Goal: Information Seeking & Learning: Learn about a topic

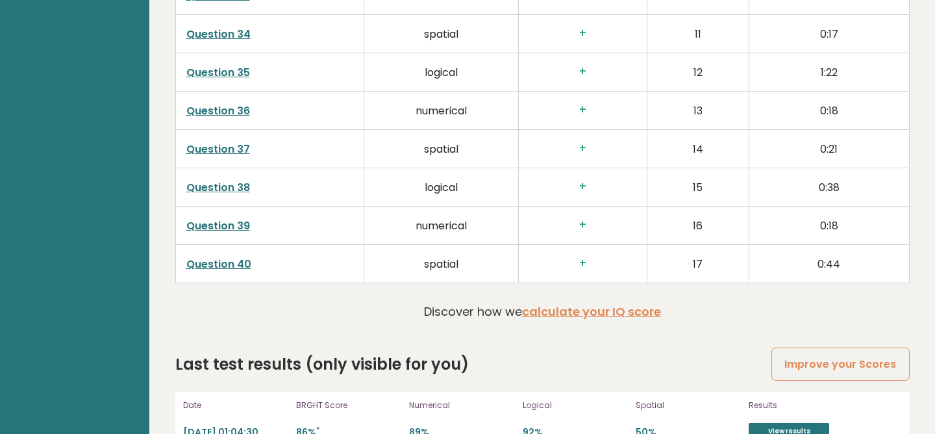
scroll to position [3360, 0]
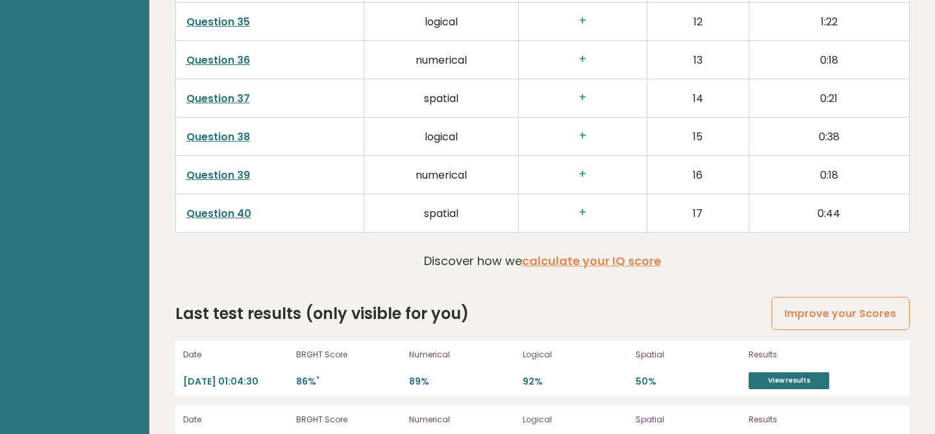
click at [851, 215] on td "0:44" at bounding box center [829, 212] width 160 height 38
click at [784, 378] on link "View results" at bounding box center [788, 380] width 80 height 17
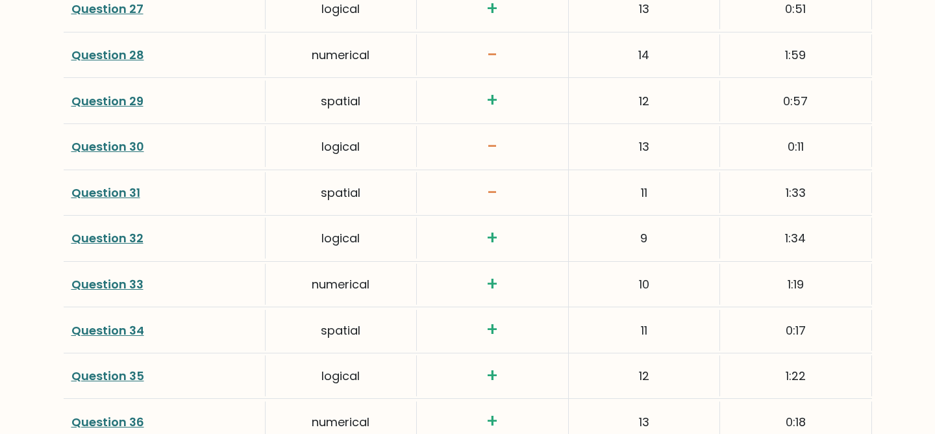
scroll to position [2636, 0]
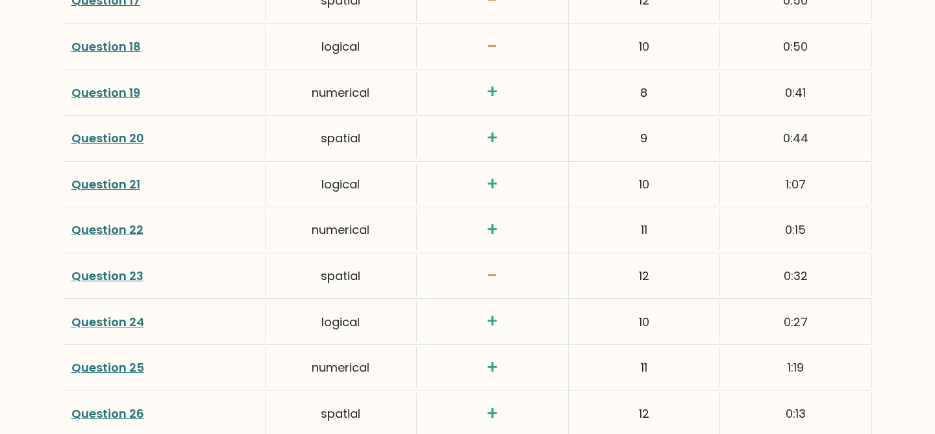
drag, startPoint x: 811, startPoint y: 270, endPoint x: 738, endPoint y: 54, distance: 228.3
click at [739, 53] on div "Score calculation Click on the question number to see the solution to the quest…" at bounding box center [468, 136] width 808 height 2065
click at [367, 232] on div "numerical" at bounding box center [340, 229] width 151 height 41
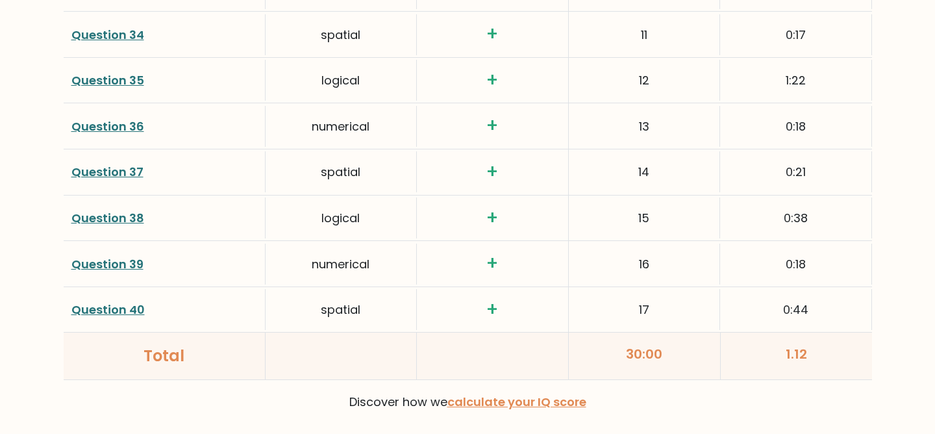
scroll to position [3388, 0]
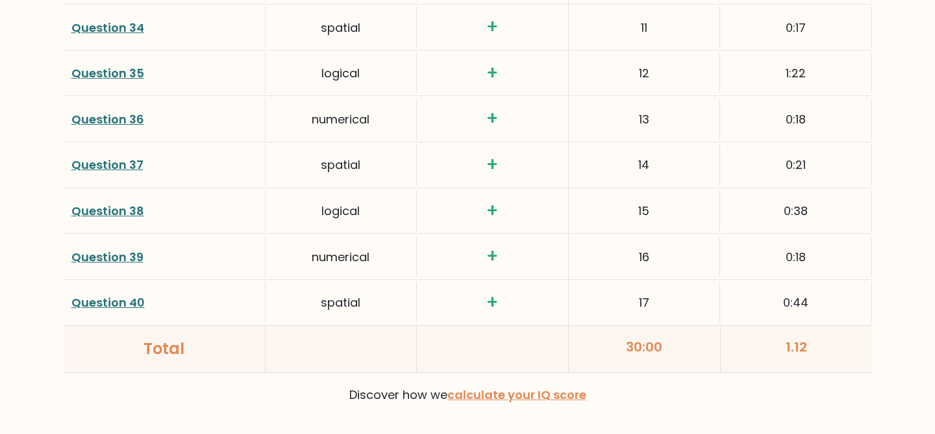
drag, startPoint x: 823, startPoint y: 310, endPoint x: 787, endPoint y: 221, distance: 96.4
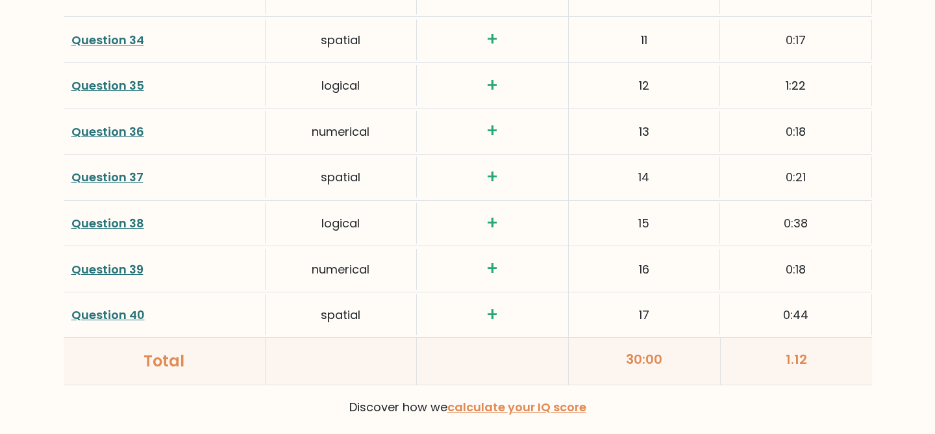
scroll to position [3443, 0]
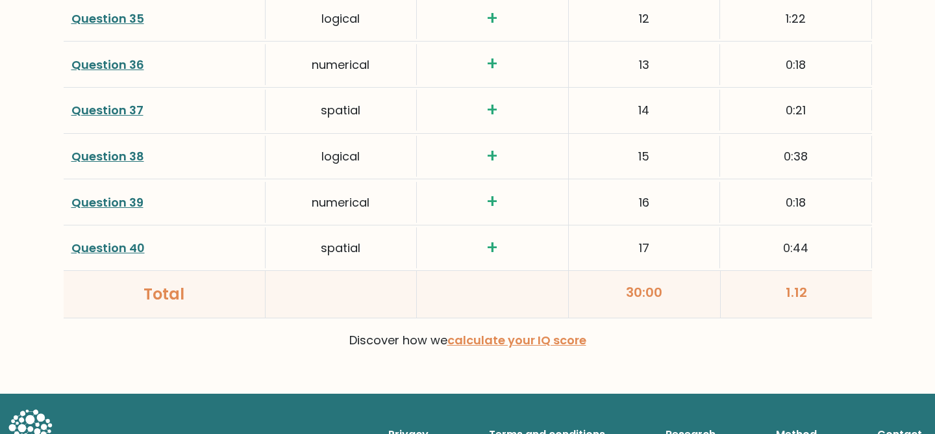
click at [844, 262] on div "0:44" at bounding box center [795, 247] width 151 height 41
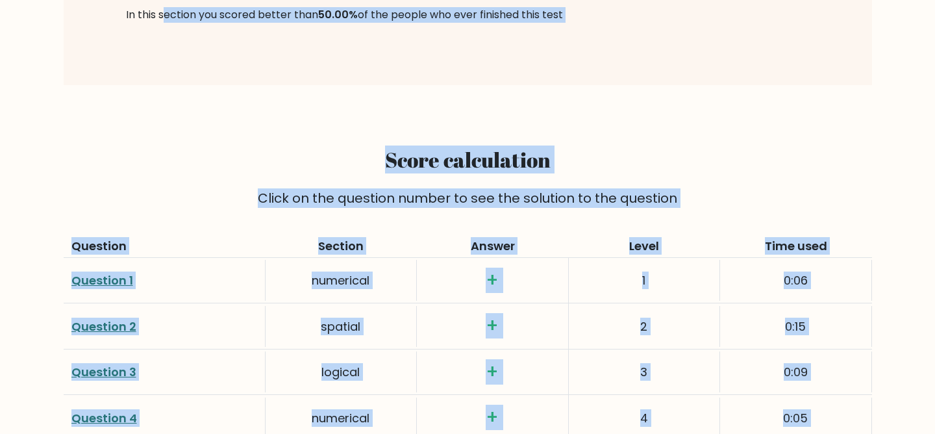
scroll to position [1600, 0]
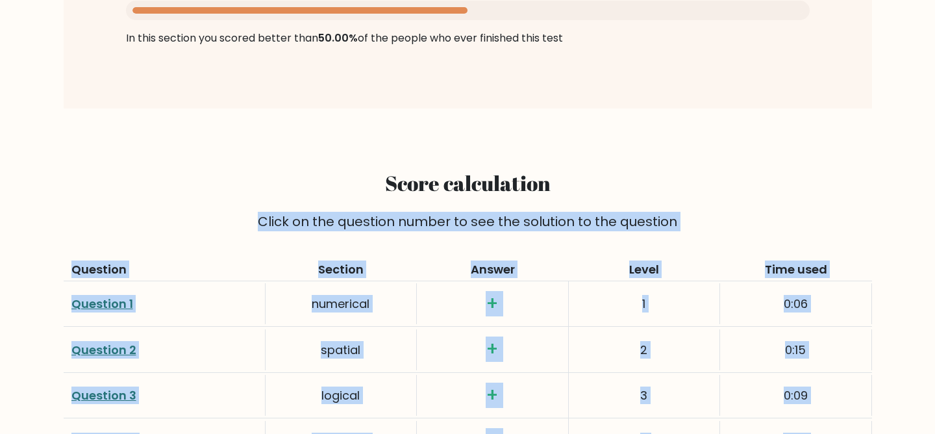
drag, startPoint x: 844, startPoint y: 262, endPoint x: 809, endPoint y: 210, distance: 62.3
click at [571, 224] on div "Click on the question number to see the solution to the question" at bounding box center [467, 221] width 793 height 19
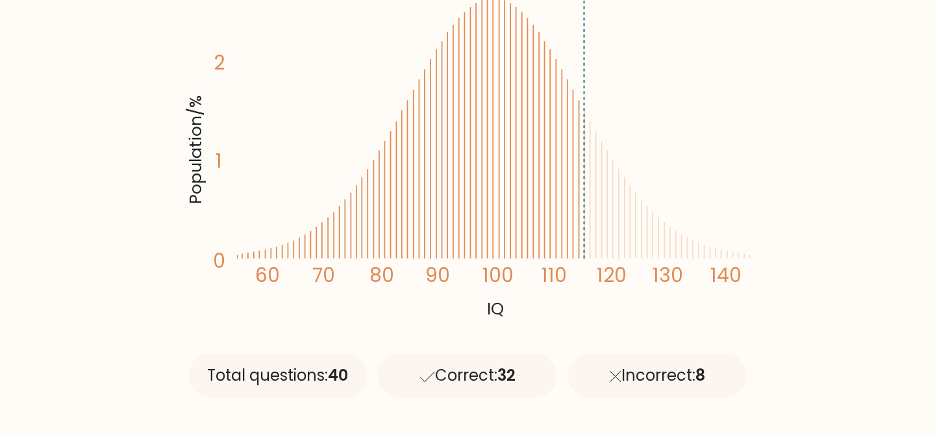
scroll to position [0, 0]
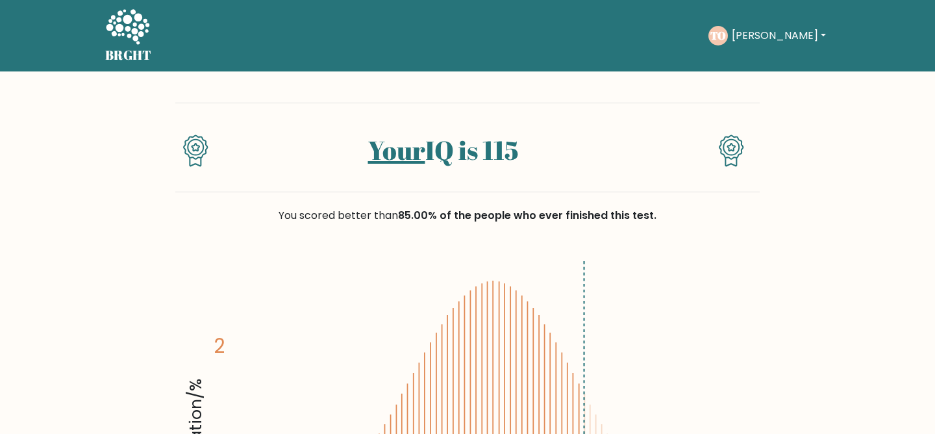
click at [130, 40] on icon at bounding box center [127, 27] width 45 height 39
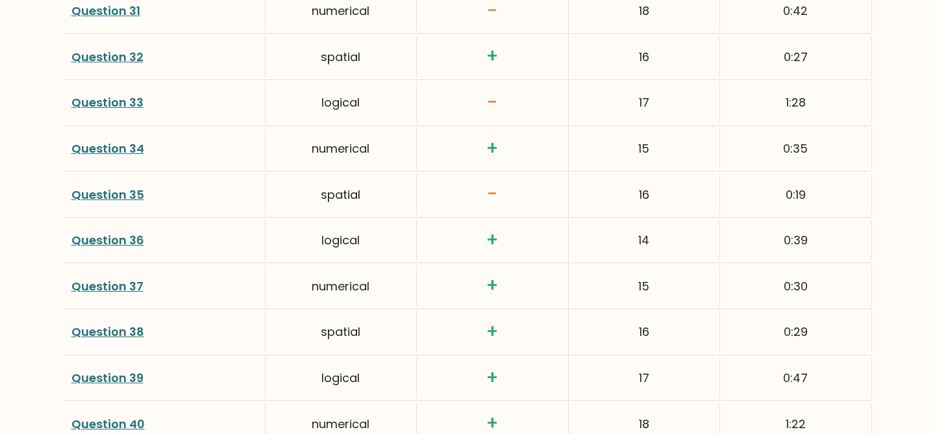
scroll to position [3053, 0]
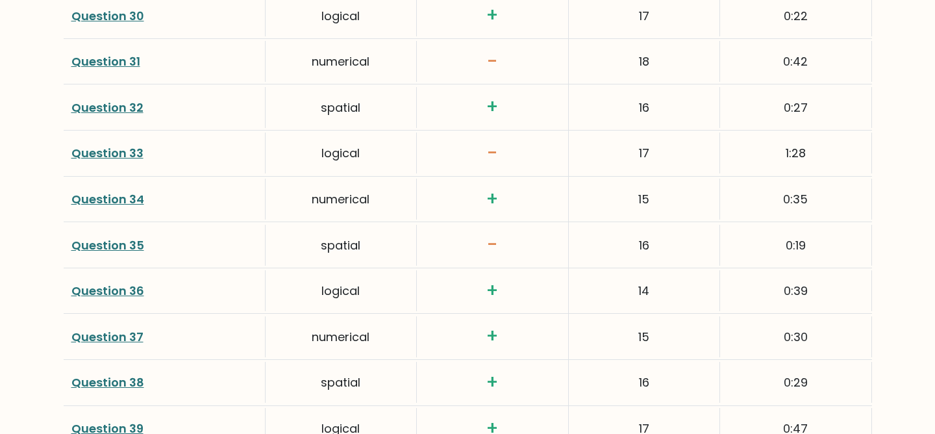
click at [101, 237] on link "Question 35" at bounding box center [107, 245] width 73 height 16
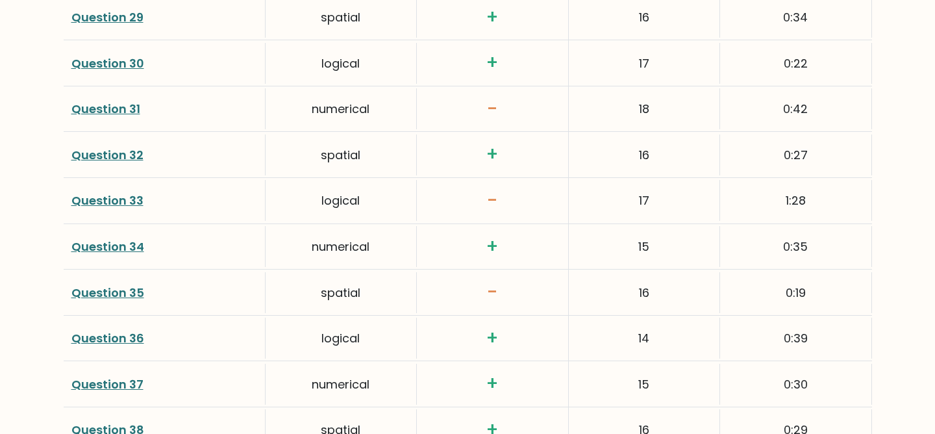
scroll to position [3296, 0]
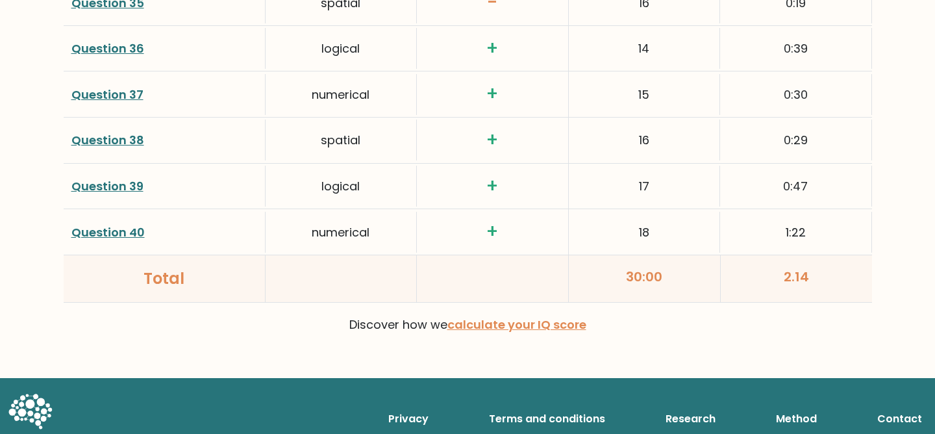
drag, startPoint x: 74, startPoint y: 227, endPoint x: 854, endPoint y: 196, distance: 780.8
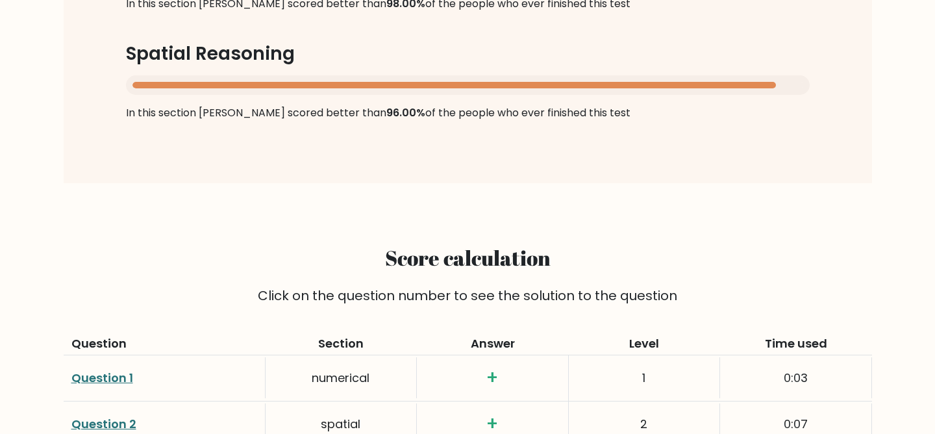
scroll to position [1463, 0]
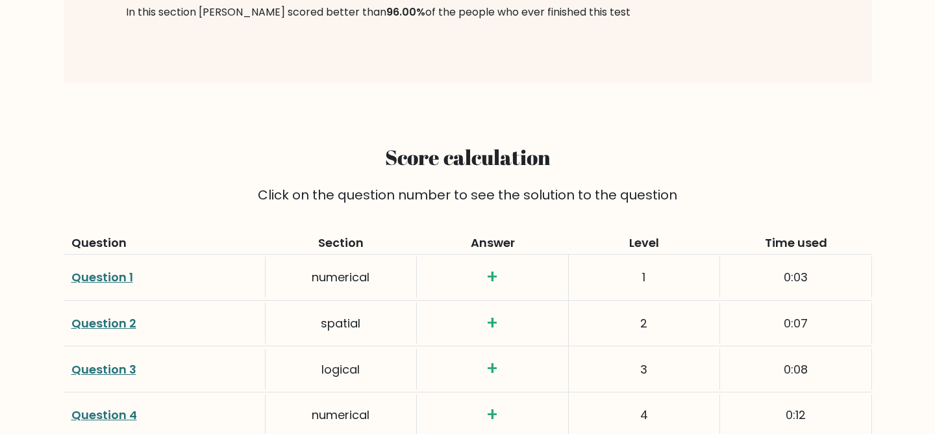
drag, startPoint x: 822, startPoint y: 221, endPoint x: 777, endPoint y: 173, distance: 66.1
copy div "Question Section Answer Level Time used Question 1 numerical + 1 0:03 Question …"
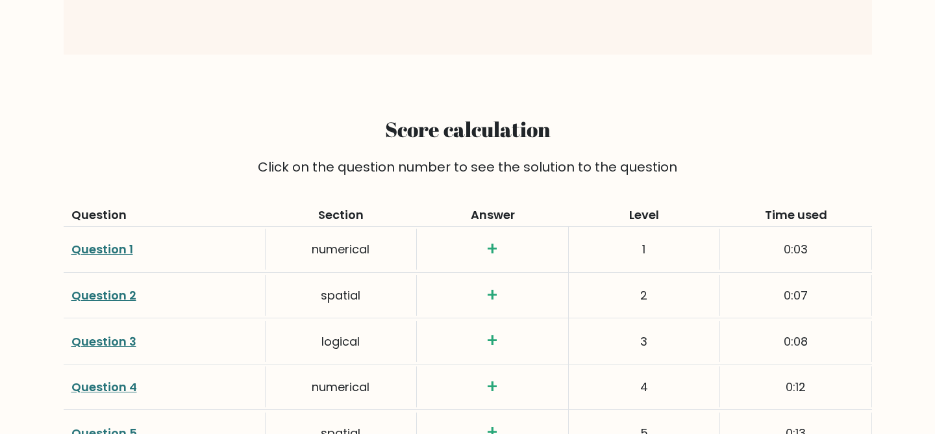
click at [563, 227] on div "+" at bounding box center [492, 249] width 151 height 45
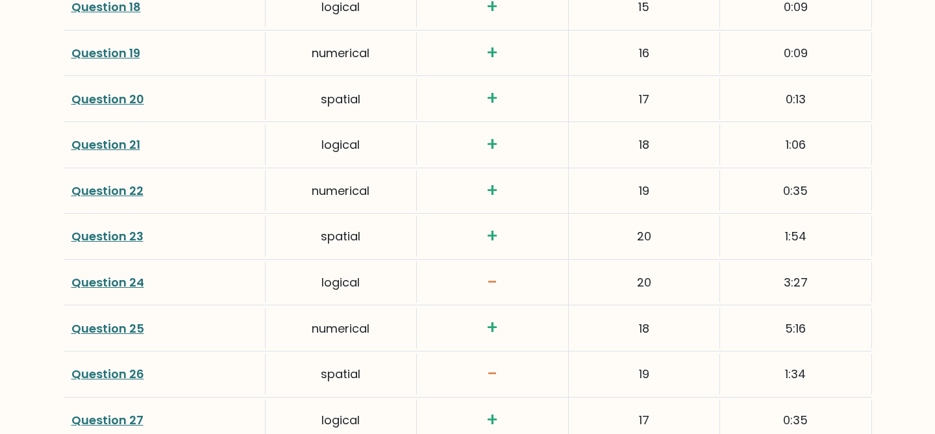
scroll to position [2502, 0]
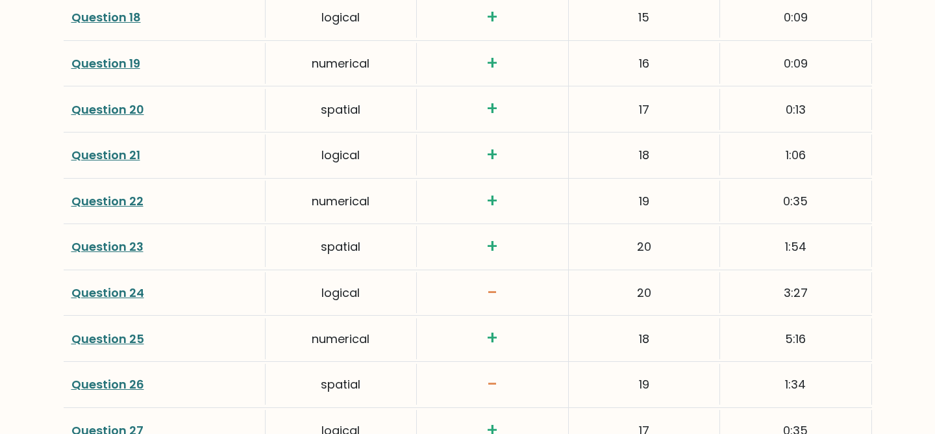
click at [105, 284] on link "Question 24" at bounding box center [107, 292] width 73 height 16
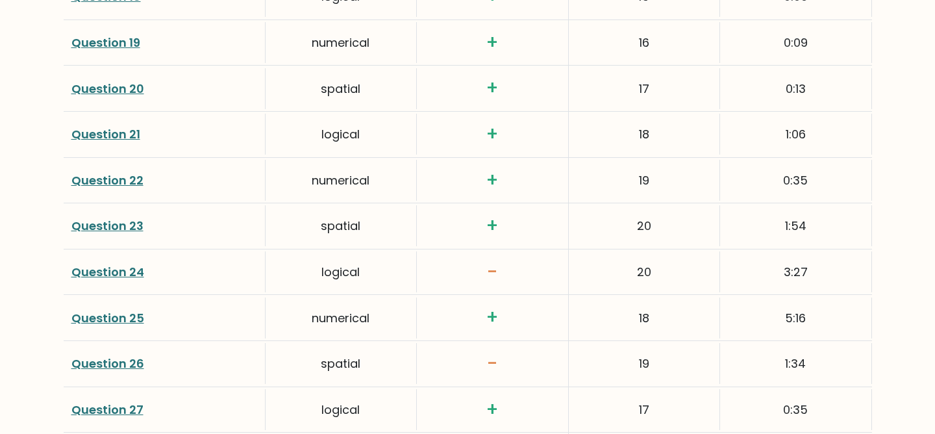
click at [136, 355] on link "Question 26" at bounding box center [107, 363] width 73 height 16
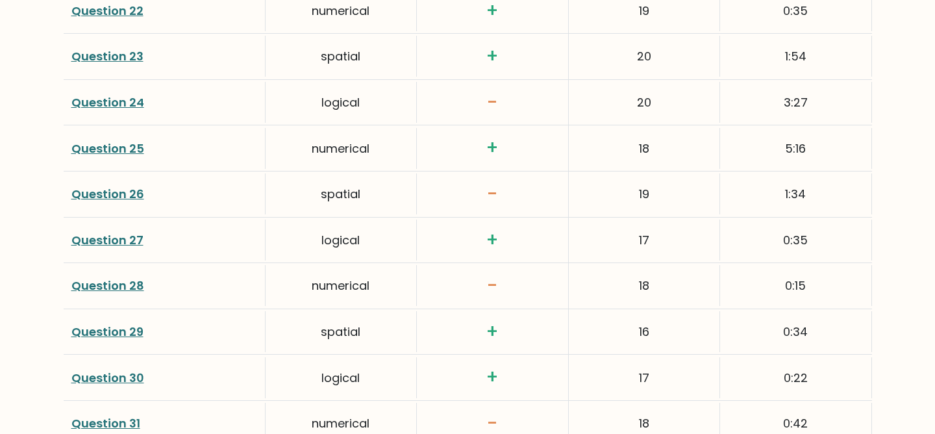
scroll to position [2709, 0]
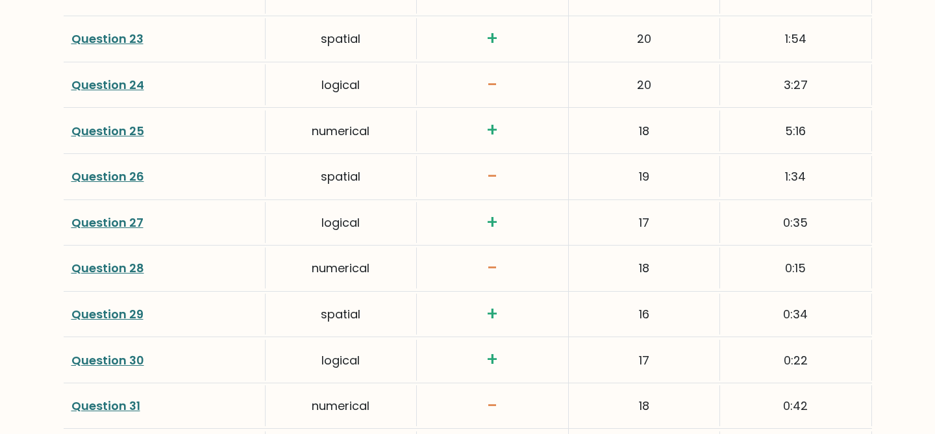
click at [101, 260] on link "Question 28" at bounding box center [107, 268] width 73 height 16
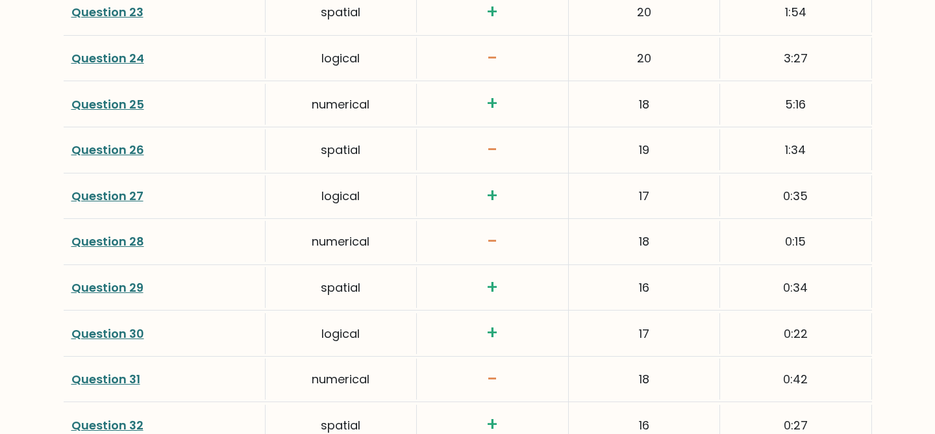
scroll to position [2752, 0]
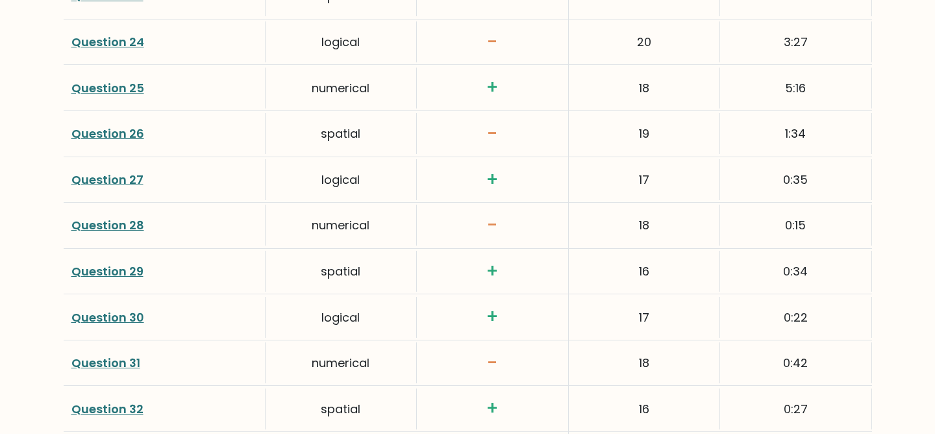
click at [115, 354] on link "Question 31" at bounding box center [105, 362] width 69 height 16
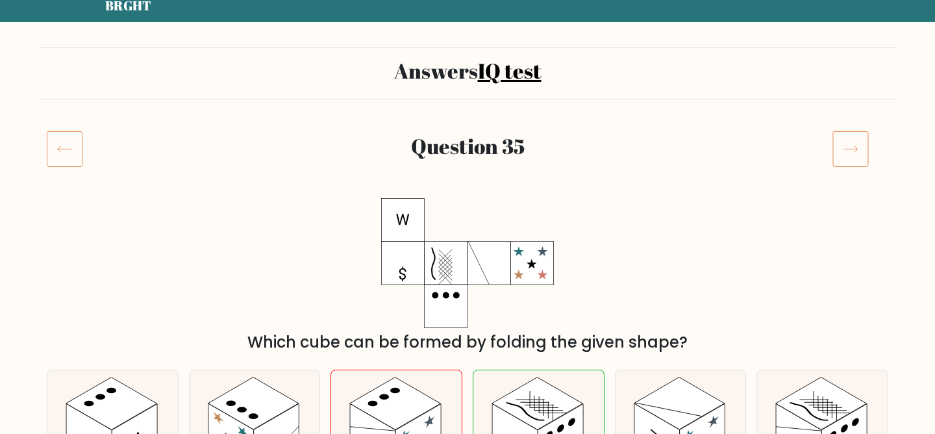
scroll to position [188, 0]
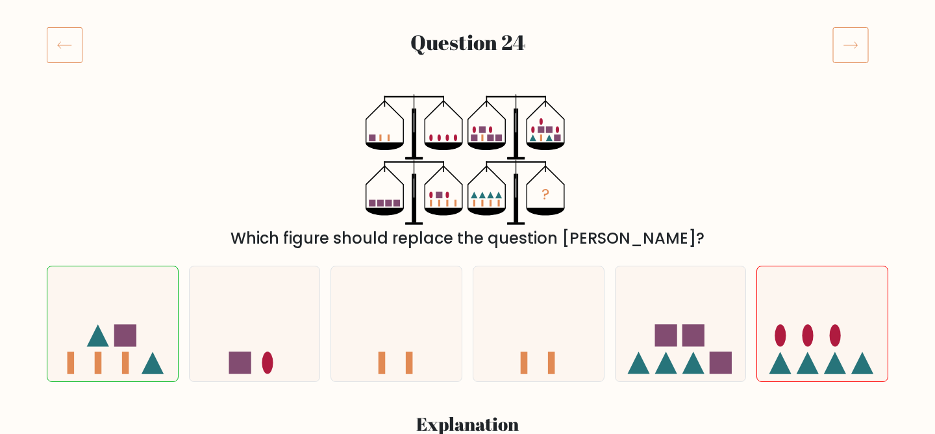
scroll to position [155, 0]
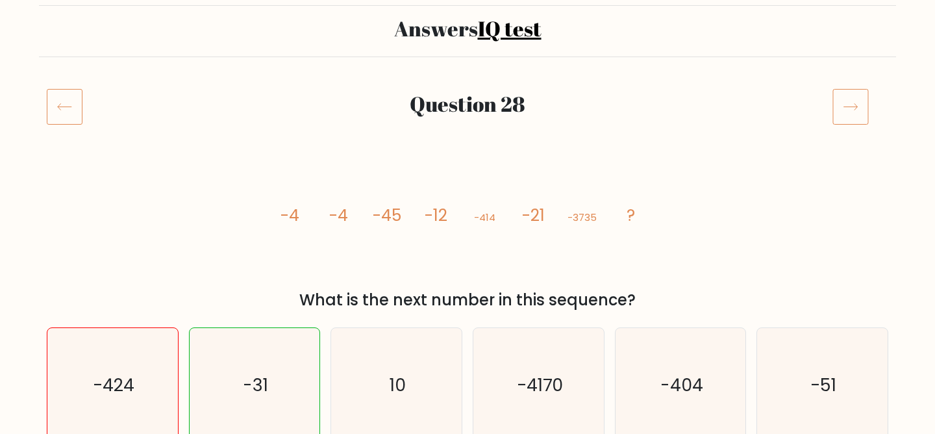
scroll to position [150, 0]
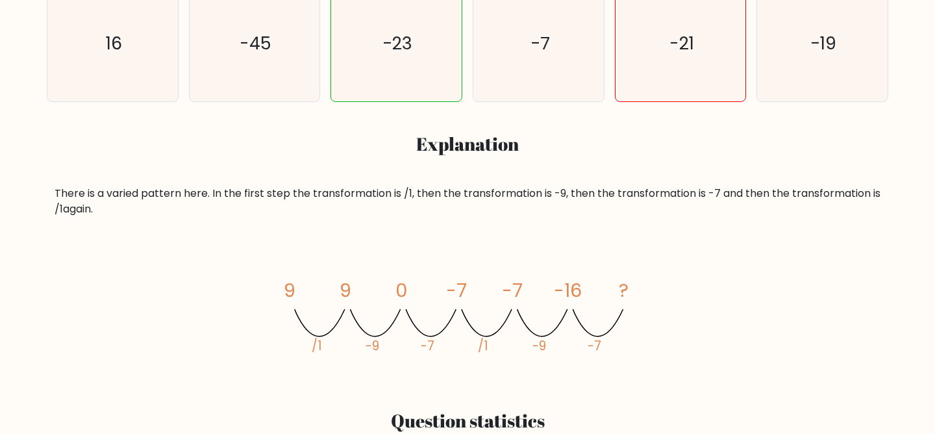
scroll to position [438, 0]
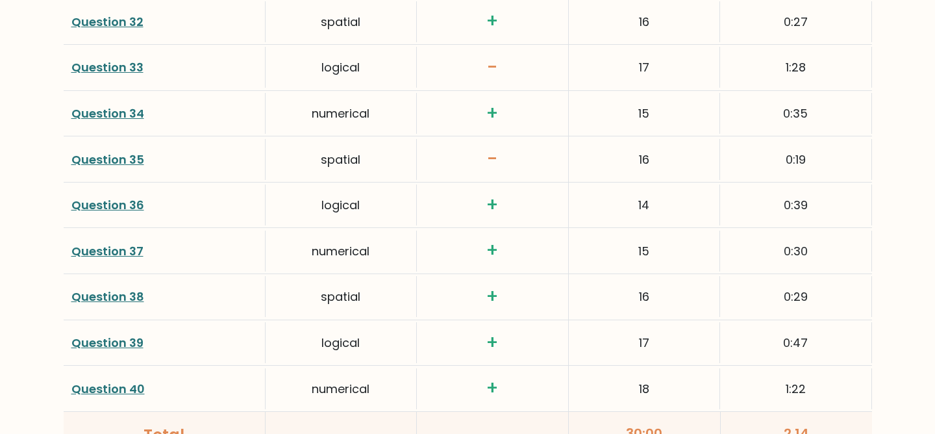
scroll to position [3131, 0]
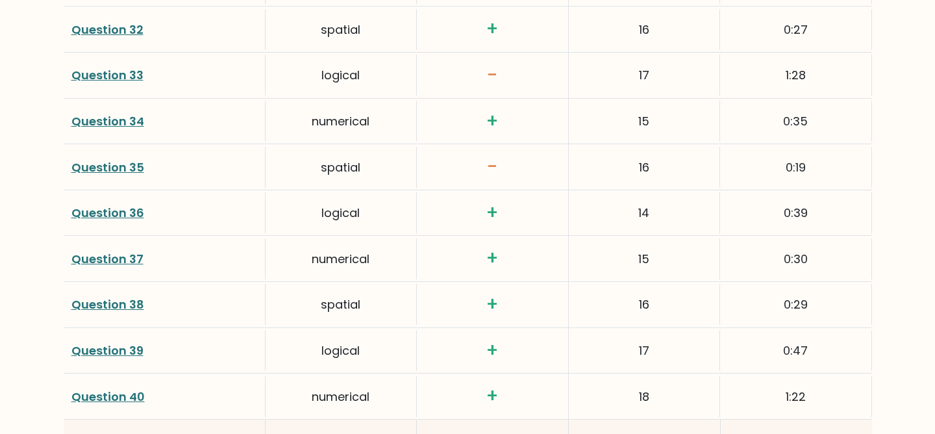
click at [140, 159] on link "Question 35" at bounding box center [107, 167] width 73 height 16
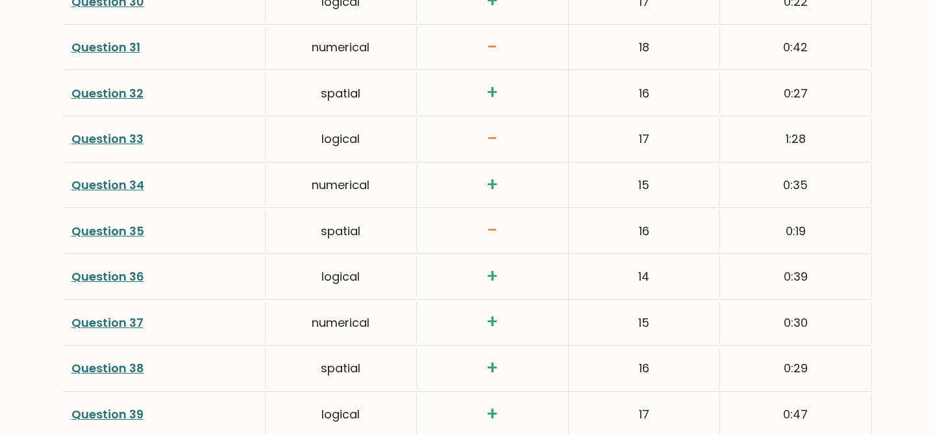
scroll to position [3028, 0]
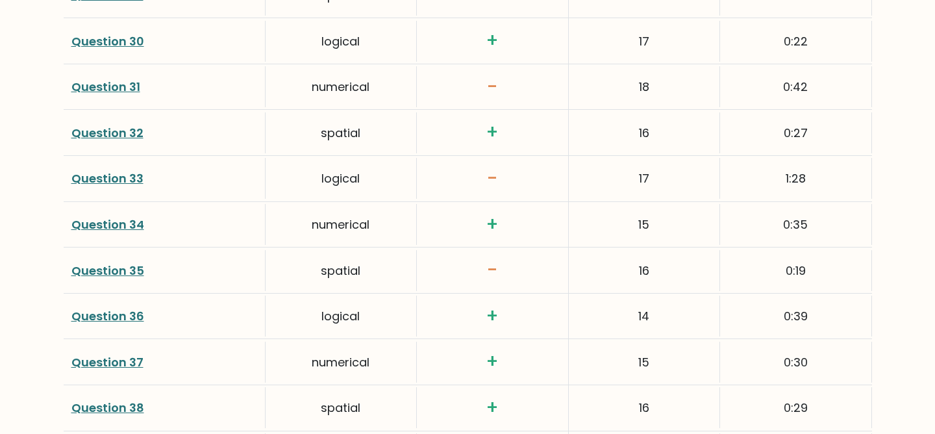
click at [99, 170] on link "Question 33" at bounding box center [107, 178] width 72 height 16
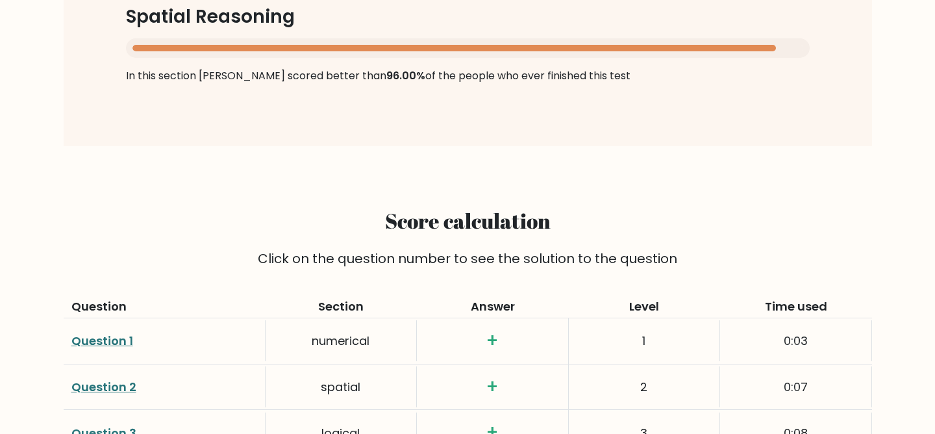
scroll to position [1386, 0]
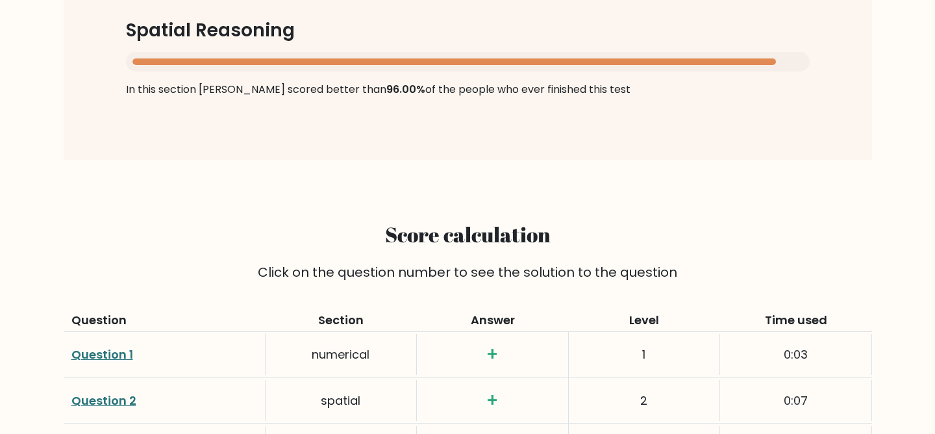
click at [101, 332] on div "Question 1 numerical + 1 0:03" at bounding box center [468, 355] width 808 height 46
click at [103, 346] on link "Question 1" at bounding box center [102, 354] width 62 height 16
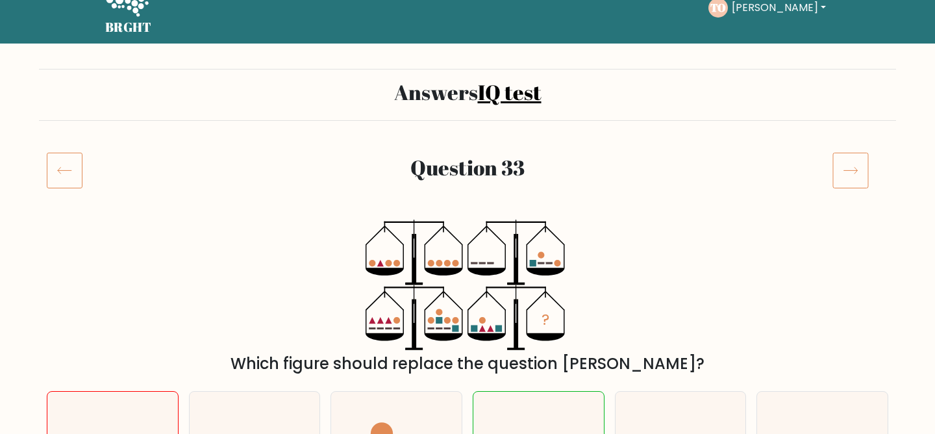
scroll to position [63, 0]
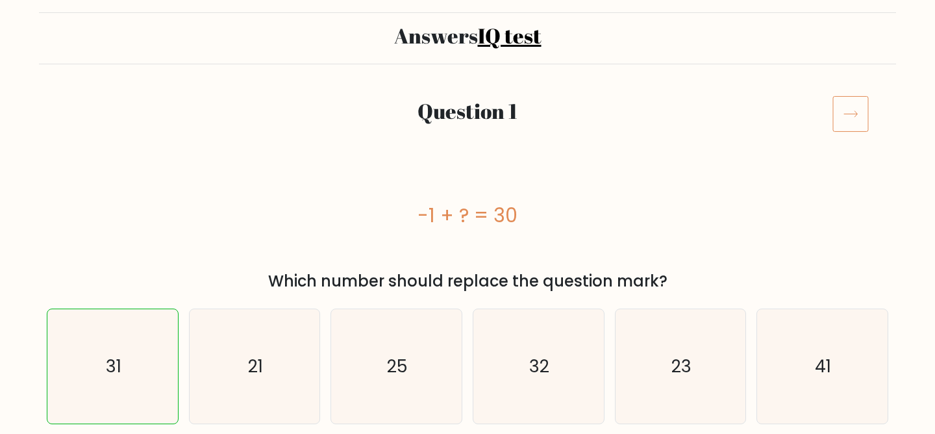
scroll to position [82, 0]
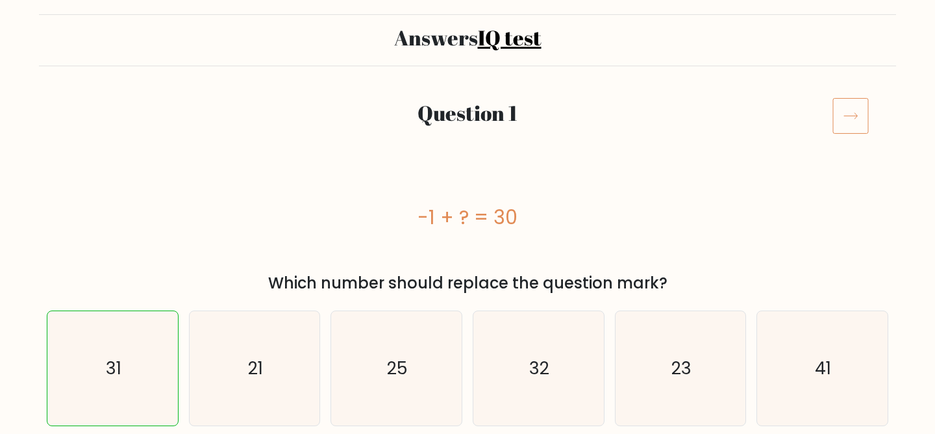
click at [845, 106] on icon at bounding box center [850, 115] width 36 height 36
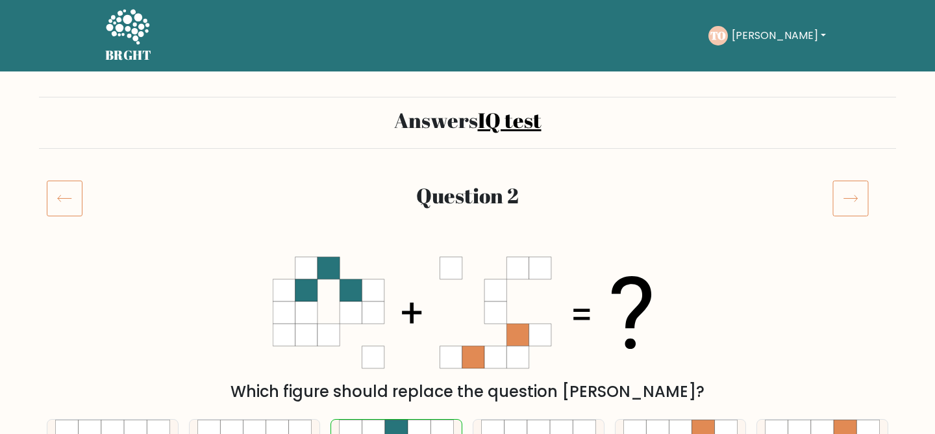
click at [867, 211] on icon at bounding box center [850, 198] width 36 height 36
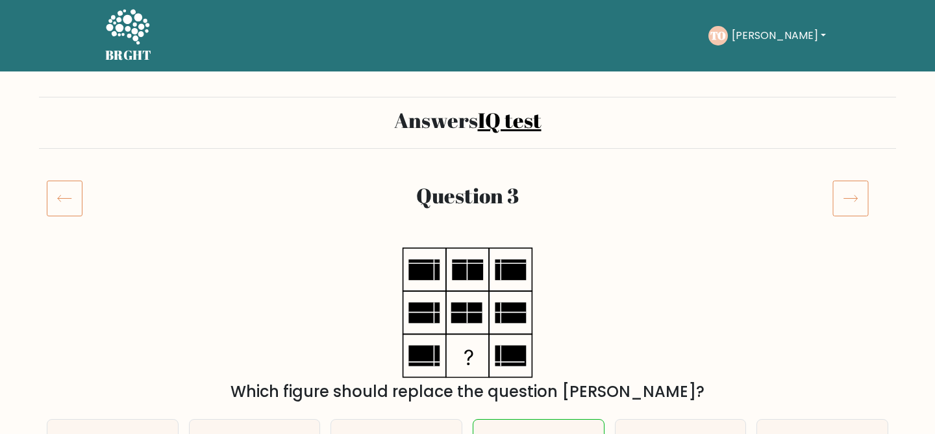
click at [863, 209] on icon at bounding box center [850, 198] width 36 height 36
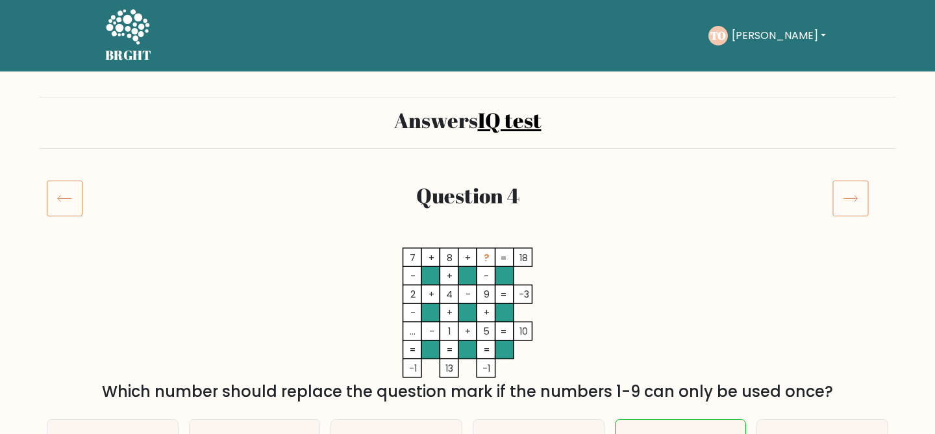
click at [863, 209] on icon at bounding box center [850, 198] width 36 height 36
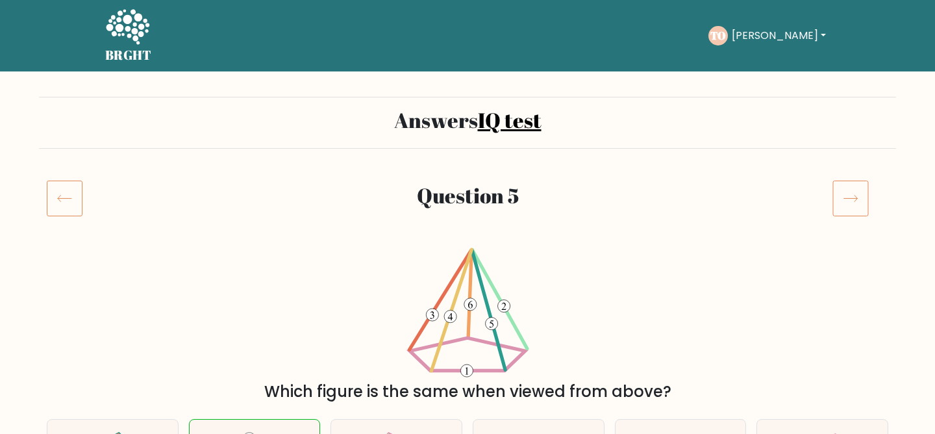
click at [863, 209] on icon at bounding box center [850, 198] width 36 height 36
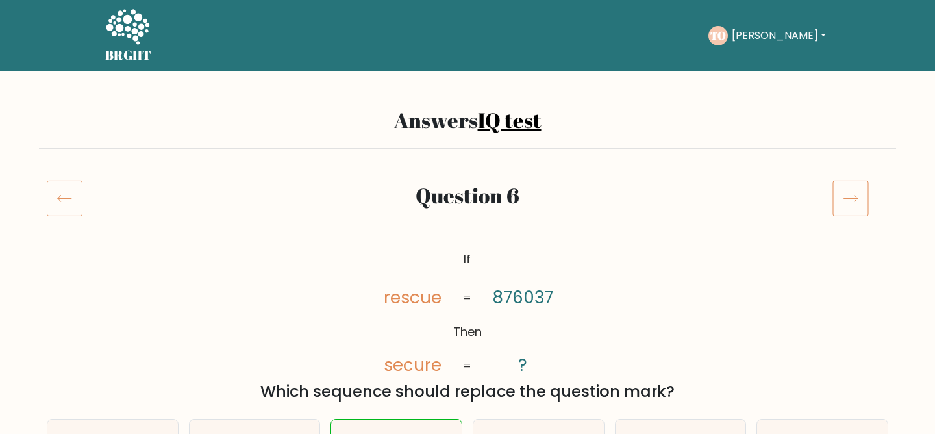
click at [863, 209] on icon at bounding box center [850, 198] width 36 height 36
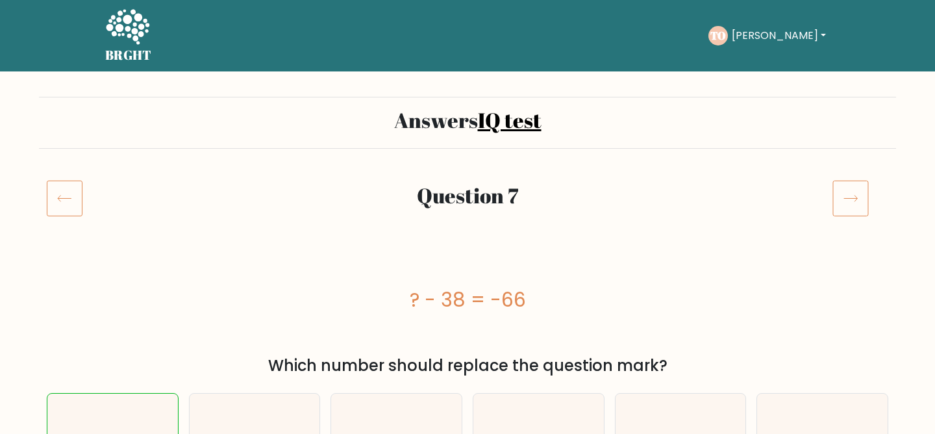
click at [863, 209] on icon at bounding box center [850, 198] width 36 height 36
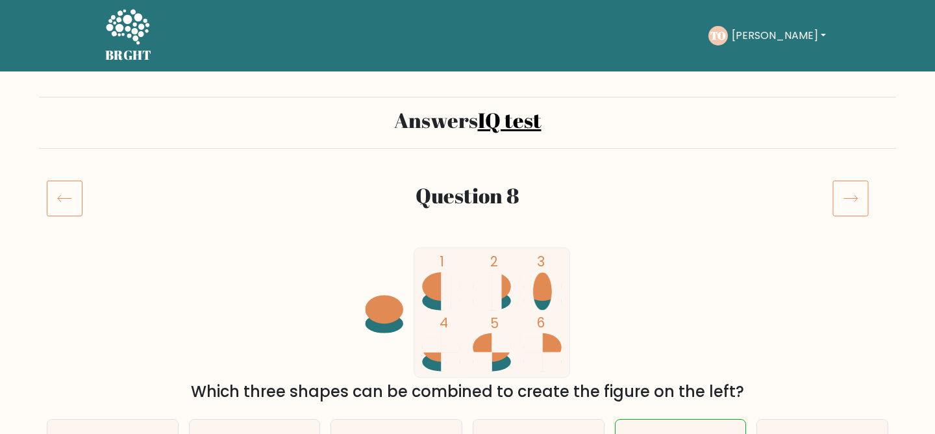
click at [863, 209] on icon at bounding box center [850, 198] width 36 height 36
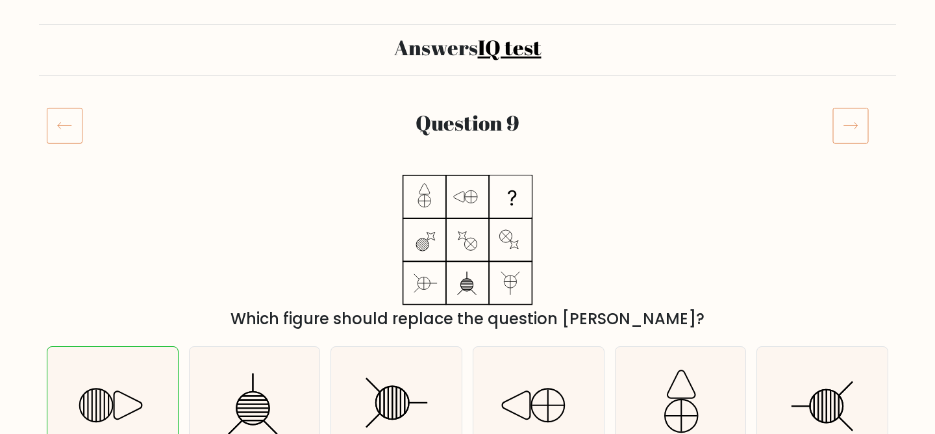
scroll to position [65, 0]
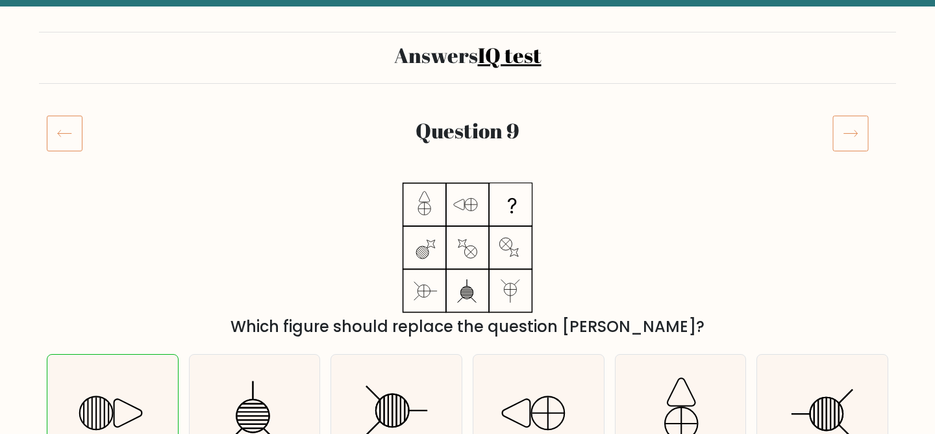
click at [833, 136] on icon at bounding box center [850, 133] width 36 height 36
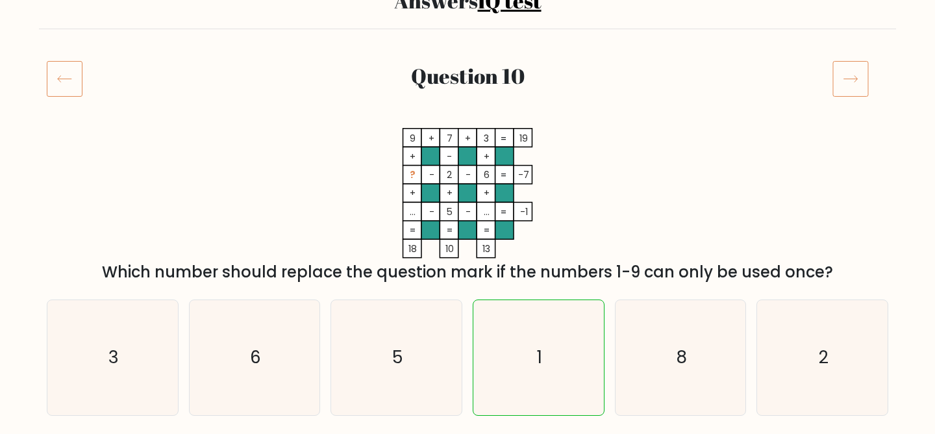
scroll to position [106, 0]
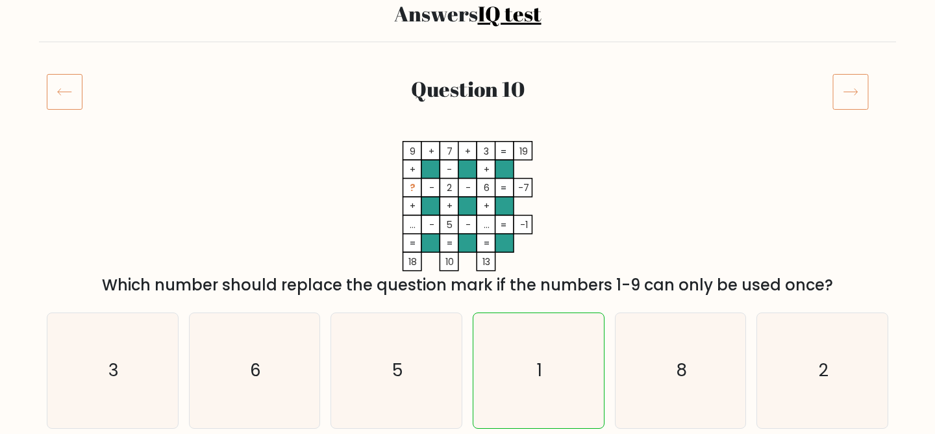
click at [867, 93] on icon at bounding box center [850, 91] width 36 height 36
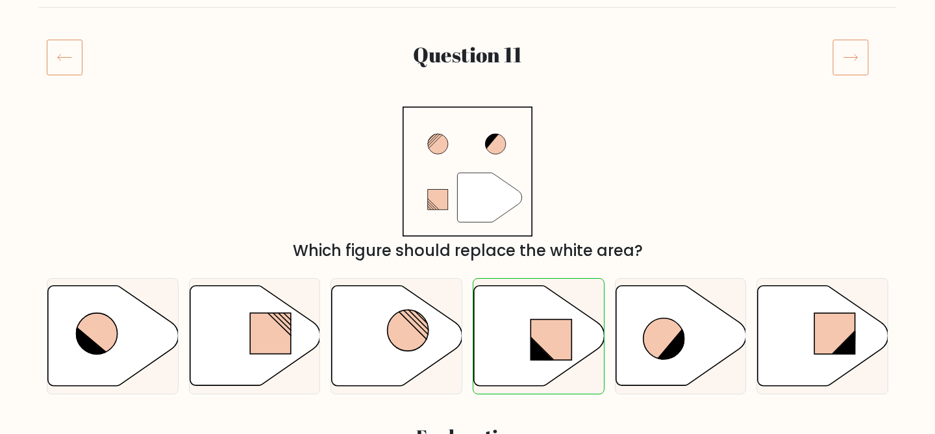
scroll to position [142, 0]
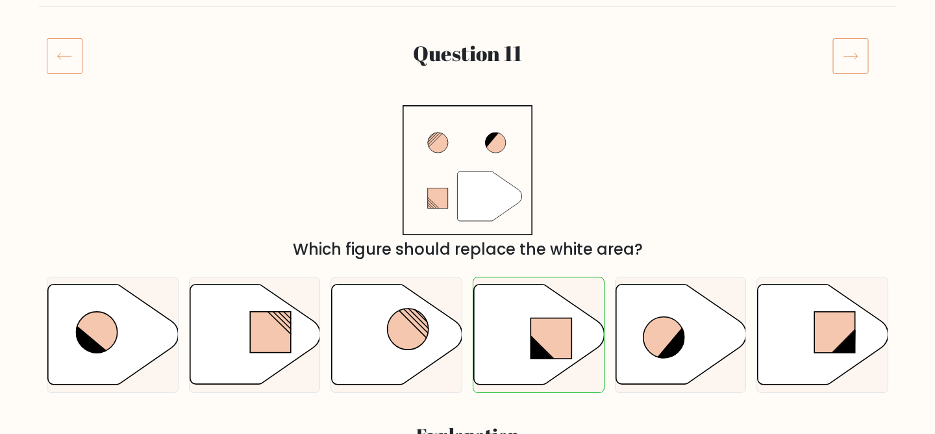
click at [844, 45] on icon at bounding box center [850, 56] width 36 height 36
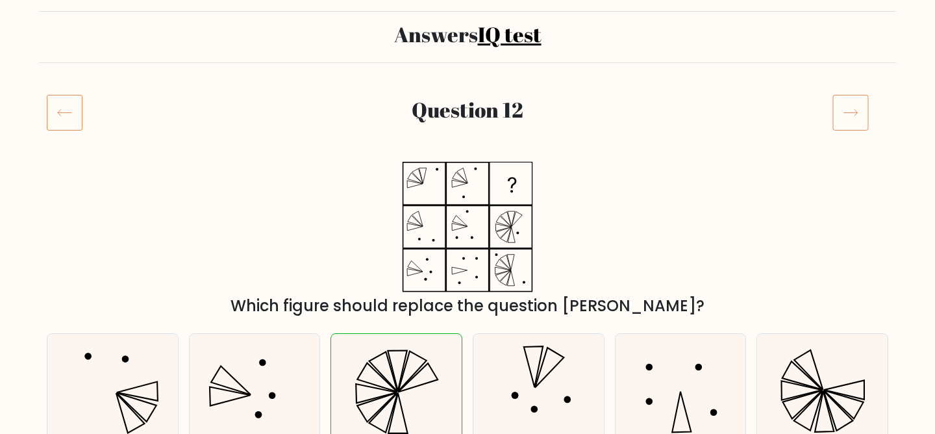
scroll to position [74, 0]
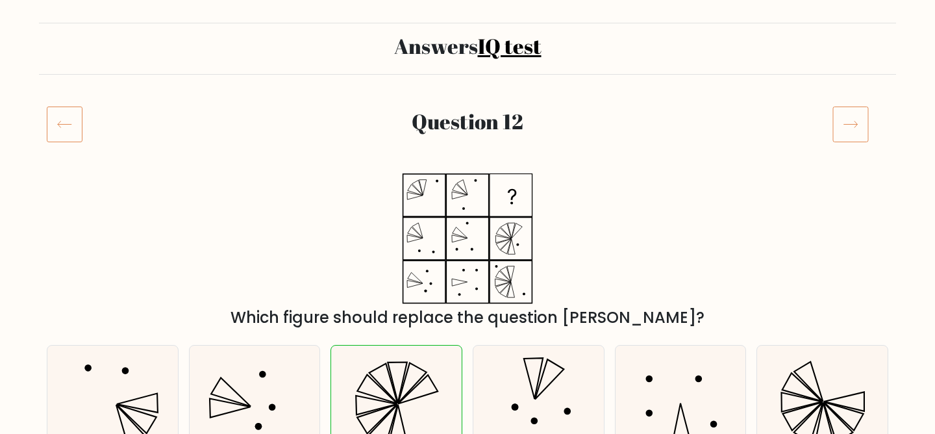
click at [856, 142] on rect at bounding box center [850, 124] width 35 height 35
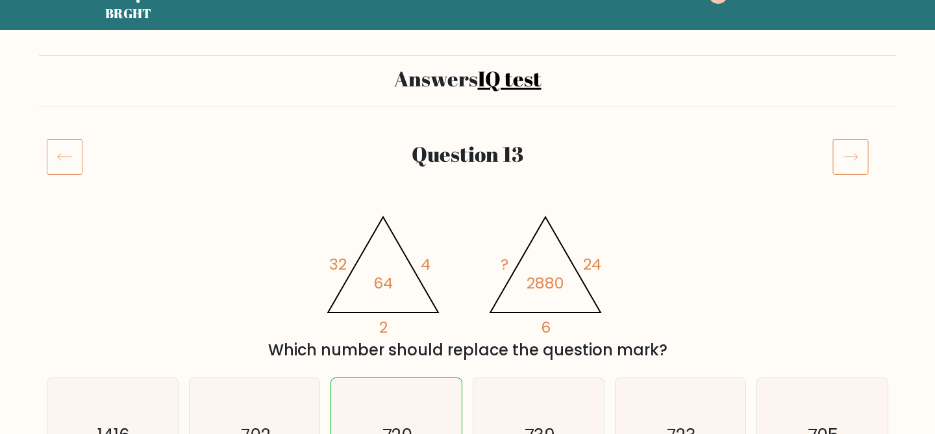
scroll to position [7, 0]
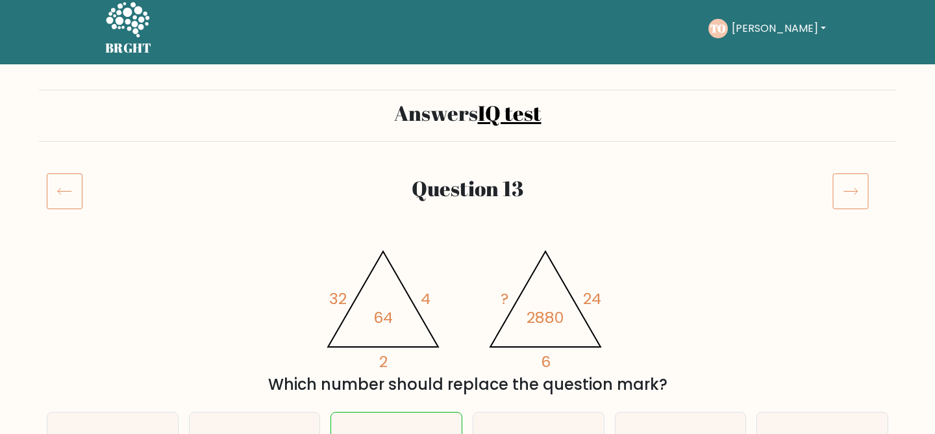
click at [856, 182] on icon at bounding box center [850, 191] width 36 height 36
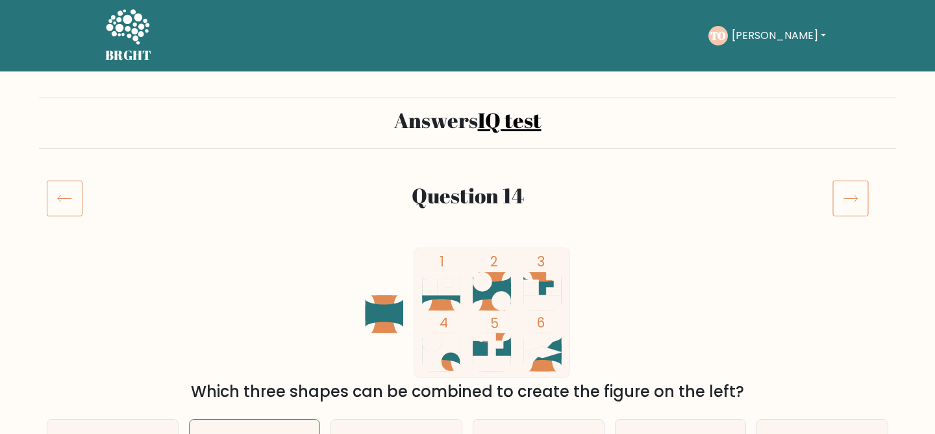
scroll to position [88, 0]
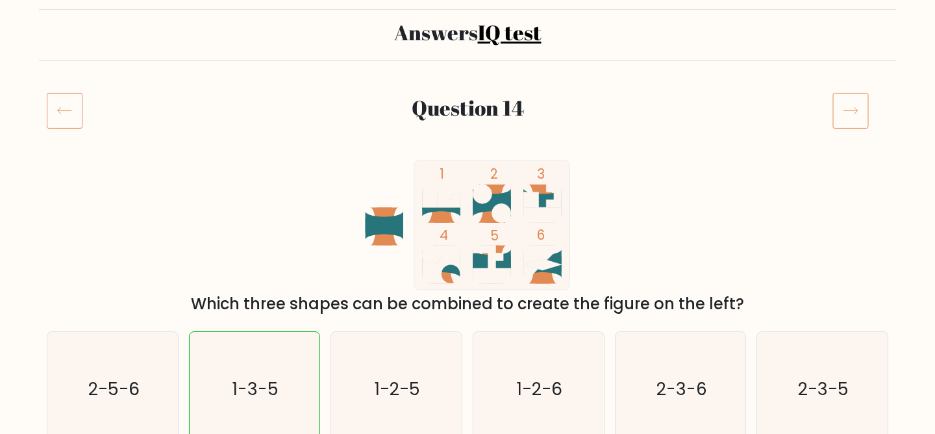
click at [859, 126] on icon at bounding box center [850, 110] width 36 height 36
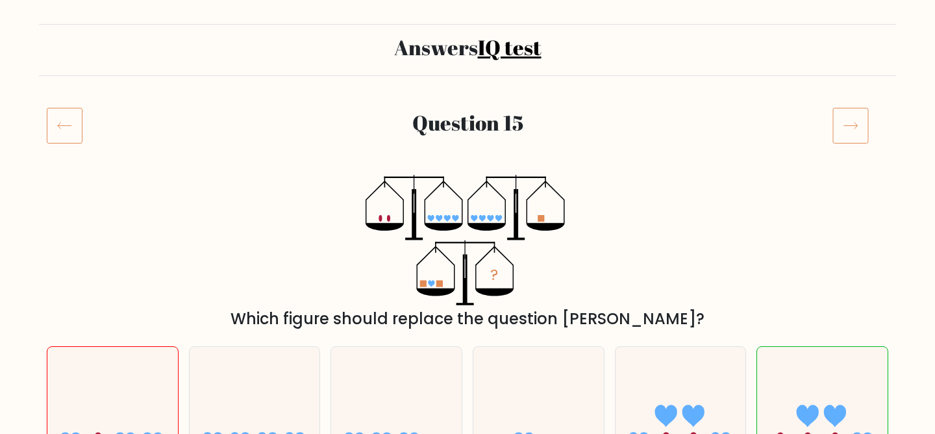
scroll to position [71, 0]
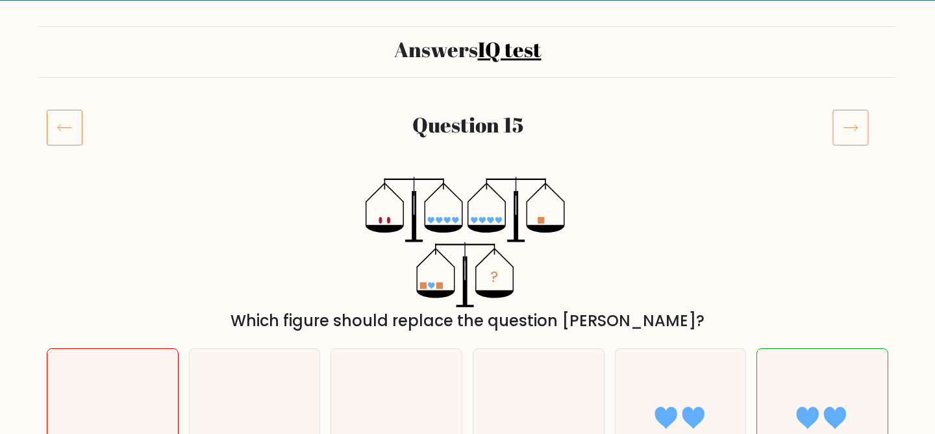
click at [859, 126] on icon at bounding box center [850, 127] width 36 height 36
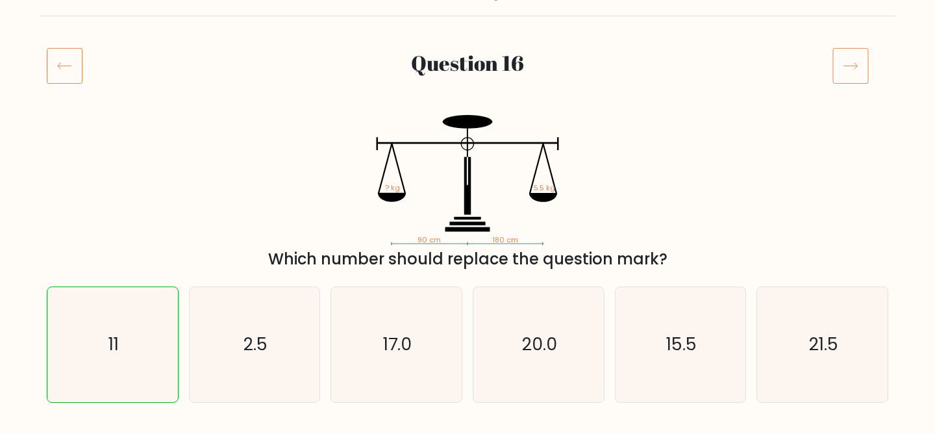
scroll to position [95, 0]
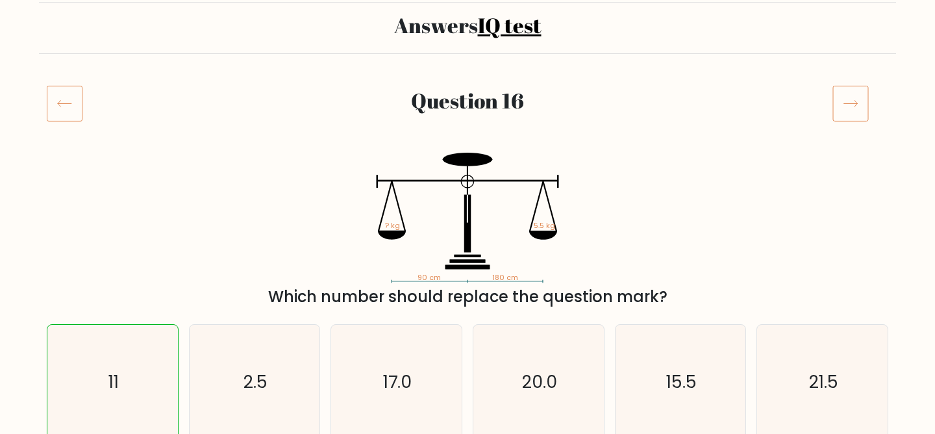
click at [859, 123] on div "Question 16" at bounding box center [467, 119] width 857 height 68
click at [858, 111] on icon at bounding box center [850, 103] width 36 height 36
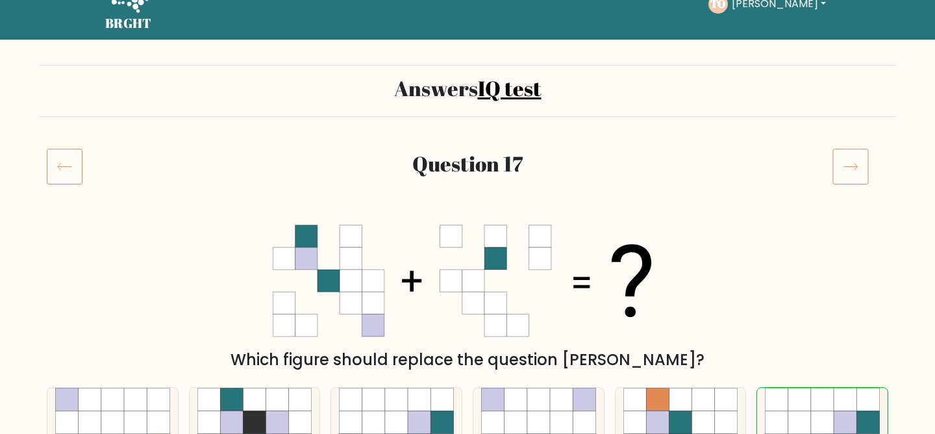
scroll to position [42, 0]
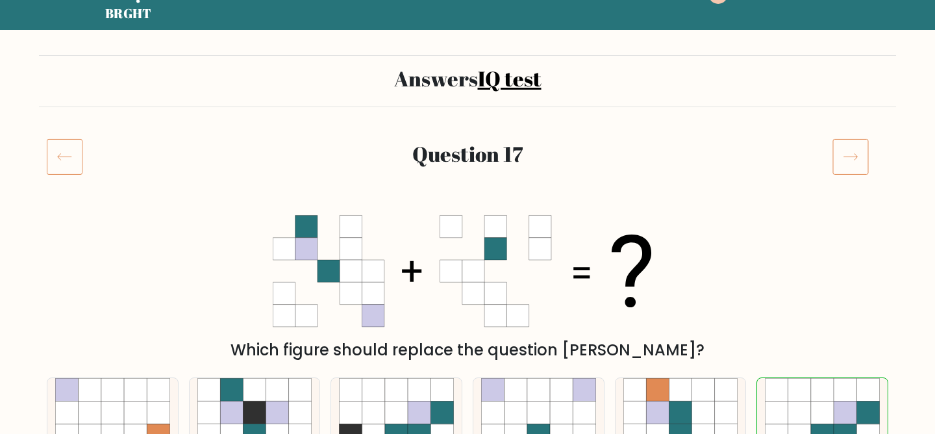
click at [852, 152] on icon at bounding box center [850, 156] width 36 height 36
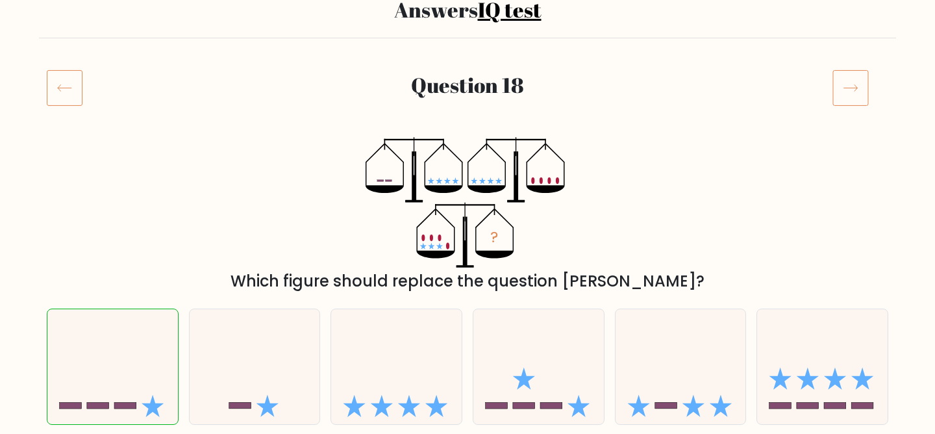
scroll to position [138, 0]
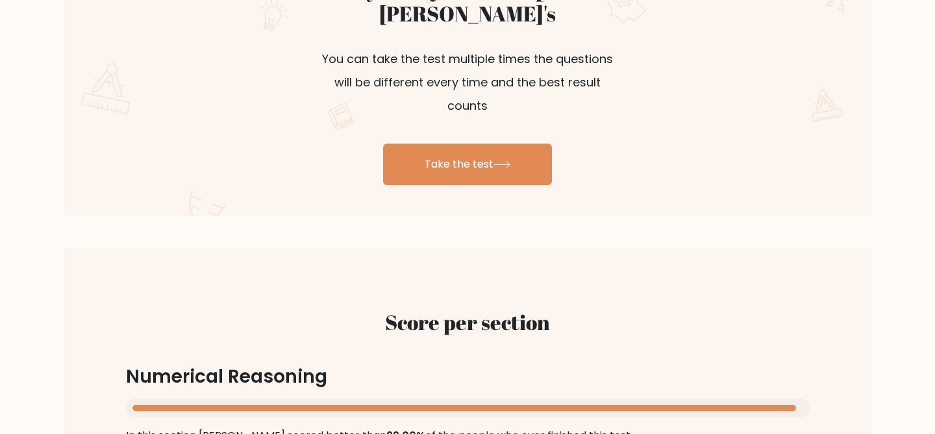
scroll to position [819, 0]
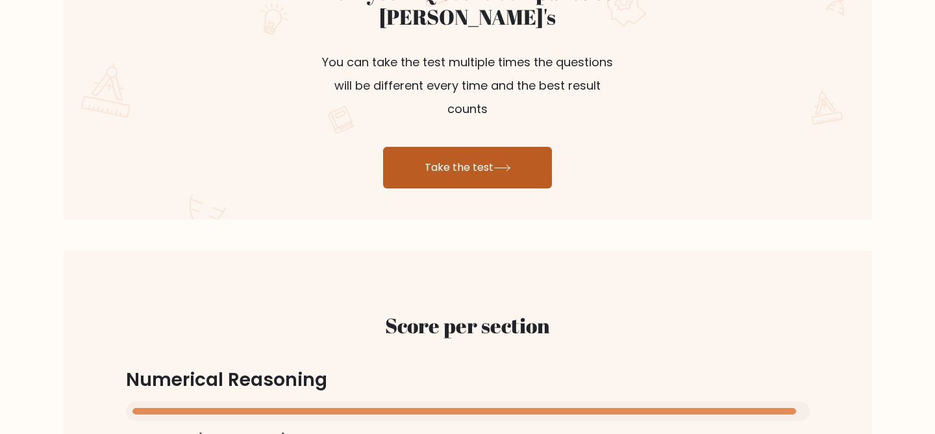
click at [432, 147] on link "Take the test" at bounding box center [467, 168] width 169 height 42
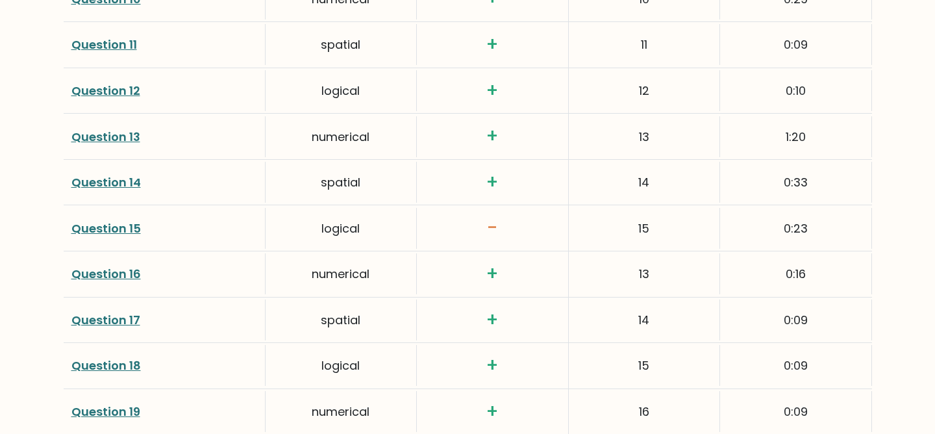
scroll to position [2177, 0]
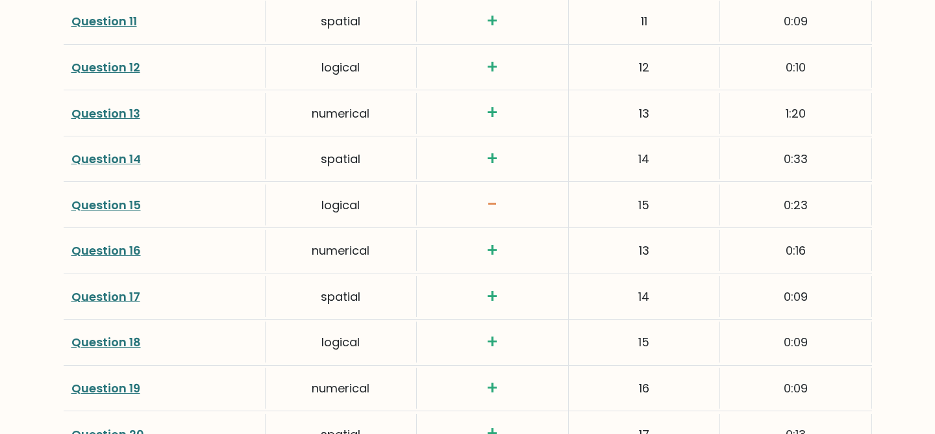
click at [109, 197] on link "Question 15" at bounding box center [105, 205] width 69 height 16
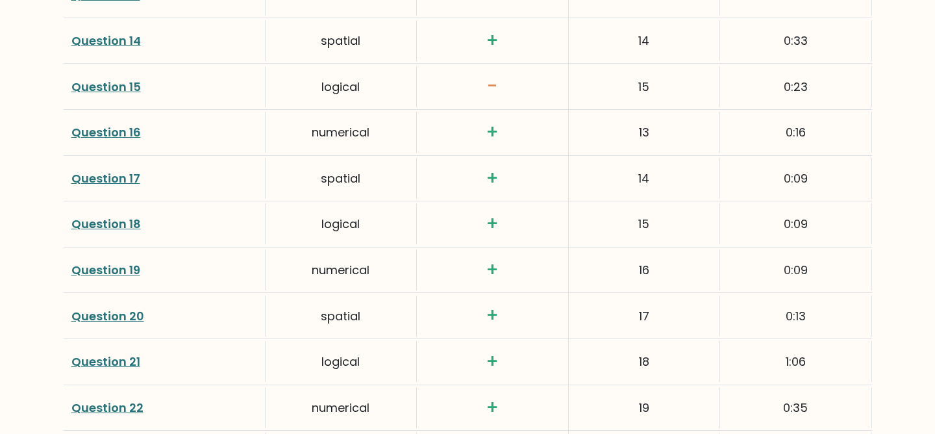
scroll to position [2296, 0]
click at [126, 123] on link "Question 16" at bounding box center [105, 131] width 69 height 16
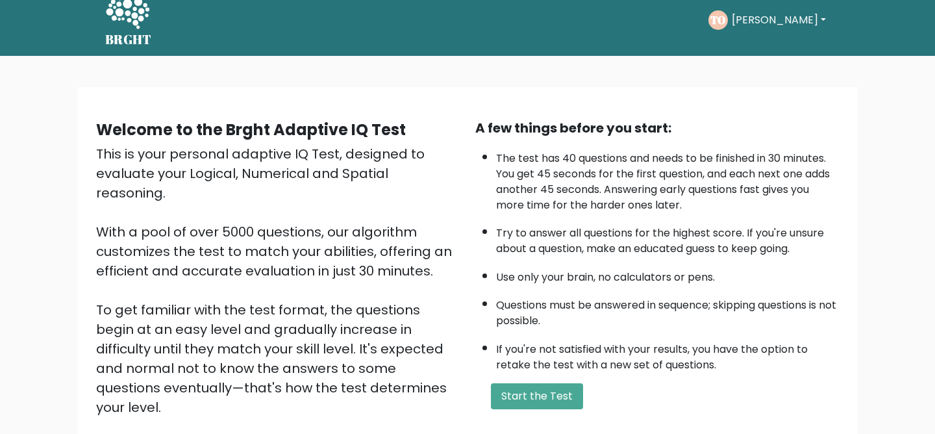
scroll to position [6, 0]
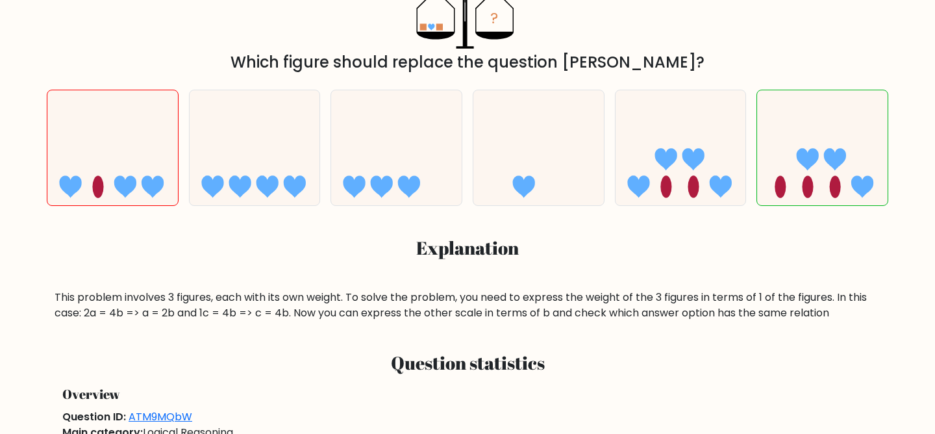
scroll to position [321, 0]
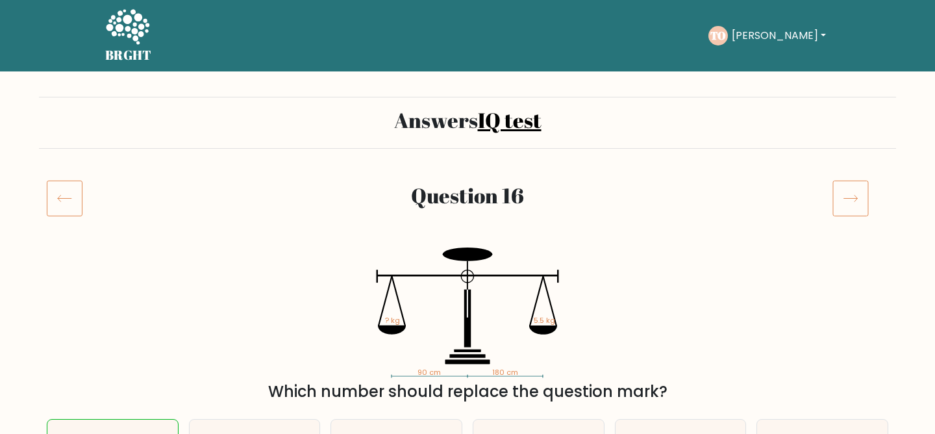
click at [859, 193] on icon at bounding box center [850, 198] width 36 height 36
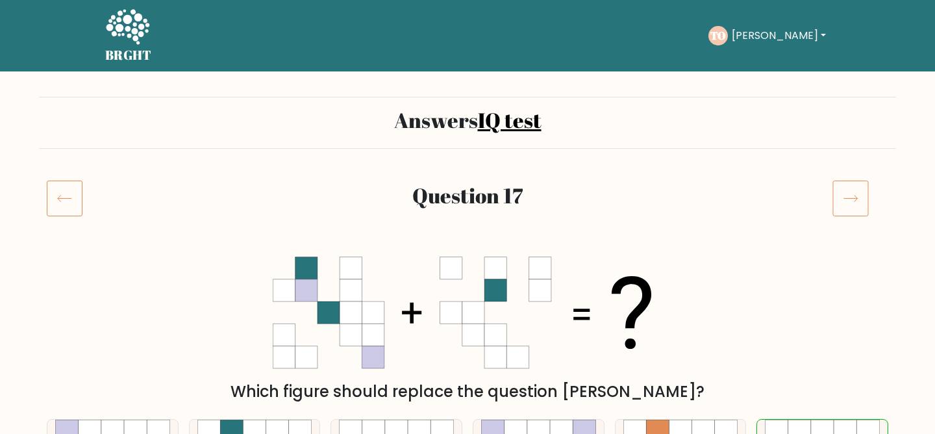
click at [859, 193] on icon at bounding box center [850, 198] width 36 height 36
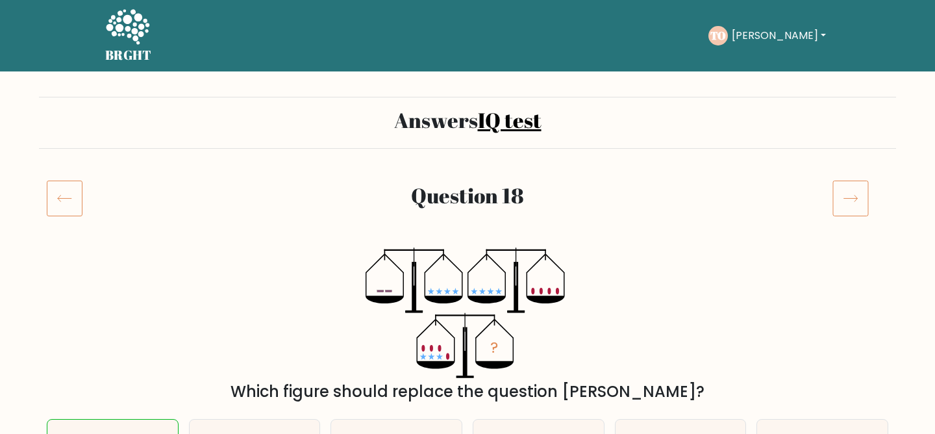
click at [859, 193] on icon at bounding box center [850, 198] width 36 height 36
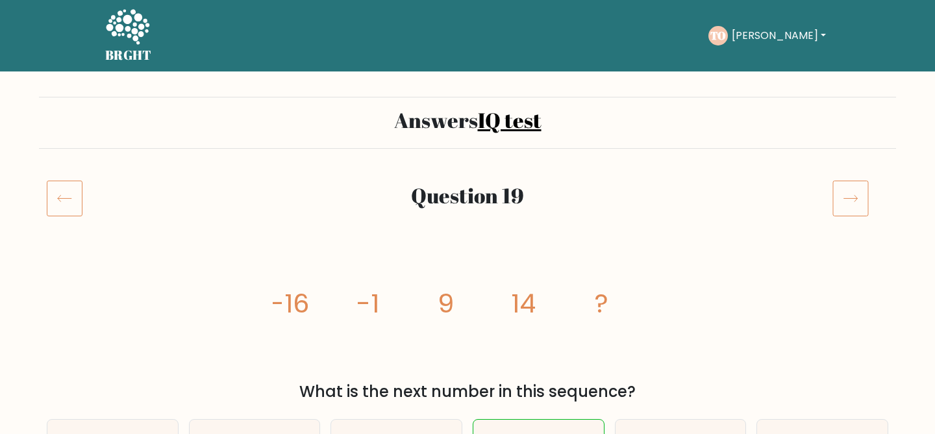
click at [859, 193] on icon at bounding box center [850, 198] width 36 height 36
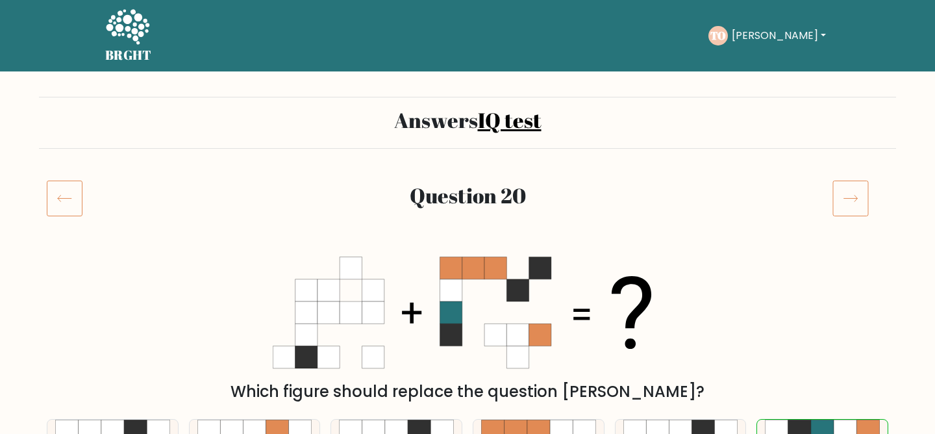
click at [859, 193] on icon at bounding box center [850, 198] width 36 height 36
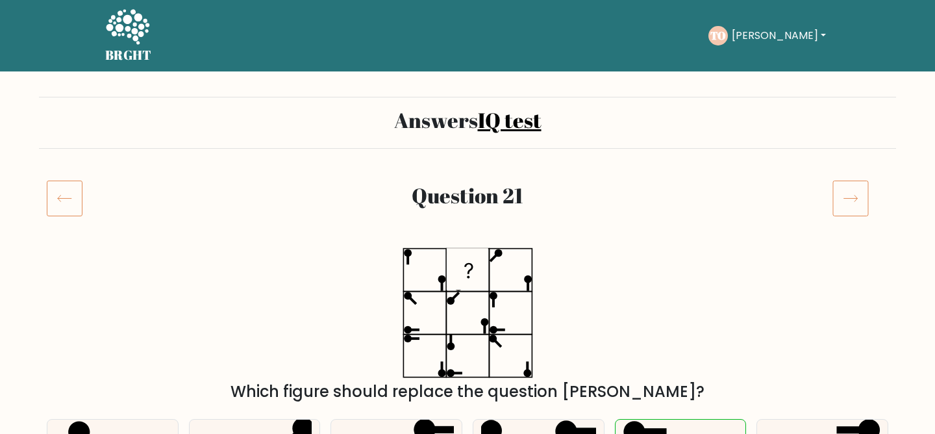
click at [859, 193] on icon at bounding box center [850, 198] width 36 height 36
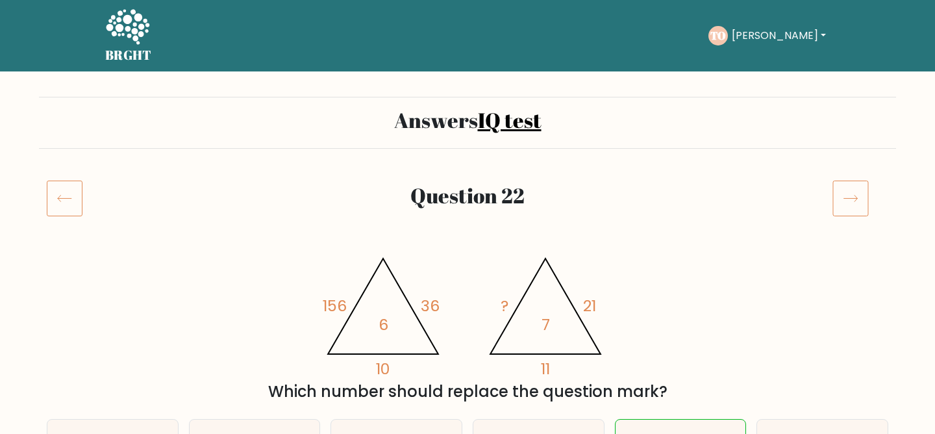
click at [859, 193] on icon at bounding box center [850, 198] width 36 height 36
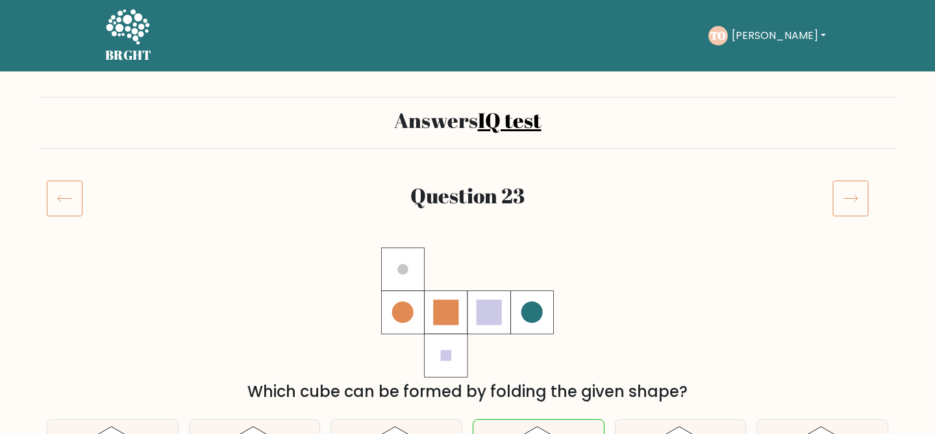
click at [859, 193] on icon at bounding box center [850, 198] width 36 height 36
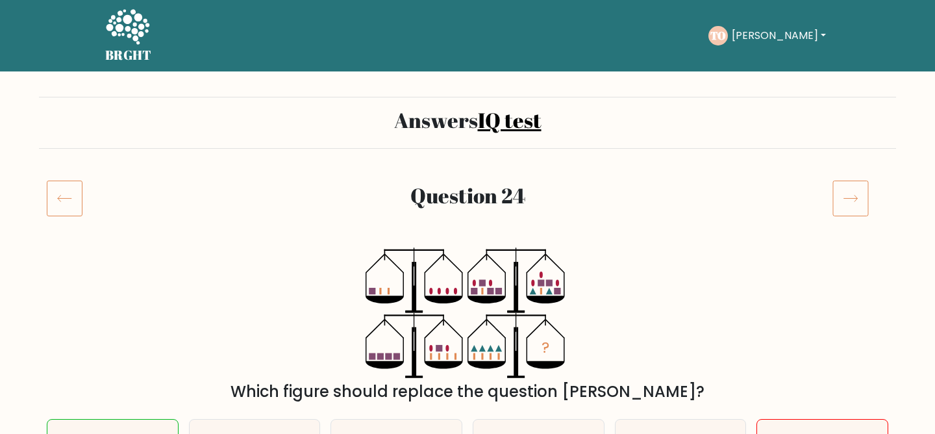
click at [858, 208] on icon at bounding box center [850, 198] width 36 height 36
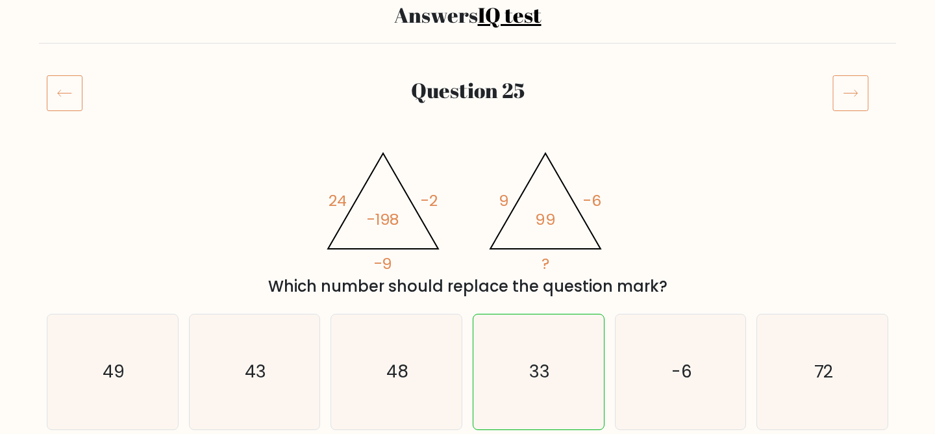
scroll to position [110, 0]
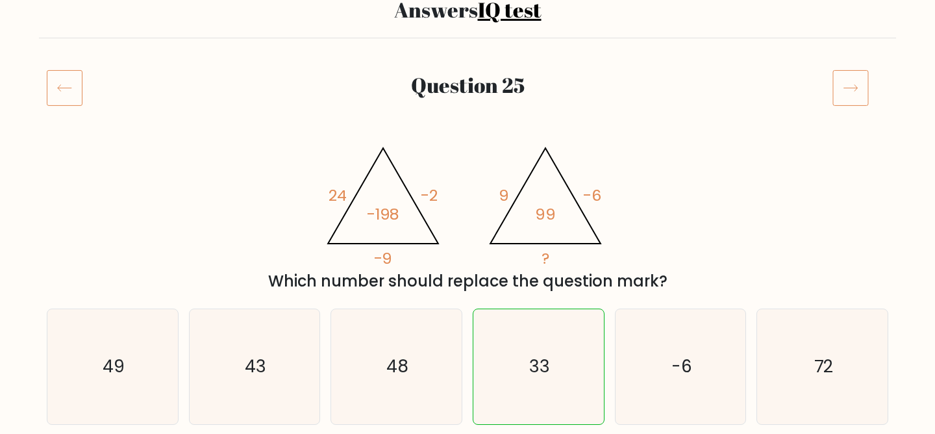
click at [845, 105] on rect at bounding box center [850, 88] width 35 height 35
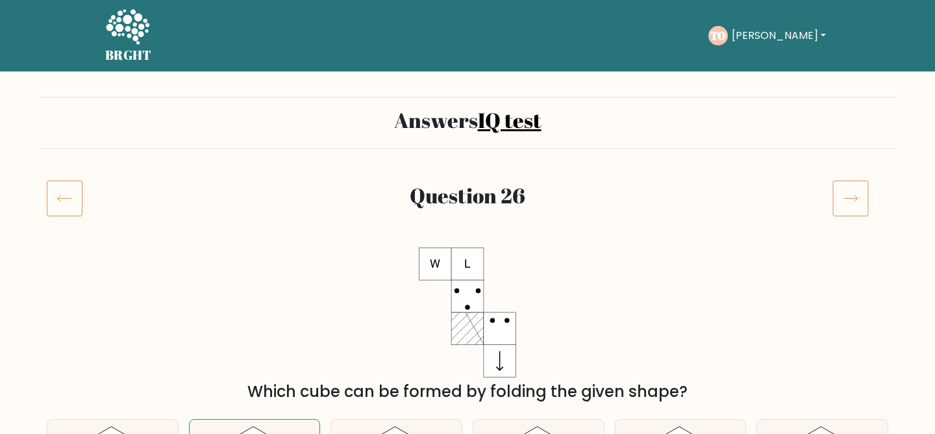
scroll to position [58, 0]
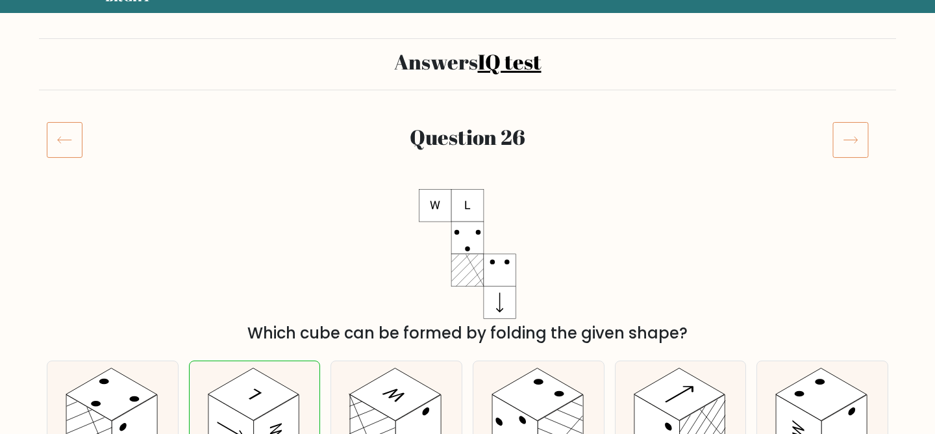
click at [854, 127] on icon at bounding box center [850, 139] width 36 height 36
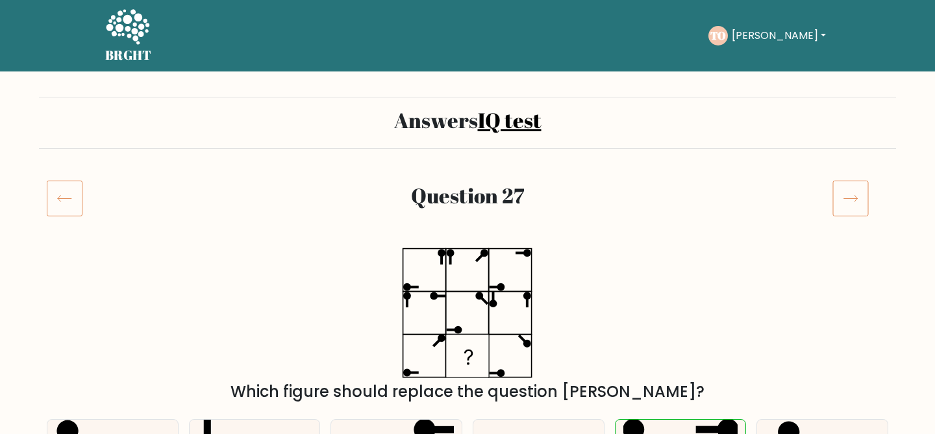
click at [853, 199] on icon at bounding box center [851, 198] width 14 height 6
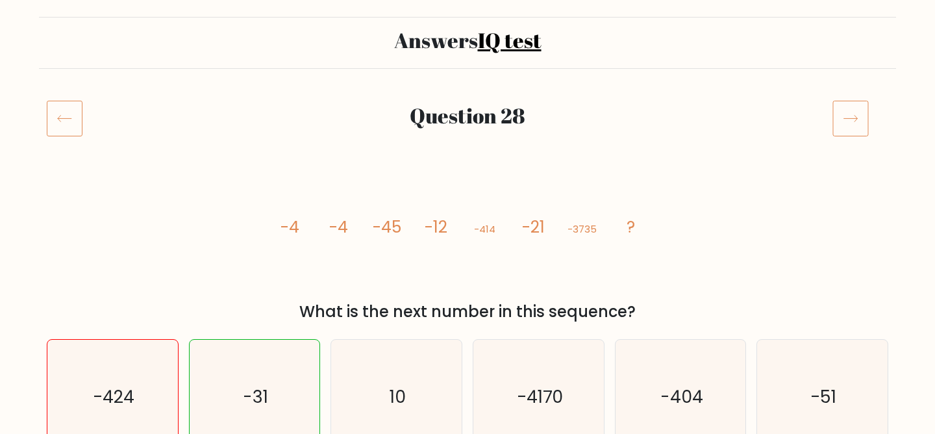
scroll to position [80, 0]
click at [850, 126] on icon at bounding box center [850, 117] width 36 height 36
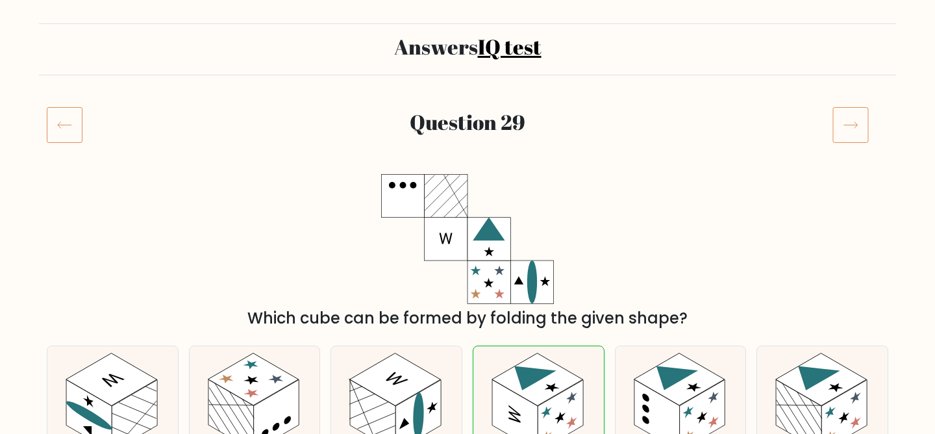
scroll to position [76, 0]
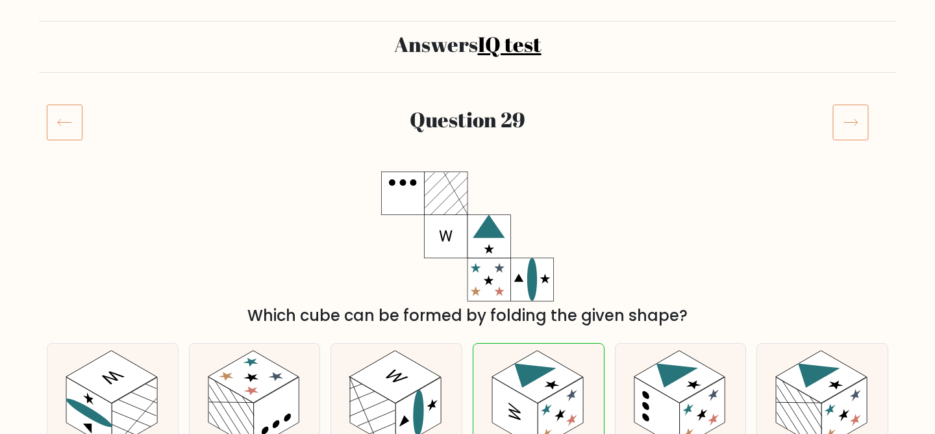
click at [847, 139] on icon at bounding box center [850, 122] width 36 height 36
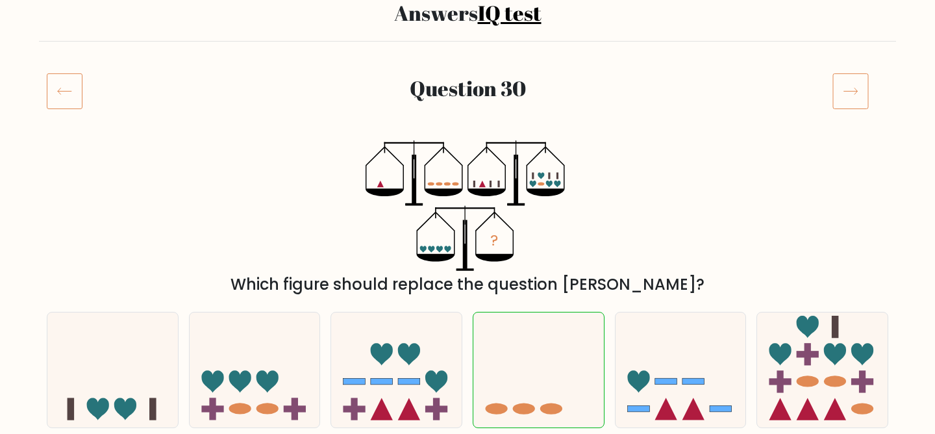
scroll to position [111, 0]
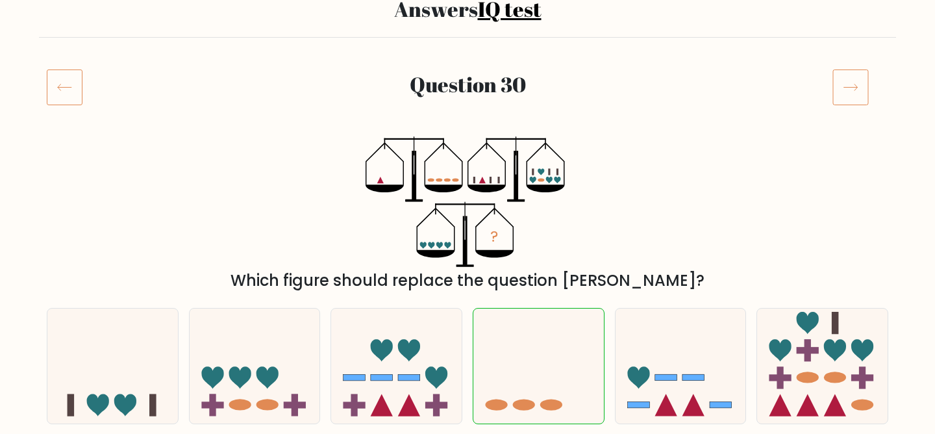
click at [846, 91] on icon at bounding box center [850, 87] width 36 height 36
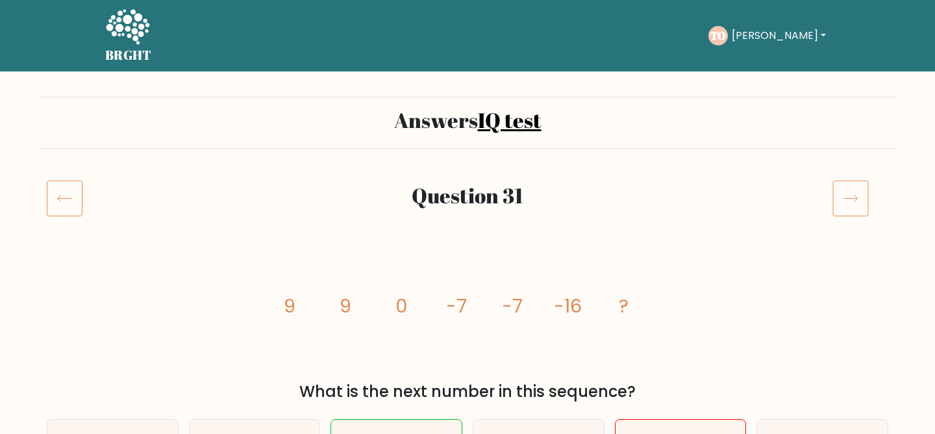
click at [855, 193] on icon at bounding box center [850, 198] width 36 height 36
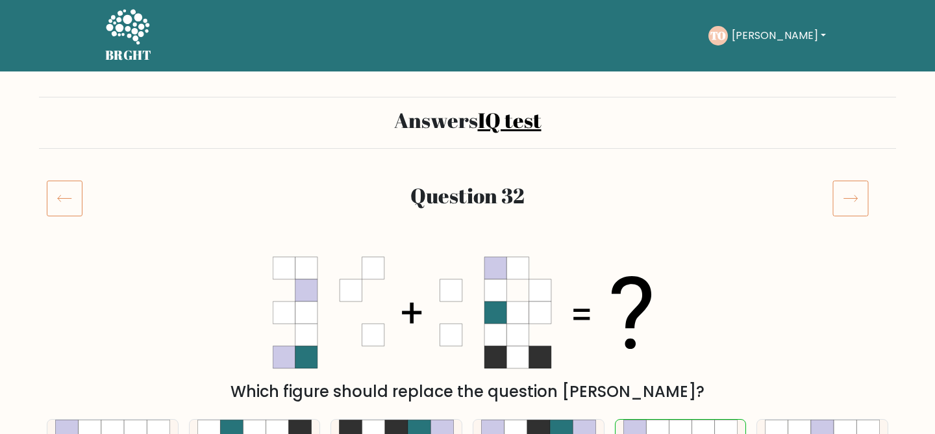
click at [855, 193] on icon at bounding box center [850, 198] width 36 height 36
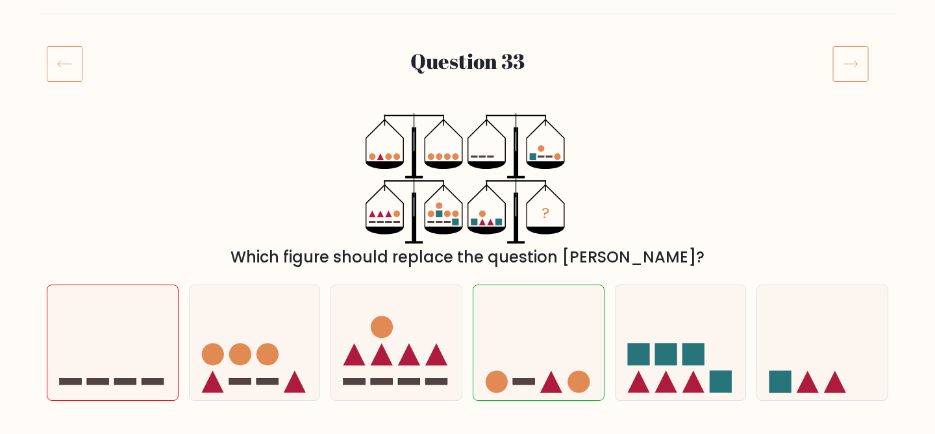
scroll to position [123, 0]
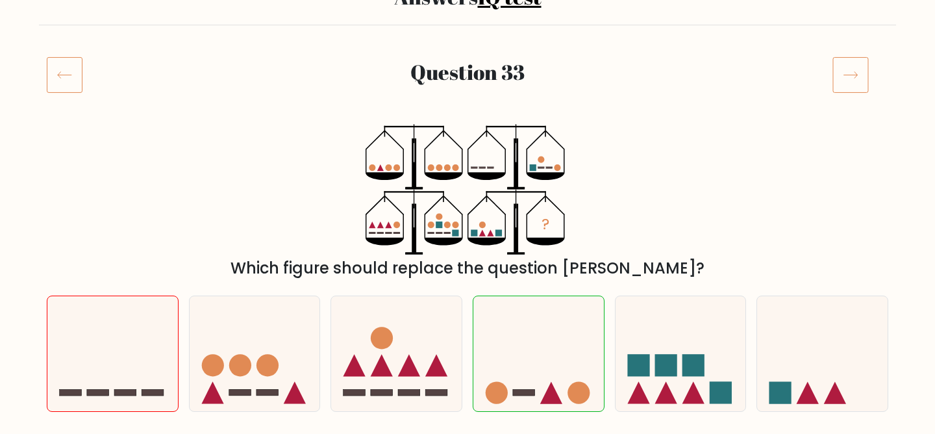
click at [841, 88] on icon at bounding box center [850, 74] width 36 height 36
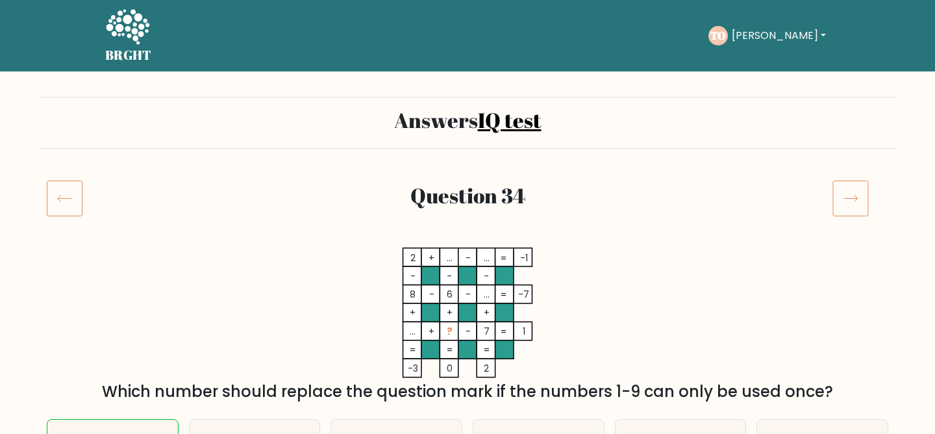
click at [852, 204] on icon at bounding box center [850, 198] width 36 height 36
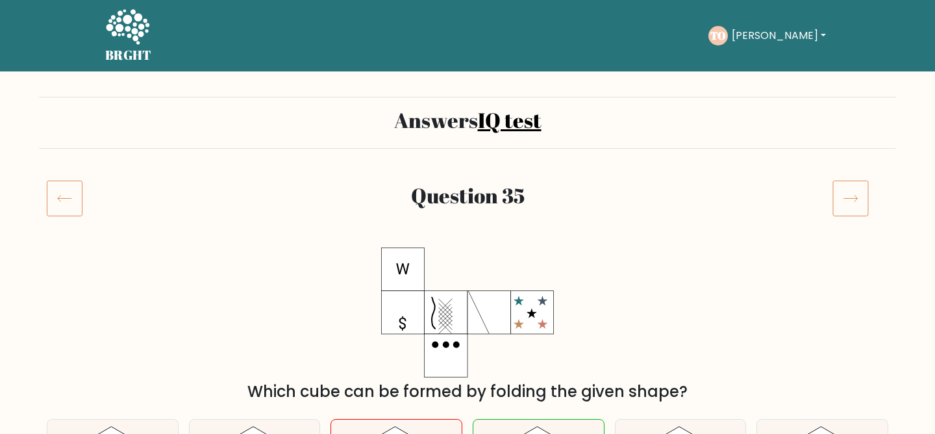
click at [853, 208] on icon at bounding box center [850, 198] width 36 height 36
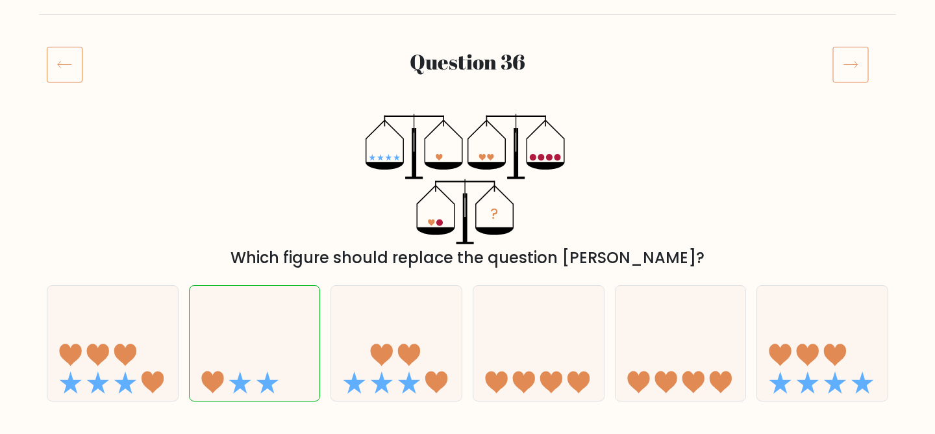
scroll to position [130, 0]
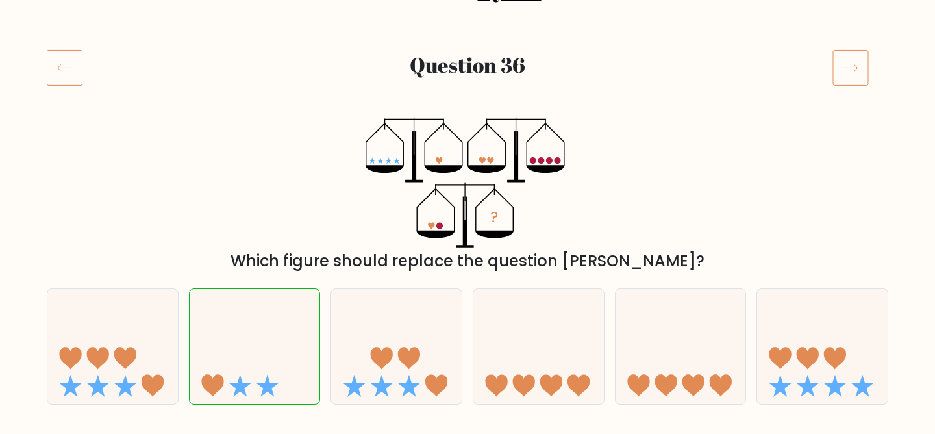
click at [850, 76] on icon at bounding box center [850, 67] width 36 height 36
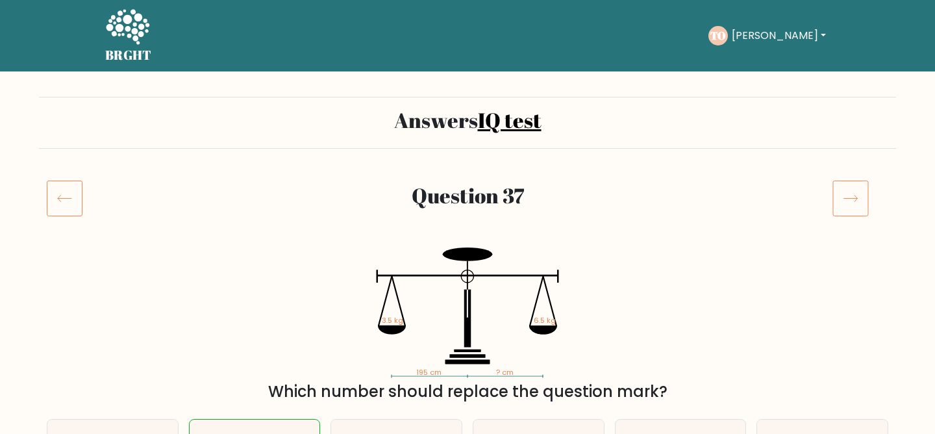
click at [854, 209] on icon at bounding box center [850, 198] width 36 height 36
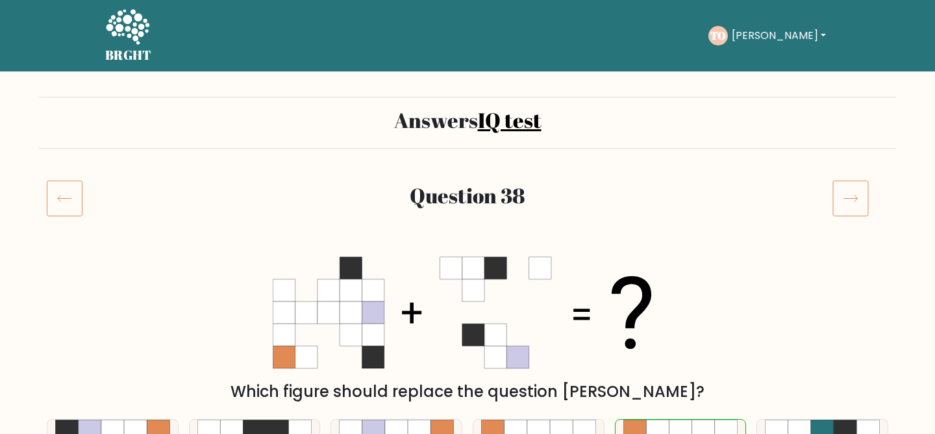
click at [854, 218] on div "Question 38" at bounding box center [467, 214] width 857 height 68
click at [854, 197] on icon at bounding box center [850, 198] width 36 height 36
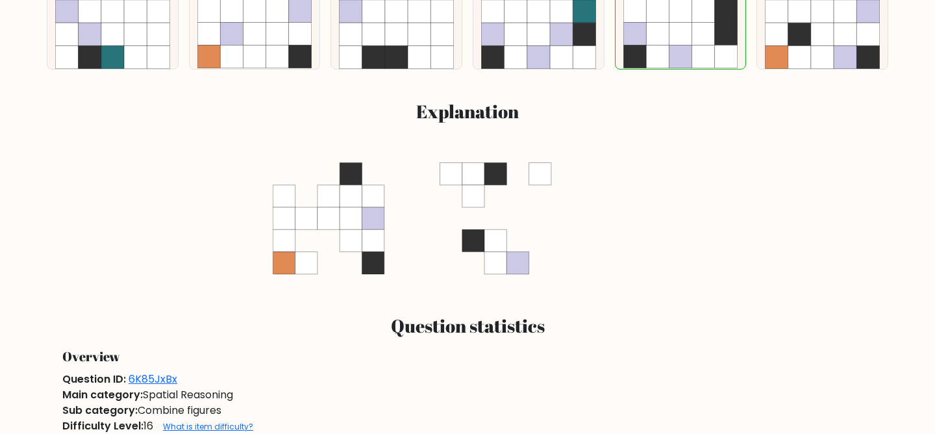
scroll to position [546, 0]
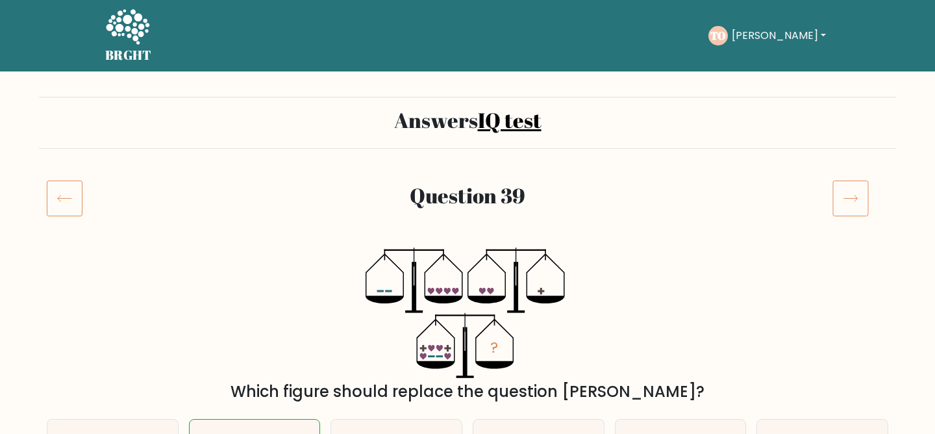
drag, startPoint x: 0, startPoint y: 0, endPoint x: 854, endPoint y: 198, distance: 876.9
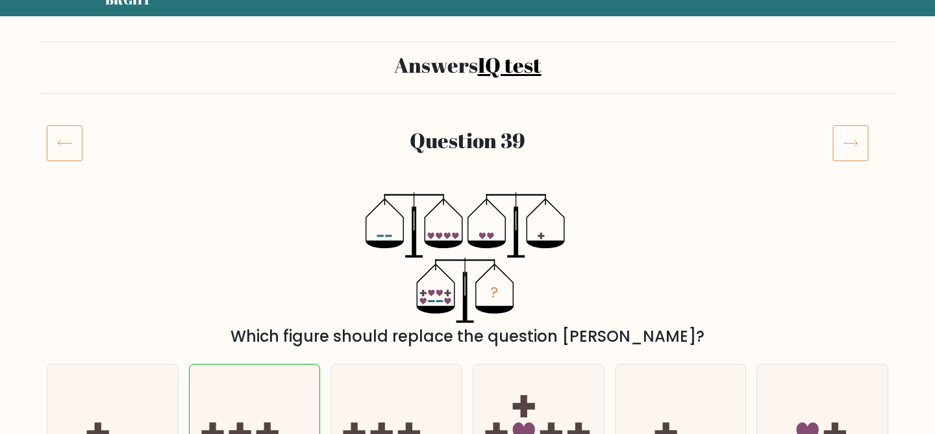
scroll to position [81, 0]
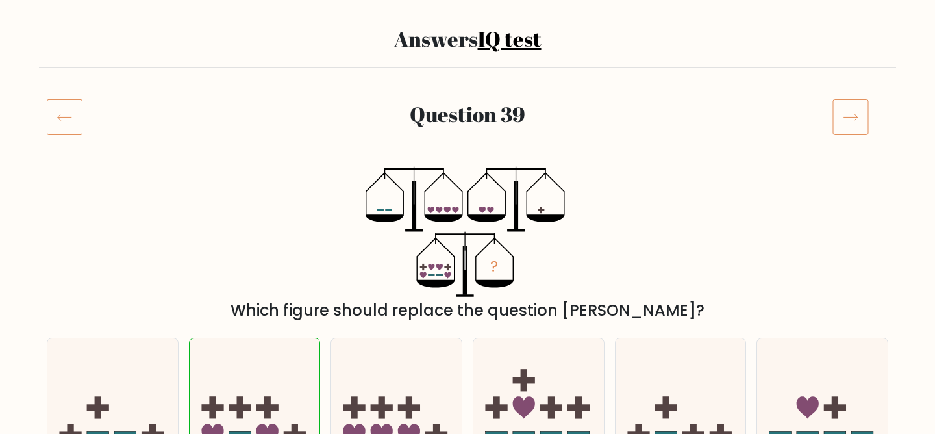
click at [840, 118] on icon at bounding box center [850, 117] width 36 height 36
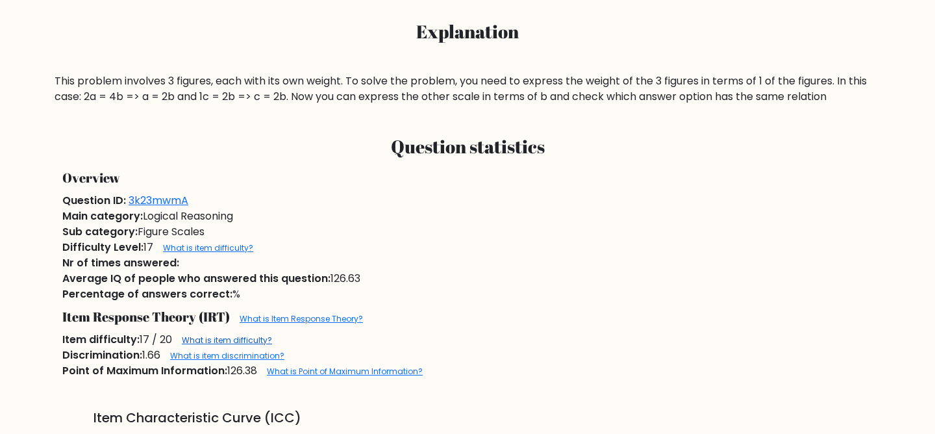
scroll to position [703, 0]
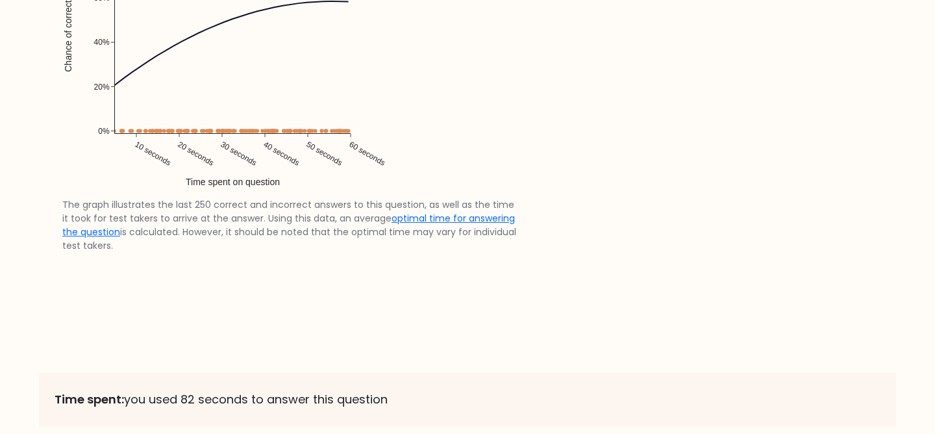
scroll to position [2867, 0]
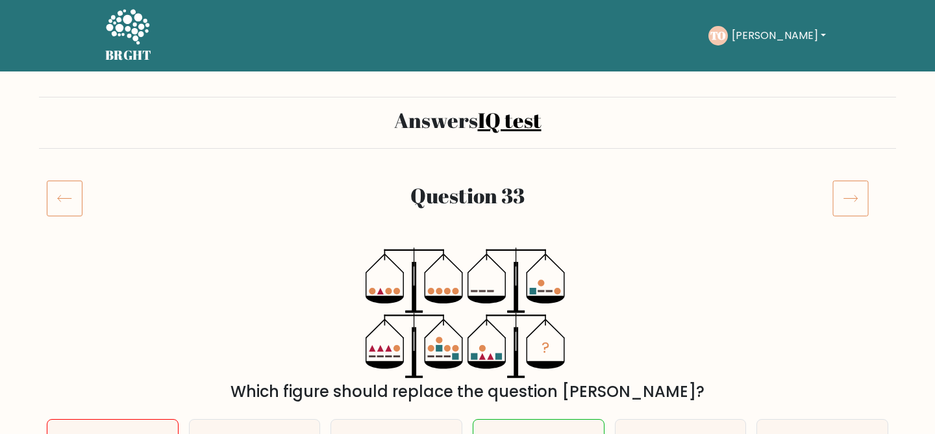
scroll to position [123, 0]
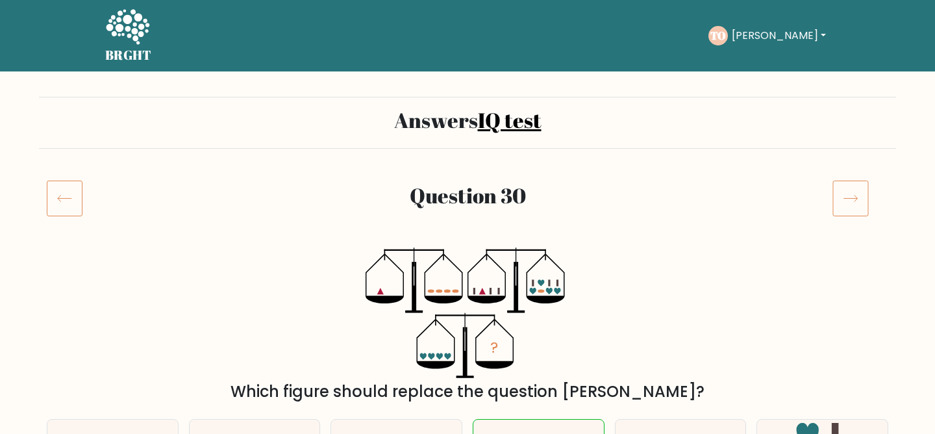
scroll to position [111, 0]
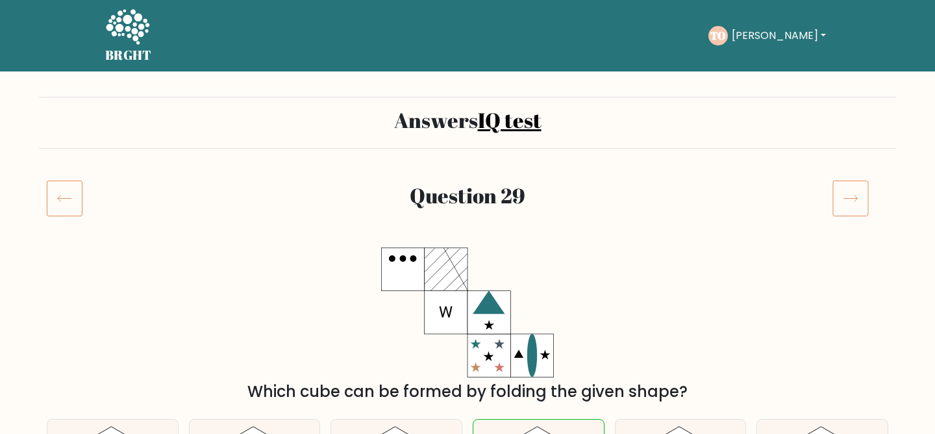
scroll to position [76, 0]
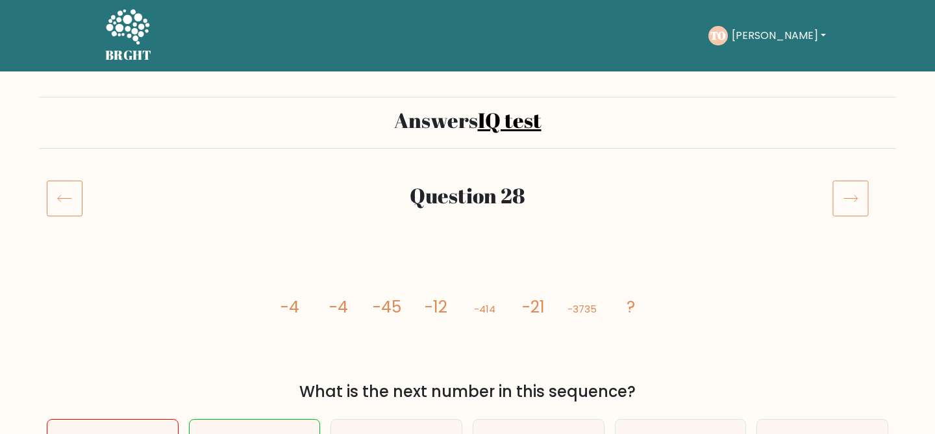
scroll to position [80, 0]
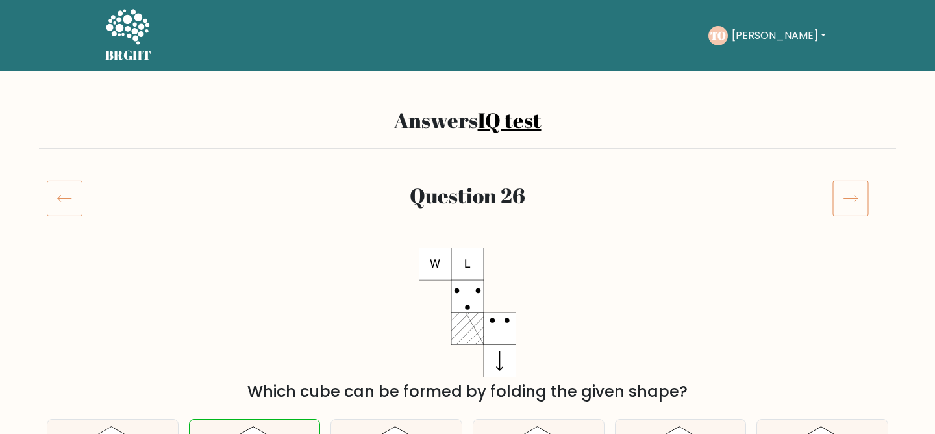
scroll to position [58, 0]
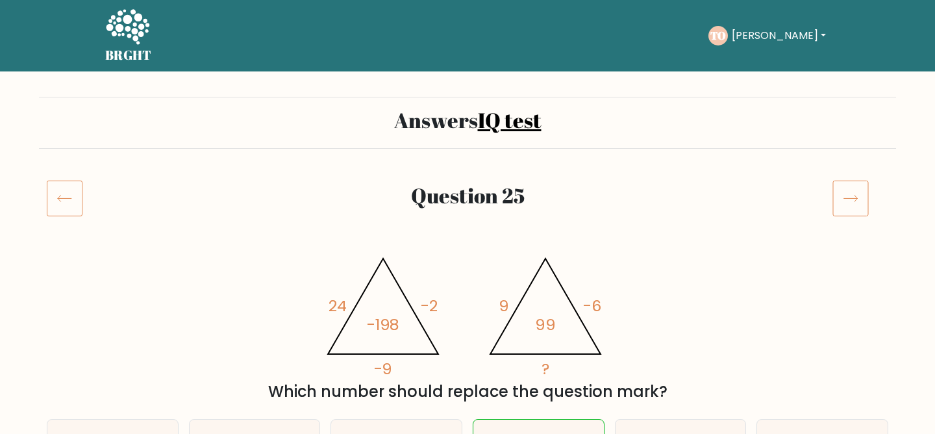
scroll to position [110, 0]
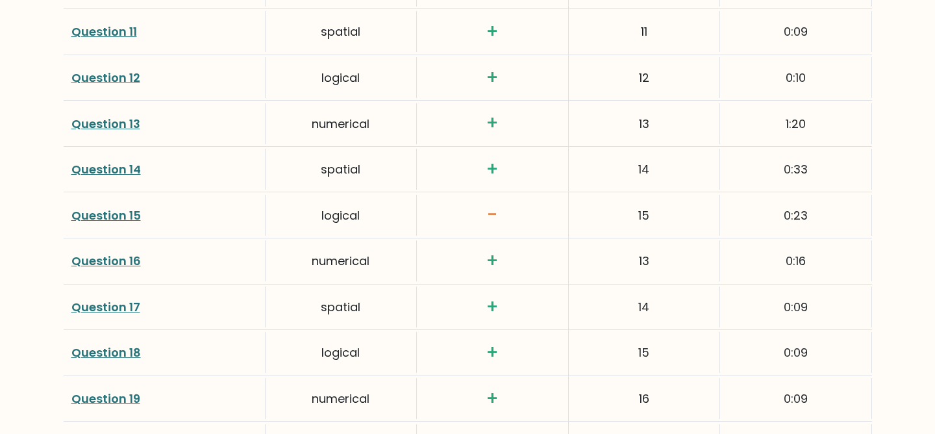
scroll to position [2296, 0]
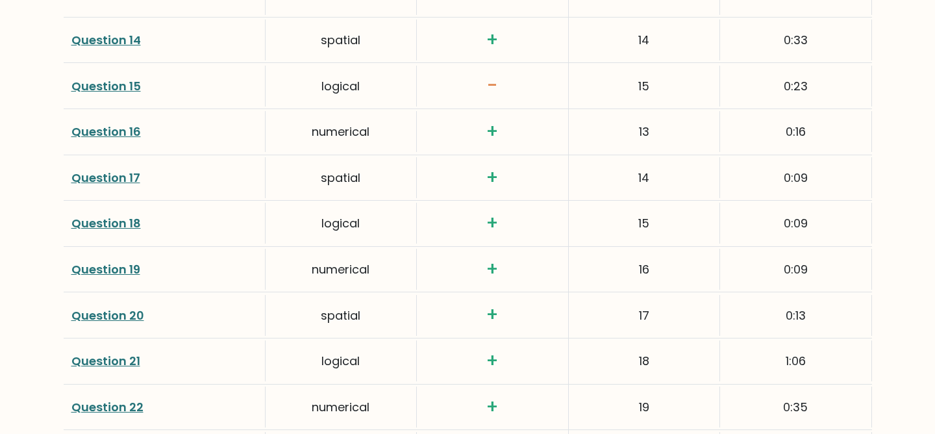
click at [126, 78] on link "Question 15" at bounding box center [105, 86] width 69 height 16
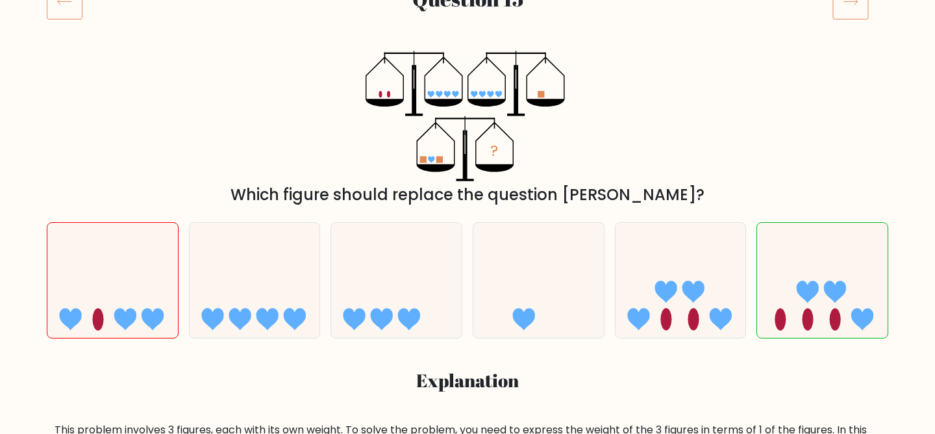
scroll to position [101, 0]
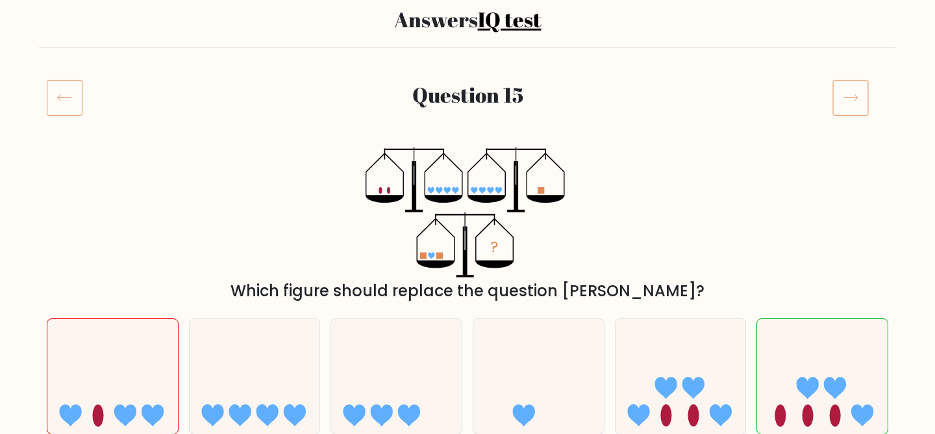
click at [852, 96] on icon at bounding box center [850, 97] width 36 height 36
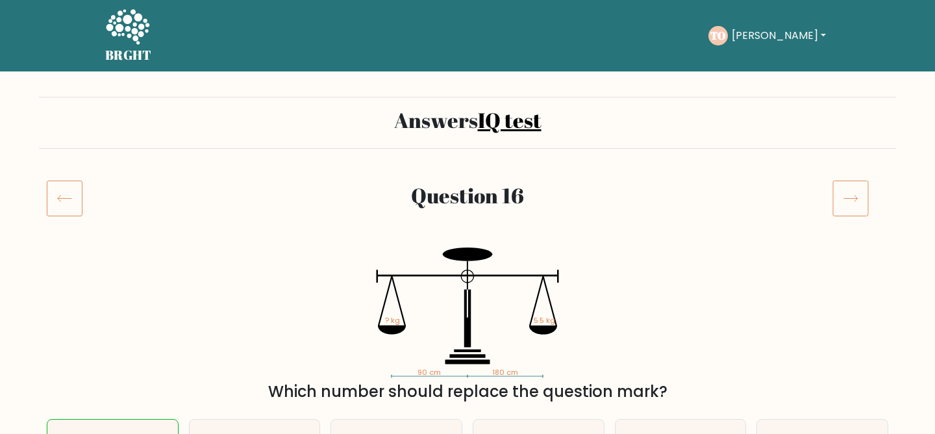
click at [857, 197] on icon at bounding box center [850, 198] width 36 height 36
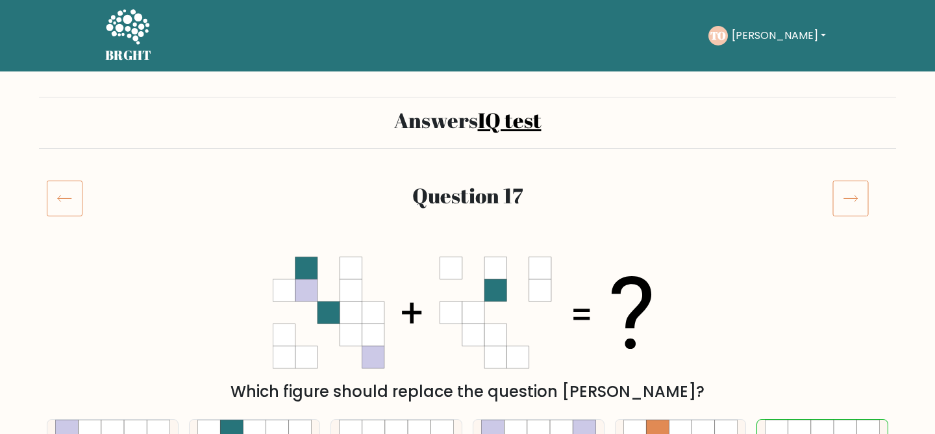
click at [857, 197] on icon at bounding box center [850, 198] width 36 height 36
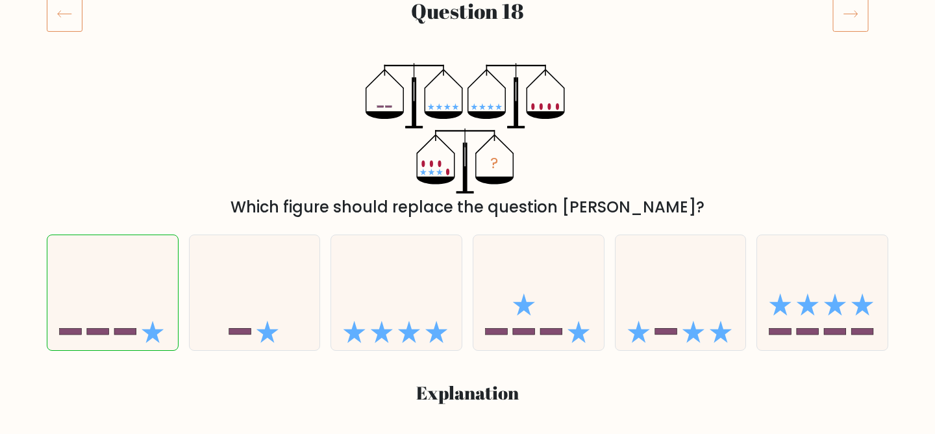
scroll to position [150, 0]
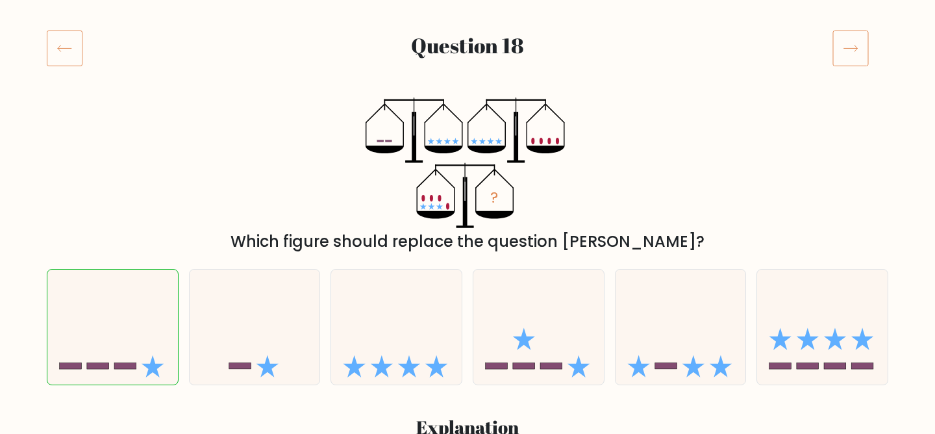
click at [856, 58] on icon at bounding box center [850, 48] width 36 height 36
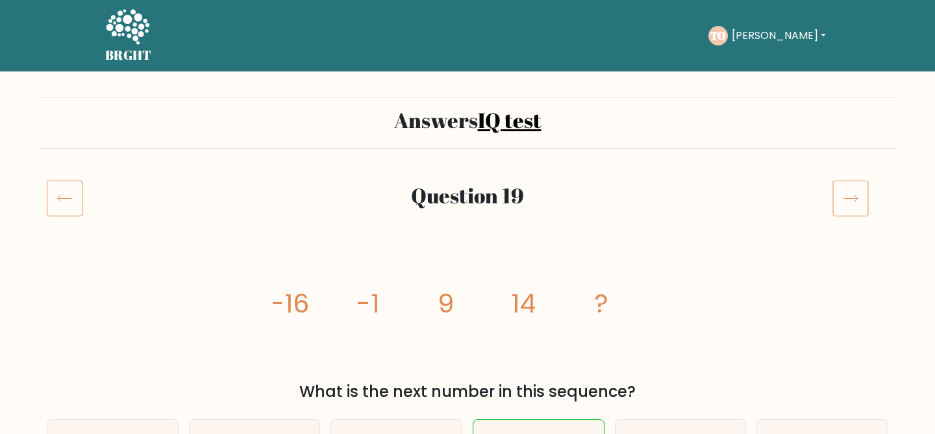
click at [850, 197] on icon at bounding box center [850, 198] width 36 height 36
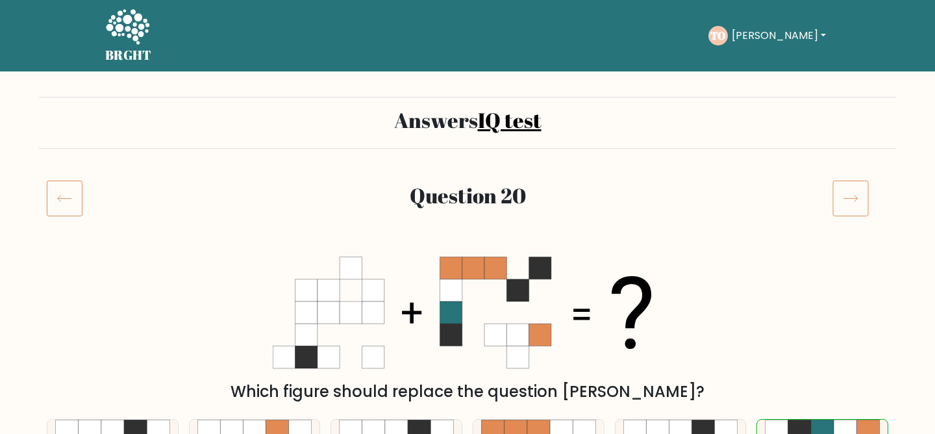
drag, startPoint x: 0, startPoint y: 0, endPoint x: 850, endPoint y: 197, distance: 872.9
click at [850, 197] on icon at bounding box center [850, 198] width 36 height 36
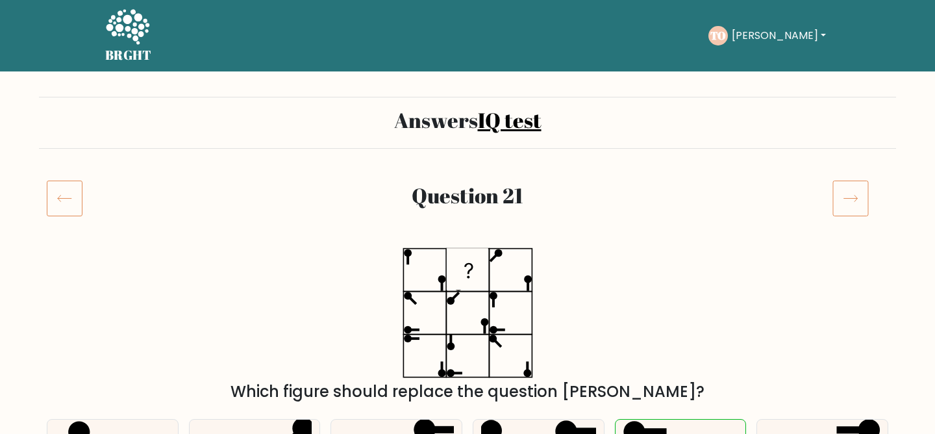
click at [850, 197] on icon at bounding box center [850, 198] width 36 height 36
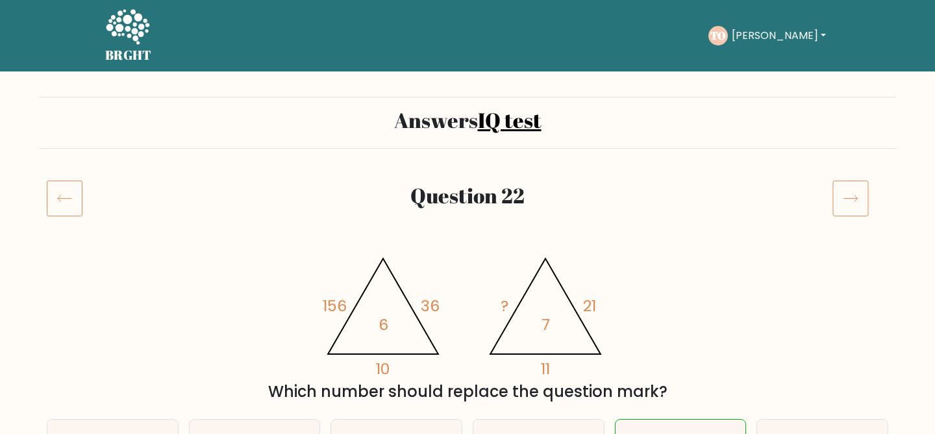
click at [850, 197] on icon at bounding box center [850, 198] width 36 height 36
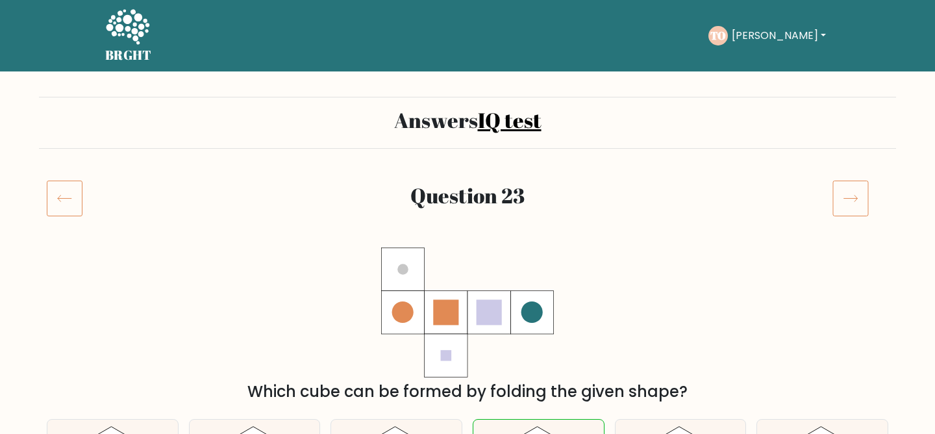
click at [850, 197] on icon at bounding box center [850, 198] width 36 height 36
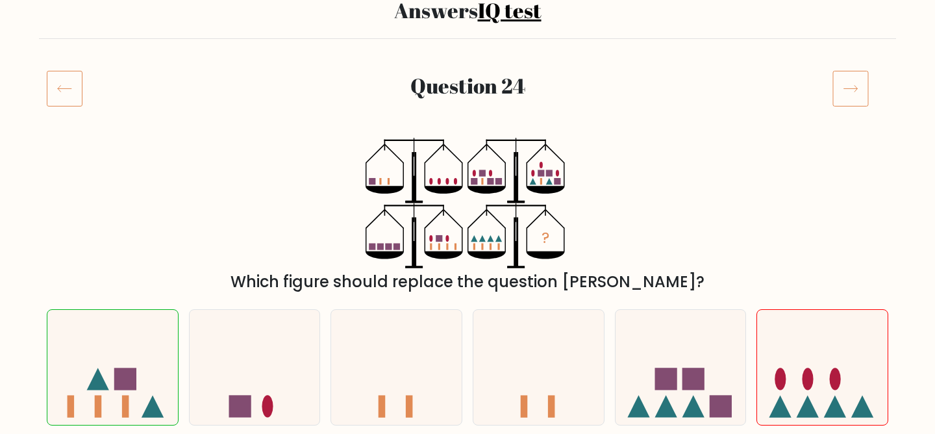
scroll to position [65, 0]
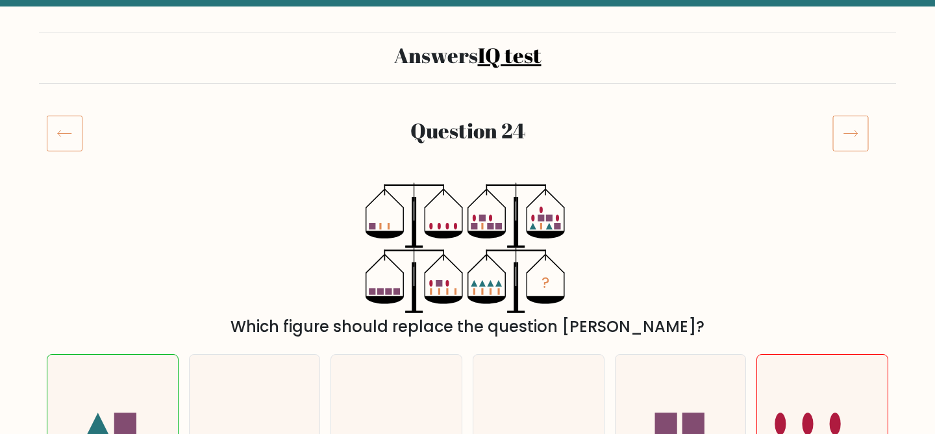
click at [867, 133] on rect at bounding box center [850, 133] width 35 height 35
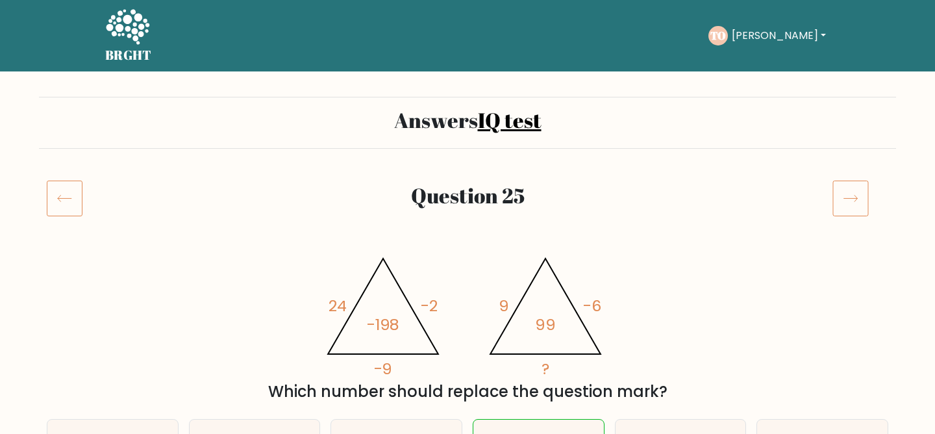
click at [849, 195] on icon at bounding box center [850, 198] width 36 height 36
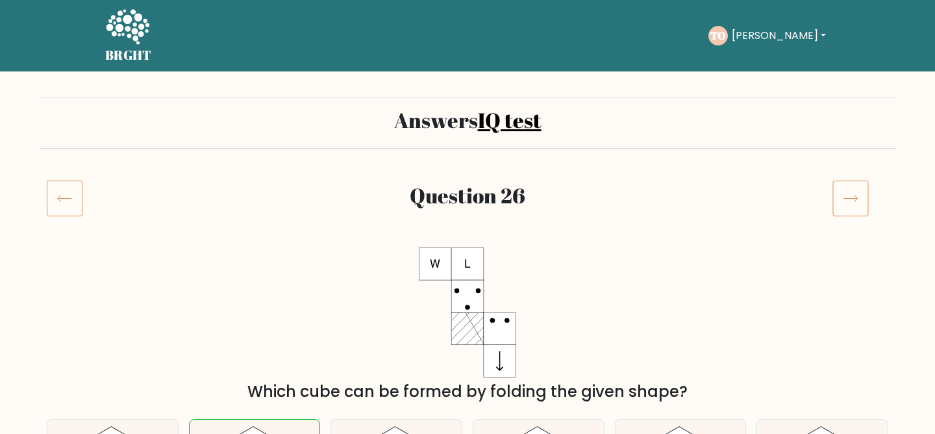
drag, startPoint x: 0, startPoint y: 0, endPoint x: 848, endPoint y: 195, distance: 870.6
click at [848, 195] on icon at bounding box center [850, 198] width 36 height 36
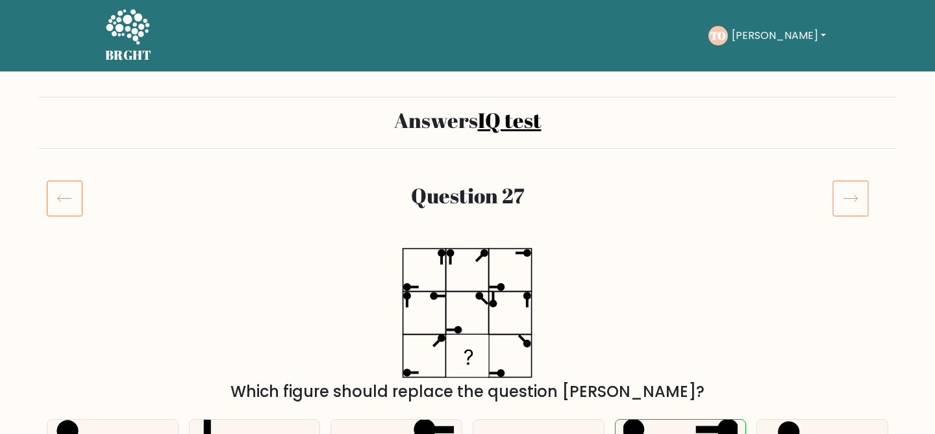
click at [849, 195] on icon at bounding box center [850, 198] width 36 height 36
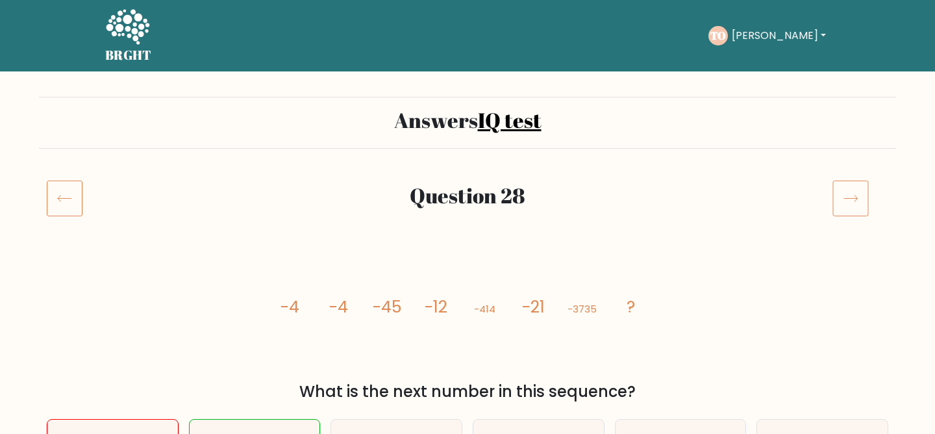
click at [849, 195] on icon at bounding box center [850, 198] width 36 height 36
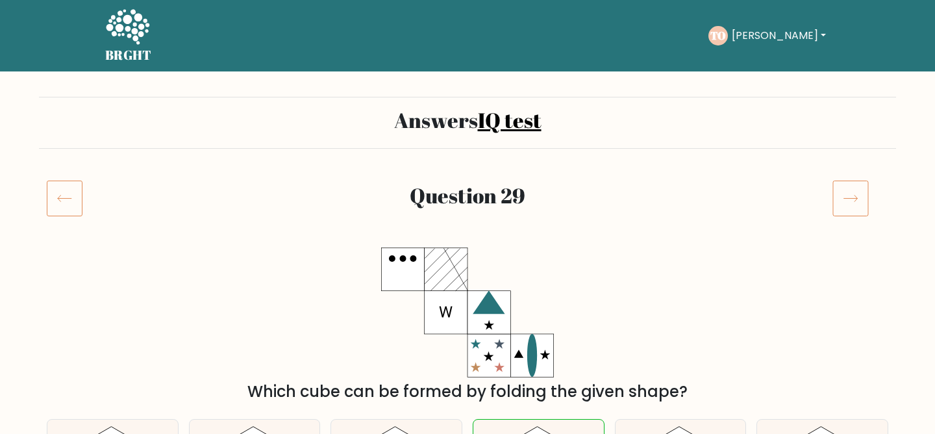
click at [849, 195] on icon at bounding box center [850, 198] width 36 height 36
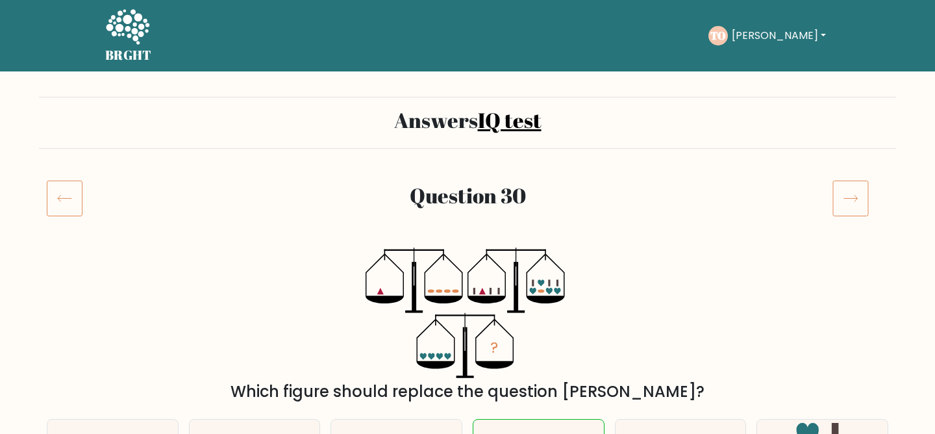
click at [849, 195] on icon at bounding box center [850, 198] width 36 height 36
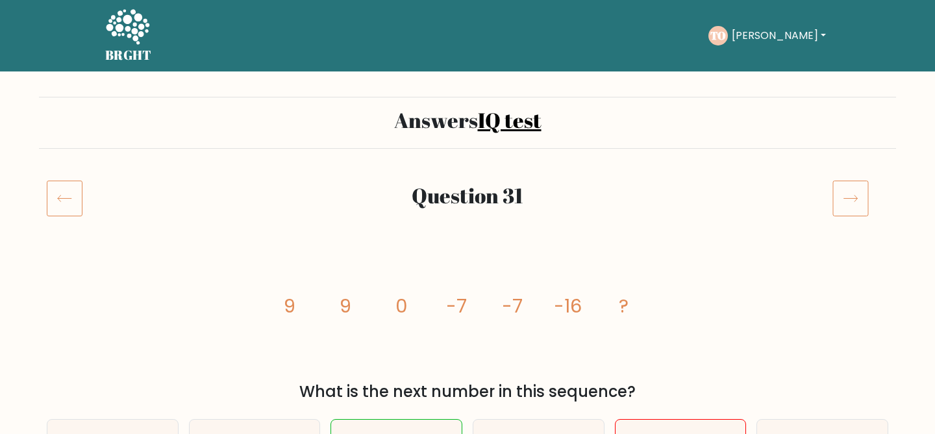
click at [71, 205] on icon at bounding box center [65, 198] width 36 height 36
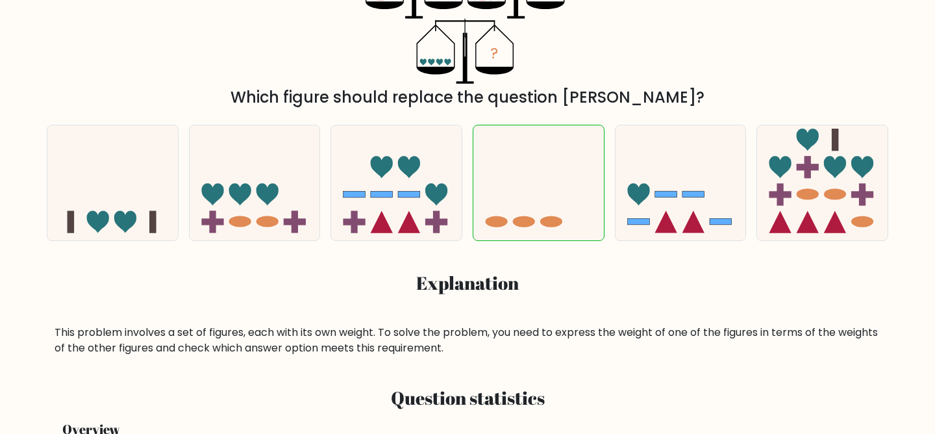
scroll to position [32, 0]
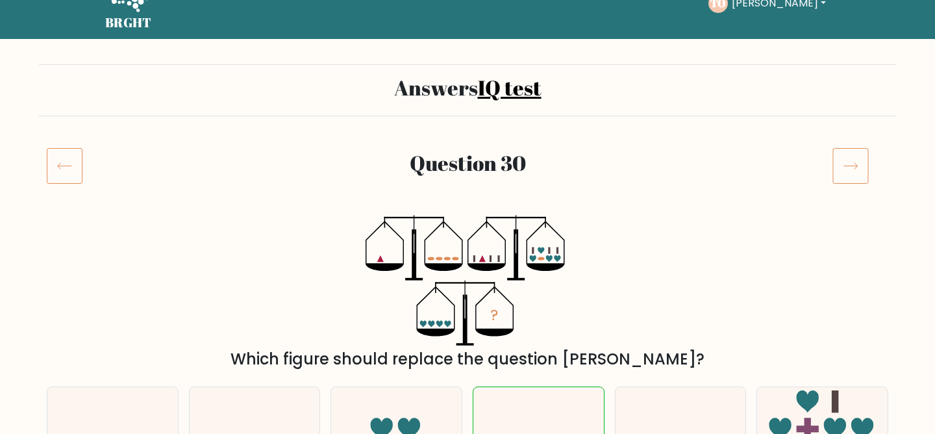
click at [846, 180] on icon at bounding box center [850, 165] width 36 height 36
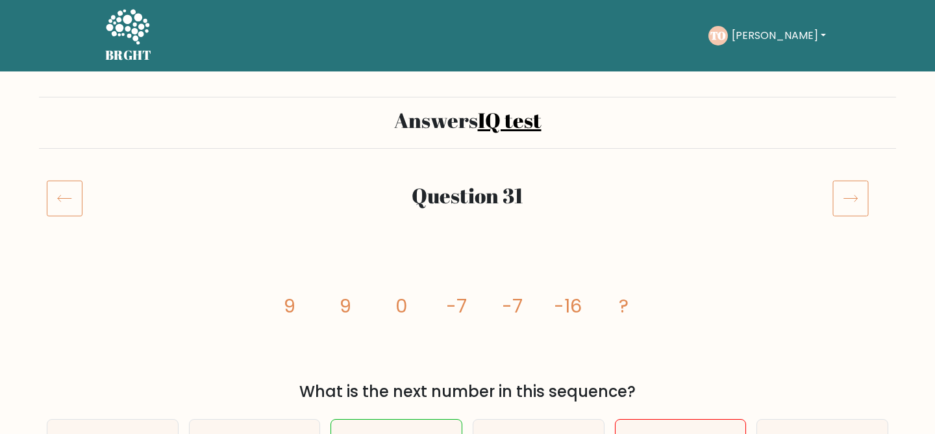
click at [852, 190] on icon at bounding box center [850, 198] width 36 height 36
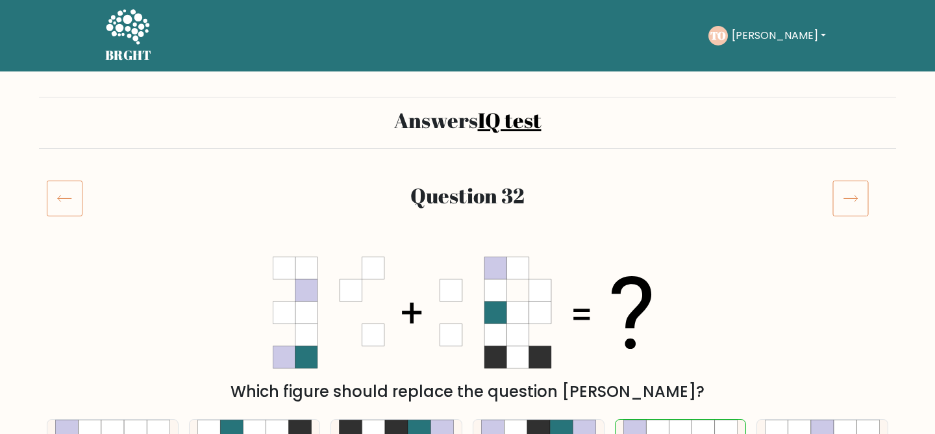
click at [849, 199] on icon at bounding box center [851, 198] width 14 height 6
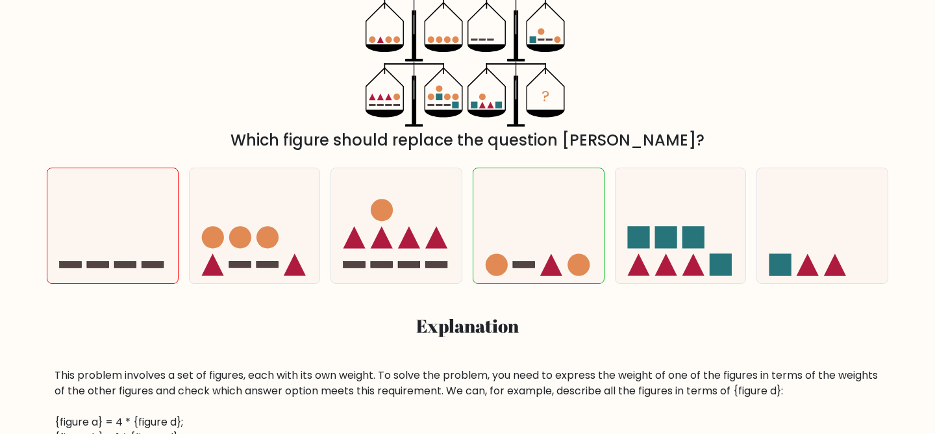
scroll to position [116, 0]
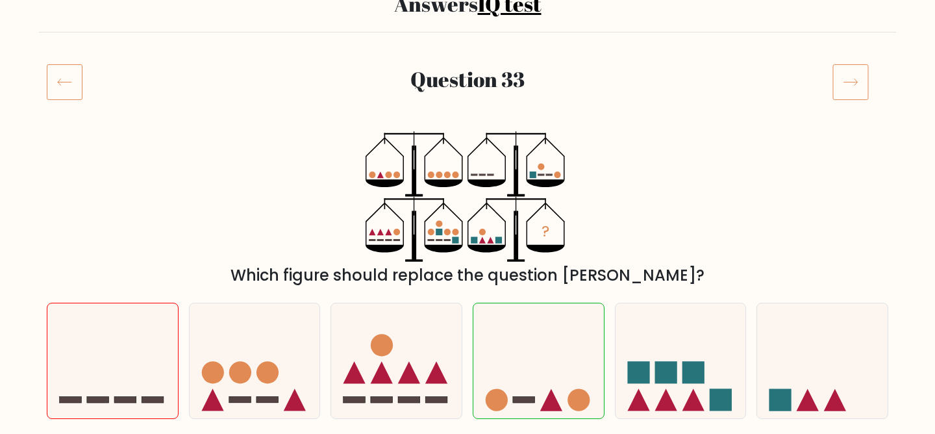
click at [867, 69] on icon at bounding box center [850, 82] width 36 height 36
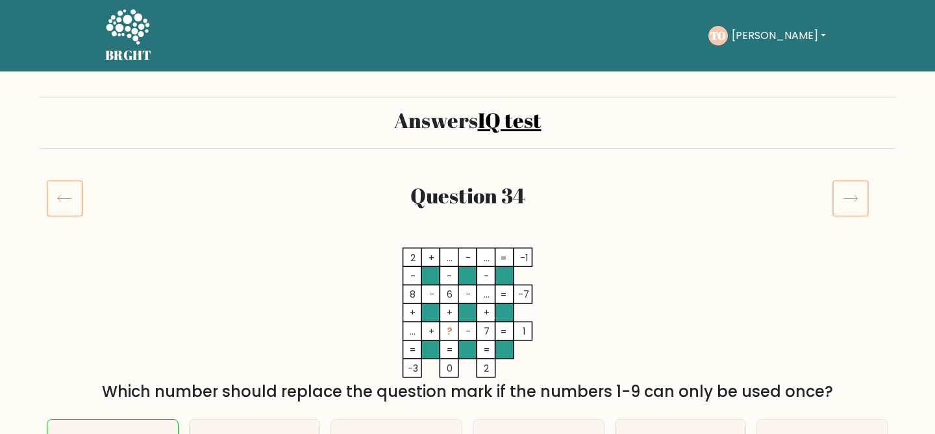
click at [854, 188] on icon at bounding box center [850, 198] width 36 height 36
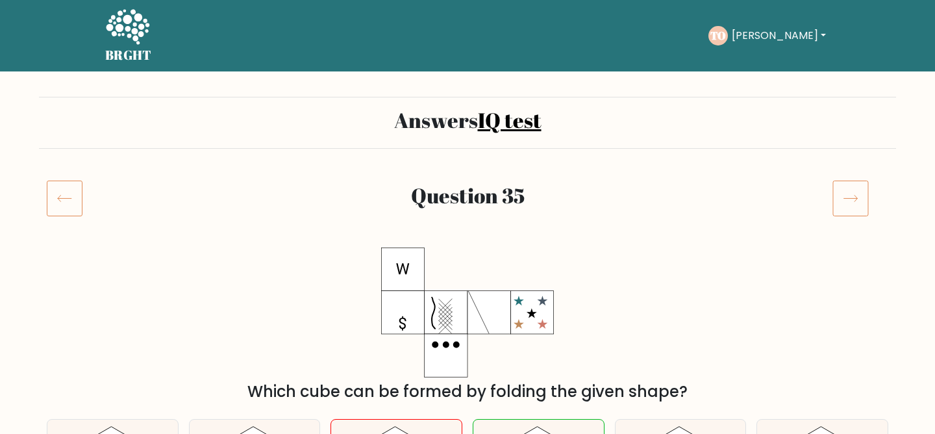
click at [854, 205] on icon at bounding box center [850, 198] width 36 height 36
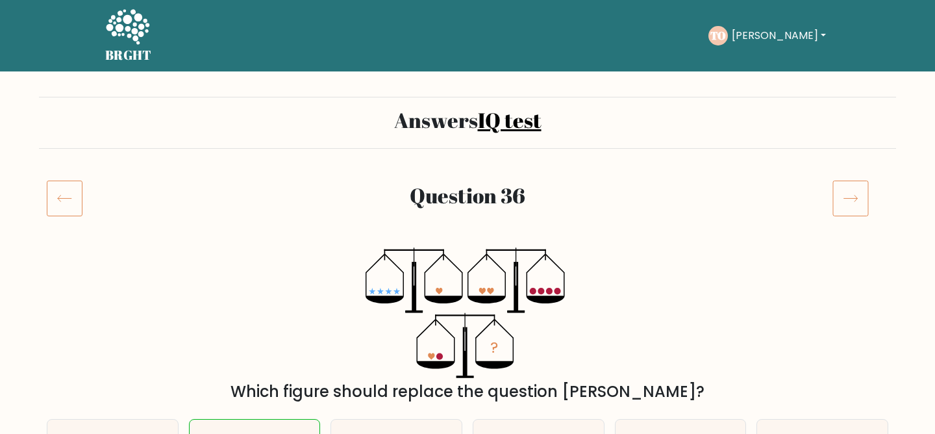
click at [844, 212] on icon at bounding box center [850, 198] width 36 height 36
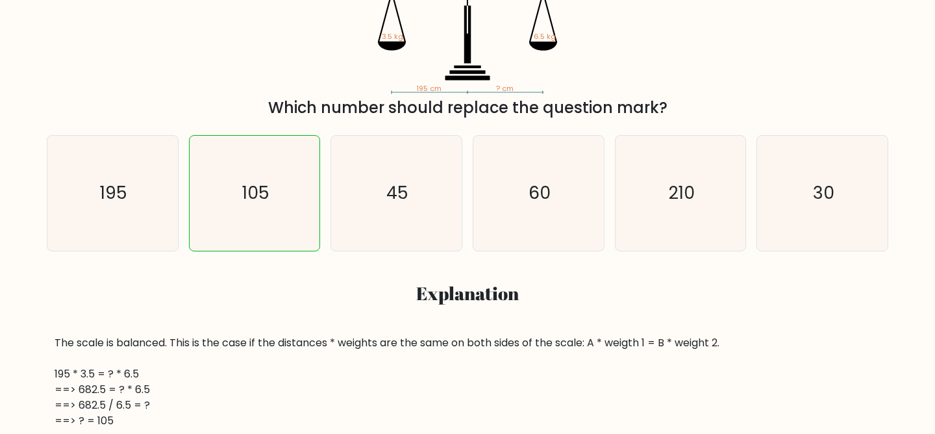
scroll to position [88, 0]
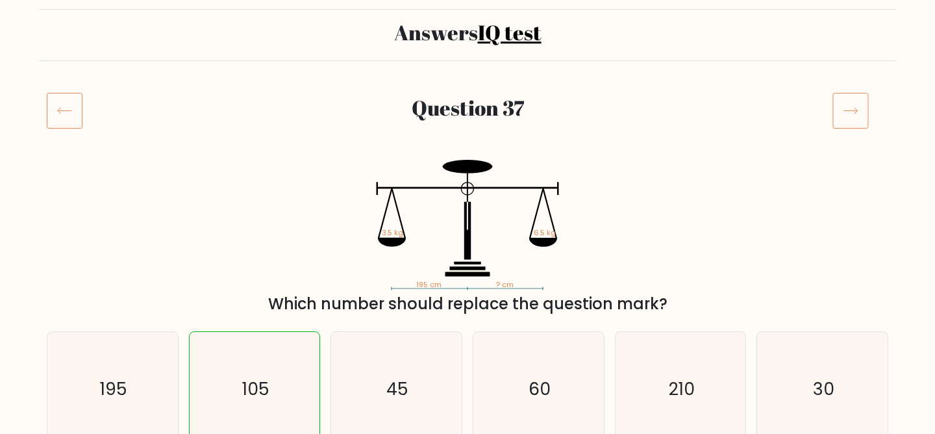
click at [855, 114] on icon at bounding box center [850, 110] width 36 height 36
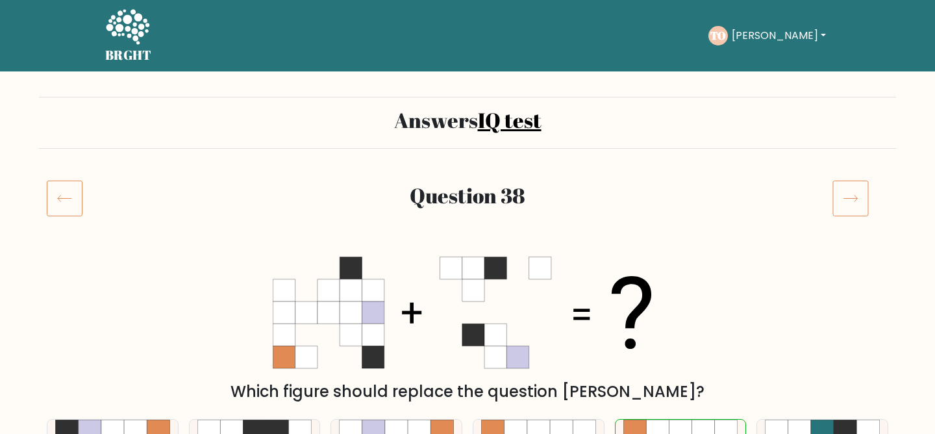
click at [854, 200] on icon at bounding box center [850, 198] width 36 height 36
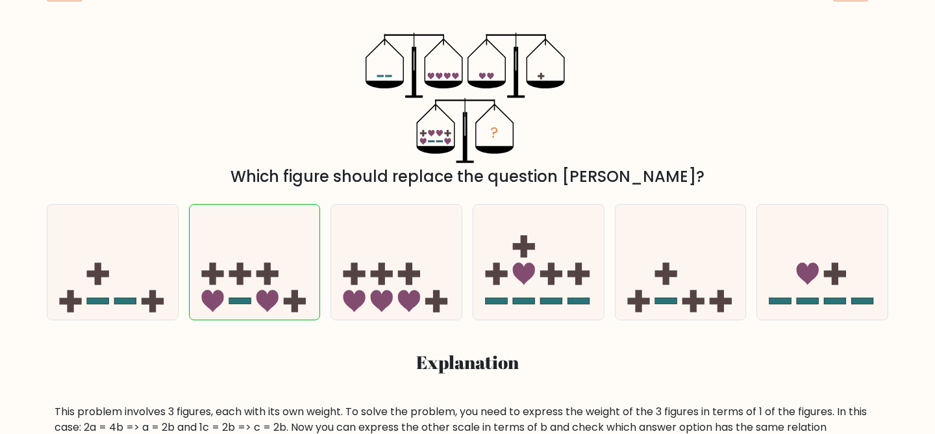
scroll to position [40, 0]
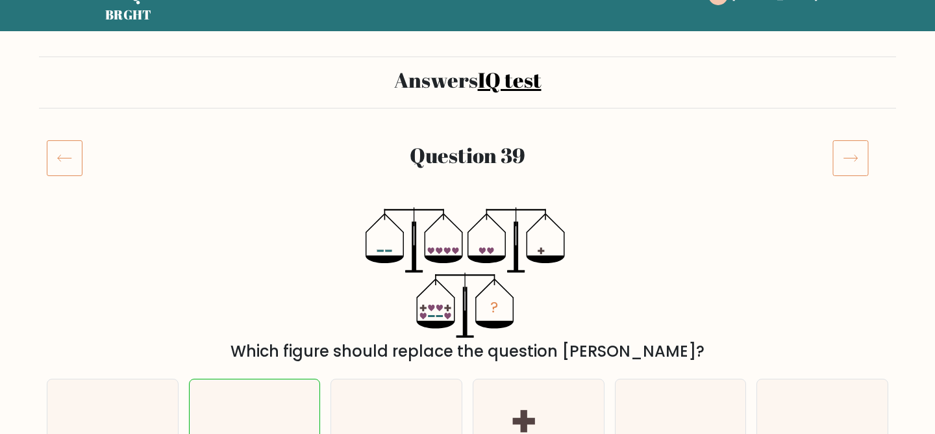
click at [863, 144] on icon at bounding box center [850, 158] width 36 height 36
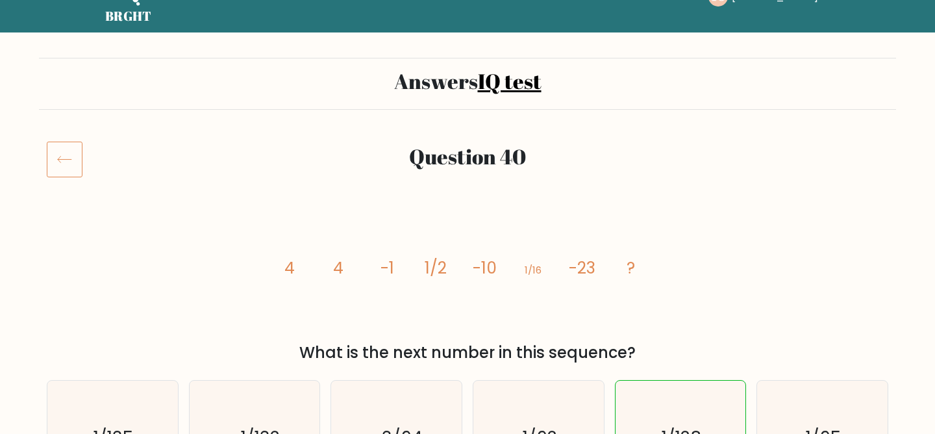
scroll to position [51, 0]
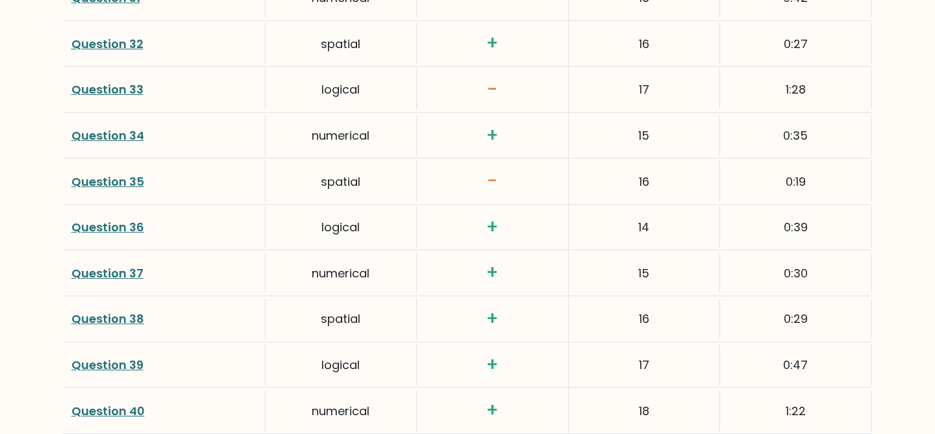
scroll to position [3296, 0]
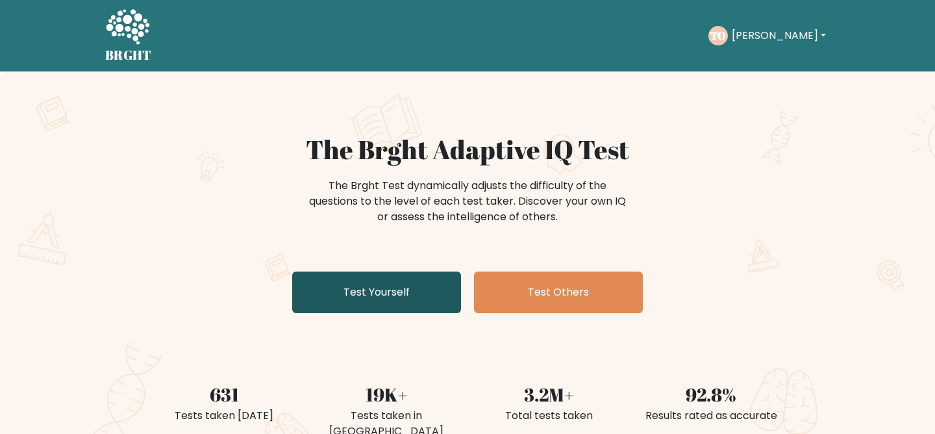
click at [408, 286] on link "Test Yourself" at bounding box center [376, 292] width 169 height 42
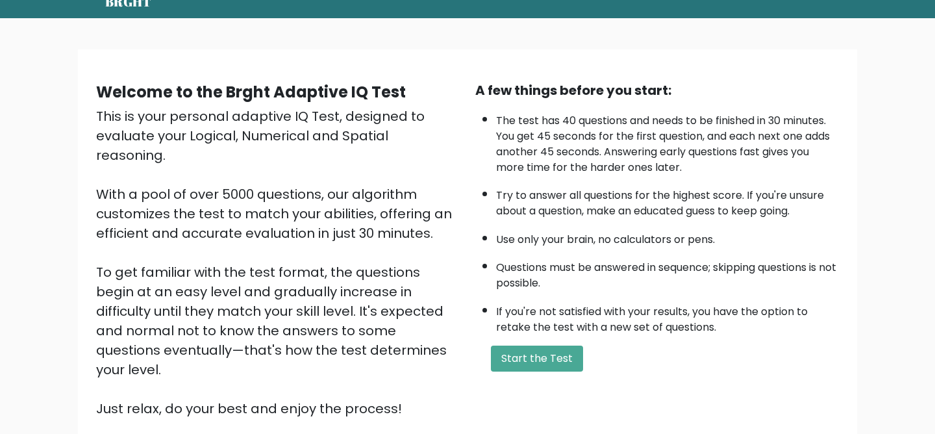
scroll to position [129, 0]
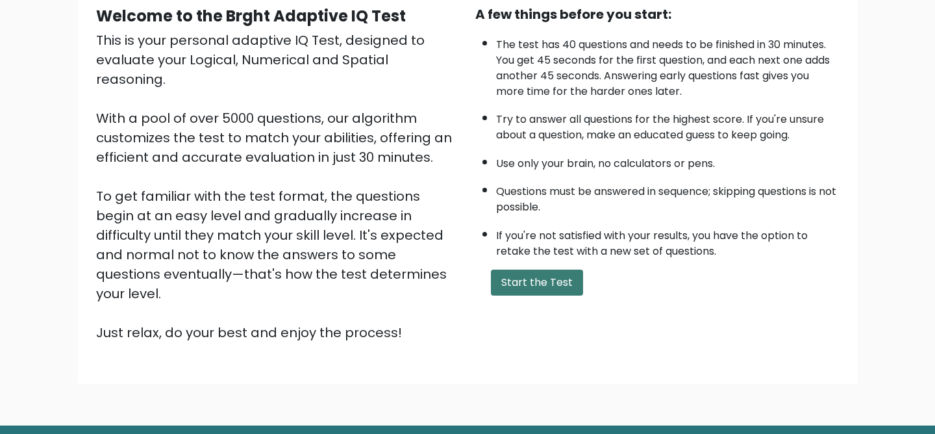
click at [543, 280] on button "Start the Test" at bounding box center [537, 282] width 92 height 26
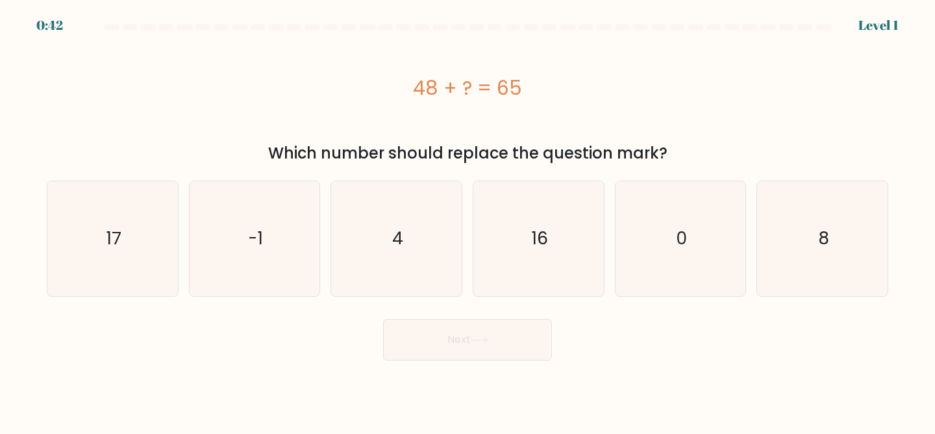
click at [127, 299] on form "a. 4" at bounding box center [467, 192] width 935 height 336
click at [127, 286] on icon "17" at bounding box center [112, 238] width 115 height 115
click at [467, 220] on input "a. 17" at bounding box center [467, 218] width 1 height 3
radio input "true"
click at [421, 330] on button "Next" at bounding box center [467, 340] width 169 height 42
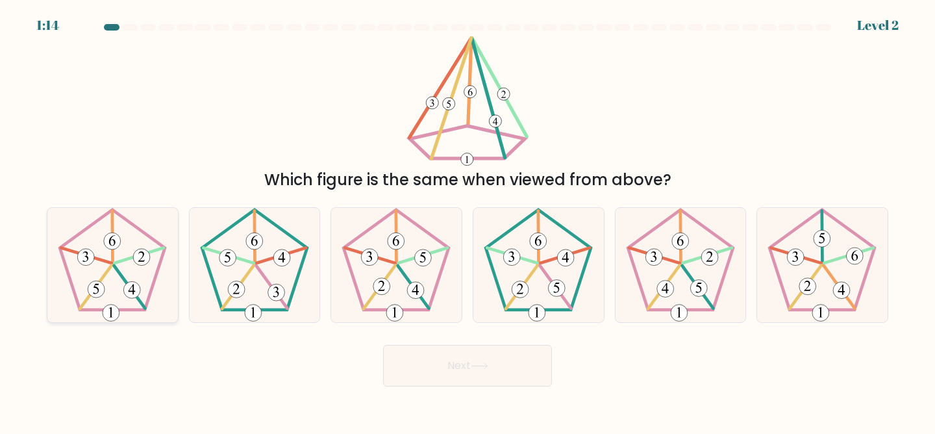
click at [101, 273] on icon at bounding box center [112, 265] width 115 height 115
click at [467, 220] on input "a." at bounding box center [467, 218] width 1 height 3
radio input "true"
click at [406, 360] on button "Next" at bounding box center [467, 366] width 169 height 42
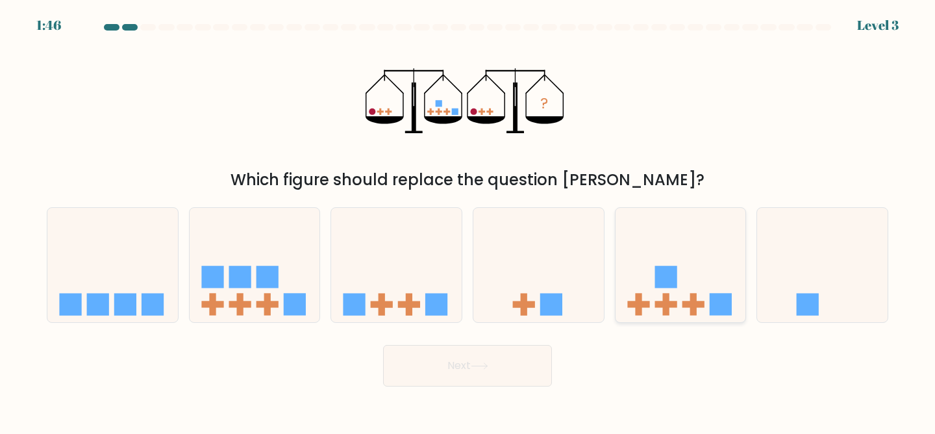
click at [671, 264] on icon at bounding box center [680, 265] width 130 height 108
click at [468, 220] on input "e." at bounding box center [467, 218] width 1 height 3
radio input "true"
click at [432, 369] on button "Next" at bounding box center [467, 366] width 169 height 42
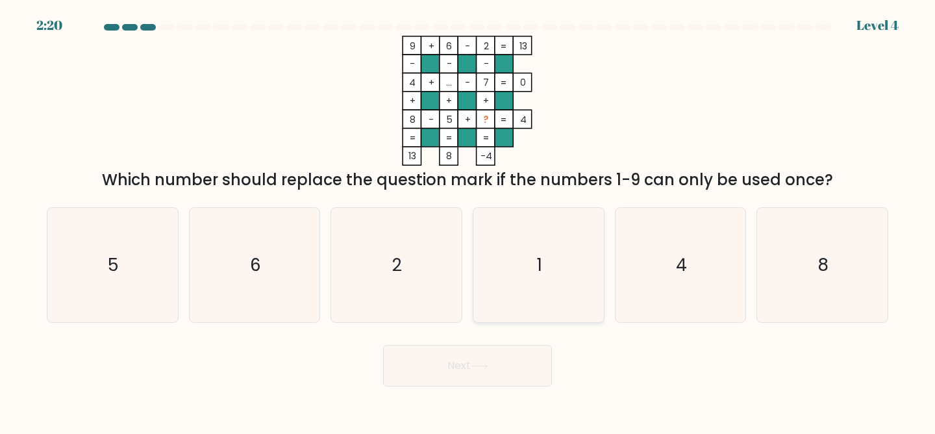
click at [521, 244] on icon "1" at bounding box center [538, 265] width 115 height 115
click at [468, 220] on input "d. 1" at bounding box center [467, 218] width 1 height 3
radio input "true"
click at [472, 370] on button "Next" at bounding box center [467, 366] width 169 height 42
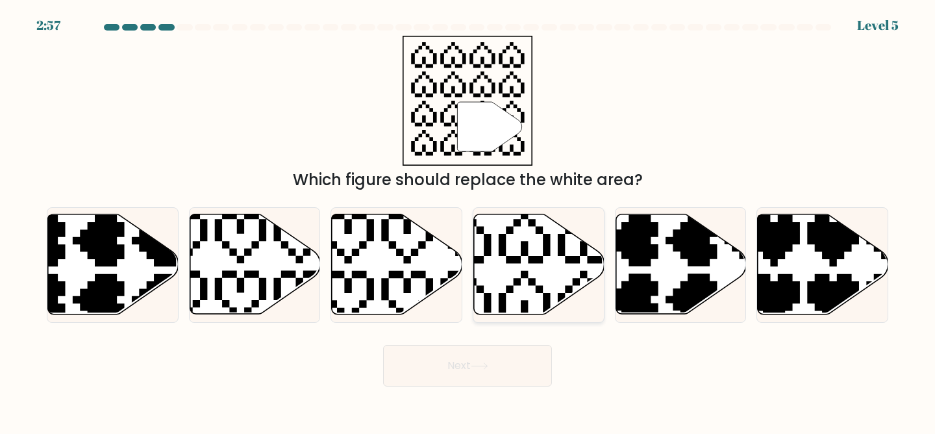
click at [534, 266] on icon at bounding box center [539, 264] width 130 height 100
click at [468, 220] on input "d." at bounding box center [467, 218] width 1 height 3
radio input "true"
click at [463, 357] on button "Next" at bounding box center [467, 366] width 169 height 42
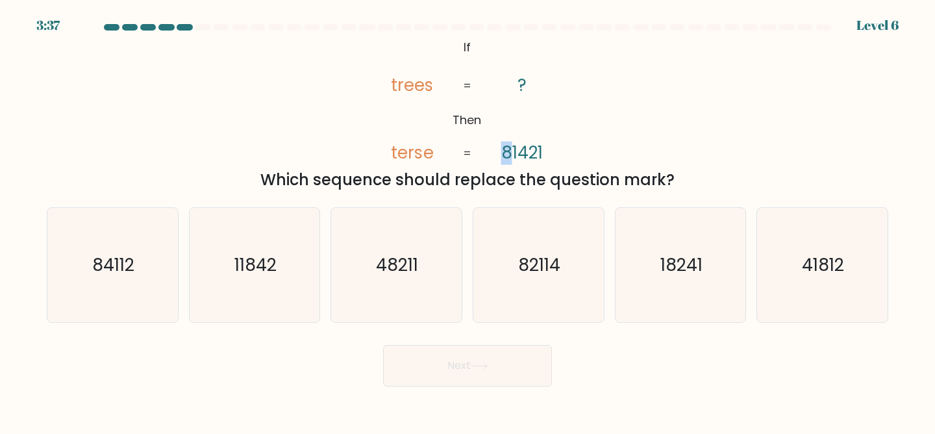
click at [505, 151] on tspan "81421" at bounding box center [523, 153] width 42 height 23
click at [121, 256] on text "84112" at bounding box center [114, 265] width 42 height 24
click at [467, 220] on input "a. 84112" at bounding box center [467, 218] width 1 height 3
radio input "true"
click at [449, 355] on button "Next" at bounding box center [467, 366] width 169 height 42
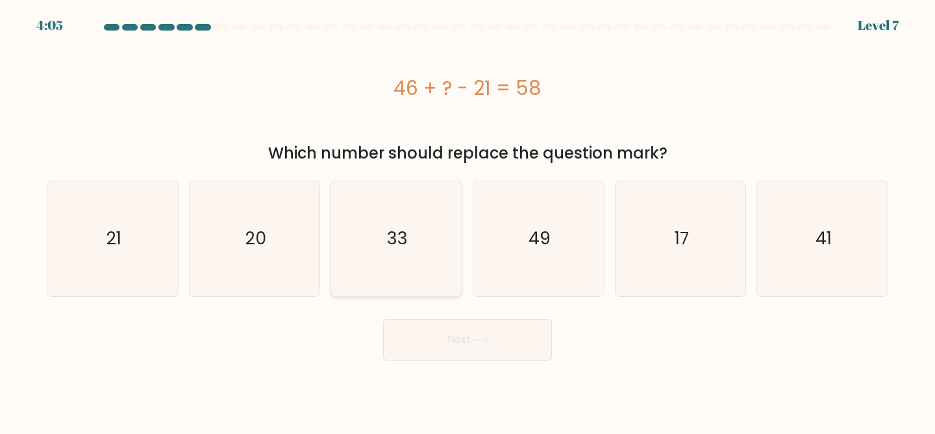
click at [423, 260] on icon "33" at bounding box center [396, 238] width 115 height 115
click at [467, 220] on input "c. 33" at bounding box center [467, 218] width 1 height 3
radio input "true"
click at [464, 356] on button "Next" at bounding box center [467, 340] width 169 height 42
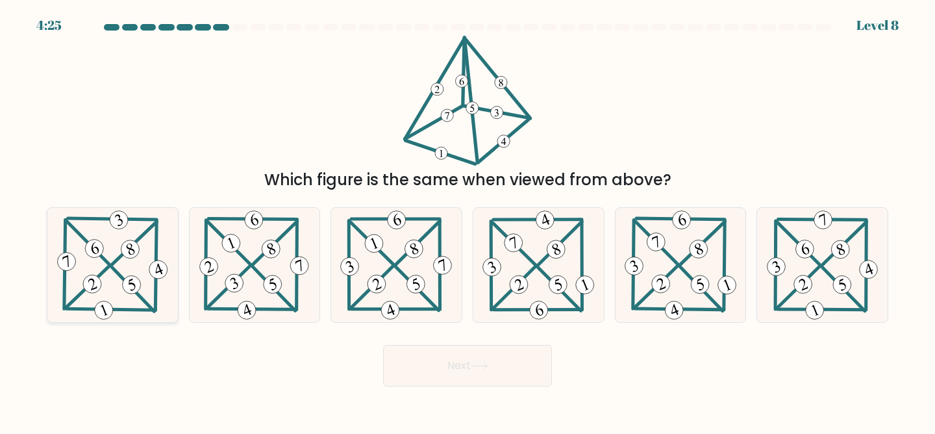
click at [150, 260] on icon at bounding box center [113, 265] width 116 height 115
click at [467, 220] on input "a." at bounding box center [467, 218] width 1 height 3
radio input "true"
click at [484, 360] on button "Next" at bounding box center [467, 366] width 169 height 42
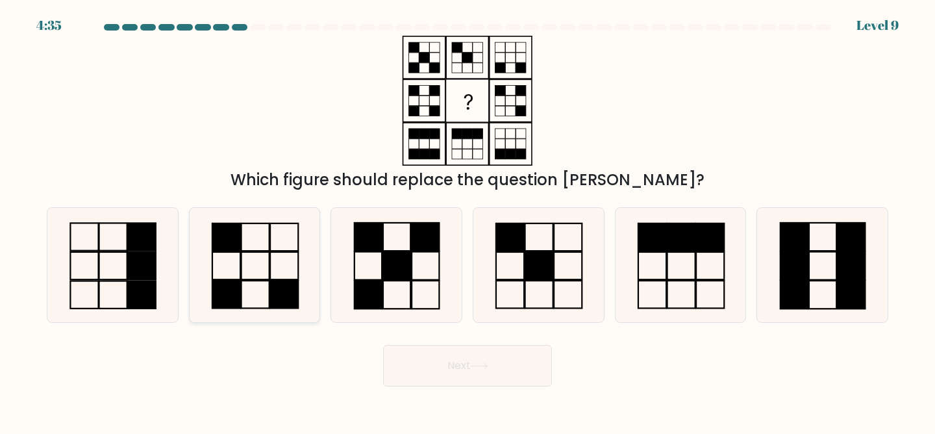
click at [273, 224] on icon at bounding box center [254, 265] width 115 height 115
click at [467, 220] on input "b." at bounding box center [467, 218] width 1 height 3
radio input "true"
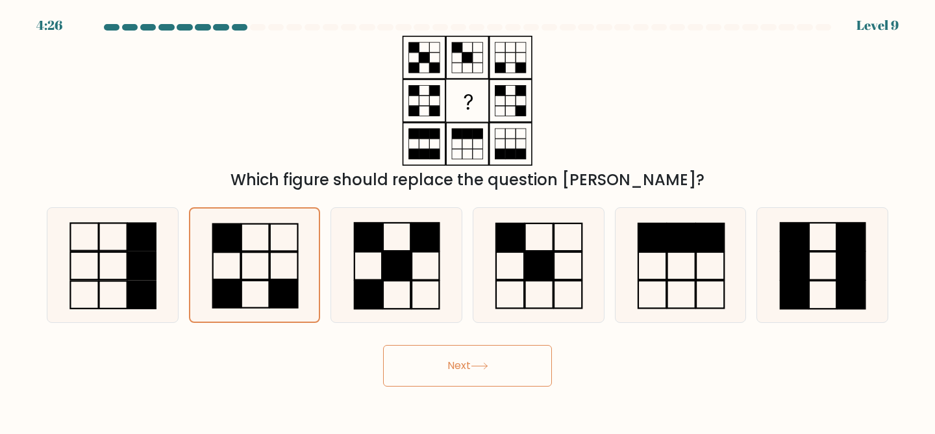
click at [425, 369] on button "Next" at bounding box center [467, 366] width 169 height 42
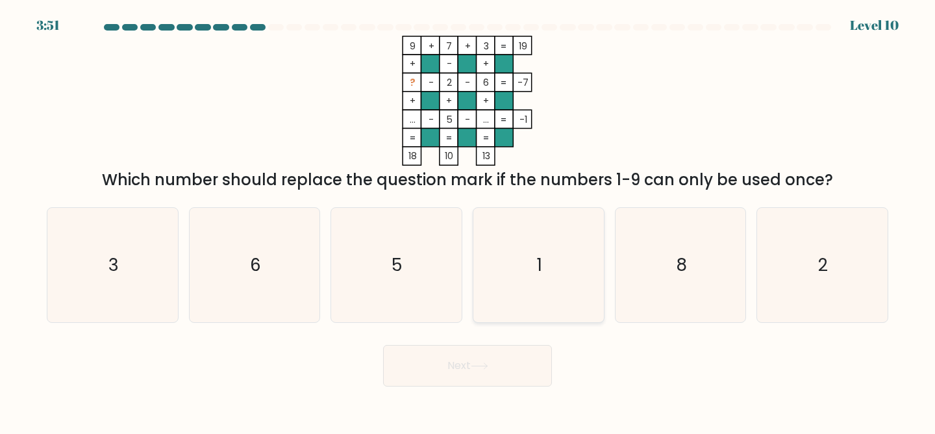
click at [532, 267] on icon "1" at bounding box center [538, 265] width 115 height 115
click at [468, 220] on input "d. 1" at bounding box center [467, 218] width 1 height 3
radio input "true"
click at [469, 372] on button "Next" at bounding box center [467, 366] width 169 height 42
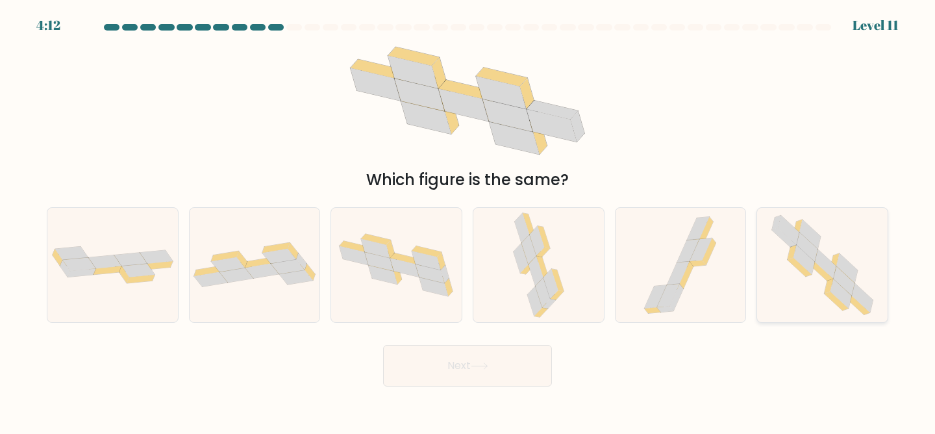
click at [852, 288] on icon at bounding box center [843, 280] width 21 height 29
click at [468, 220] on input "f." at bounding box center [467, 218] width 1 height 3
radio input "true"
click at [421, 268] on icon at bounding box center [430, 273] width 29 height 19
click at [467, 220] on input "c." at bounding box center [467, 218] width 1 height 3
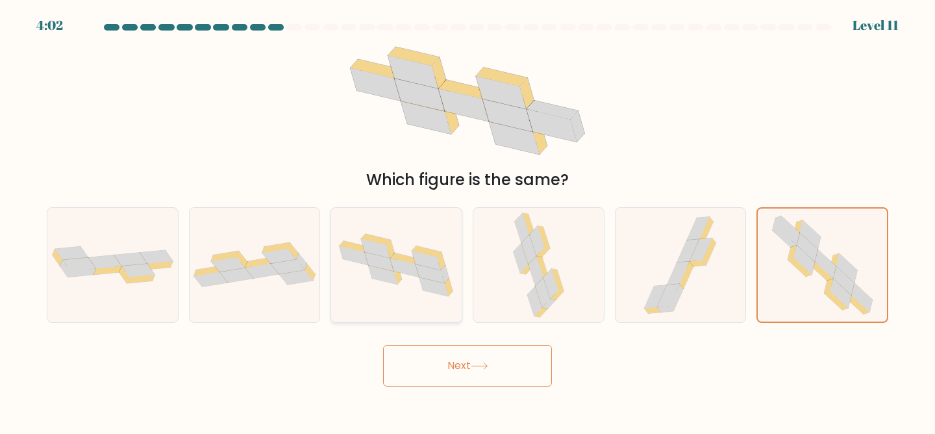
radio input "true"
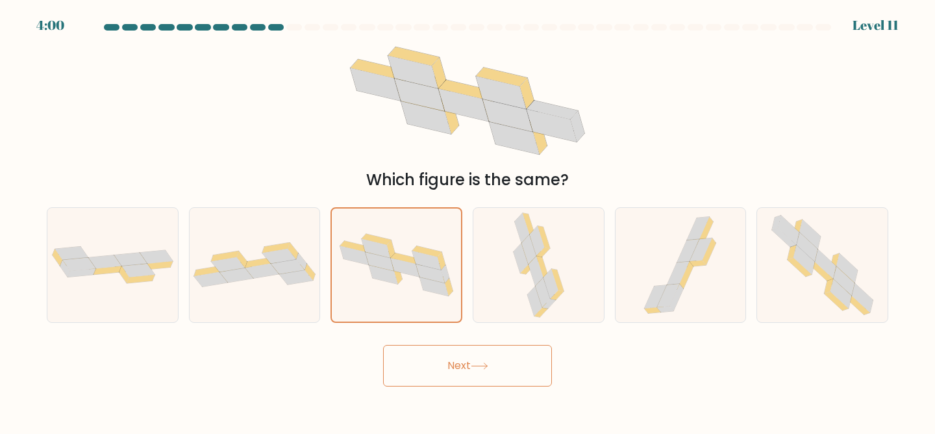
click at [508, 371] on button "Next" at bounding box center [467, 366] width 169 height 42
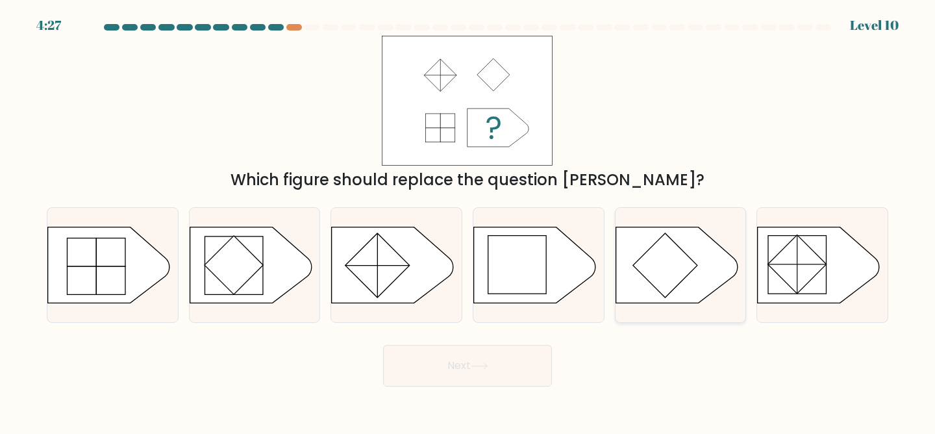
click at [642, 267] on rect at bounding box center [665, 265] width 64 height 64
click at [468, 220] on input "e." at bounding box center [467, 218] width 1 height 3
radio input "true"
click at [493, 356] on button "Next" at bounding box center [467, 366] width 169 height 42
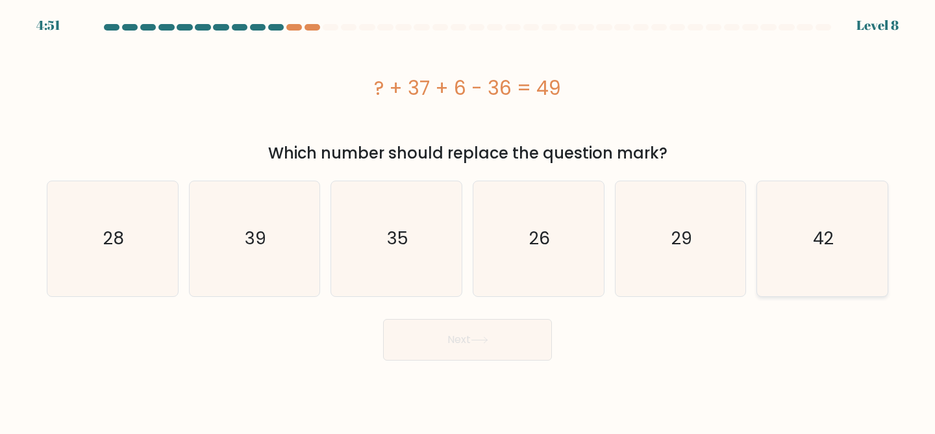
click at [782, 260] on icon "42" at bounding box center [822, 238] width 115 height 115
click at [468, 220] on input "f. 42" at bounding box center [467, 218] width 1 height 3
radio input "true"
click at [443, 334] on button "Next" at bounding box center [467, 340] width 169 height 42
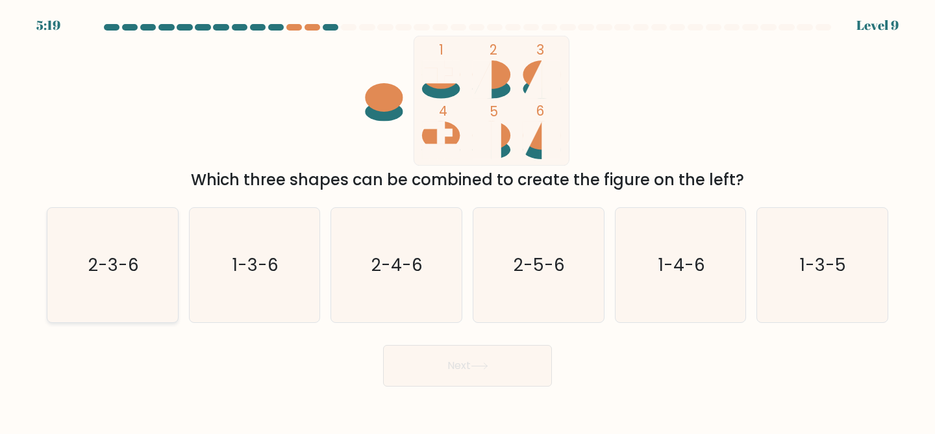
click at [109, 271] on text "2-3-6" at bounding box center [113, 265] width 51 height 24
click at [467, 220] on input "a. 2-3-6" at bounding box center [467, 218] width 1 height 3
radio input "true"
click at [487, 375] on button "Next" at bounding box center [467, 366] width 169 height 42
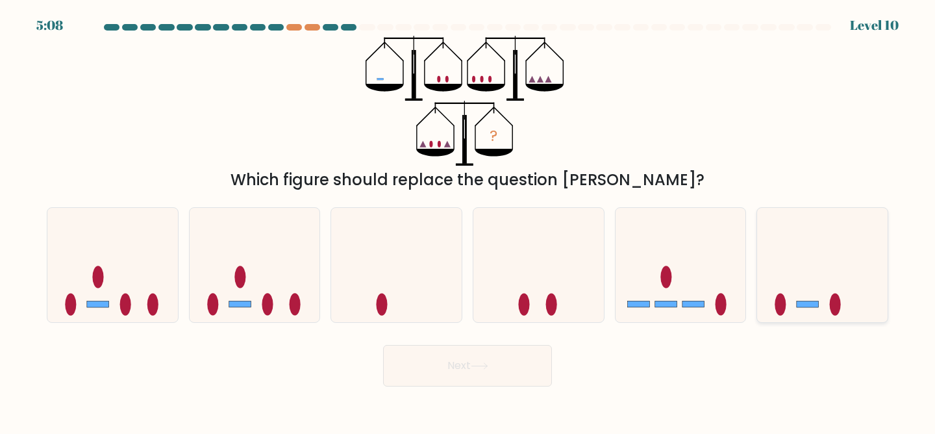
click at [791, 296] on icon at bounding box center [822, 265] width 130 height 108
click at [468, 220] on input "f." at bounding box center [467, 218] width 1 height 3
radio input "true"
click at [410, 360] on button "Next" at bounding box center [467, 366] width 169 height 42
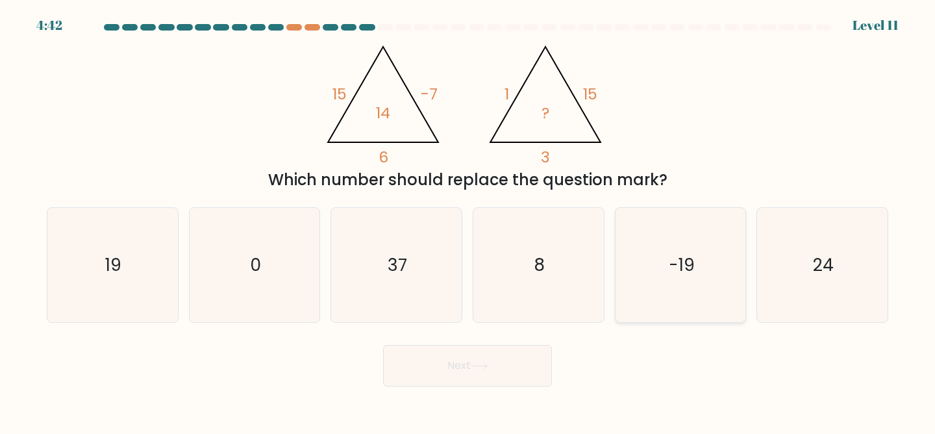
click at [680, 249] on icon "-19" at bounding box center [680, 265] width 115 height 115
click at [468, 220] on input "e. -19" at bounding box center [467, 218] width 1 height 3
radio input "true"
click at [136, 233] on icon "19" at bounding box center [112, 265] width 115 height 115
click at [467, 220] on input "a. 19" at bounding box center [467, 218] width 1 height 3
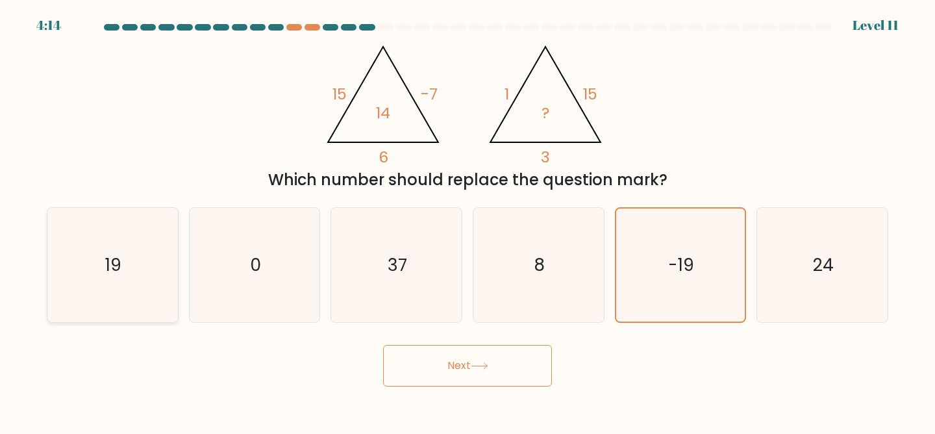
radio input "true"
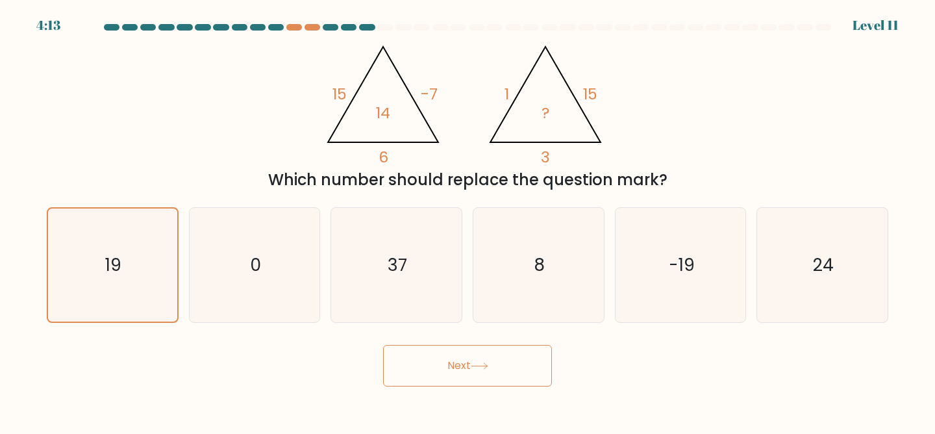
click at [498, 360] on button "Next" at bounding box center [467, 366] width 169 height 42
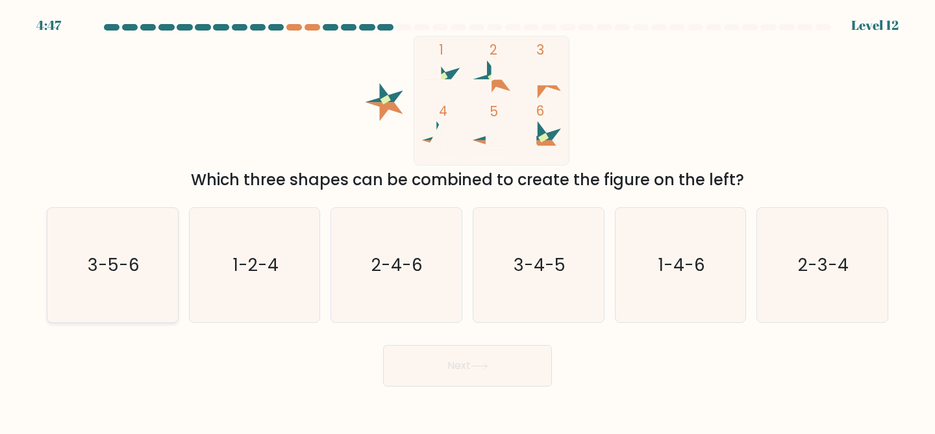
click at [75, 269] on icon "3-5-6" at bounding box center [112, 265] width 115 height 115
click at [467, 220] on input "a. 3-5-6" at bounding box center [467, 218] width 1 height 3
radio input "true"
click at [506, 374] on button "Next" at bounding box center [467, 366] width 169 height 42
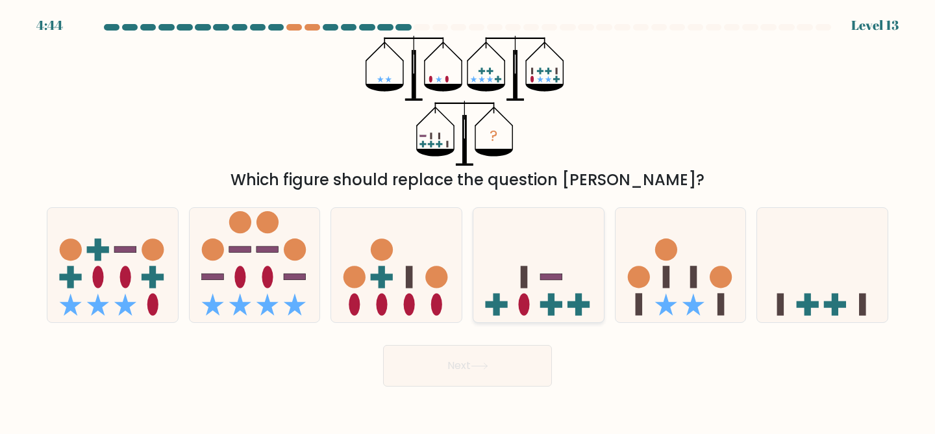
click at [544, 282] on icon at bounding box center [538, 265] width 130 height 108
click at [468, 220] on input "d." at bounding box center [467, 218] width 1 height 3
radio input "true"
click at [468, 370] on button "Next" at bounding box center [467, 366] width 169 height 42
click at [473, 362] on button "Next" at bounding box center [467, 366] width 169 height 42
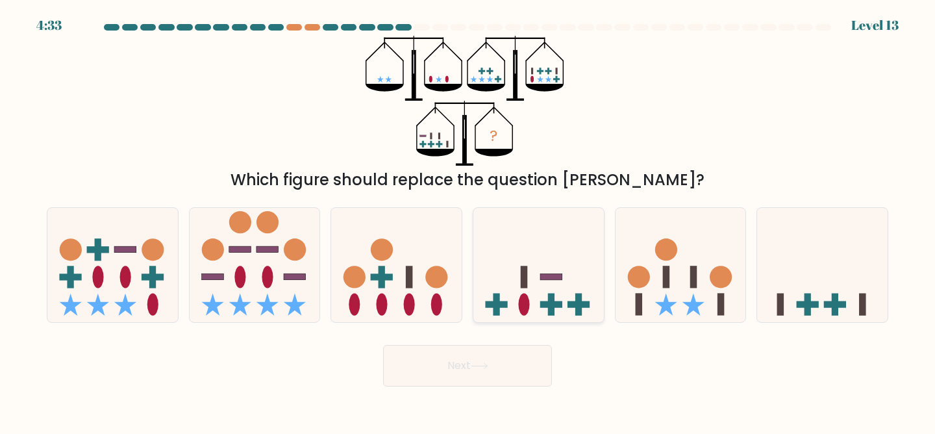
click at [504, 257] on icon at bounding box center [538, 265] width 130 height 108
click at [468, 220] on input "d." at bounding box center [467, 218] width 1 height 3
radio input "true"
click at [467, 366] on button "Next" at bounding box center [467, 366] width 169 height 42
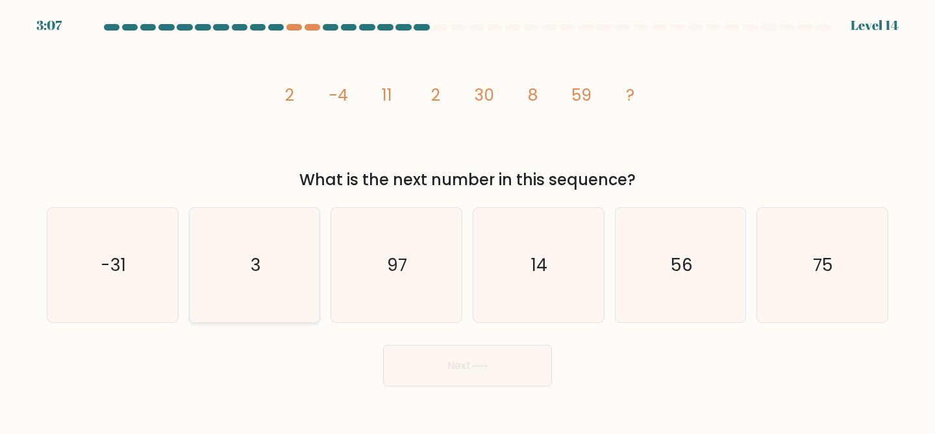
click at [262, 252] on icon "3" at bounding box center [254, 265] width 115 height 115
click at [467, 220] on input "b. 3" at bounding box center [467, 218] width 1 height 3
radio input "true"
click at [446, 354] on button "Next" at bounding box center [467, 366] width 169 height 42
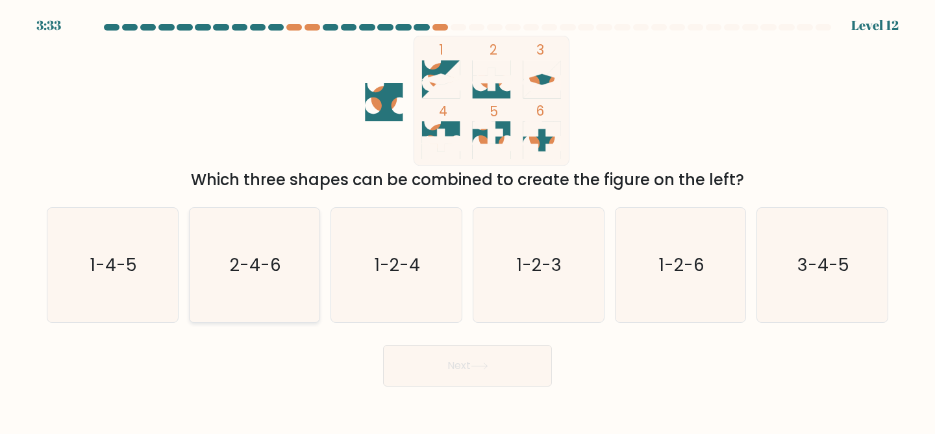
click at [251, 290] on icon "2-4-6" at bounding box center [254, 265] width 115 height 115
click at [467, 220] on input "b. 2-4-6" at bounding box center [467, 218] width 1 height 3
radio input "true"
click at [465, 361] on button "Next" at bounding box center [467, 366] width 169 height 42
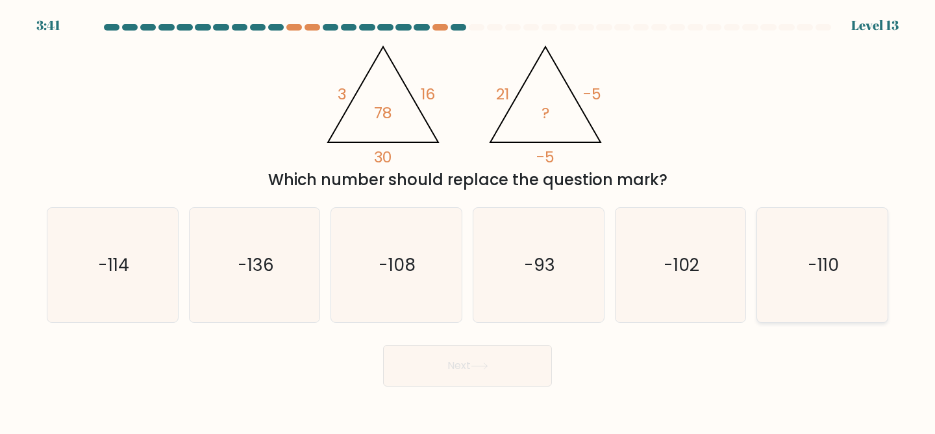
click at [822, 246] on icon "-110" at bounding box center [822, 265] width 115 height 115
click at [468, 220] on input "f. -110" at bounding box center [467, 218] width 1 height 3
radio input "true"
click at [513, 361] on button "Next" at bounding box center [467, 366] width 169 height 42
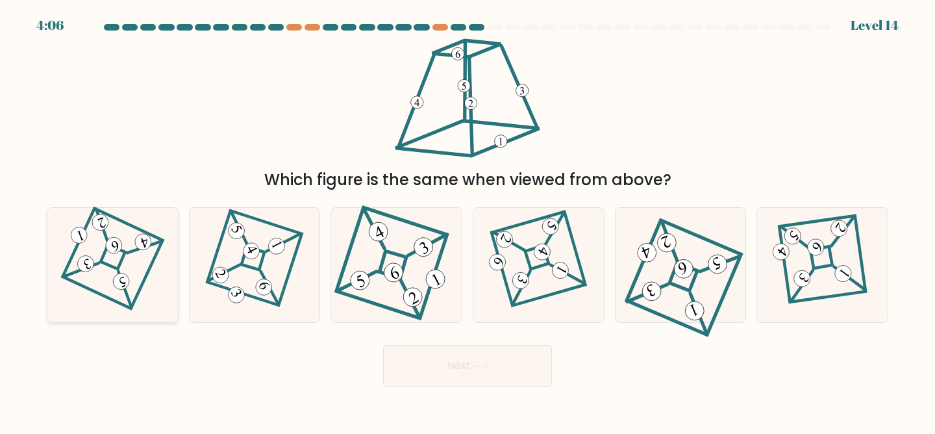
click at [127, 246] on icon at bounding box center [112, 265] width 79 height 92
click at [467, 220] on input "a." at bounding box center [467, 218] width 1 height 3
radio input "true"
click at [507, 373] on button "Next" at bounding box center [467, 366] width 169 height 42
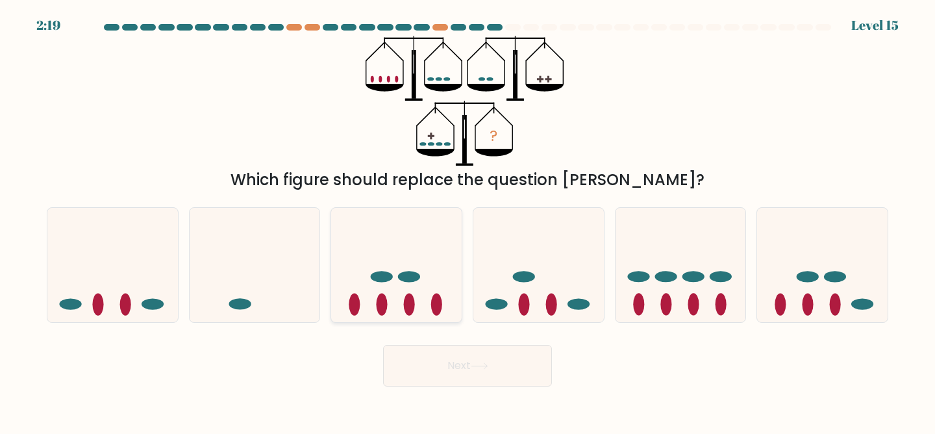
click at [404, 271] on ellipse at bounding box center [409, 276] width 22 height 11
click at [467, 220] on input "c." at bounding box center [467, 218] width 1 height 3
radio input "true"
click at [806, 107] on div "? Which figure should replace the question mark?" at bounding box center [467, 114] width 857 height 156
click at [536, 376] on button "Next" at bounding box center [467, 366] width 169 height 42
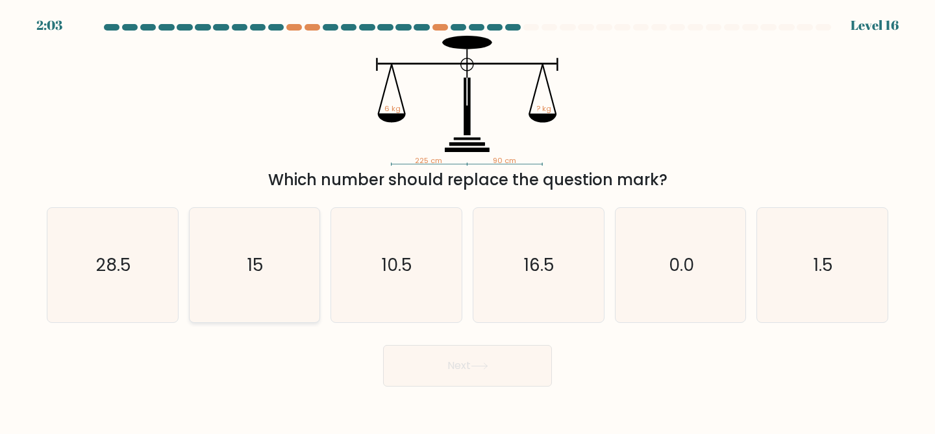
click at [267, 294] on icon "15" at bounding box center [254, 265] width 115 height 115
click at [467, 220] on input "b. 15" at bounding box center [467, 218] width 1 height 3
radio input "true"
click at [483, 368] on icon at bounding box center [480, 365] width 18 height 7
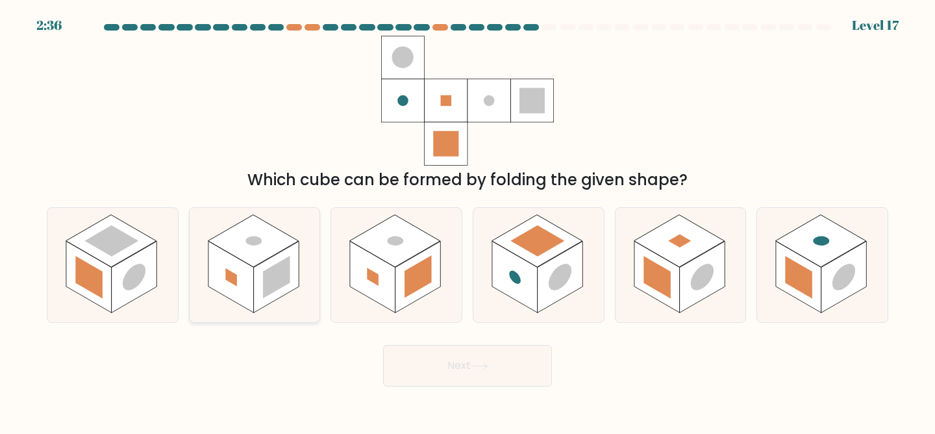
click at [249, 267] on rect at bounding box center [230, 276] width 45 height 71
click at [467, 220] on input "b." at bounding box center [467, 218] width 1 height 3
radio input "true"
click at [493, 379] on button "Next" at bounding box center [467, 366] width 169 height 42
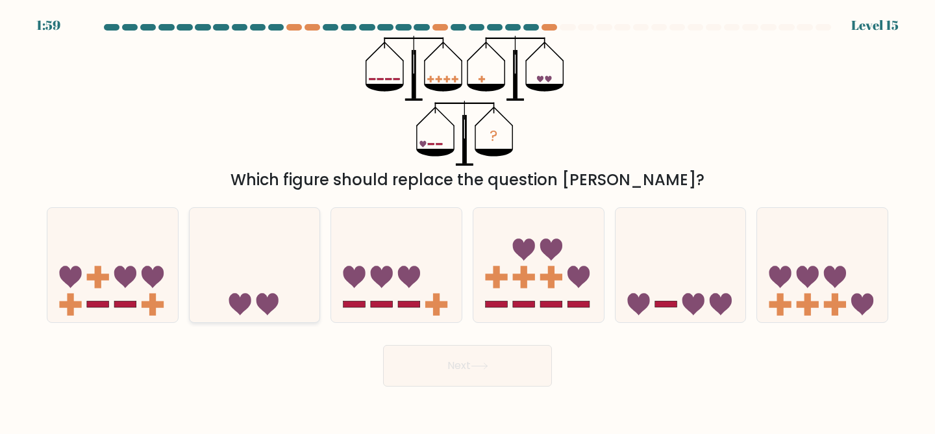
click at [262, 291] on icon at bounding box center [255, 265] width 130 height 108
click at [467, 220] on input "b." at bounding box center [467, 218] width 1 height 3
radio input "true"
click at [429, 372] on button "Next" at bounding box center [467, 366] width 169 height 42
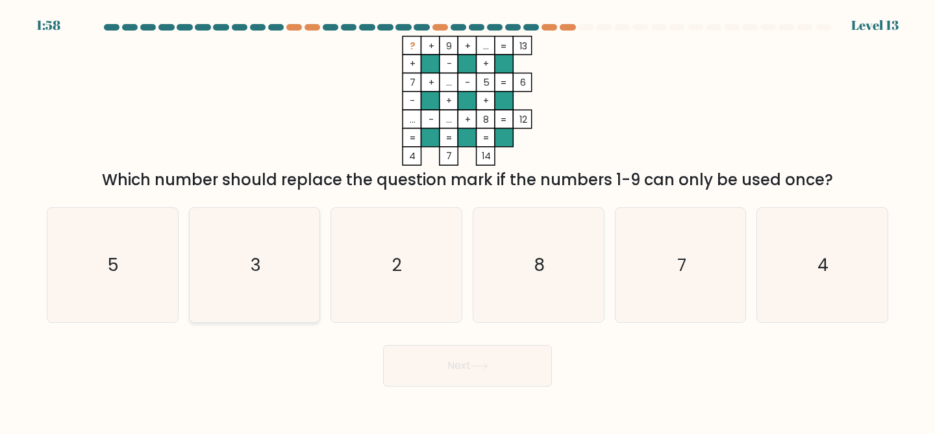
click at [257, 245] on icon "3" at bounding box center [254, 265] width 115 height 115
click at [467, 220] on input "b. 3" at bounding box center [467, 218] width 1 height 3
radio input "true"
click at [456, 375] on button "Next" at bounding box center [467, 366] width 169 height 42
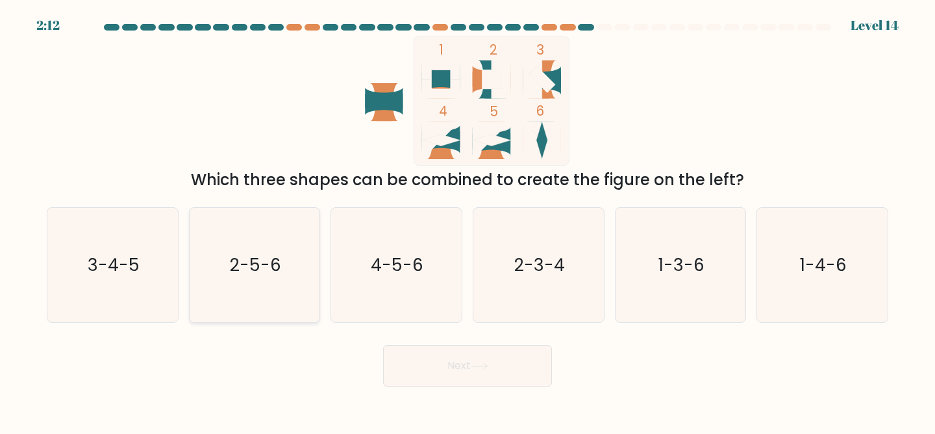
click at [279, 251] on icon "2-5-6" at bounding box center [254, 265] width 115 height 115
click at [467, 220] on input "b. 2-5-6" at bounding box center [467, 218] width 1 height 3
radio input "true"
click at [430, 352] on button "Next" at bounding box center [467, 366] width 169 height 42
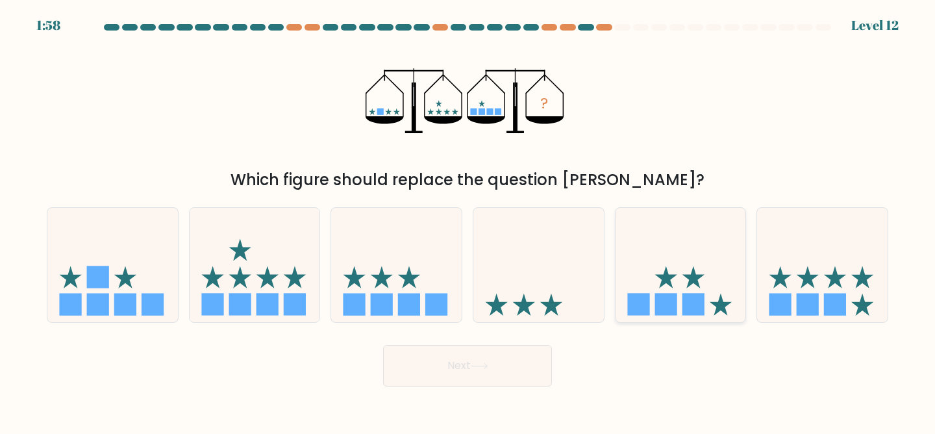
click at [700, 267] on icon at bounding box center [680, 265] width 130 height 108
click at [468, 220] on input "e." at bounding box center [467, 218] width 1 height 3
radio input "true"
click at [496, 373] on button "Next" at bounding box center [467, 366] width 169 height 42
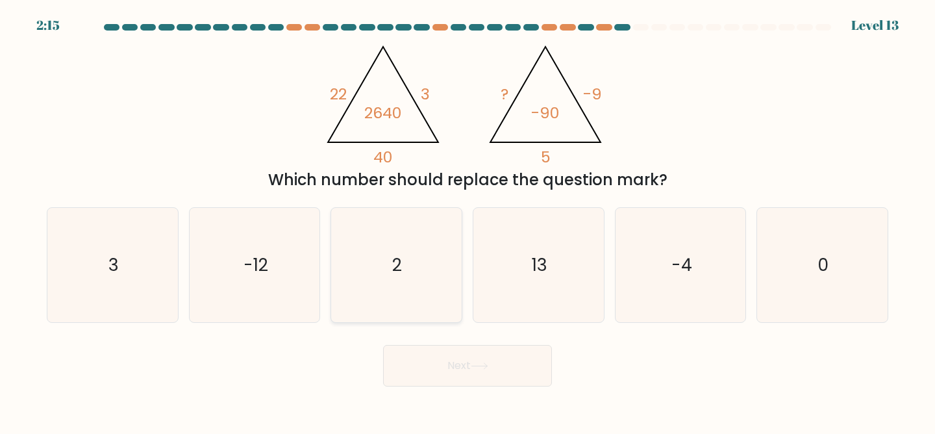
click at [391, 292] on icon "2" at bounding box center [396, 265] width 115 height 115
click at [467, 220] on input "c. 2" at bounding box center [467, 218] width 1 height 3
radio input "true"
click at [463, 378] on button "Next" at bounding box center [467, 366] width 169 height 42
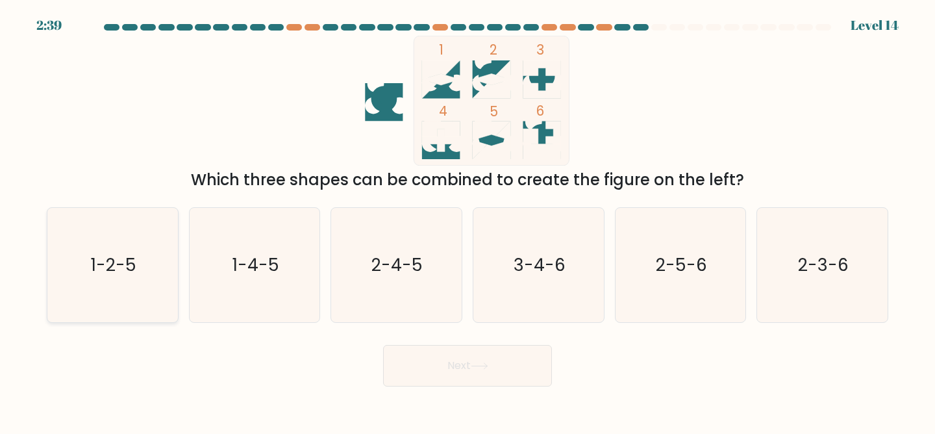
click at [138, 290] on icon "1-2-5" at bounding box center [112, 265] width 115 height 115
click at [467, 220] on input "a. 1-2-5" at bounding box center [467, 218] width 1 height 3
radio input "true"
click at [472, 360] on button "Next" at bounding box center [467, 366] width 169 height 42
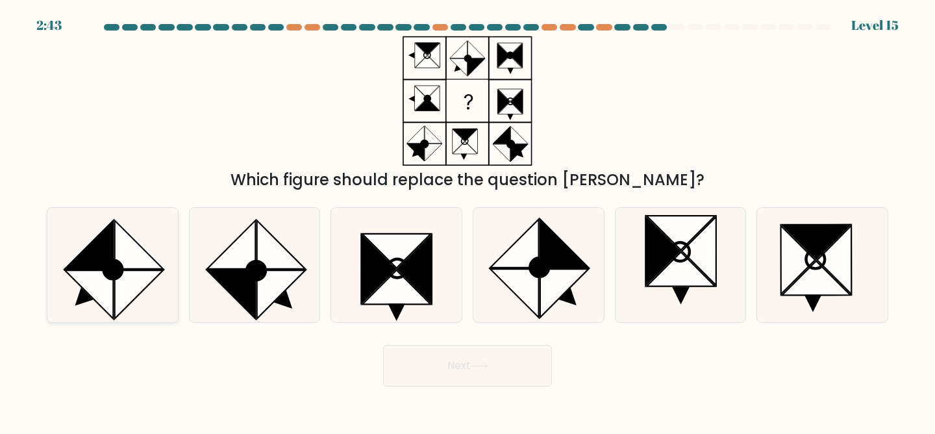
click at [96, 279] on icon at bounding box center [89, 294] width 49 height 49
click at [467, 220] on input "a." at bounding box center [467, 218] width 1 height 3
radio input "true"
click at [428, 356] on button "Next" at bounding box center [467, 366] width 169 height 42
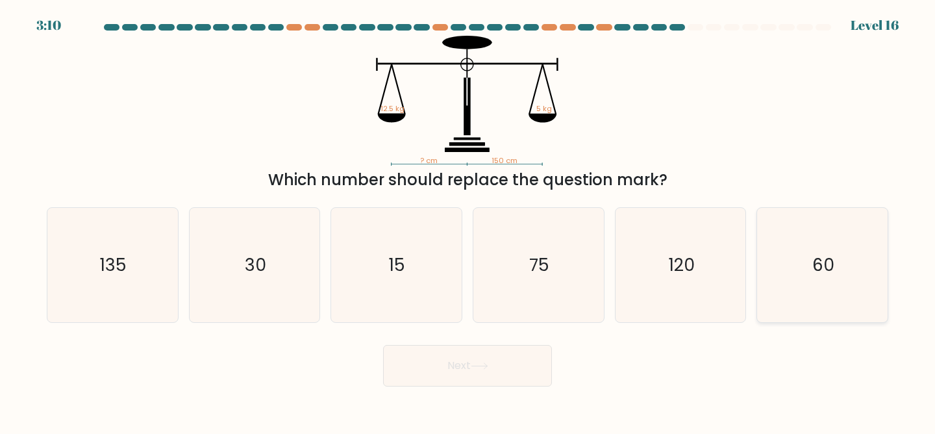
click at [800, 285] on icon "60" at bounding box center [822, 265] width 115 height 115
click at [468, 220] on input "f. 60" at bounding box center [467, 218] width 1 height 3
radio input "true"
click at [484, 361] on button "Next" at bounding box center [467, 366] width 169 height 42
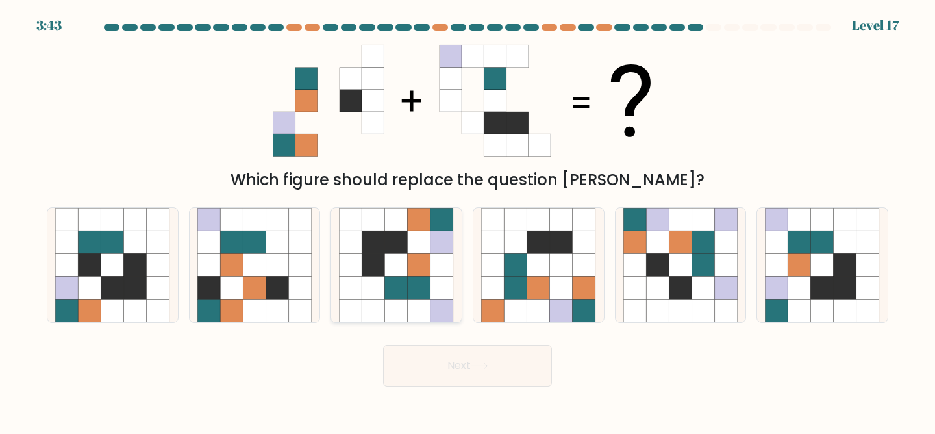
click at [451, 220] on icon at bounding box center [441, 219] width 23 height 23
click at [467, 220] on input "c." at bounding box center [467, 218] width 1 height 3
radio input "true"
click at [437, 358] on button "Next" at bounding box center [467, 366] width 169 height 42
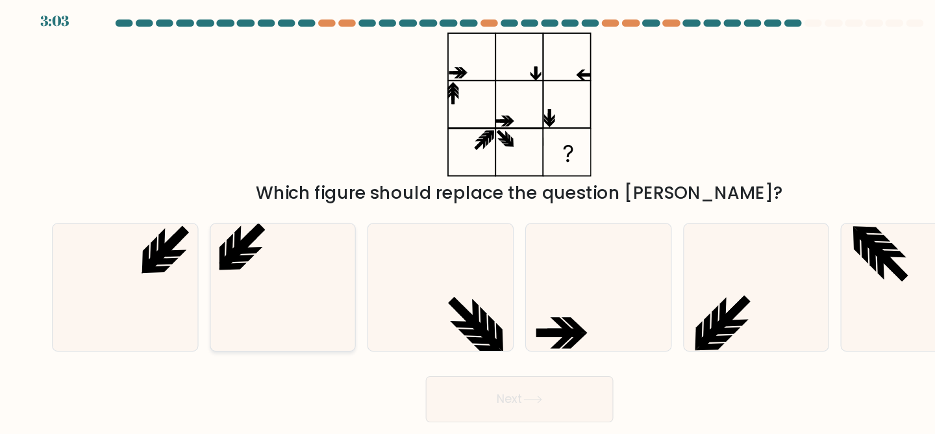
click at [293, 241] on icon at bounding box center [254, 265] width 115 height 115
click at [467, 220] on input "b." at bounding box center [467, 218] width 1 height 3
radio input "true"
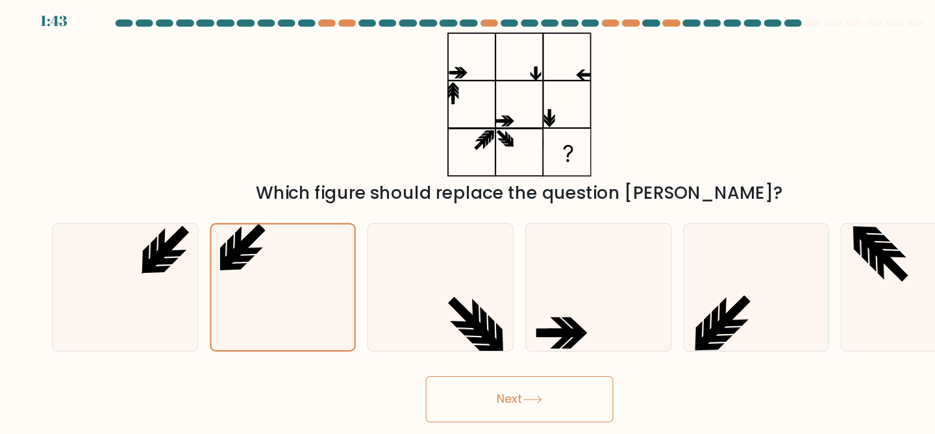
click at [436, 376] on button "Next" at bounding box center [467, 366] width 169 height 42
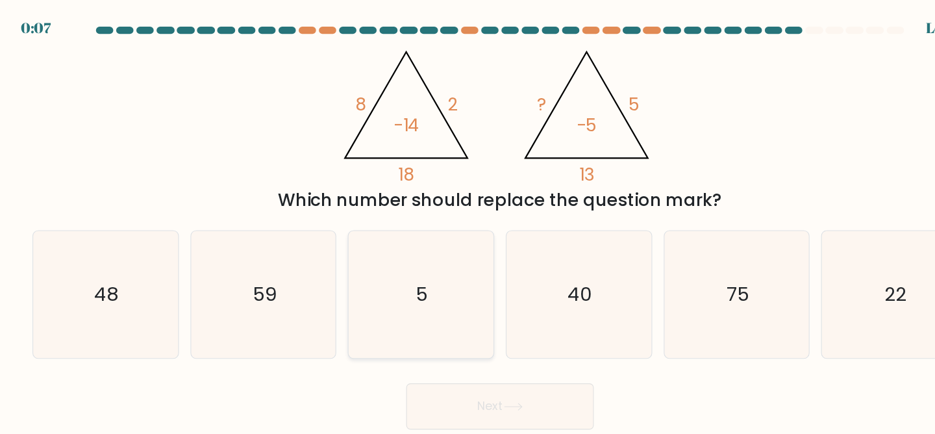
click at [407, 284] on icon "5" at bounding box center [396, 265] width 115 height 115
click at [467, 220] on input "c. 5" at bounding box center [467, 218] width 1 height 3
radio input "true"
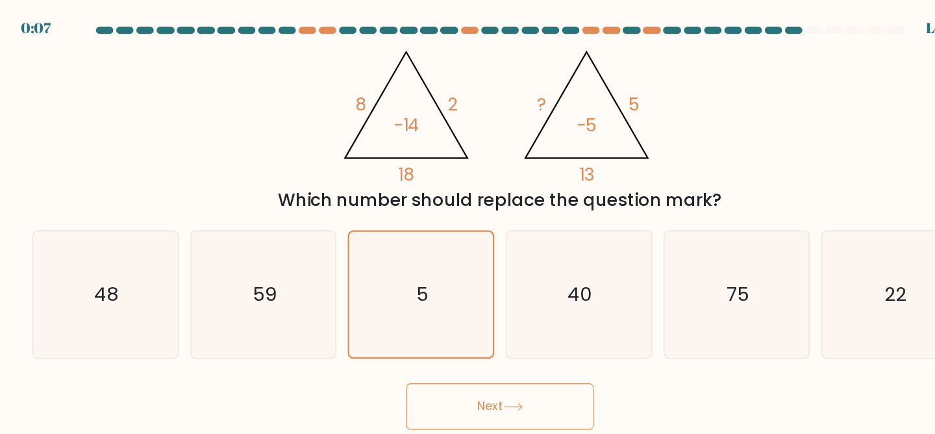
click at [434, 373] on button "Next" at bounding box center [467, 366] width 169 height 42
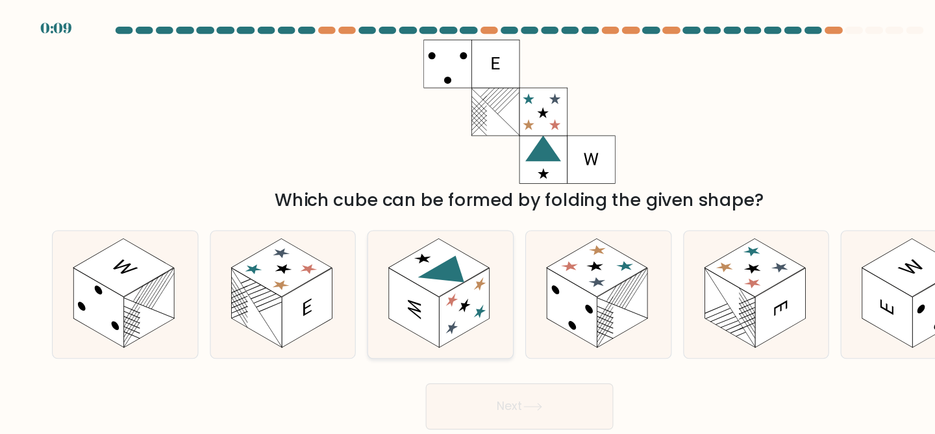
click at [426, 253] on rect at bounding box center [417, 276] width 45 height 71
click at [467, 220] on input "c." at bounding box center [467, 218] width 1 height 3
radio input "true"
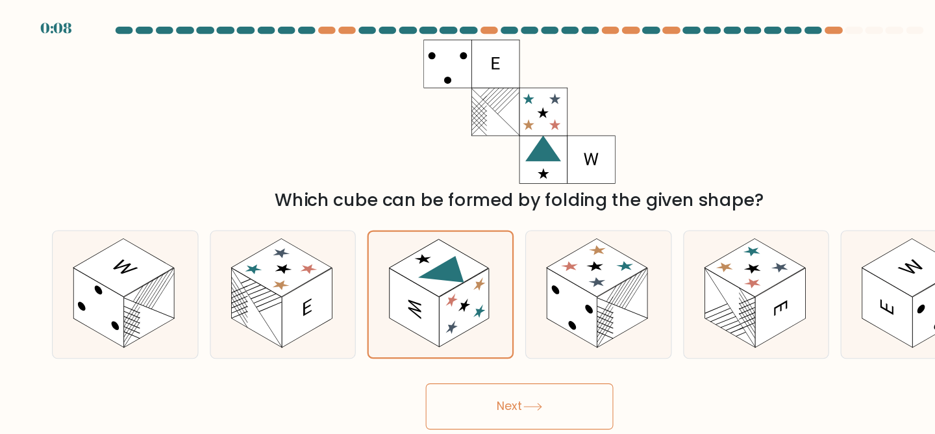
click at [506, 371] on button "Next" at bounding box center [467, 366] width 169 height 42
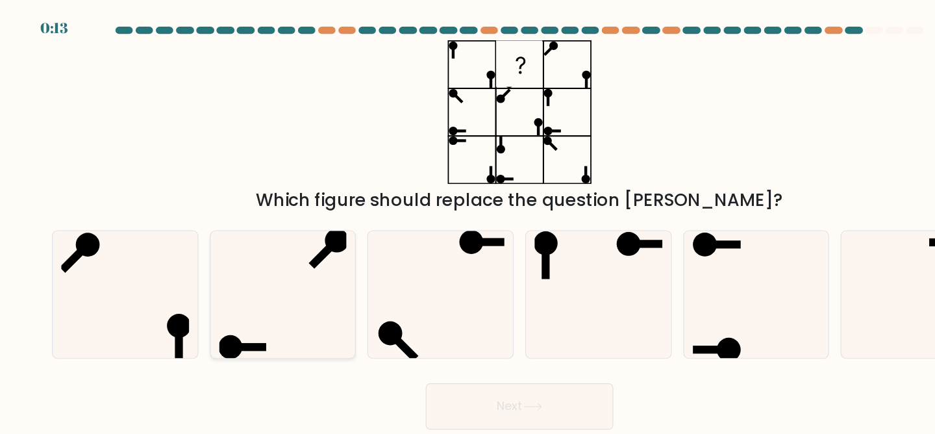
click at [249, 302] on icon at bounding box center [254, 265] width 115 height 115
click at [467, 220] on input "b." at bounding box center [467, 218] width 1 height 3
radio input "true"
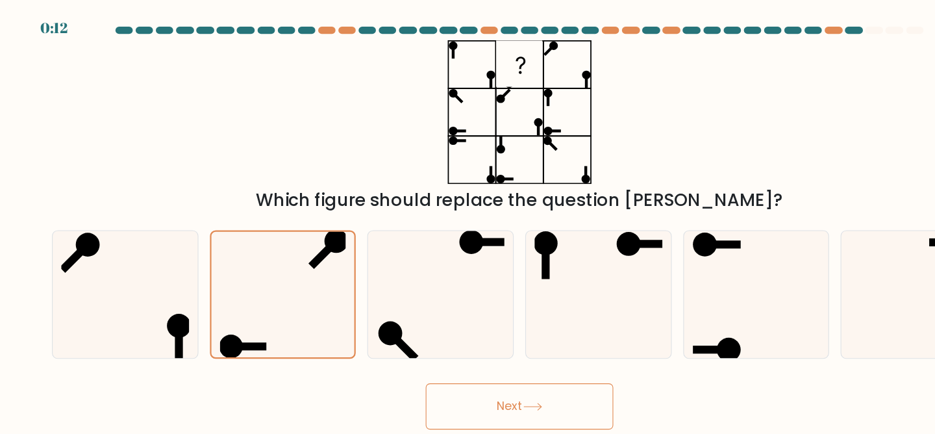
click at [460, 369] on button "Next" at bounding box center [467, 366] width 169 height 42
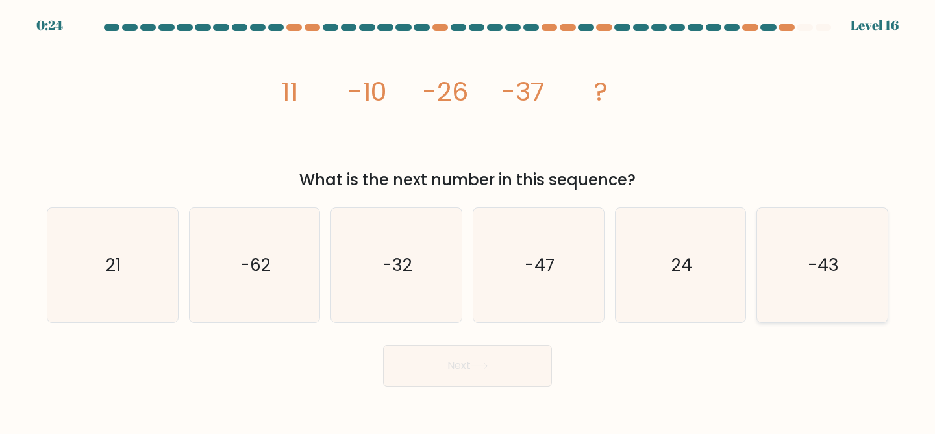
click at [835, 258] on text "-43" at bounding box center [822, 265] width 31 height 24
click at [468, 220] on input "f. -43" at bounding box center [467, 218] width 1 height 3
radio input "true"
click at [493, 375] on button "Next" at bounding box center [467, 366] width 169 height 42
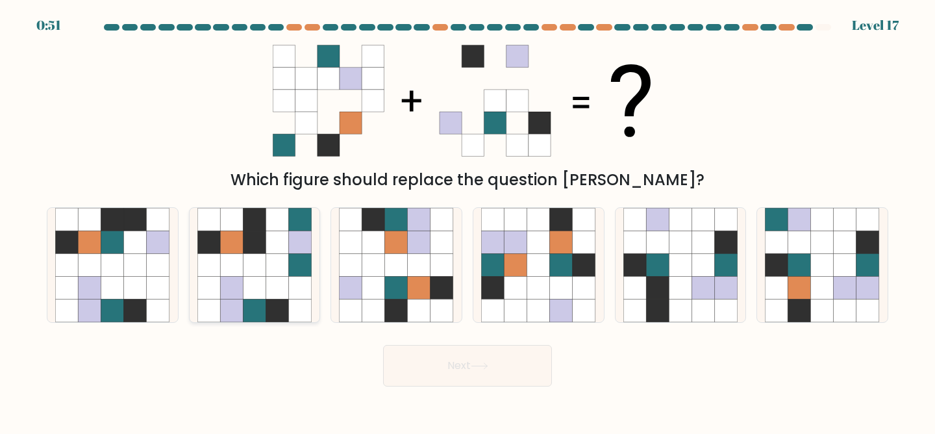
click at [281, 280] on icon at bounding box center [277, 287] width 23 height 23
click at [467, 220] on input "b." at bounding box center [467, 218] width 1 height 3
radio input "true"
click at [829, 238] on icon at bounding box center [822, 241] width 23 height 23
click at [468, 220] on input "f." at bounding box center [467, 218] width 1 height 3
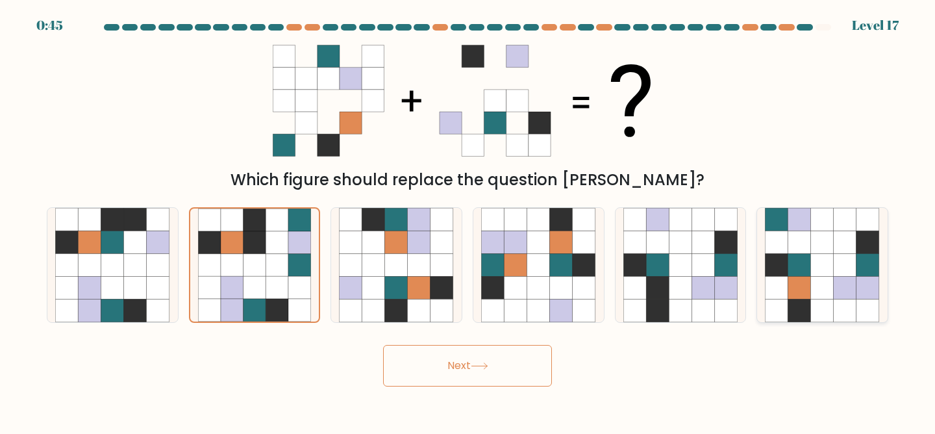
radio input "true"
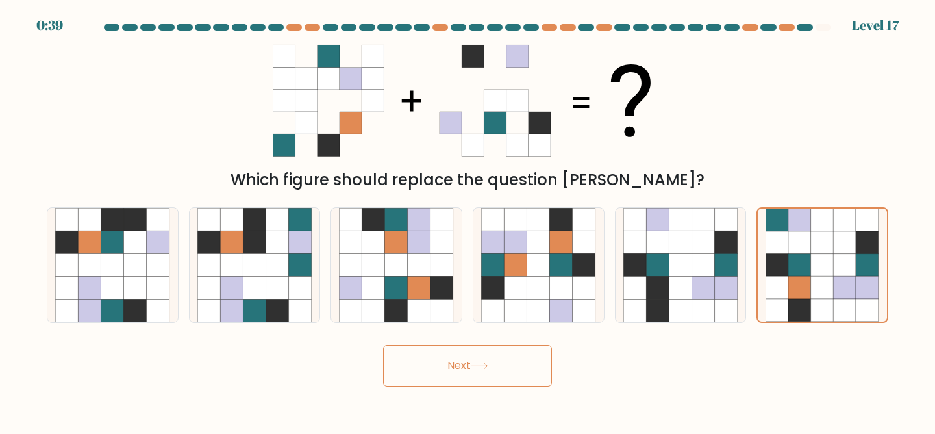
click at [500, 373] on button "Next" at bounding box center [467, 366] width 169 height 42
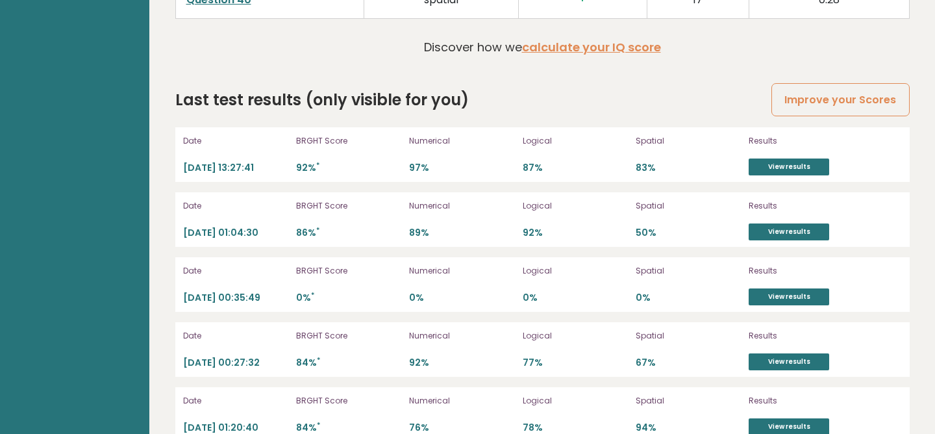
scroll to position [3408, 0]
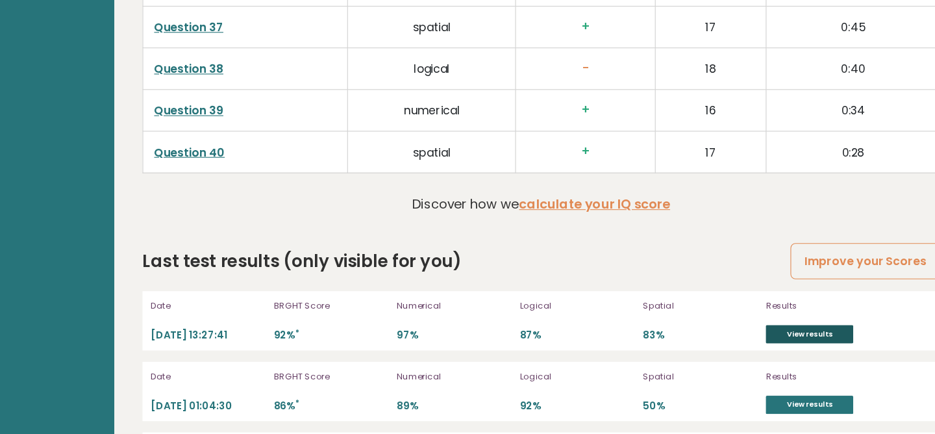
click at [767, 329] on link "View results" at bounding box center [788, 331] width 80 height 17
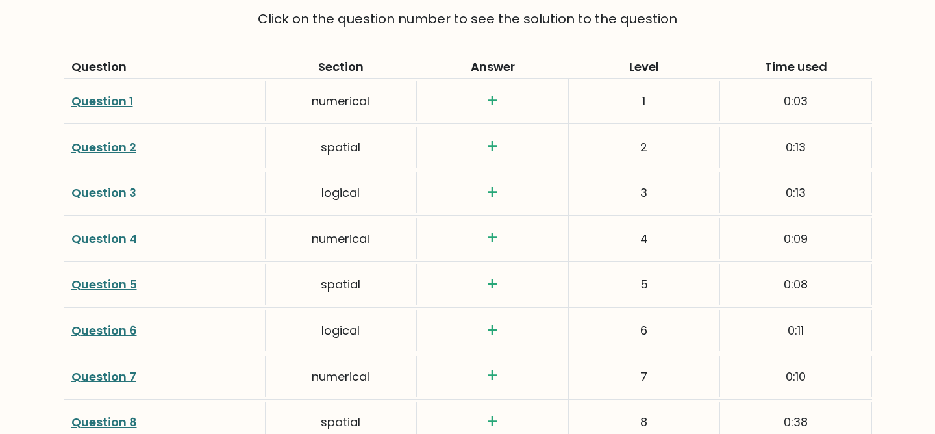
scroll to position [1816, 0]
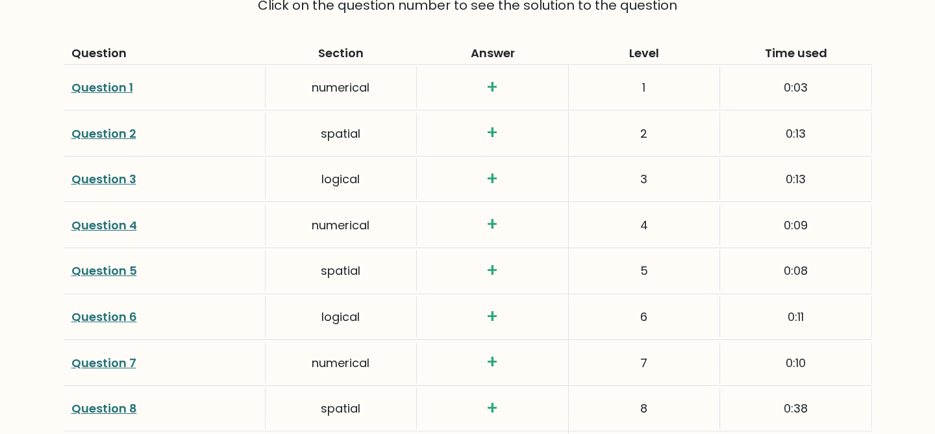
drag, startPoint x: 819, startPoint y: 217, endPoint x: 745, endPoint y: 13, distance: 217.1
copy div "Question Section Answer Level Time used Question 1 numerical + 1 0:03 Question …"
click at [633, 282] on div "5" at bounding box center [644, 270] width 151 height 41
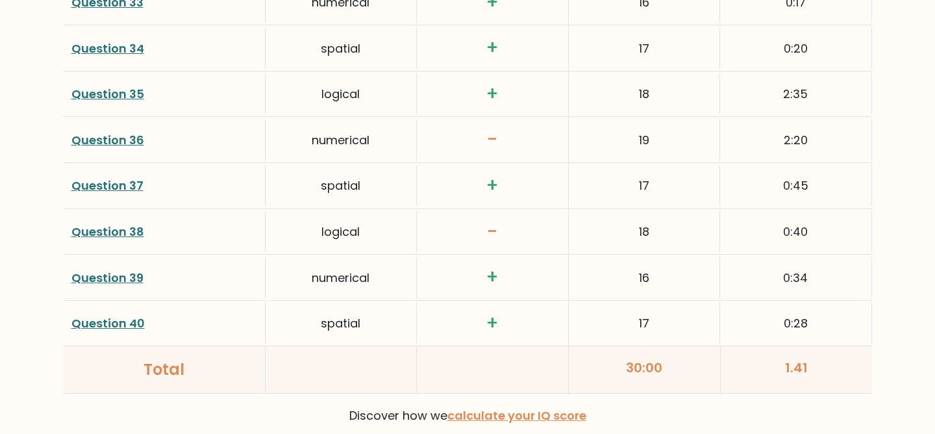
scroll to position [3370, 0]
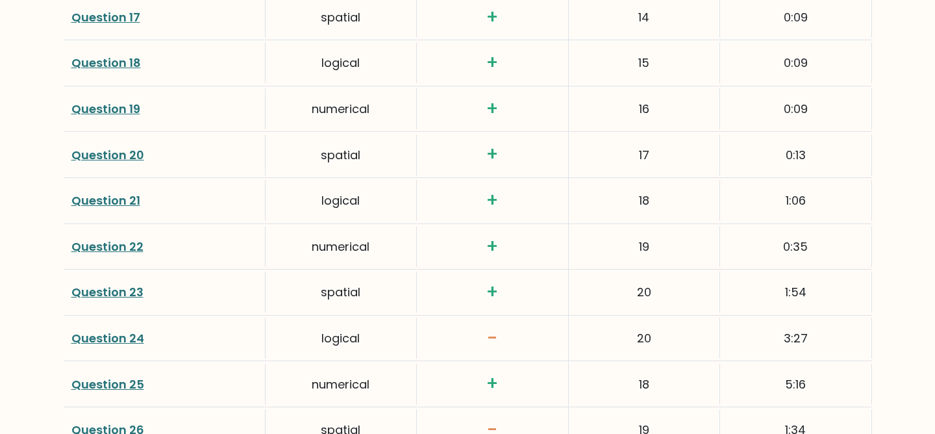
scroll to position [2457, 0]
drag, startPoint x: 652, startPoint y: 261, endPoint x: 617, endPoint y: 222, distance: 52.8
click at [617, 222] on div "Score calculation Click on the question number to see the solution to the quest…" at bounding box center [468, 152] width 808 height 2065
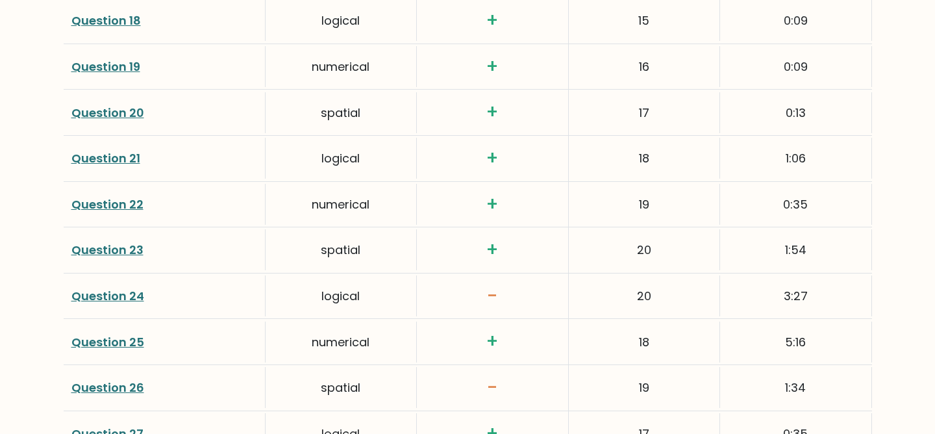
scroll to position [2487, 0]
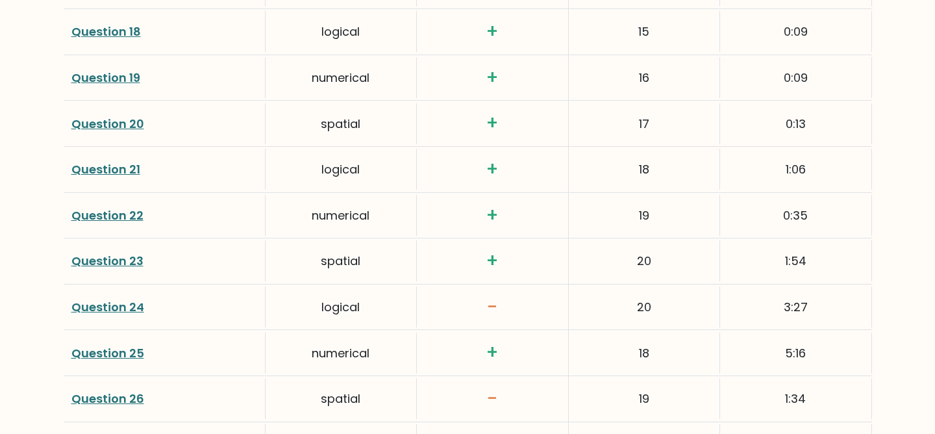
click at [740, 210] on div "0:35" at bounding box center [795, 215] width 151 height 41
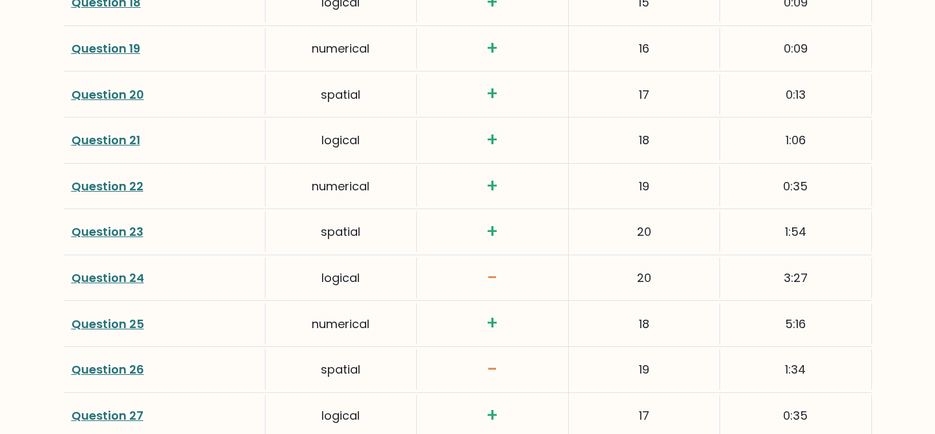
scroll to position [2517, 0]
drag, startPoint x: 674, startPoint y: 227, endPoint x: 615, endPoint y: 168, distance: 82.6
click at [615, 167] on div "Score calculation Click on the question number to see the solution to the quest…" at bounding box center [468, 91] width 808 height 2065
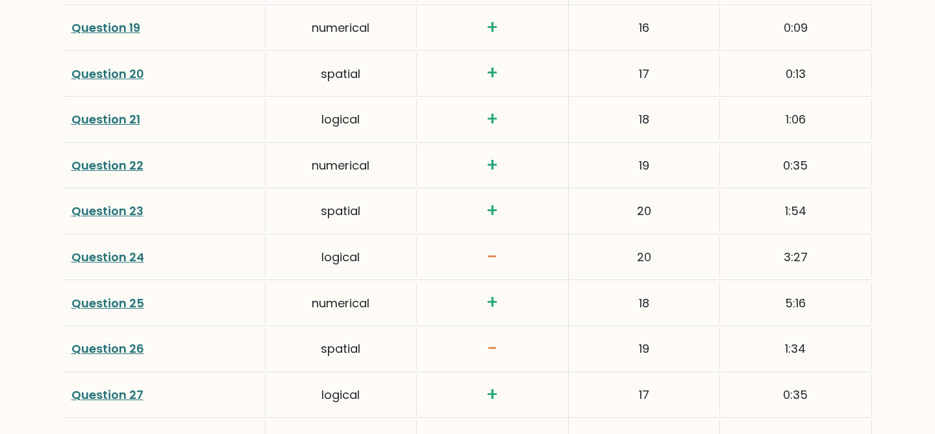
scroll to position [2541, 0]
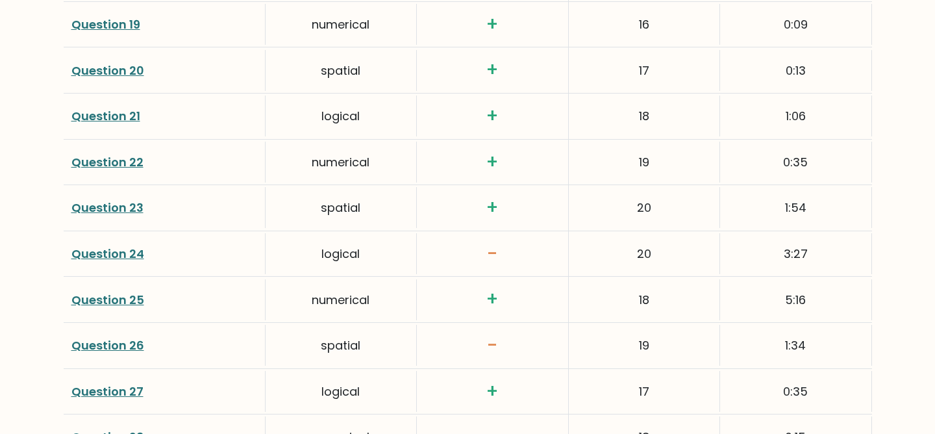
click at [671, 142] on div "19" at bounding box center [644, 162] width 151 height 41
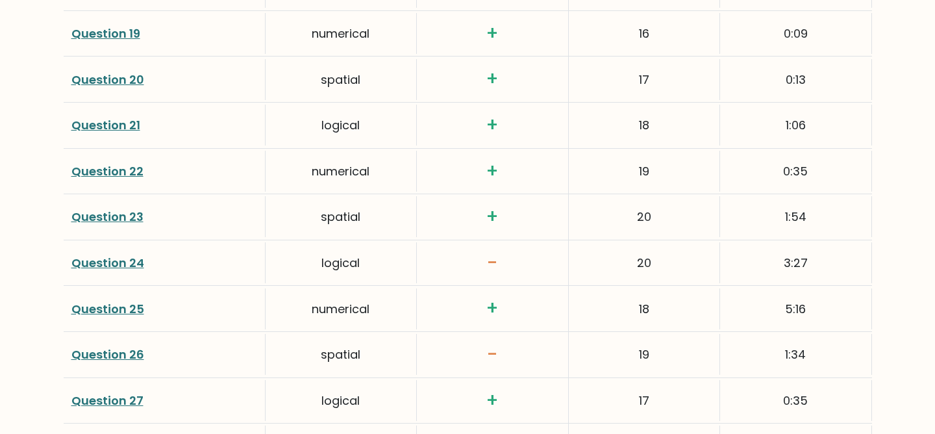
scroll to position [2564, 0]
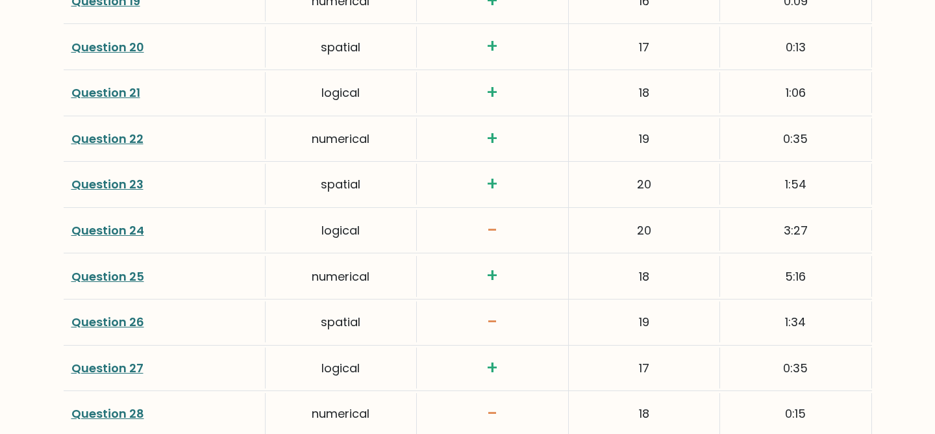
click at [641, 118] on div "19" at bounding box center [644, 138] width 151 height 41
drag, startPoint x: 640, startPoint y: 113, endPoint x: 659, endPoint y: 171, distance: 61.0
click at [659, 171] on div "Score calculation Click on the question number to see the solution to the quest…" at bounding box center [468, 45] width 808 height 2065
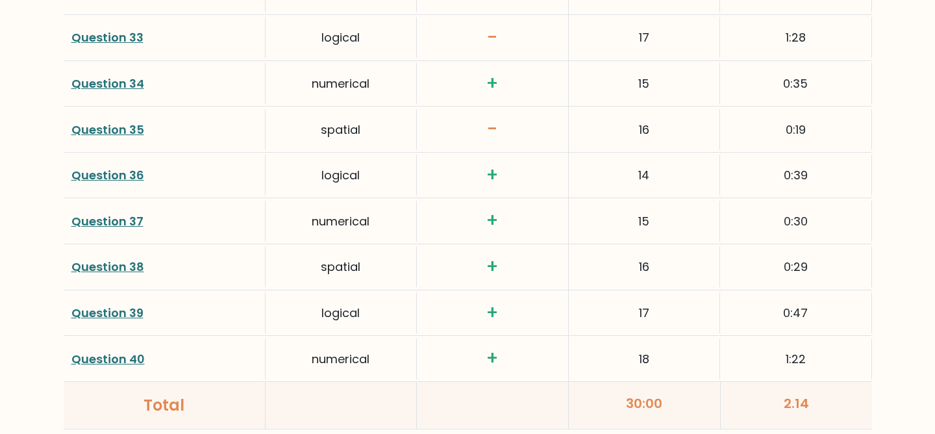
scroll to position [3171, 0]
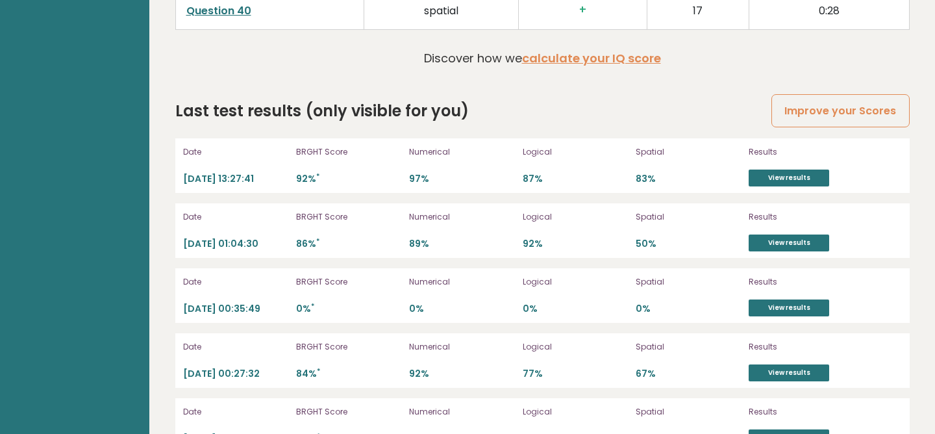
scroll to position [3573, 0]
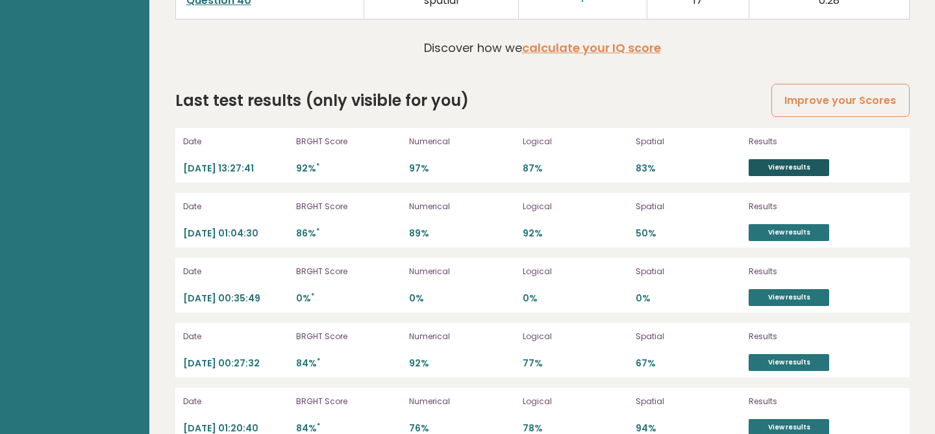
click at [799, 169] on link "View results" at bounding box center [788, 167] width 80 height 17
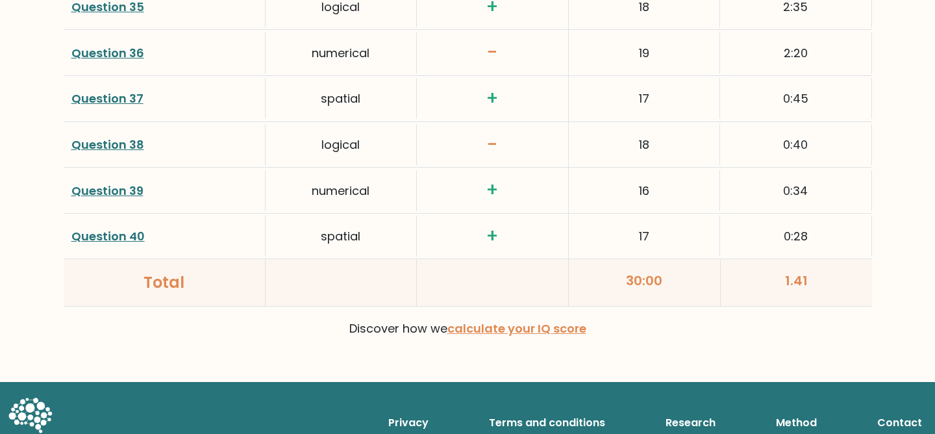
scroll to position [3482, 0]
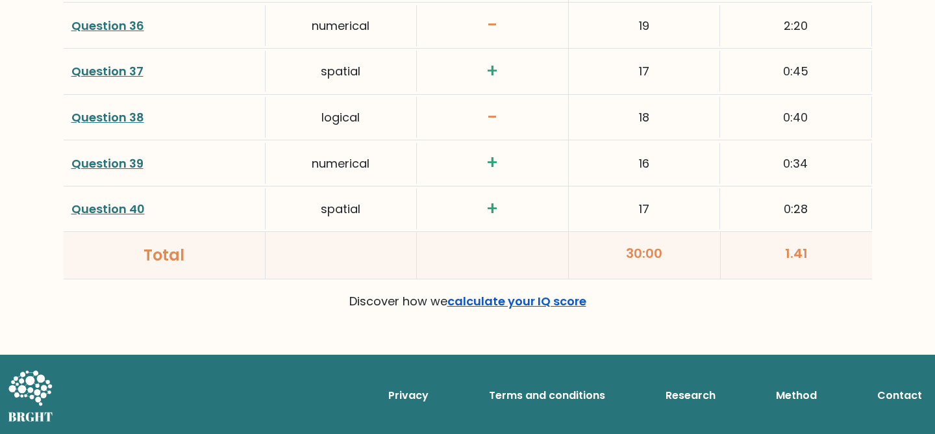
click at [483, 306] on link "calculate your IQ score" at bounding box center [516, 301] width 139 height 16
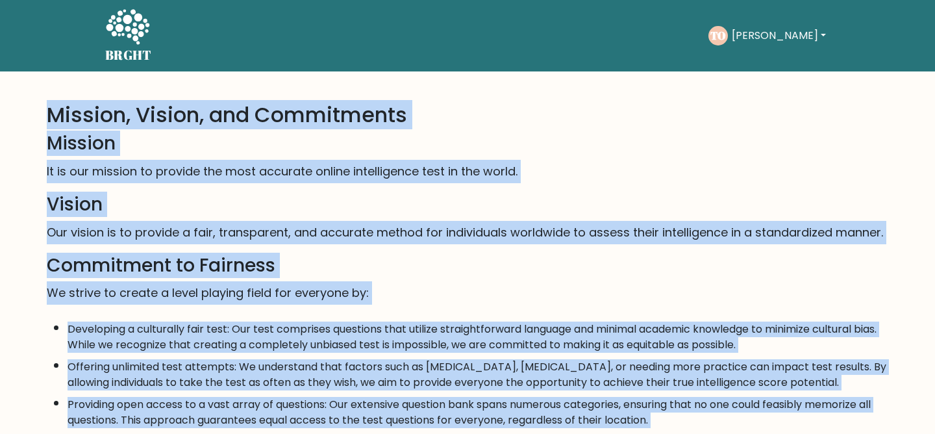
drag, startPoint x: 722, startPoint y: 323, endPoint x: 649, endPoint y: 82, distance: 251.7
copy div "Mission, Vision, and Commitments Mission It is our mission to provide the most …"
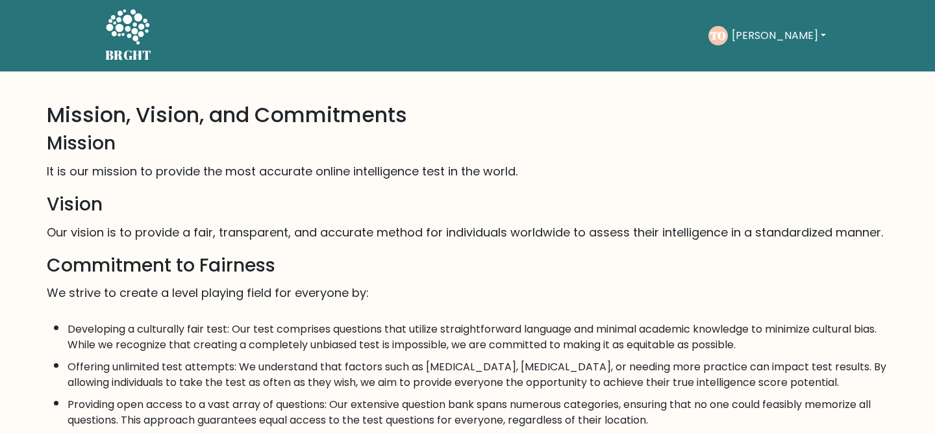
click at [779, 39] on button "[PERSON_NAME]" at bounding box center [779, 35] width 102 height 17
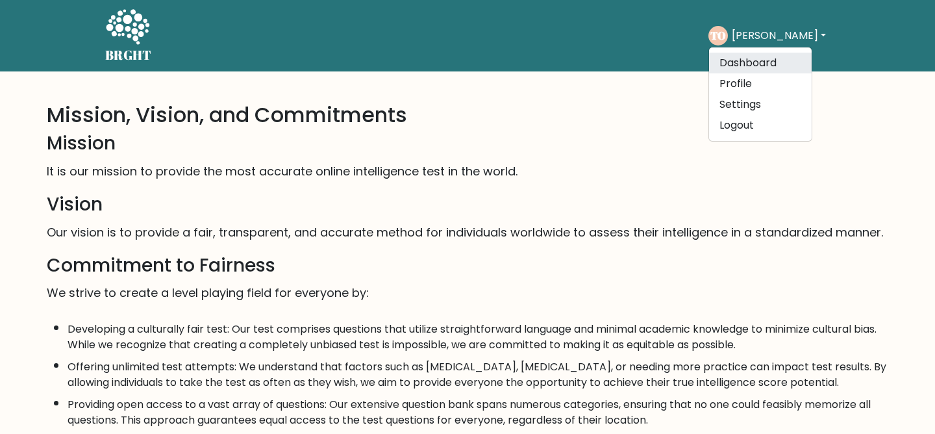
click at [782, 65] on link "Dashboard" at bounding box center [760, 63] width 103 height 21
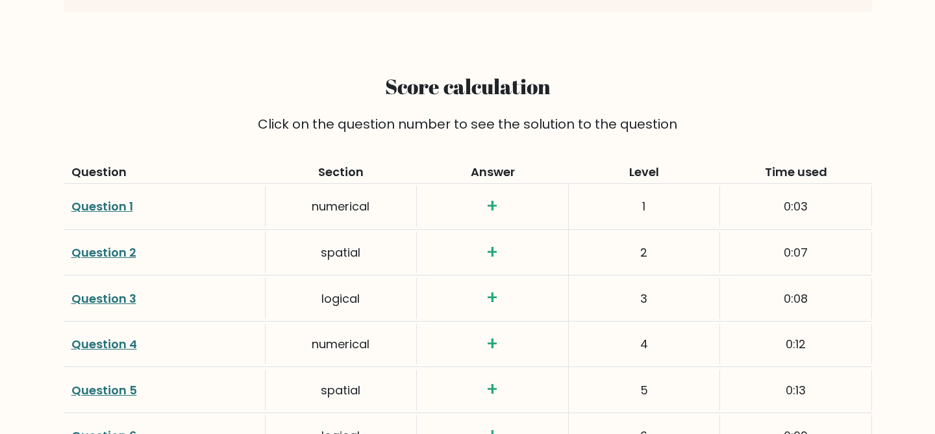
scroll to position [1301, 0]
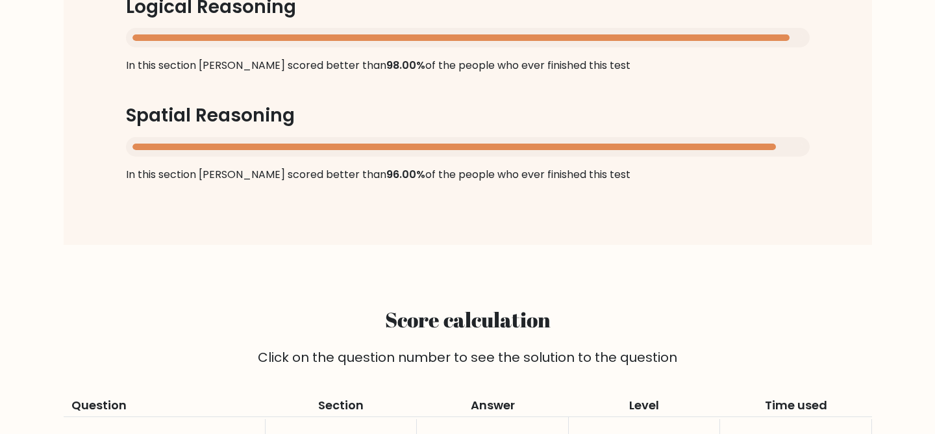
drag, startPoint x: 848, startPoint y: 206, endPoint x: 32, endPoint y: 379, distance: 834.6
click at [446, 307] on h2 "Score calculation" at bounding box center [467, 319] width 793 height 25
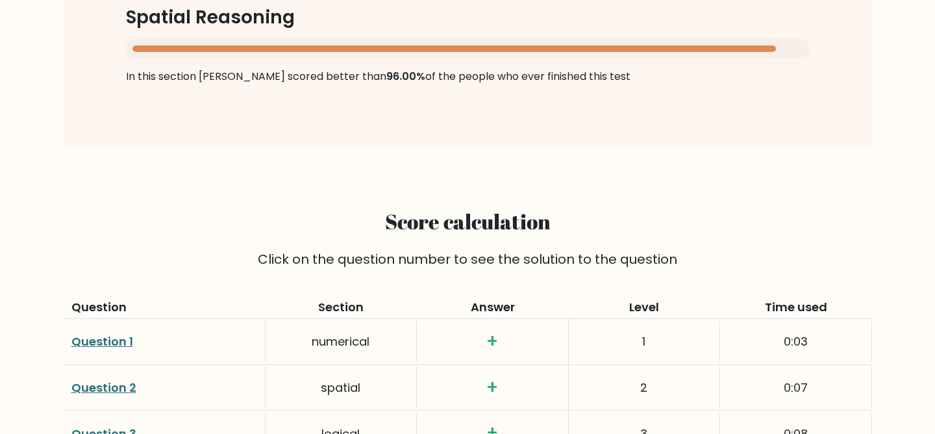
scroll to position [1664, 0]
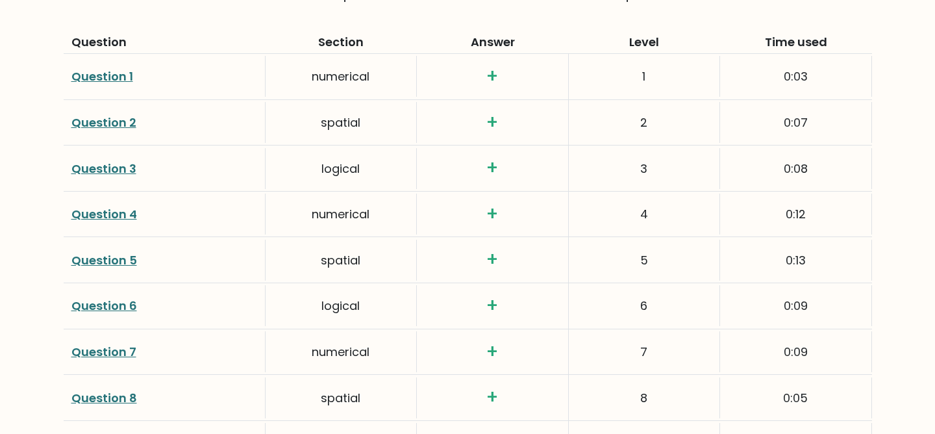
drag, startPoint x: 646, startPoint y: 98, endPoint x: 637, endPoint y: 95, distance: 9.5
click at [637, 102] on div "2" at bounding box center [644, 122] width 151 height 41
drag, startPoint x: 660, startPoint y: 138, endPoint x: 626, endPoint y: 136, distance: 34.5
click at [626, 148] on div "3" at bounding box center [644, 168] width 151 height 41
drag, startPoint x: 652, startPoint y: 193, endPoint x: 620, endPoint y: 192, distance: 31.8
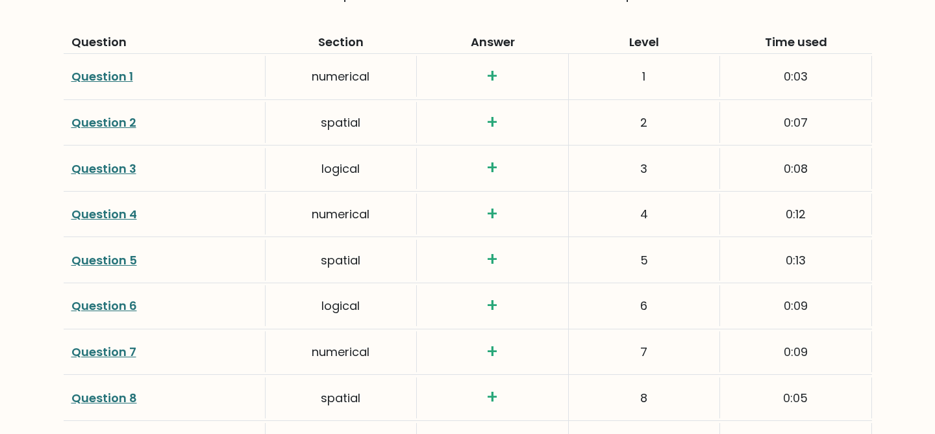
click at [620, 193] on div "4" at bounding box center [644, 213] width 151 height 41
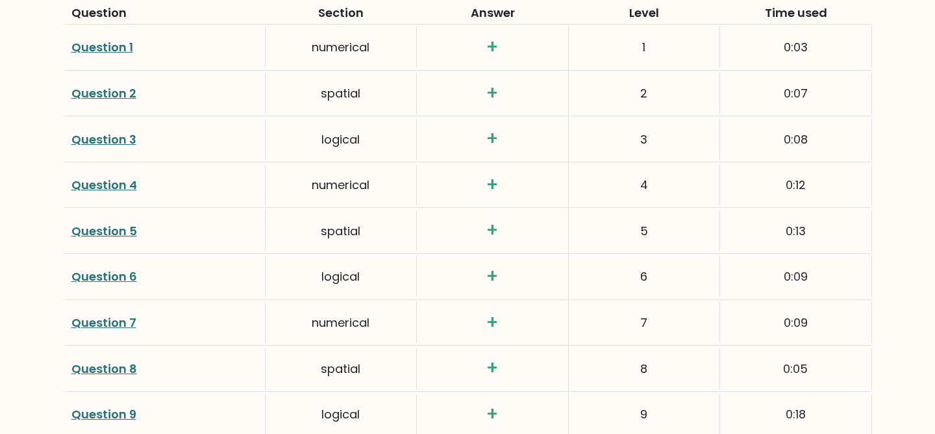
scroll to position [1694, 0]
drag, startPoint x: 662, startPoint y: 205, endPoint x: 630, endPoint y: 205, distance: 31.8
click at [630, 209] on div "5" at bounding box center [644, 229] width 151 height 41
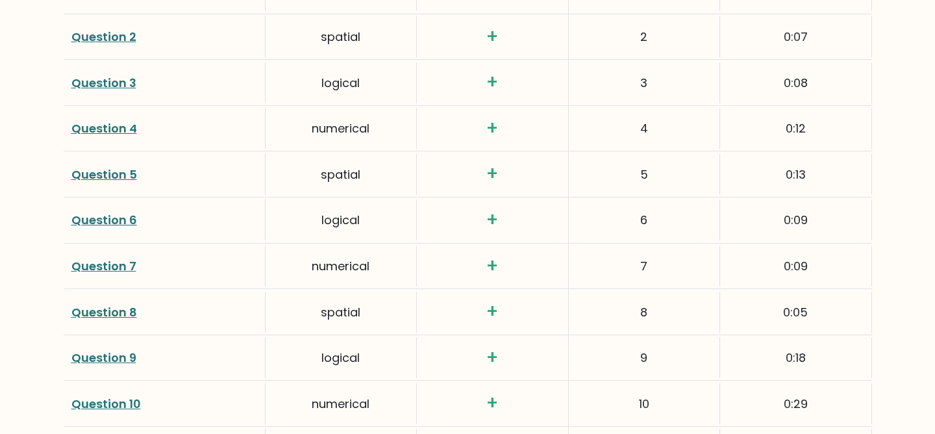
scroll to position [1755, 0]
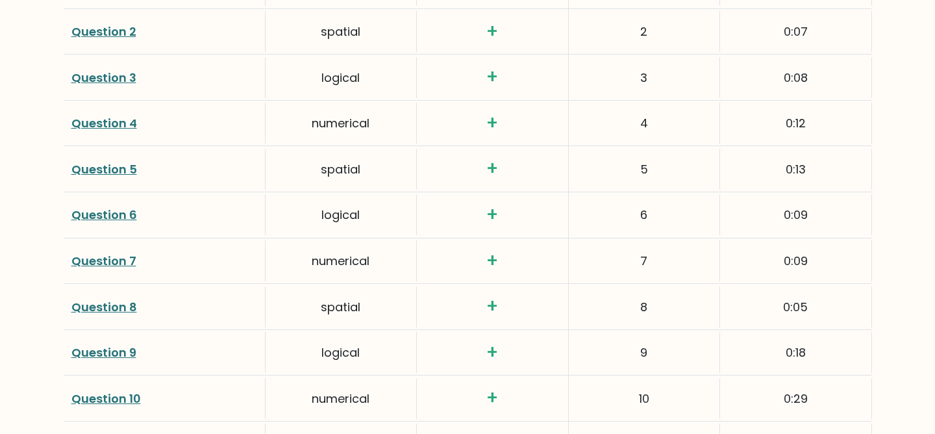
drag, startPoint x: 659, startPoint y: 193, endPoint x: 611, endPoint y: 192, distance: 48.0
click at [611, 194] on div "6" at bounding box center [644, 214] width 151 height 41
drag, startPoint x: 652, startPoint y: 239, endPoint x: 614, endPoint y: 232, distance: 38.2
click at [623, 240] on div "7" at bounding box center [644, 260] width 151 height 41
drag, startPoint x: 652, startPoint y: 281, endPoint x: 608, endPoint y: 280, distance: 43.5
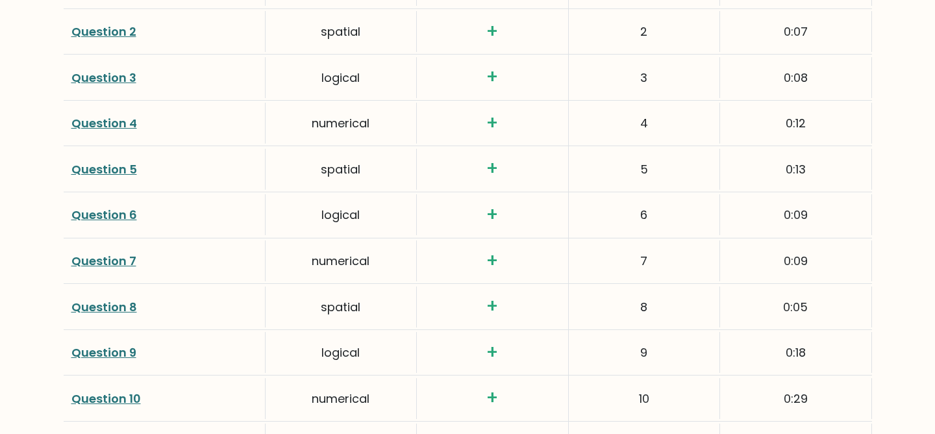
click at [608, 286] on div "8" at bounding box center [644, 306] width 151 height 41
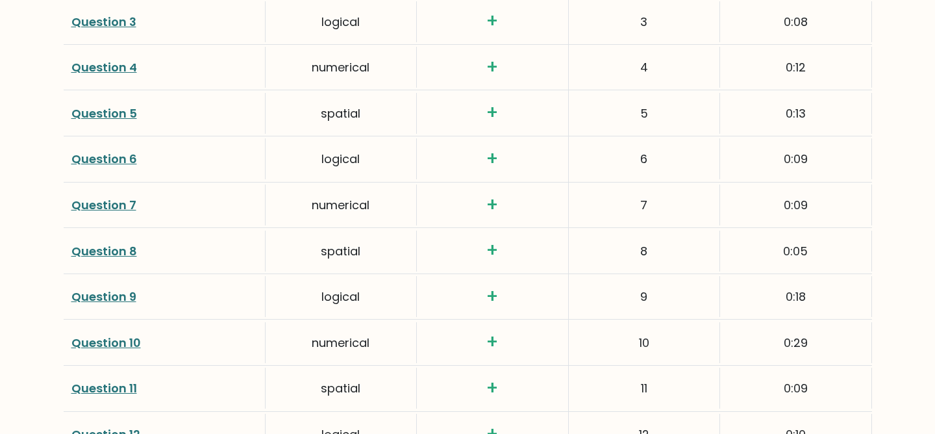
drag, startPoint x: 672, startPoint y: 278, endPoint x: 611, endPoint y: 266, distance: 62.9
click at [611, 276] on div "9" at bounding box center [644, 296] width 151 height 41
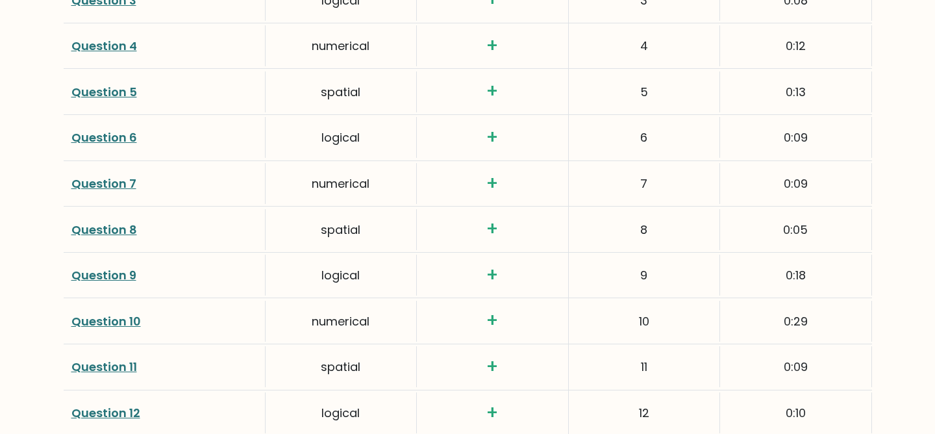
scroll to position [1878, 0]
drag, startPoint x: 664, startPoint y: 255, endPoint x: 615, endPoint y: 243, distance: 50.2
click at [615, 254] on div "10" at bounding box center [644, 274] width 151 height 41
drag, startPoint x: 645, startPoint y: 300, endPoint x: 613, endPoint y: 299, distance: 31.8
click at [619, 301] on div "11" at bounding box center [644, 320] width 151 height 41
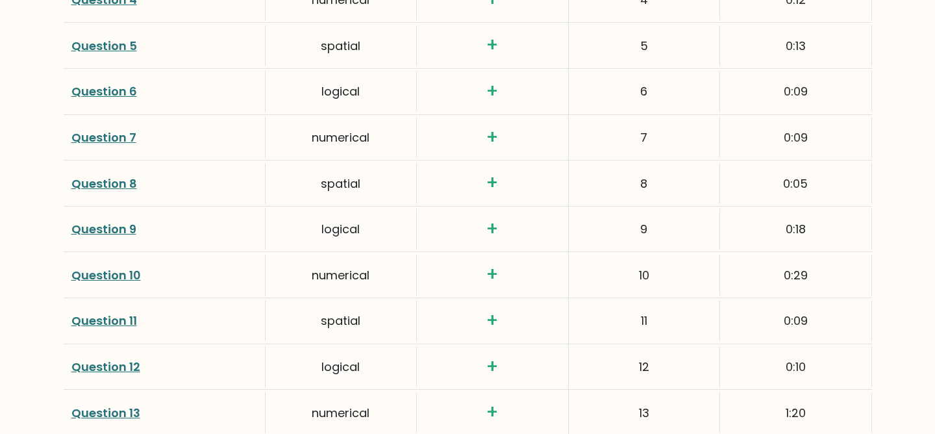
drag, startPoint x: 672, startPoint y: 347, endPoint x: 619, endPoint y: 339, distance: 53.1
click at [619, 346] on div "12" at bounding box center [644, 366] width 151 height 41
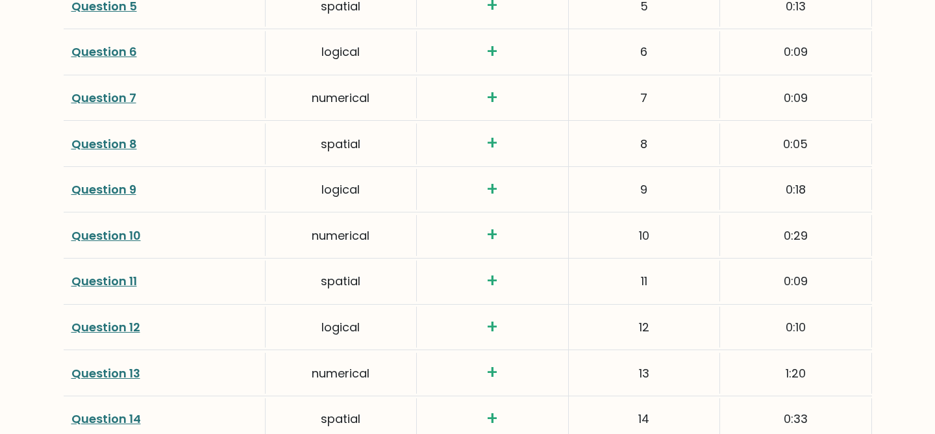
scroll to position [1986, 0]
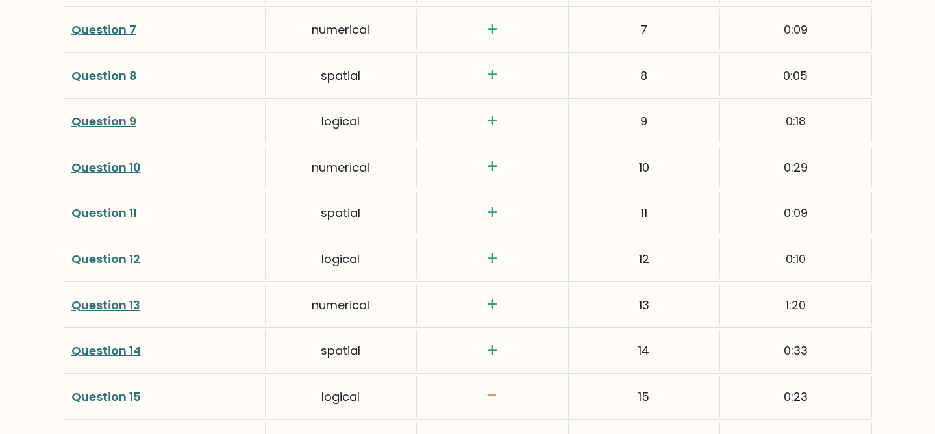
drag, startPoint x: 659, startPoint y: 284, endPoint x: 613, endPoint y: 283, distance: 46.1
click at [613, 284] on div "13" at bounding box center [644, 304] width 151 height 41
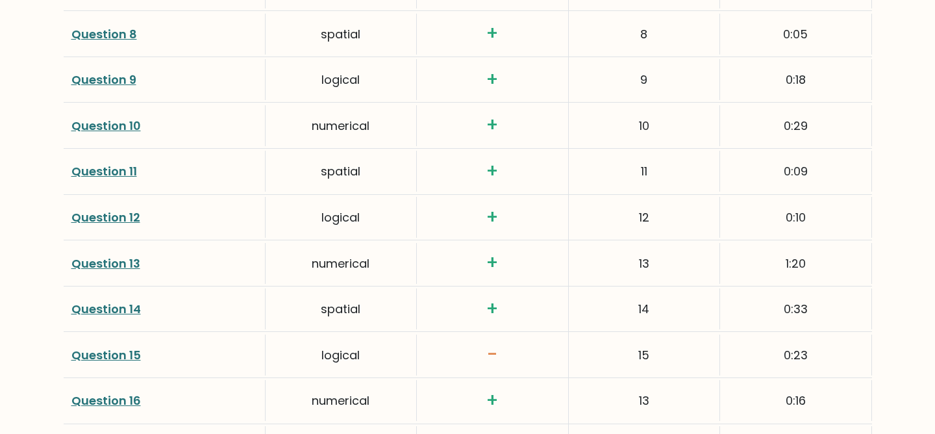
scroll to position [2026, 0]
drag, startPoint x: 663, startPoint y: 286, endPoint x: 611, endPoint y: 288, distance: 52.0
click at [613, 290] on div "14" at bounding box center [644, 310] width 151 height 41
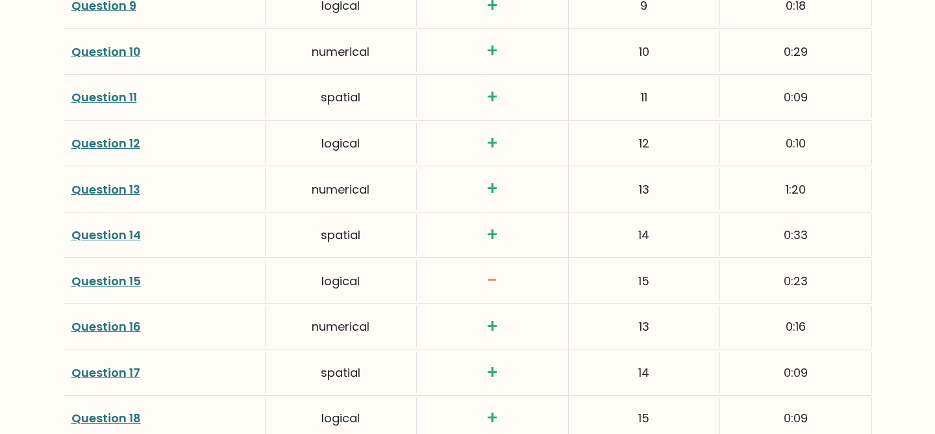
scroll to position [2106, 0]
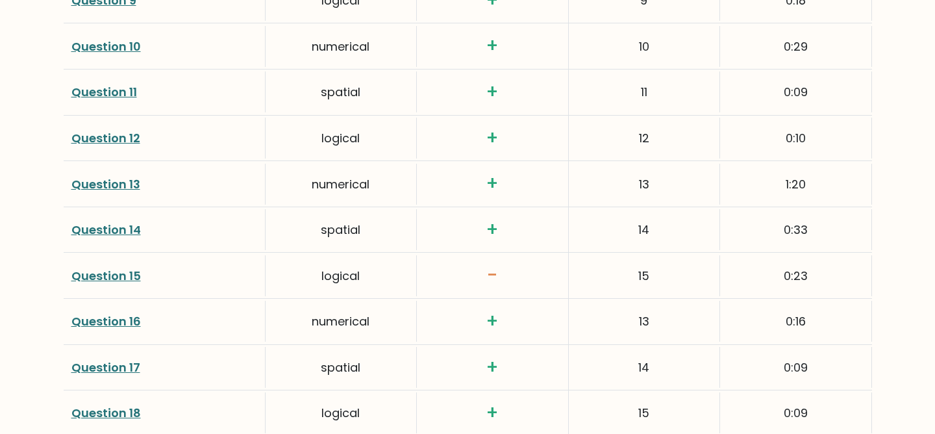
drag, startPoint x: 653, startPoint y: 302, endPoint x: 632, endPoint y: 298, distance: 21.8
click at [632, 301] on div "13" at bounding box center [644, 321] width 151 height 41
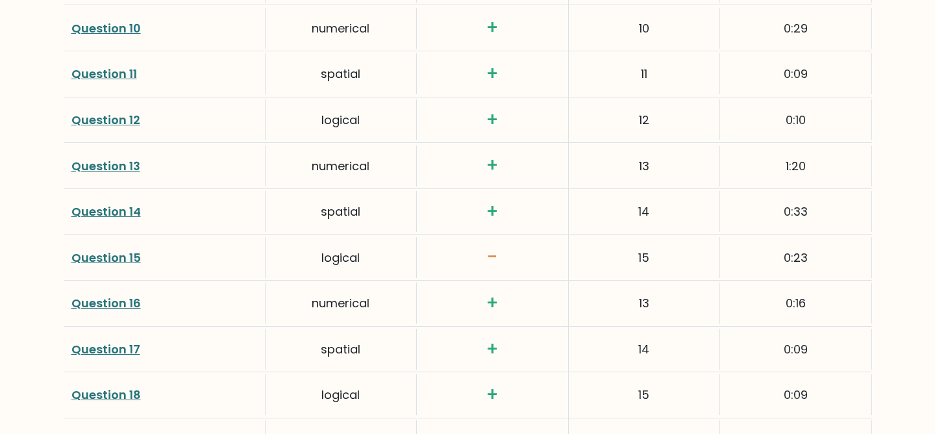
scroll to position [2152, 0]
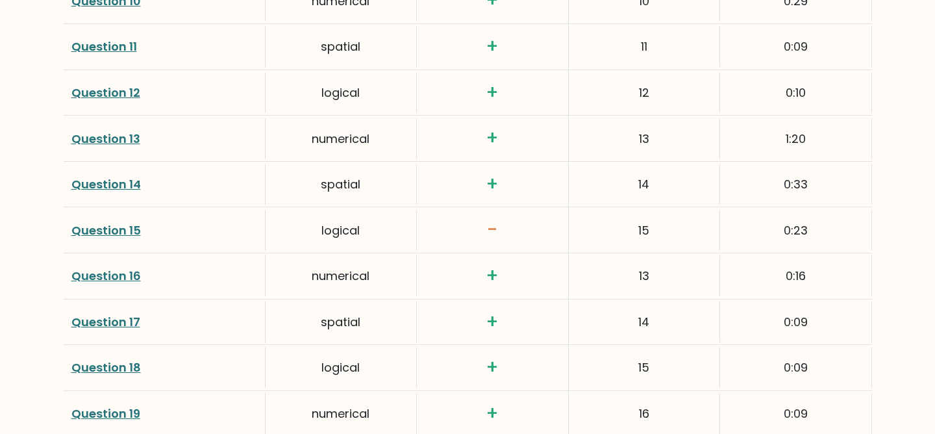
drag, startPoint x: 663, startPoint y: 302, endPoint x: 620, endPoint y: 295, distance: 43.3
click at [622, 301] on div "14" at bounding box center [644, 321] width 151 height 41
drag, startPoint x: 660, startPoint y: 346, endPoint x: 617, endPoint y: 346, distance: 43.5
click at [617, 347] on div "15" at bounding box center [644, 367] width 151 height 41
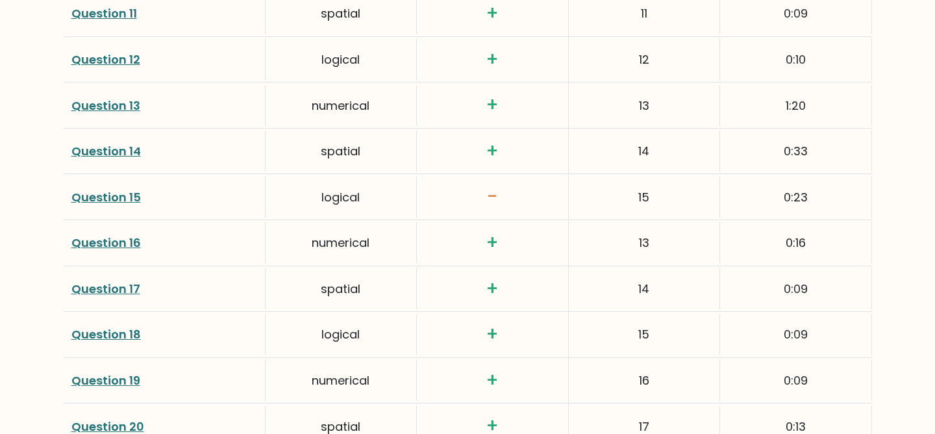
scroll to position [2253, 0]
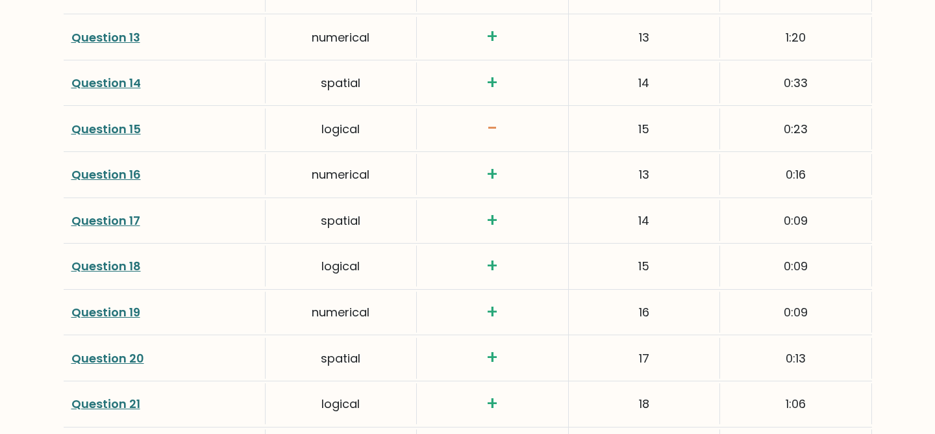
drag, startPoint x: 663, startPoint y: 282, endPoint x: 624, endPoint y: 280, distance: 38.3
click at [624, 291] on div "16" at bounding box center [644, 311] width 151 height 41
drag, startPoint x: 652, startPoint y: 339, endPoint x: 623, endPoint y: 333, distance: 29.8
click at [623, 338] on div "17" at bounding box center [644, 358] width 151 height 41
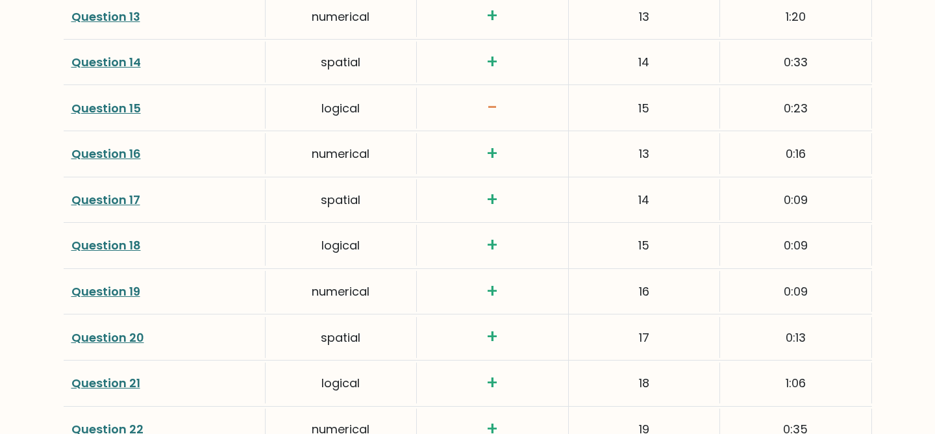
scroll to position [2278, 0]
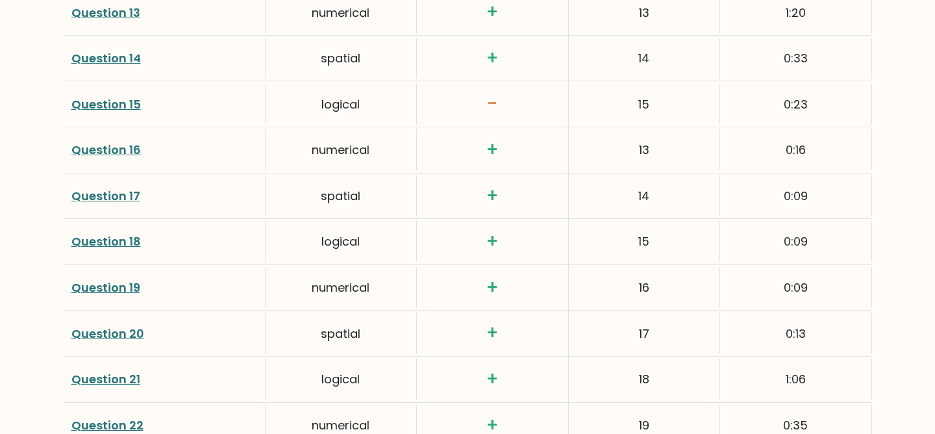
drag, startPoint x: 656, startPoint y: 359, endPoint x: 621, endPoint y: 359, distance: 35.1
click at [621, 359] on div "18" at bounding box center [644, 378] width 151 height 41
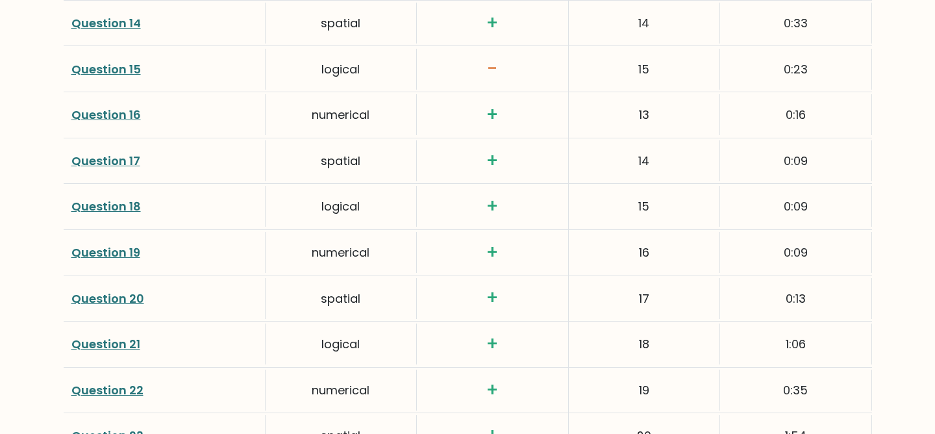
scroll to position [2380, 0]
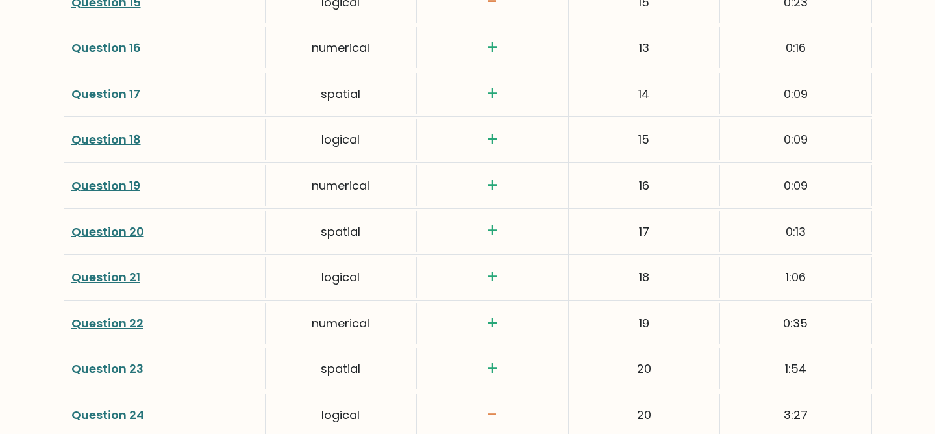
drag, startPoint x: 654, startPoint y: 299, endPoint x: 617, endPoint y: 294, distance: 37.4
click at [618, 302] on div "19" at bounding box center [644, 322] width 151 height 41
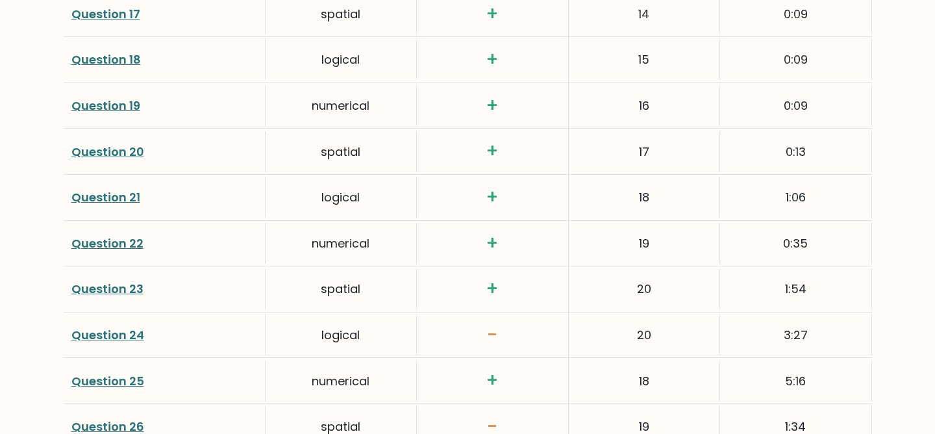
scroll to position [2491, 0]
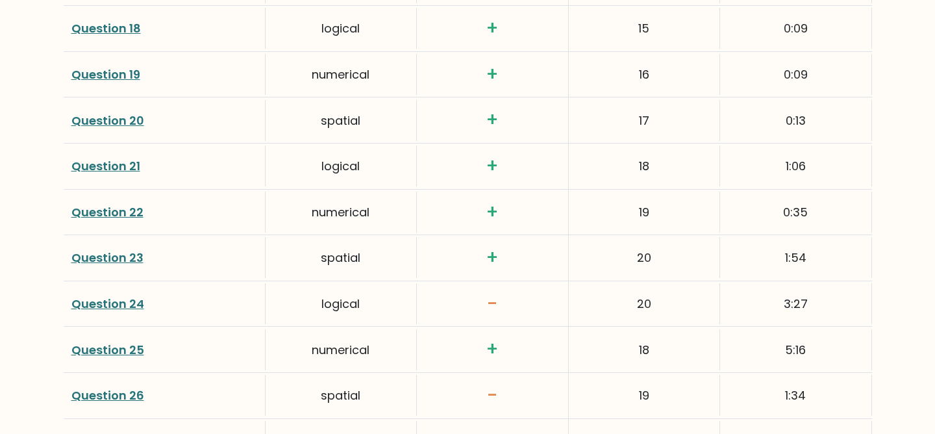
drag, startPoint x: 665, startPoint y: 235, endPoint x: 623, endPoint y: 237, distance: 41.6
click at [623, 237] on div "20" at bounding box center [644, 257] width 151 height 41
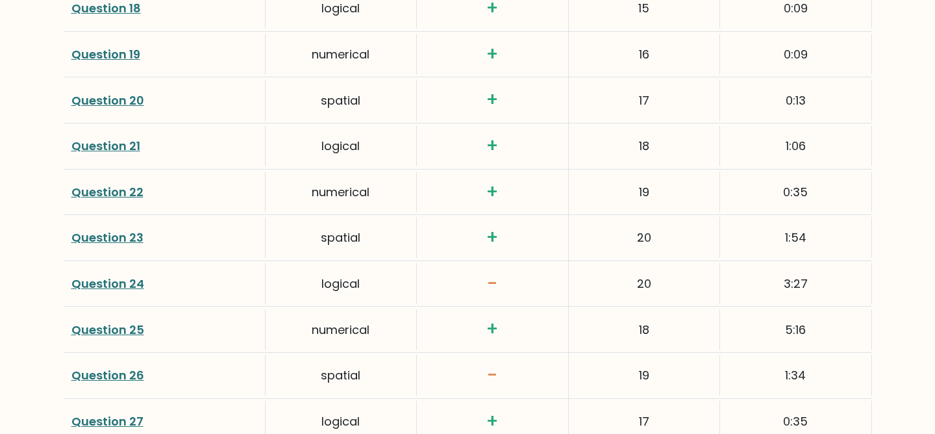
scroll to position [2559, 0]
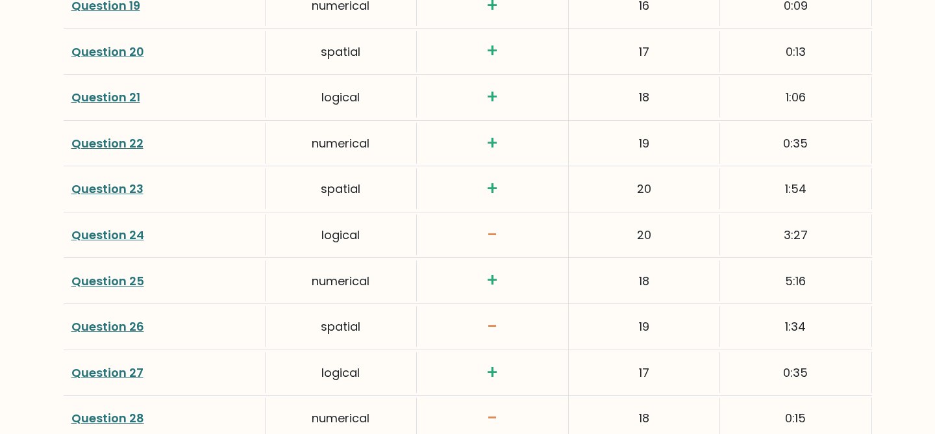
drag, startPoint x: 656, startPoint y: 258, endPoint x: 621, endPoint y: 257, distance: 35.7
click at [621, 260] on div "18" at bounding box center [644, 280] width 151 height 41
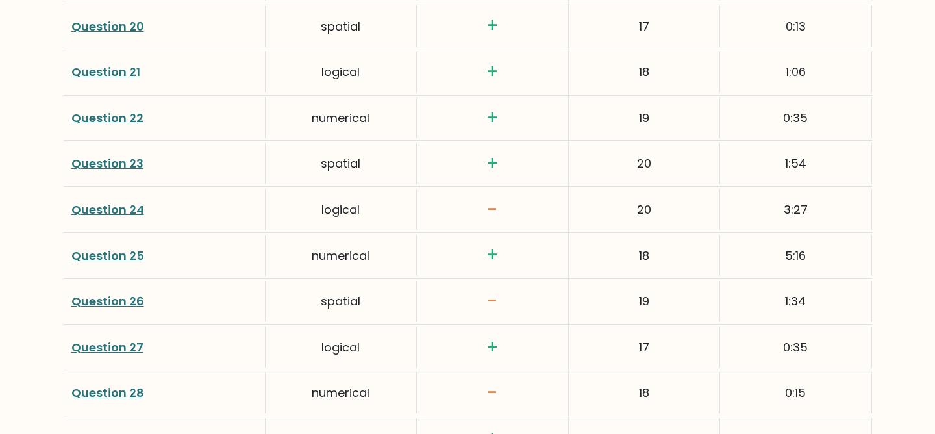
scroll to position [2635, 0]
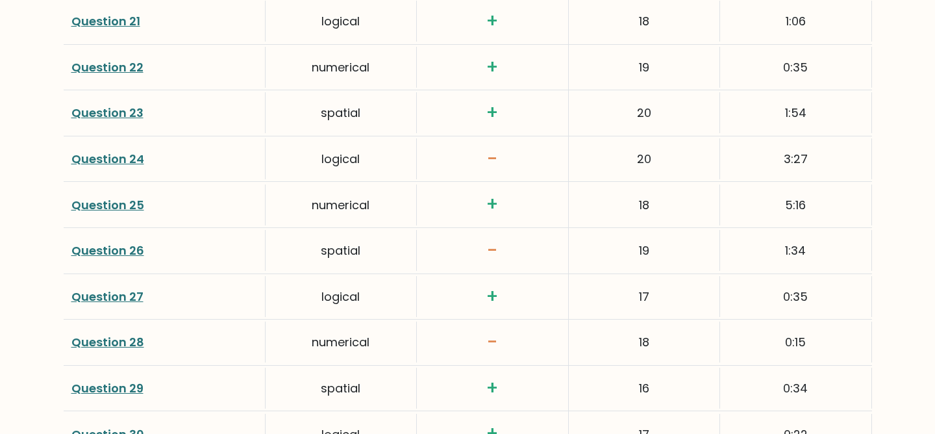
drag, startPoint x: 653, startPoint y: 273, endPoint x: 618, endPoint y: 269, distance: 35.3
click at [621, 276] on div "17" at bounding box center [644, 296] width 151 height 41
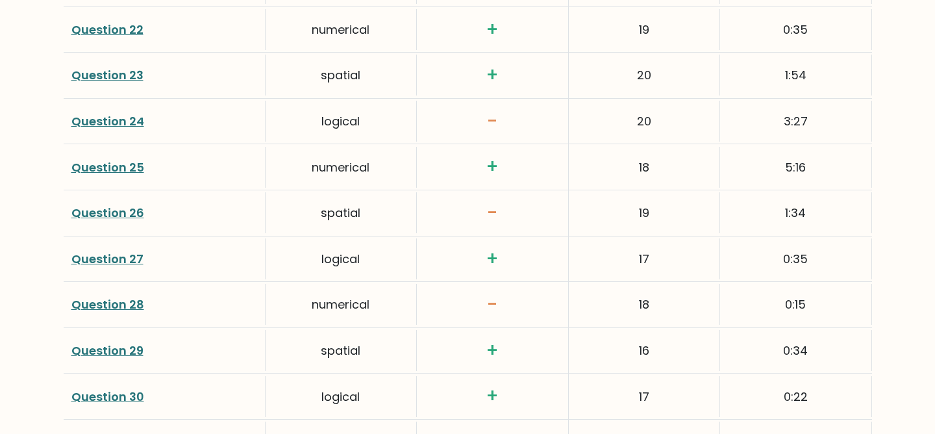
scroll to position [2676, 0]
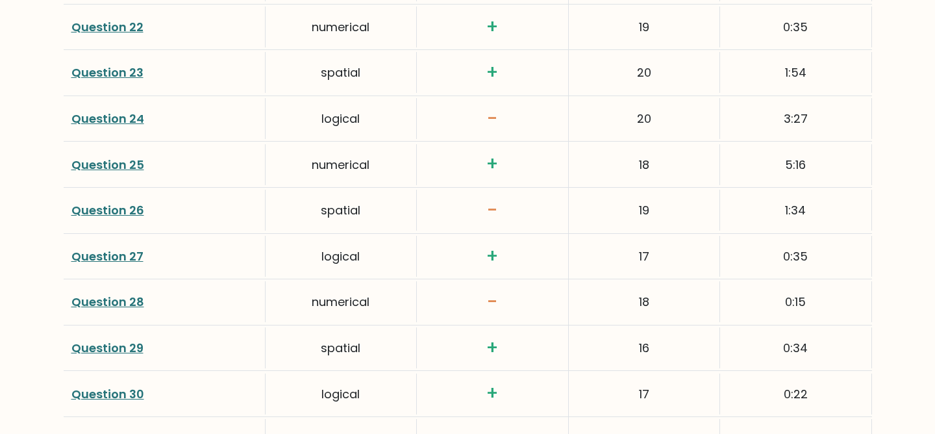
drag, startPoint x: 656, startPoint y: 325, endPoint x: 624, endPoint y: 325, distance: 31.8
click at [624, 327] on div "16" at bounding box center [644, 347] width 151 height 41
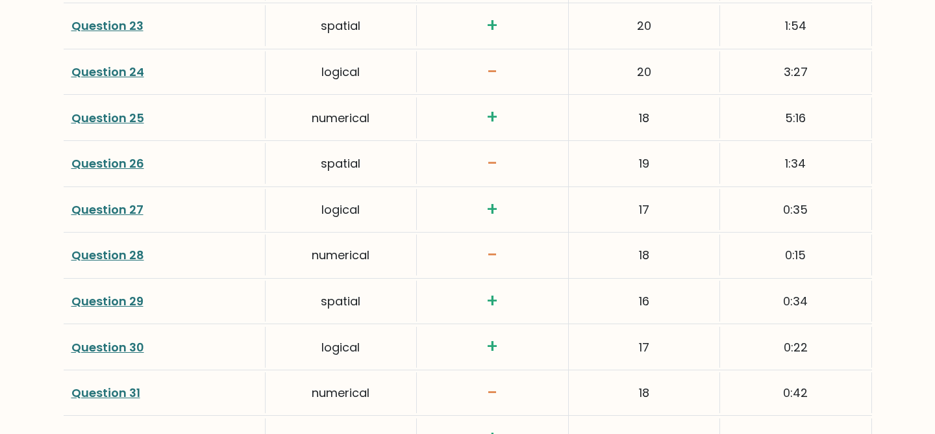
drag, startPoint x: 656, startPoint y: 327, endPoint x: 622, endPoint y: 317, distance: 35.6
click at [623, 327] on div "17" at bounding box center [644, 347] width 151 height 41
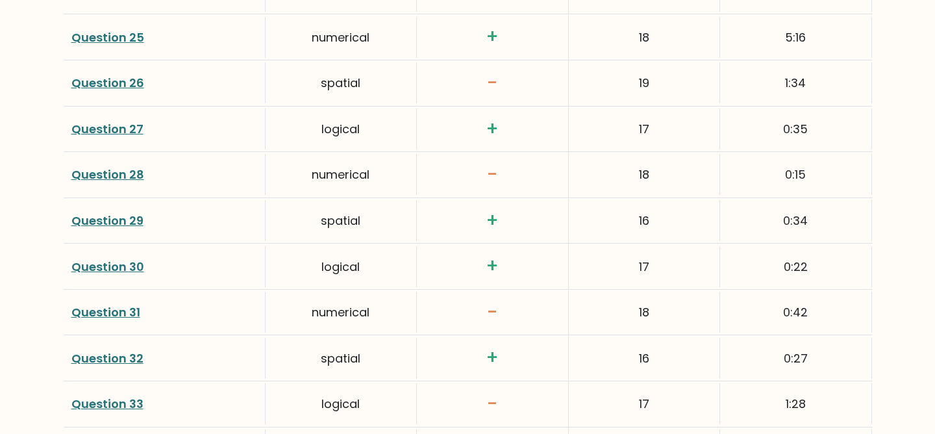
scroll to position [2817, 0]
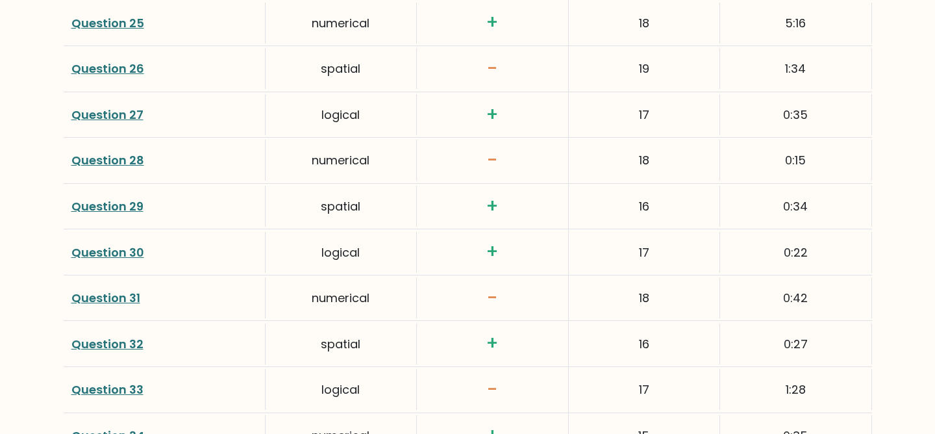
drag, startPoint x: 658, startPoint y: 321, endPoint x: 626, endPoint y: 315, distance: 32.3
click at [626, 323] on div "16" at bounding box center [644, 343] width 151 height 41
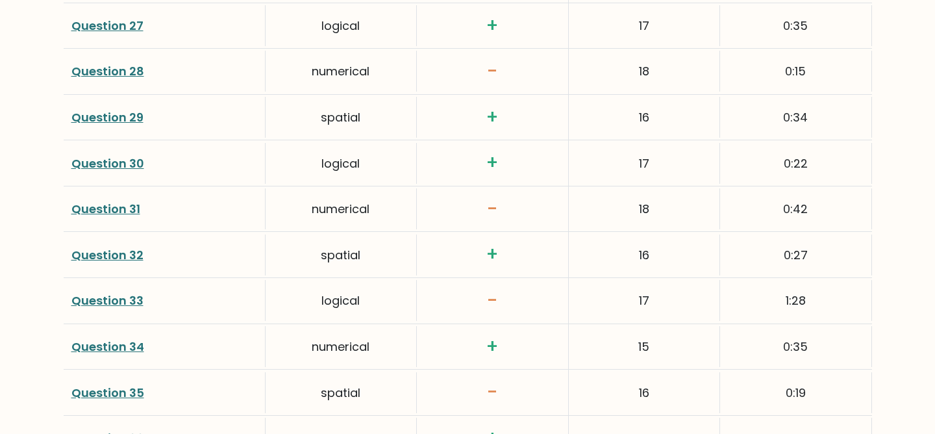
scroll to position [2917, 0]
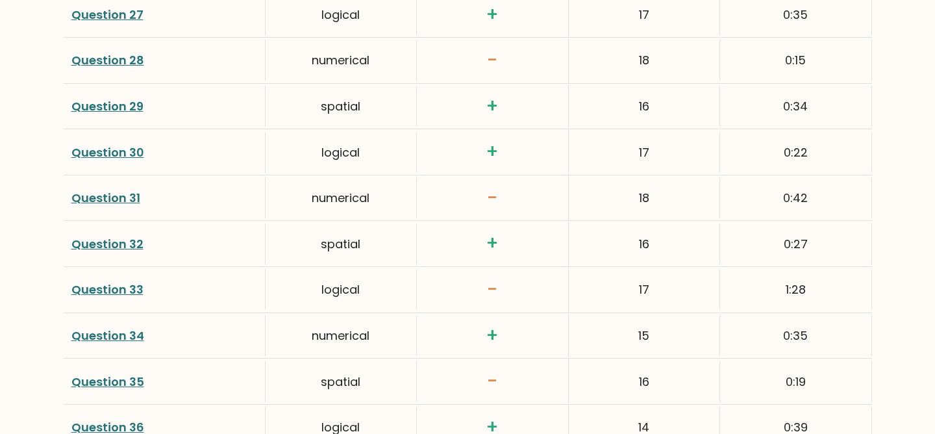
drag, startPoint x: 659, startPoint y: 308, endPoint x: 625, endPoint y: 308, distance: 33.8
click at [625, 315] on div "15" at bounding box center [644, 335] width 151 height 41
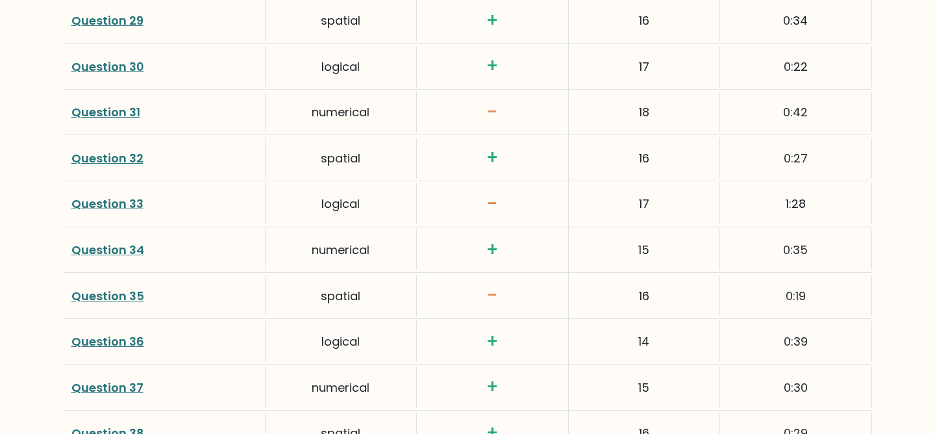
scroll to position [3005, 0]
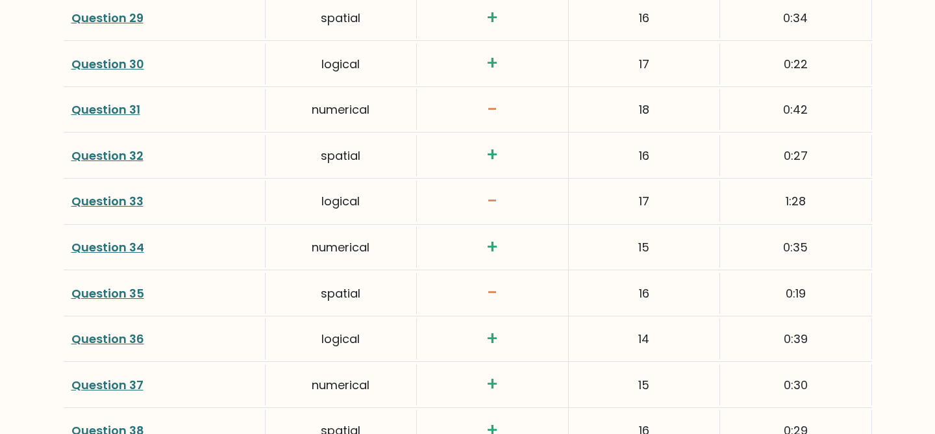
drag, startPoint x: 664, startPoint y: 324, endPoint x: 624, endPoint y: 320, distance: 40.4
click at [630, 321] on div "14" at bounding box center [644, 338] width 151 height 41
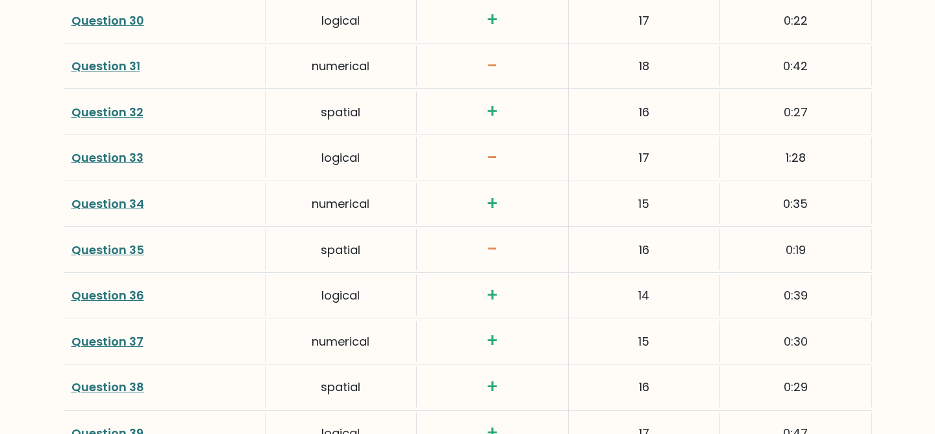
scroll to position [3082, 0]
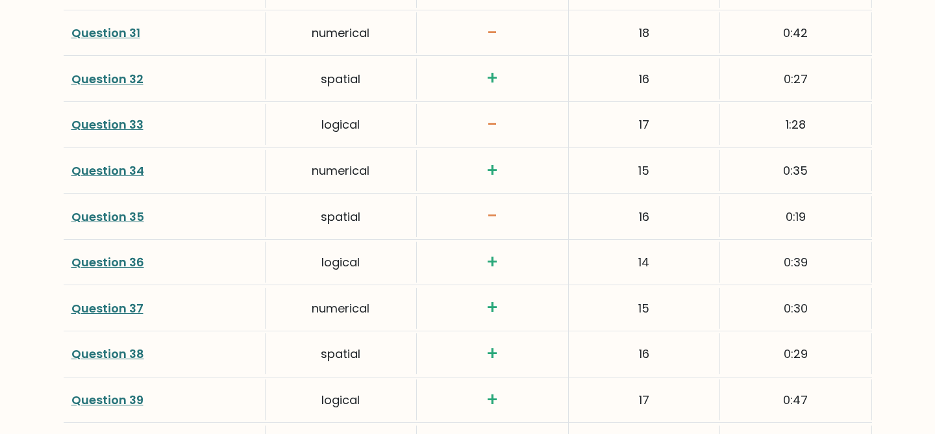
drag, startPoint x: 654, startPoint y: 297, endPoint x: 628, endPoint y: 284, distance: 28.7
click at [628, 288] on div "15" at bounding box center [644, 308] width 151 height 41
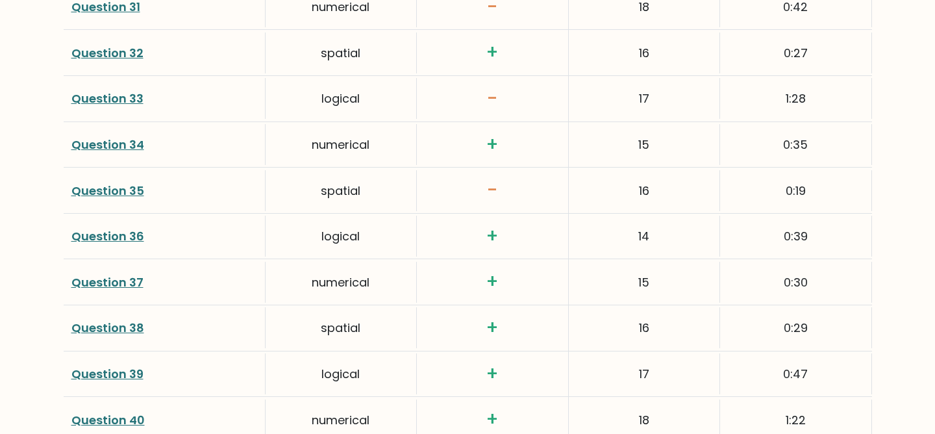
drag
click at [623, 307] on div "16" at bounding box center [644, 327] width 151 height 41
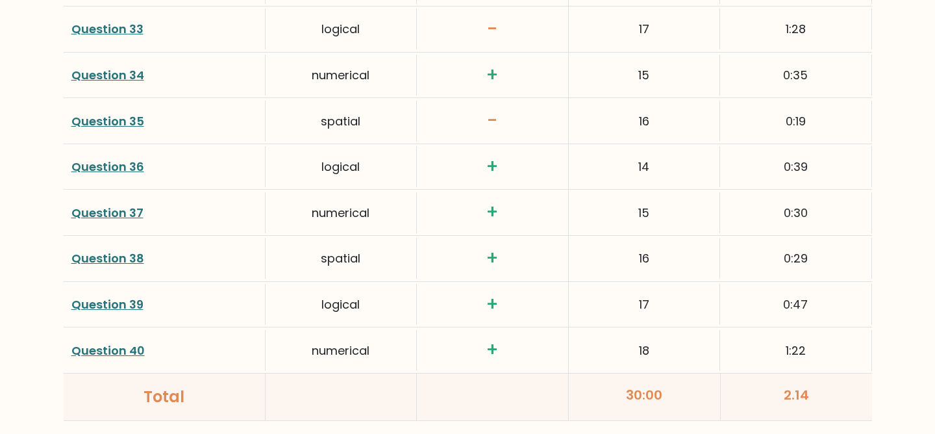
scroll to position [3188, 0]
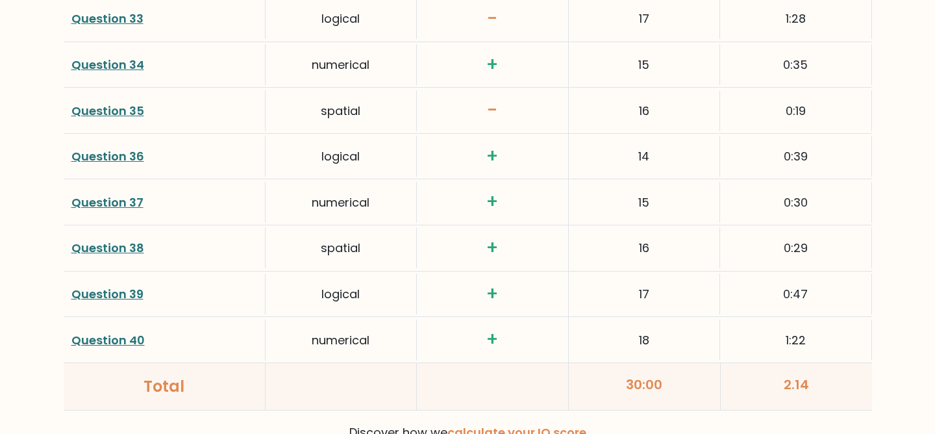
click at [624, 274] on div "17" at bounding box center [644, 293] width 151 height 41
click at [627, 327] on div "18" at bounding box center [644, 339] width 151 height 41
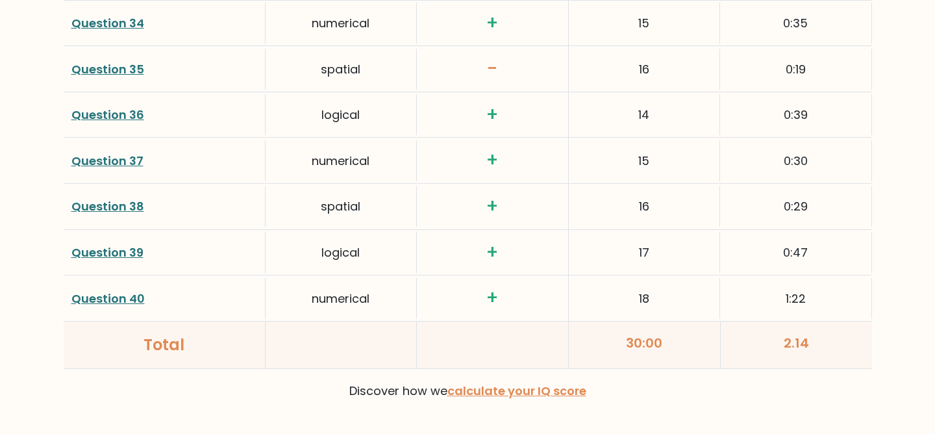
scroll to position [3229, 0]
click at [661, 284] on div "18" at bounding box center [644, 298] width 151 height 41
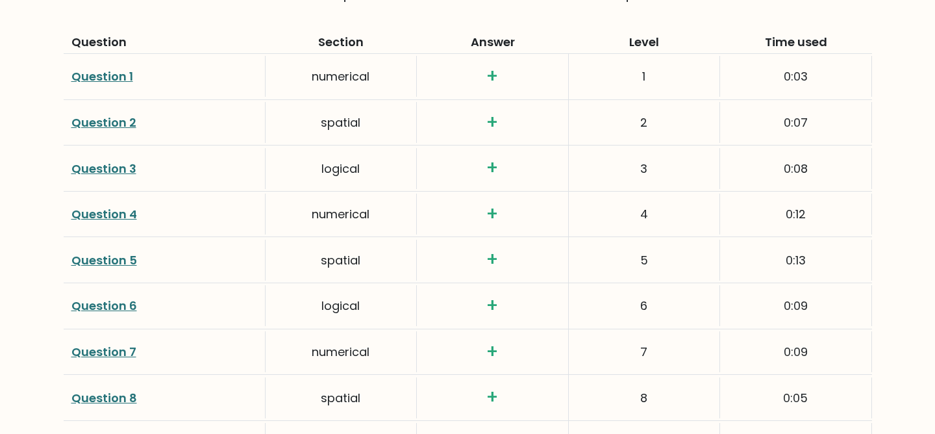
scroll to position [1623, 0]
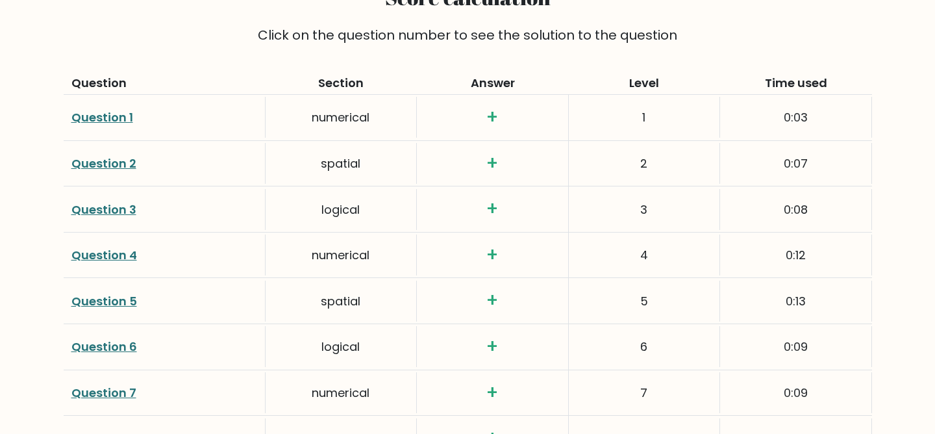
drag, startPoint x: 813, startPoint y: 284, endPoint x: 32, endPoint y: 55, distance: 813.8
copy div "Question Section Answer Level Time used Question 1 numerical + 1 0:03 Question …"
click at [678, 189] on div "3" at bounding box center [644, 209] width 151 height 41
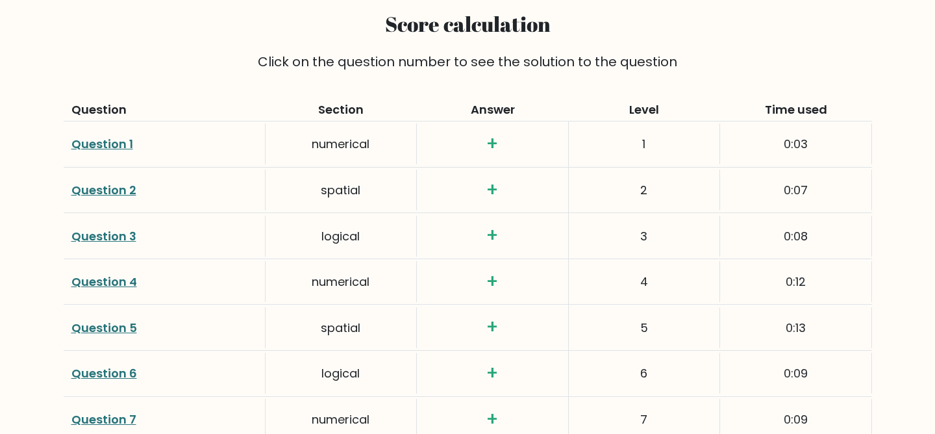
scroll to position [1510, 0]
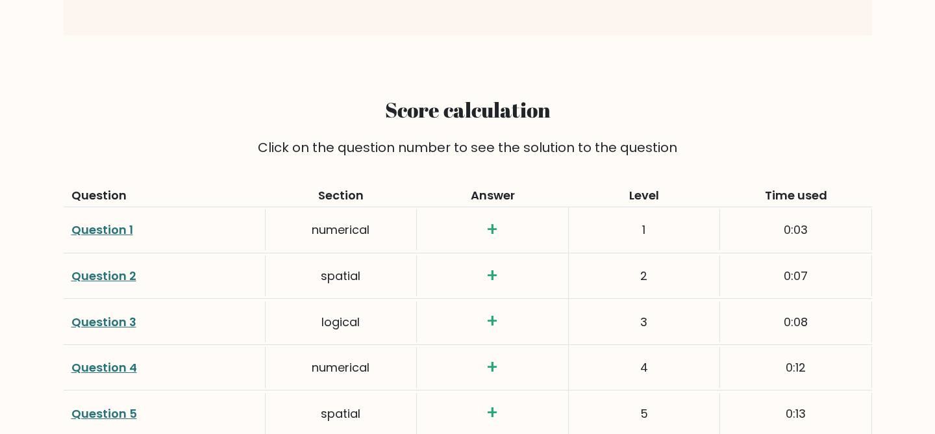
drag, startPoint x: 648, startPoint y: 260, endPoint x: 643, endPoint y: 251, distance: 10.3
click at [643, 255] on div "2" at bounding box center [644, 275] width 151 height 41
drag, startPoint x: 646, startPoint y: 295, endPoint x: 619, endPoint y: 299, distance: 26.9
click at [619, 301] on div "3" at bounding box center [644, 321] width 151 height 41
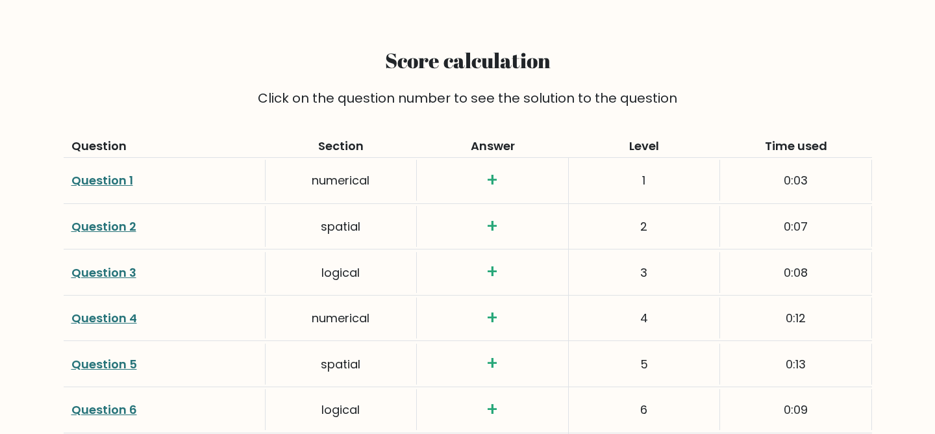
scroll to position [1564, 0]
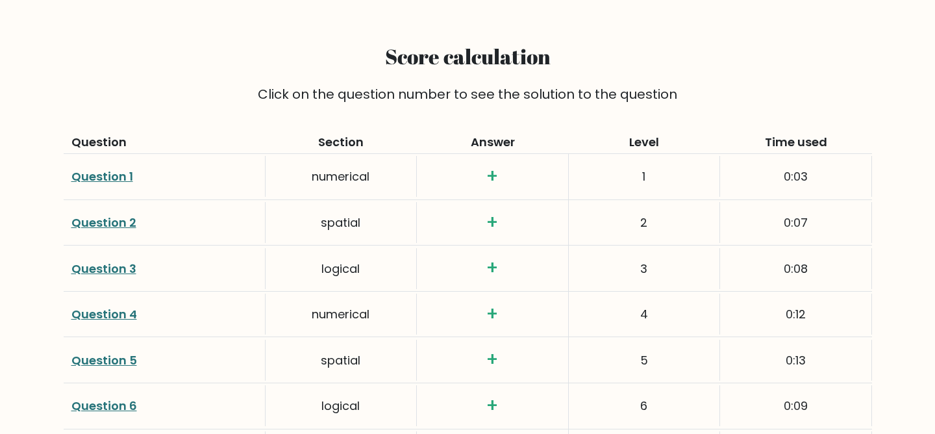
drag, startPoint x: 656, startPoint y: 291, endPoint x: 635, endPoint y: 291, distance: 20.8
click at [635, 293] on div "4" at bounding box center [644, 313] width 151 height 41
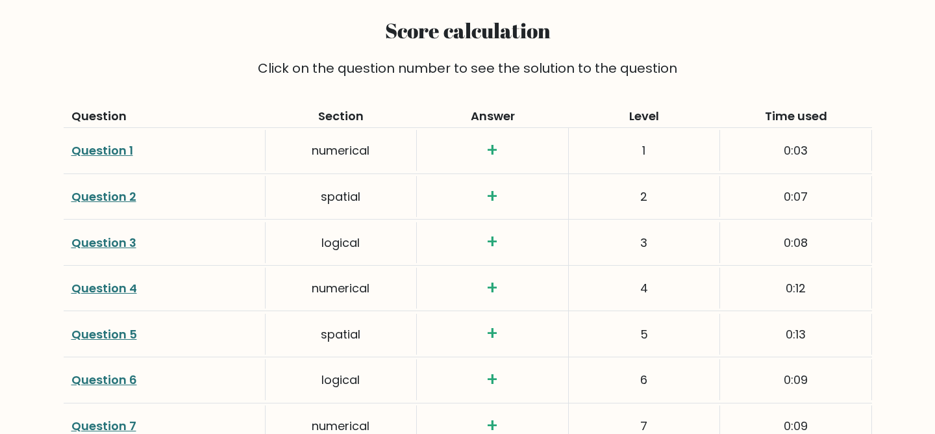
scroll to position [1621, 0]
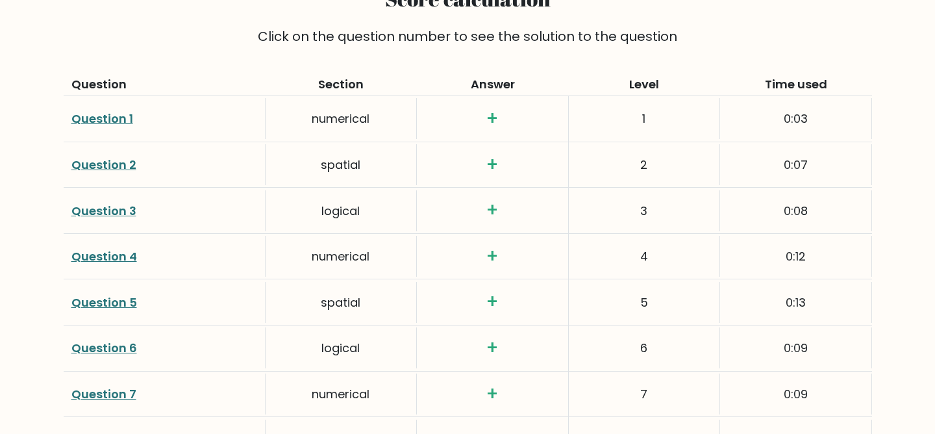
drag, startPoint x: 654, startPoint y: 278, endPoint x: 628, endPoint y: 275, distance: 26.8
click at [628, 282] on div "5" at bounding box center [644, 302] width 151 height 41
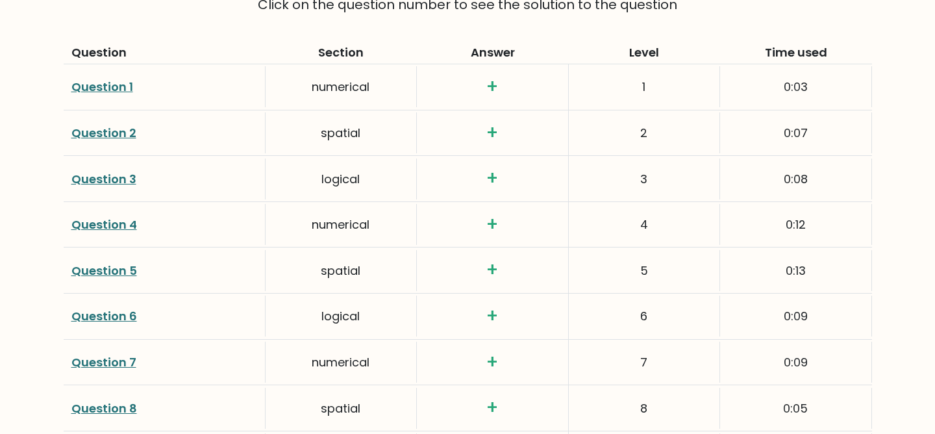
scroll to position [1702, 0]
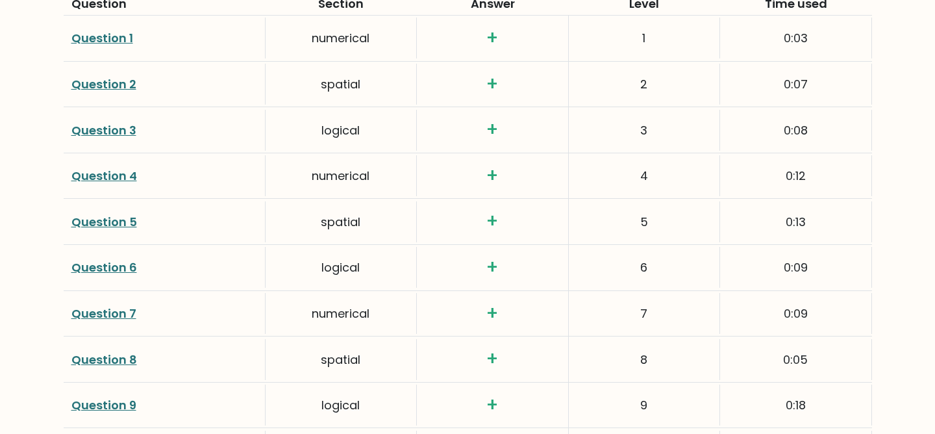
drag, startPoint x: 652, startPoint y: 251, endPoint x: 618, endPoint y: 245, distance: 34.3
click at [618, 247] on div "6" at bounding box center [644, 267] width 151 height 41
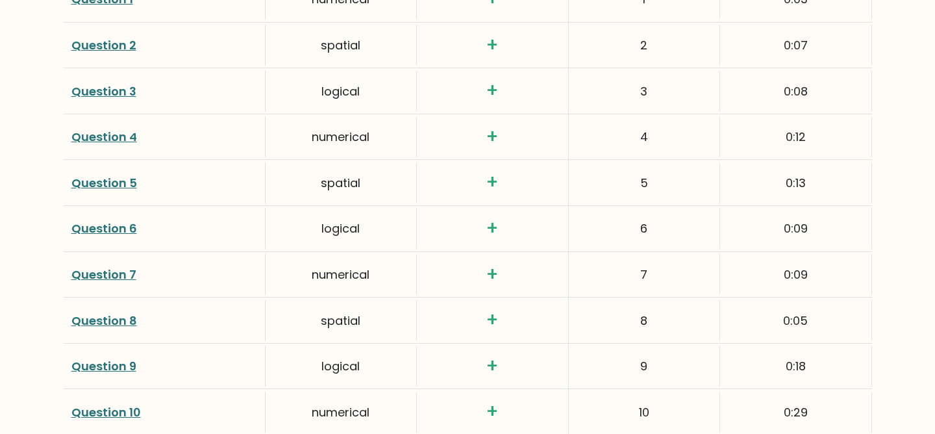
scroll to position [1742, 0]
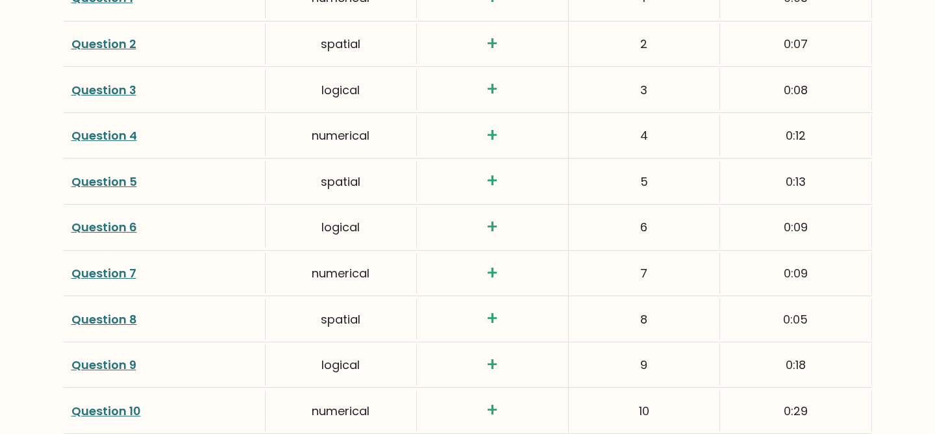
drag, startPoint x: 661, startPoint y: 256, endPoint x: 628, endPoint y: 251, distance: 33.6
click at [629, 253] on div "7" at bounding box center [644, 273] width 151 height 41
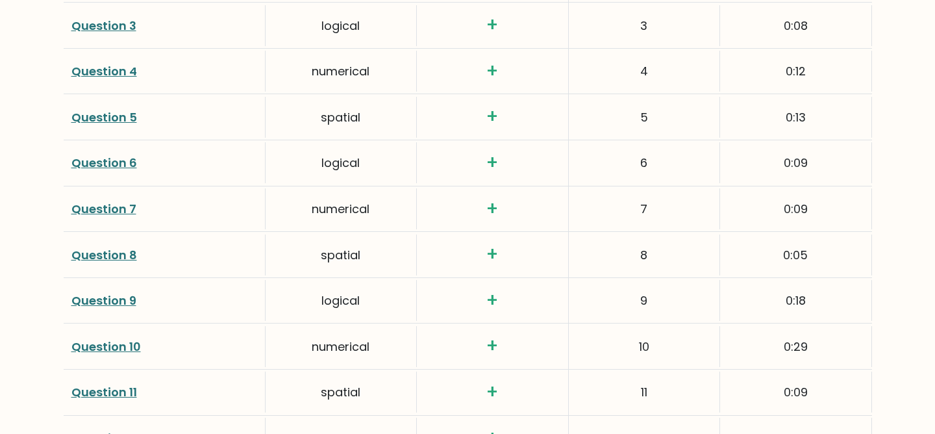
scroll to position [1823, 0]
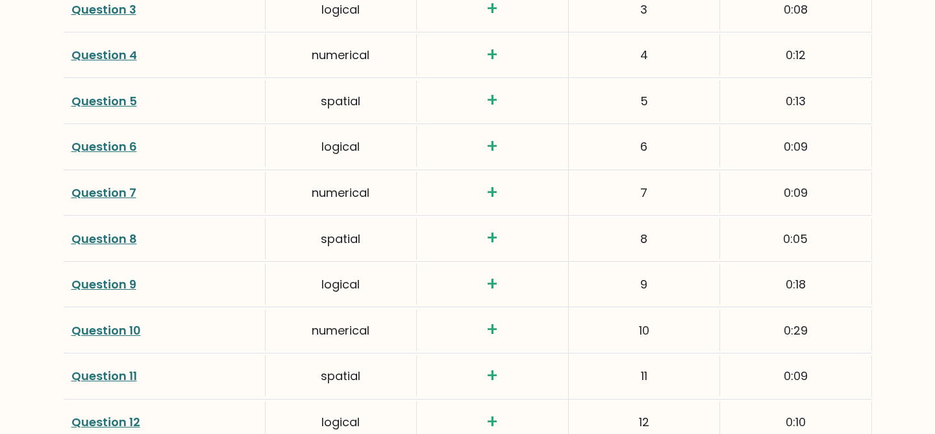
drag, startPoint x: 671, startPoint y: 212, endPoint x: 615, endPoint y: 210, distance: 55.9
click at [615, 218] on div "8" at bounding box center [644, 238] width 151 height 41
drag, startPoint x: 674, startPoint y: 275, endPoint x: 619, endPoint y: 260, distance: 57.0
click at [619, 264] on div "9" at bounding box center [644, 284] width 151 height 41
drag, startPoint x: 653, startPoint y: 302, endPoint x: 606, endPoint y: 302, distance: 47.4
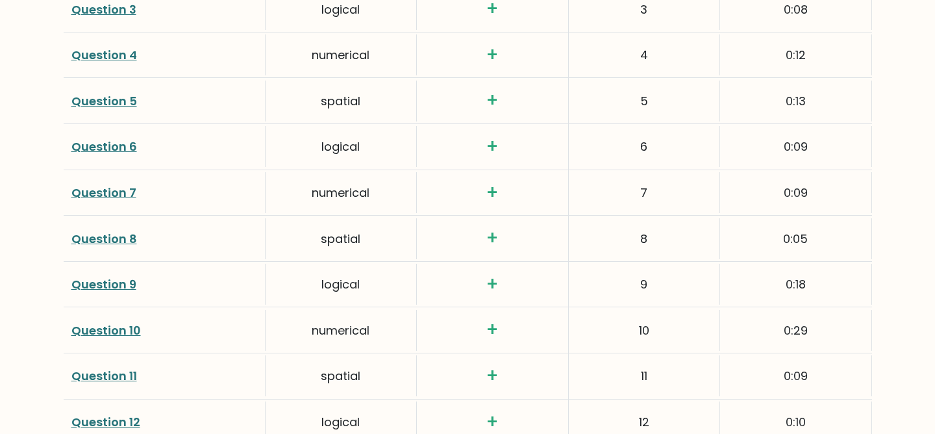
click at [619, 310] on div "10" at bounding box center [644, 330] width 151 height 41
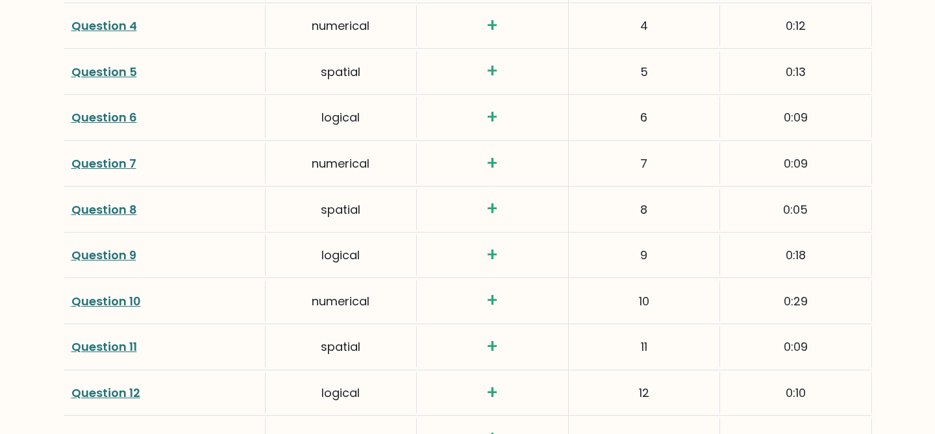
scroll to position [1912, 0]
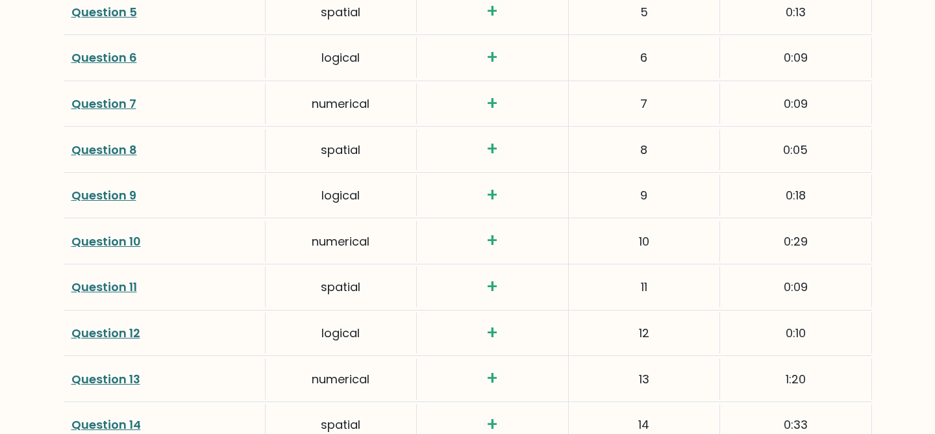
drag, startPoint x: 656, startPoint y: 266, endPoint x: 633, endPoint y: 260, distance: 23.6
click at [633, 266] on div "11" at bounding box center [644, 286] width 151 height 41
drag, startPoint x: 660, startPoint y: 319, endPoint x: 630, endPoint y: 317, distance: 29.9
click at [630, 318] on div "12" at bounding box center [644, 332] width 151 height 41
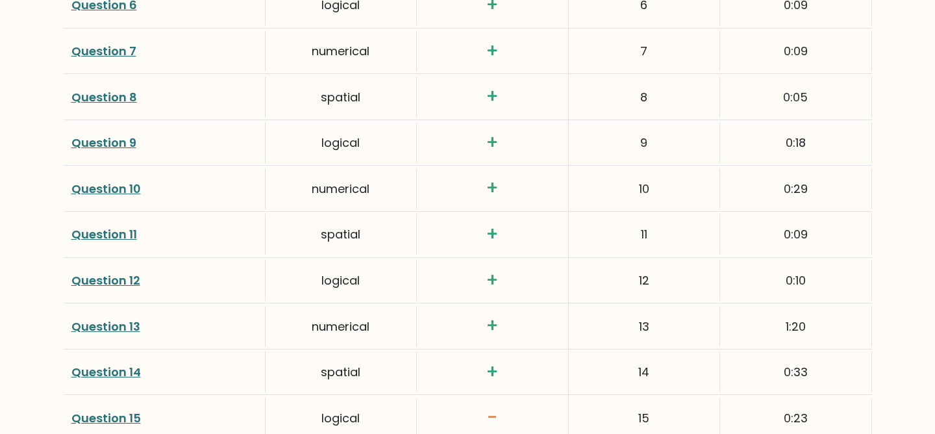
scroll to position [1978, 0]
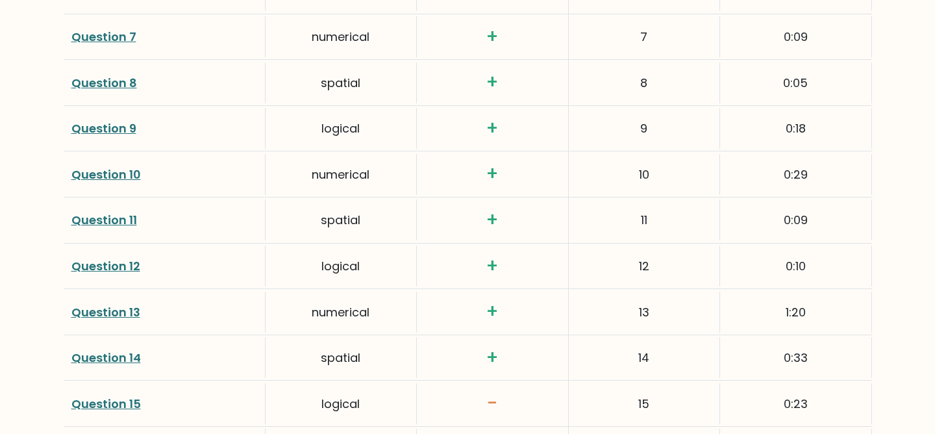
drag, startPoint x: 651, startPoint y: 292, endPoint x: 622, endPoint y: 286, distance: 29.3
click at [622, 291] on div "13" at bounding box center [644, 311] width 151 height 41
drag, startPoint x: 663, startPoint y: 330, endPoint x: 624, endPoint y: 327, distance: 39.1
click at [625, 337] on div "14" at bounding box center [644, 357] width 151 height 41
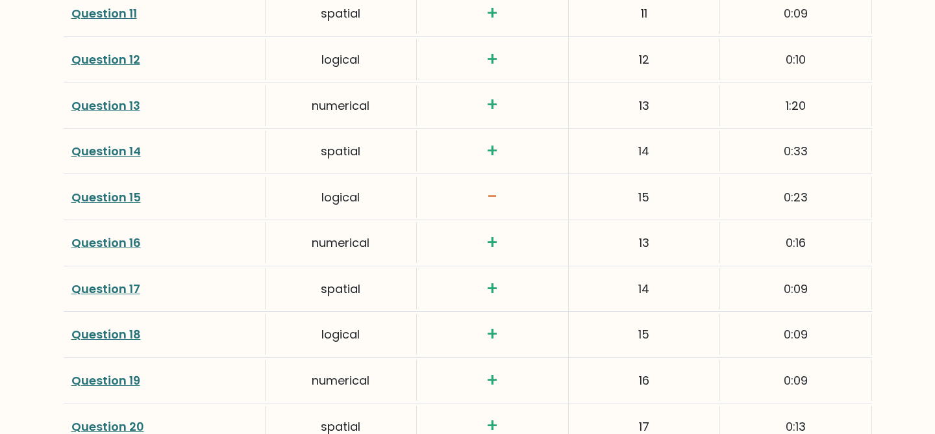
scroll to position [2186, 0]
drag, startPoint x: 650, startPoint y: 313, endPoint x: 627, endPoint y: 314, distance: 22.7
click at [627, 314] on div "15" at bounding box center [644, 333] width 151 height 41
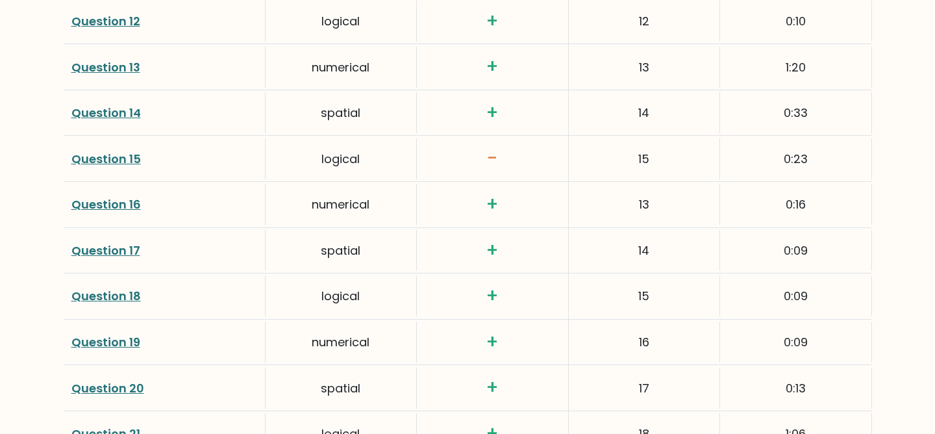
scroll to position [2232, 0]
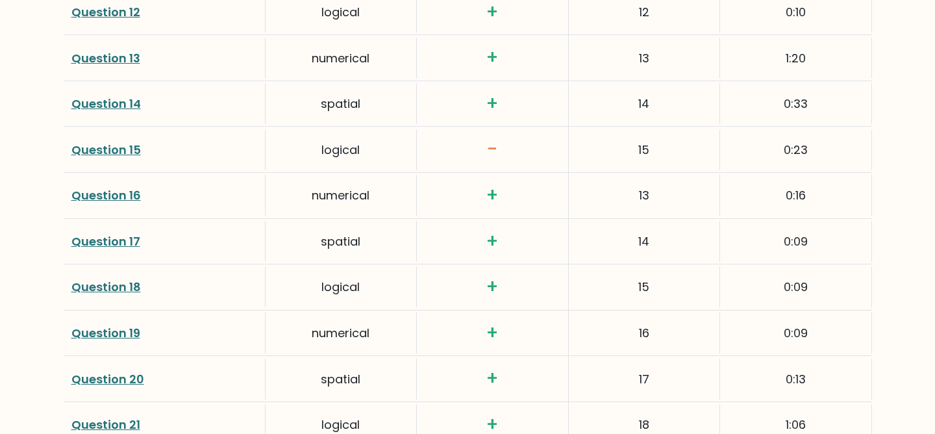
drag, startPoint x: 653, startPoint y: 314, endPoint x: 631, endPoint y: 310, distance: 22.4
click at [631, 312] on div "16" at bounding box center [644, 332] width 151 height 41
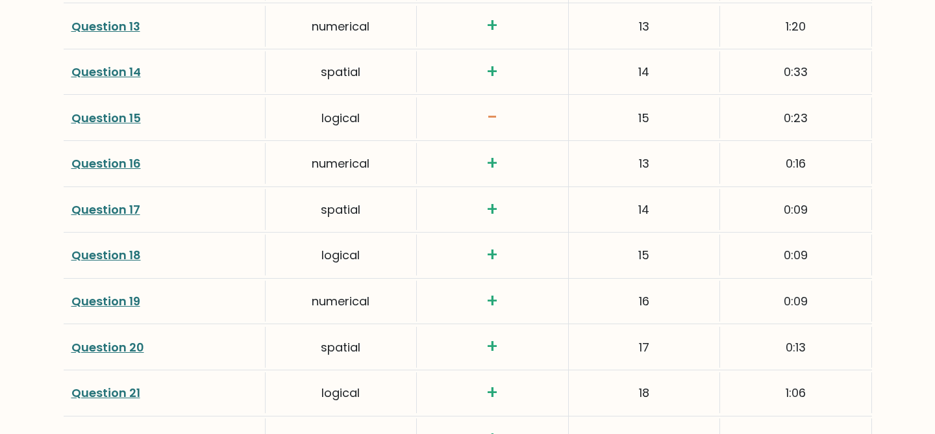
drag, startPoint x: 658, startPoint y: 324, endPoint x: 621, endPoint y: 324, distance: 37.6
click at [622, 327] on div "17" at bounding box center [644, 347] width 151 height 41
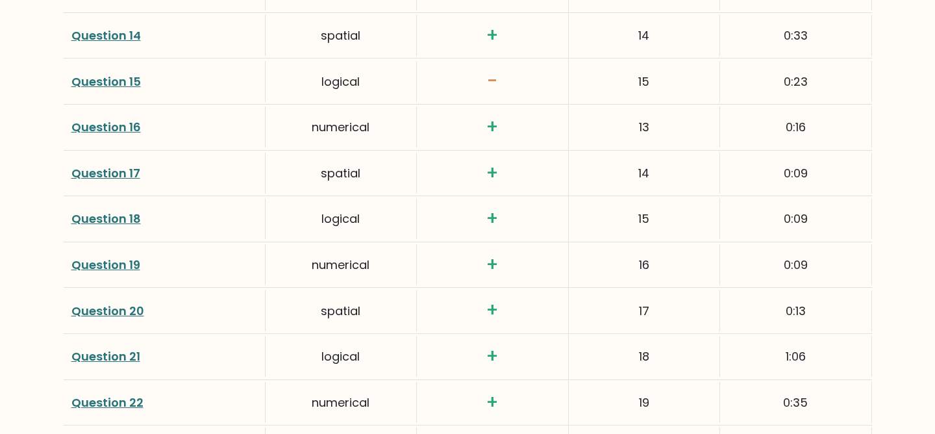
scroll to position [2351, 0]
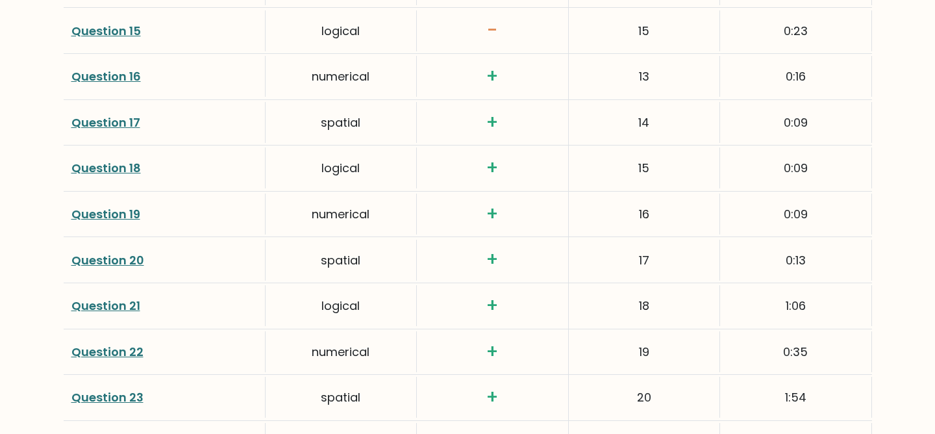
drag, startPoint x: 663, startPoint y: 284, endPoint x: 632, endPoint y: 284, distance: 31.2
click at [632, 285] on div "18" at bounding box center [644, 305] width 151 height 41
drag, startPoint x: 654, startPoint y: 328, endPoint x: 631, endPoint y: 329, distance: 23.4
click at [631, 331] on div "19" at bounding box center [644, 351] width 151 height 41
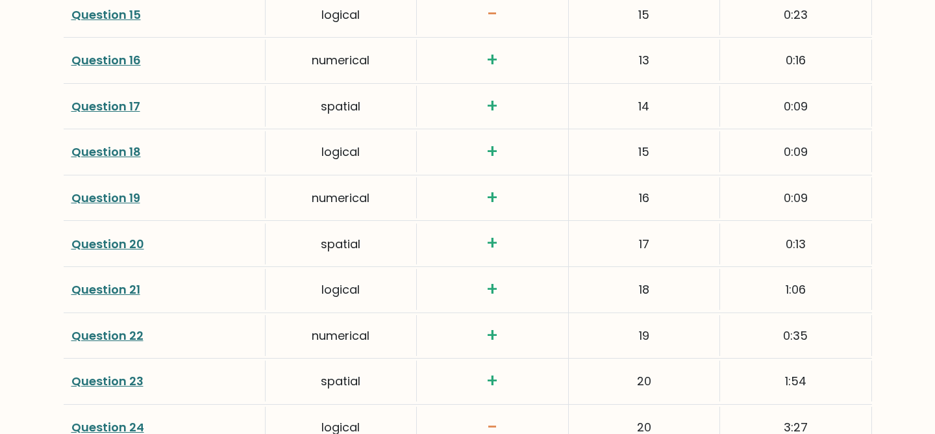
scroll to position [2384, 0]
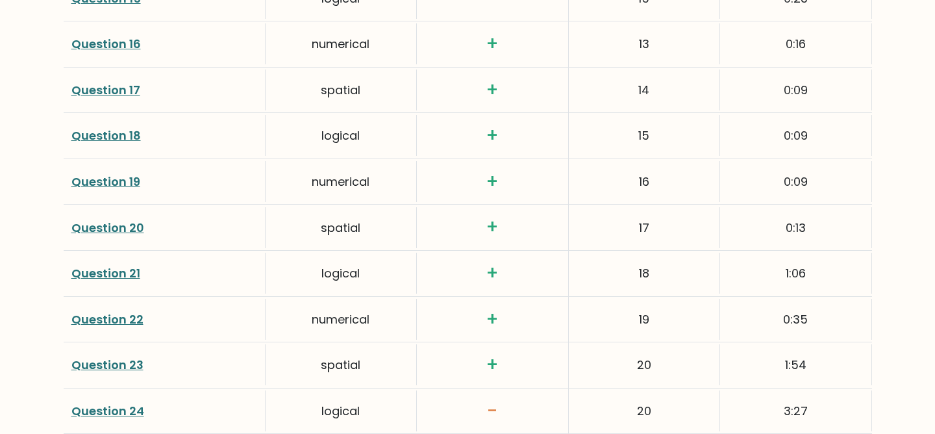
drag, startPoint x: 659, startPoint y: 341, endPoint x: 631, endPoint y: 341, distance: 27.9
click at [632, 344] on div "20" at bounding box center [644, 364] width 151 height 41
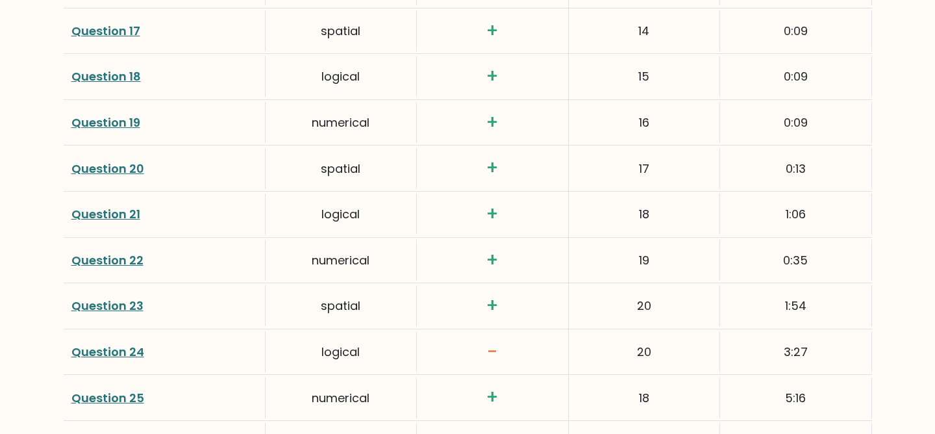
scroll to position [2445, 0]
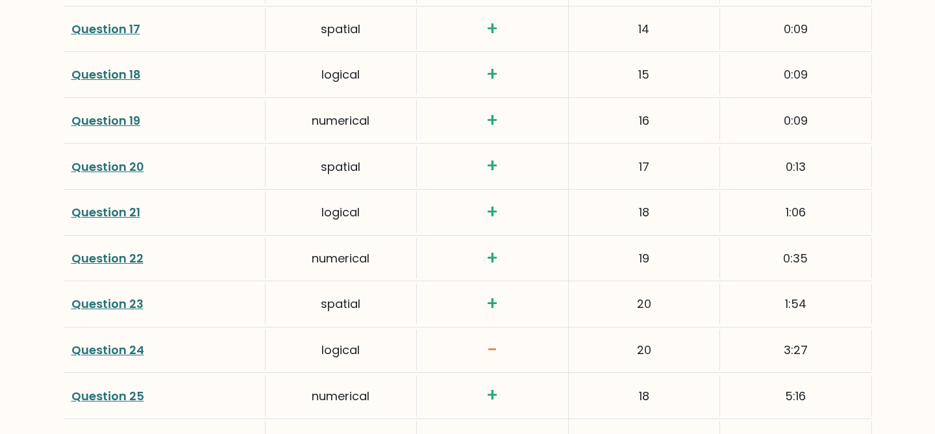
drag, startPoint x: 660, startPoint y: 375, endPoint x: 628, endPoint y: 371, distance: 32.0
click at [628, 375] on div "18" at bounding box center [644, 395] width 151 height 41
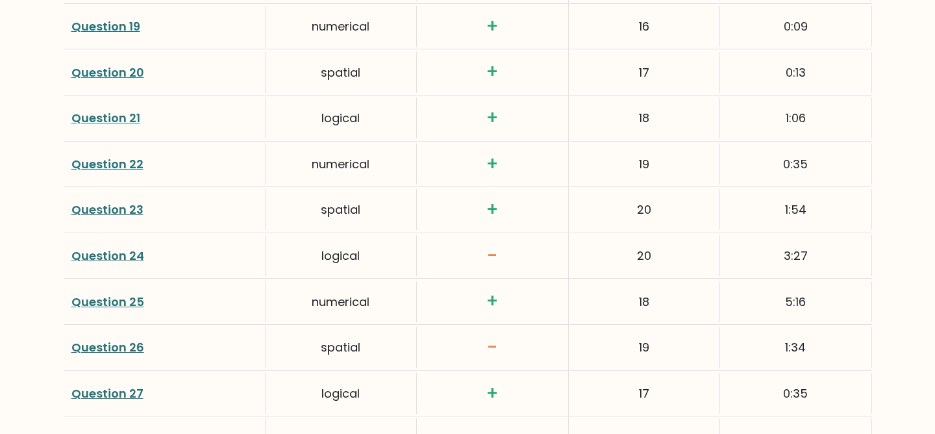
scroll to position [2541, 0]
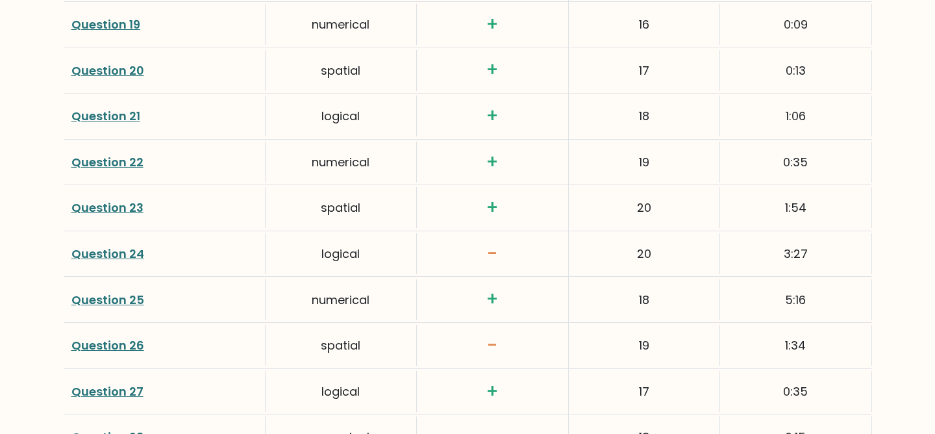
drag, startPoint x: 654, startPoint y: 367, endPoint x: 628, endPoint y: 366, distance: 26.0
click at [634, 371] on div "17" at bounding box center [644, 391] width 151 height 41
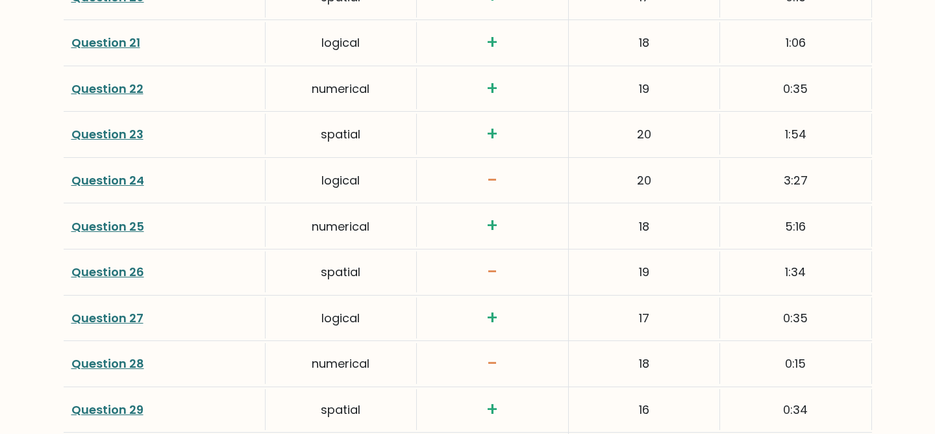
scroll to position [2620, 0]
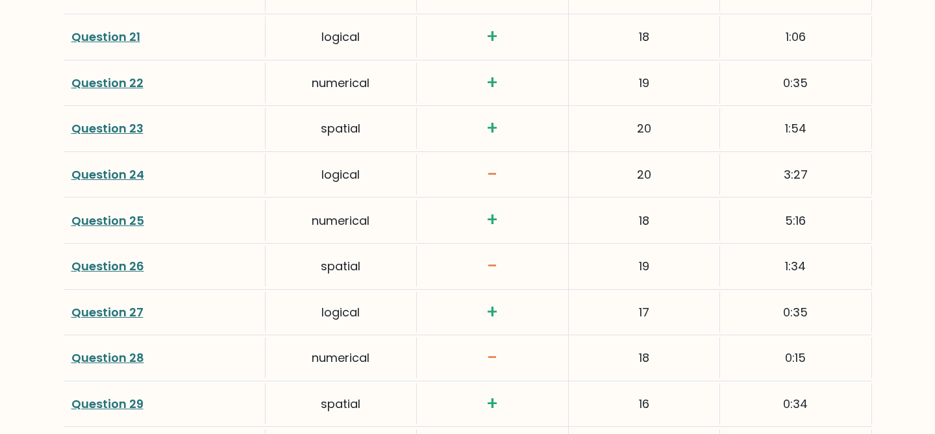
drag, startPoint x: 659, startPoint y: 379, endPoint x: 628, endPoint y: 374, distance: 31.6
click at [628, 383] on div "16" at bounding box center [644, 403] width 151 height 41
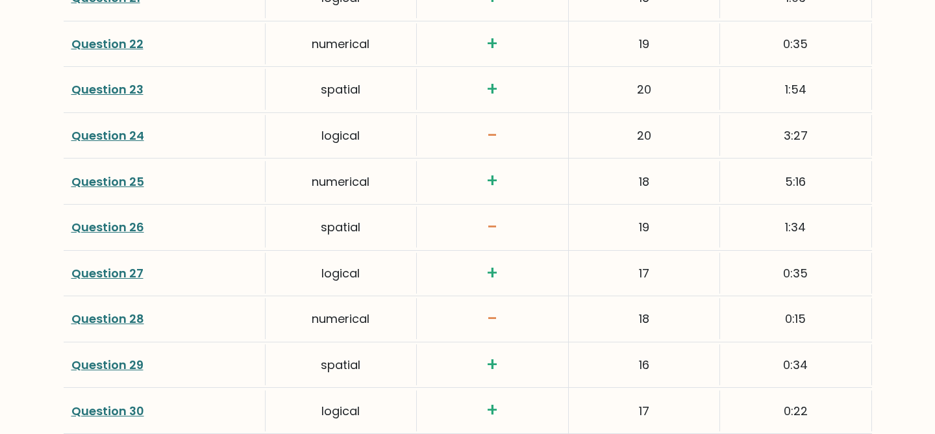
scroll to position [2661, 0]
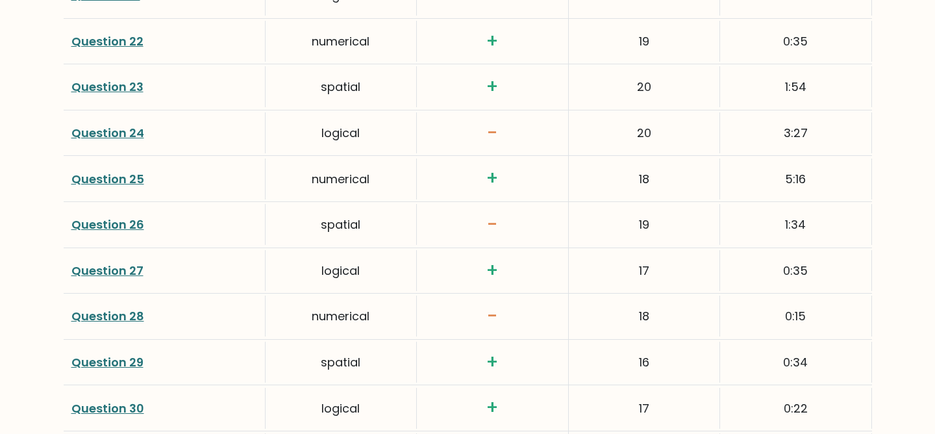
drag, startPoint x: 652, startPoint y: 378, endPoint x: 608, endPoint y: 381, distance: 44.3
click at [614, 388] on div "17" at bounding box center [644, 408] width 151 height 41
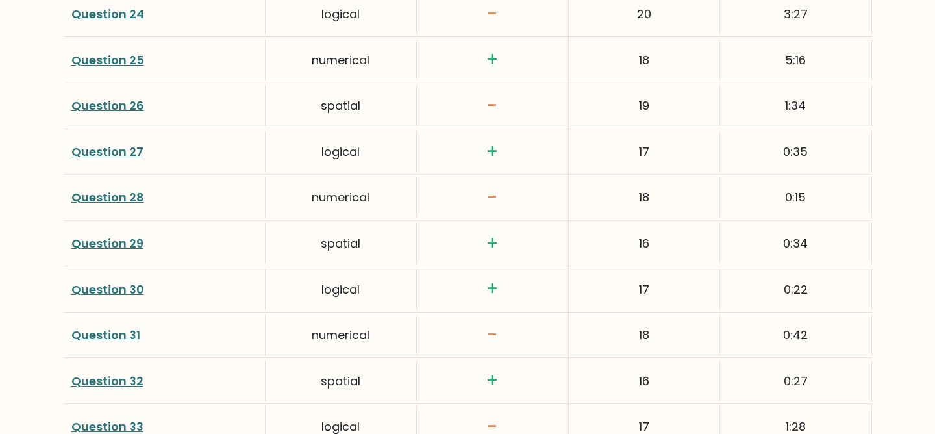
scroll to position [2784, 0]
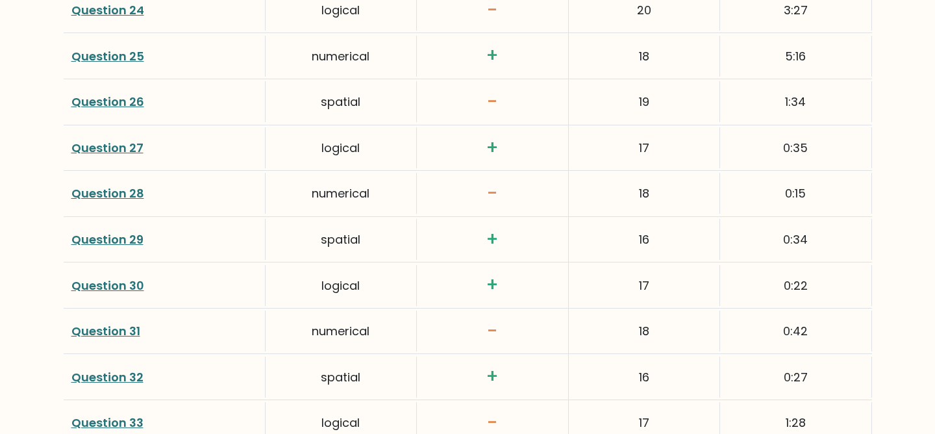
drag, startPoint x: 658, startPoint y: 352, endPoint x: 634, endPoint y: 350, distance: 23.5
click at [634, 356] on div "16" at bounding box center [644, 376] width 151 height 41
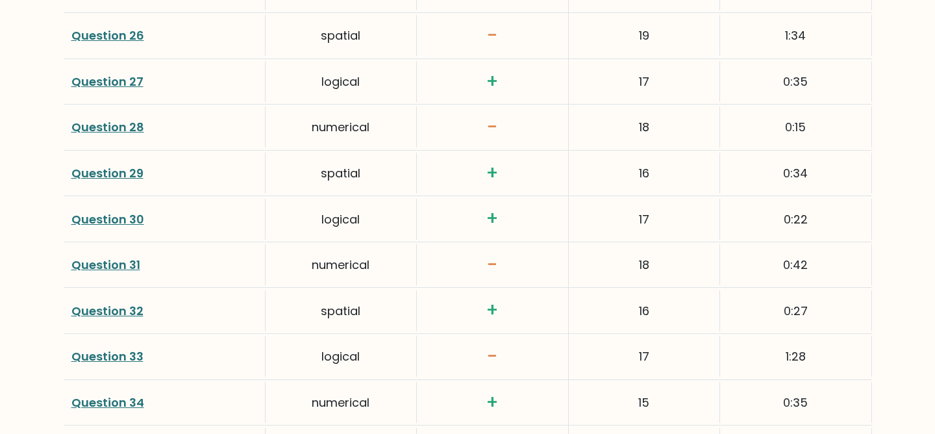
scroll to position [2853, 0]
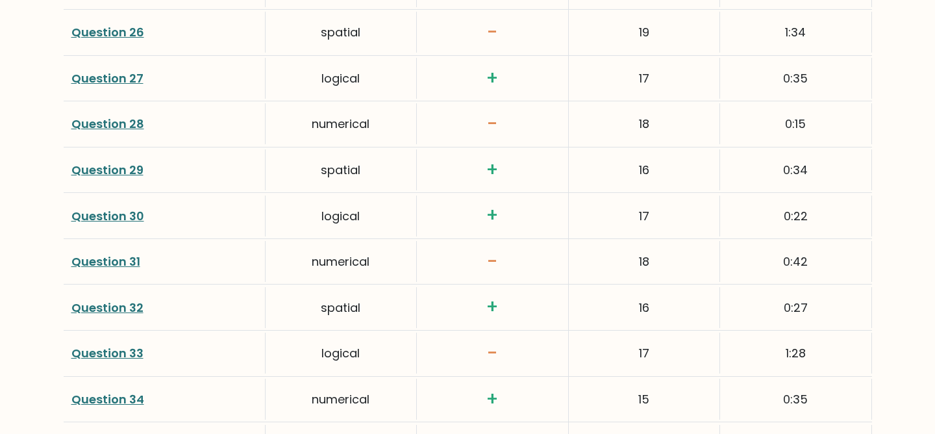
drag, startPoint x: 656, startPoint y: 373, endPoint x: 627, endPoint y: 371, distance: 29.3
click at [628, 378] on div "15" at bounding box center [644, 398] width 151 height 41
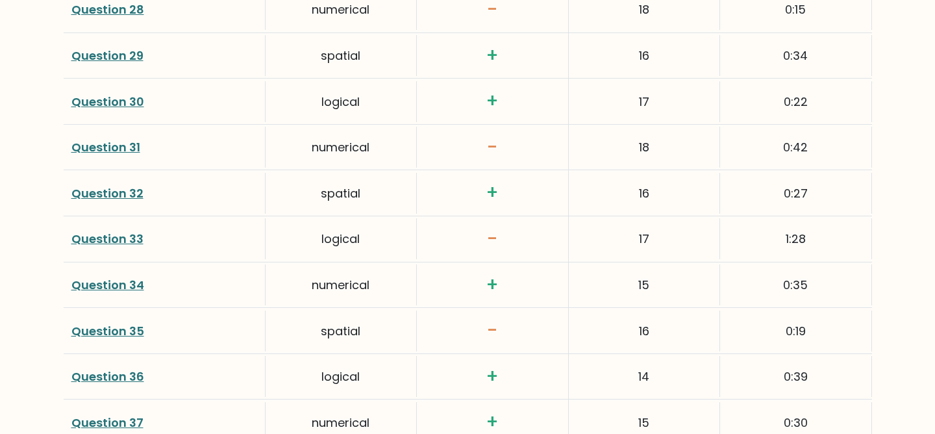
scroll to position [2968, 0]
drag, startPoint x: 654, startPoint y: 352, endPoint x: 619, endPoint y: 352, distance: 35.1
click at [620, 355] on div "14" at bounding box center [644, 375] width 151 height 41
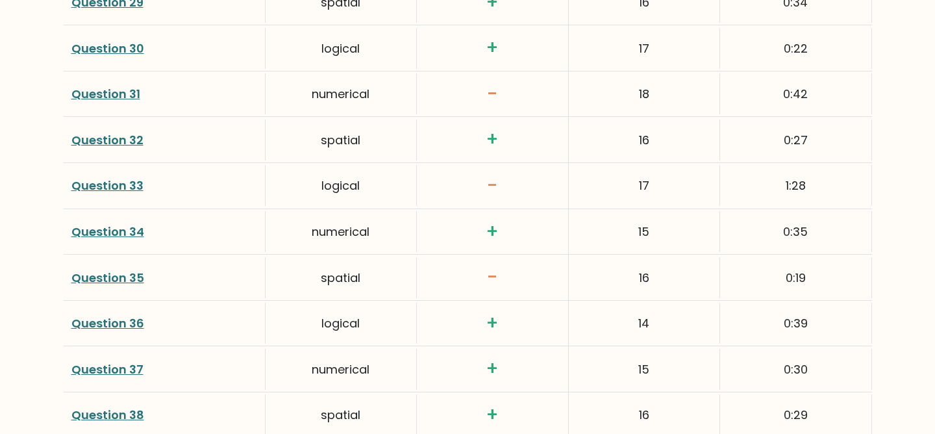
scroll to position [3024, 0]
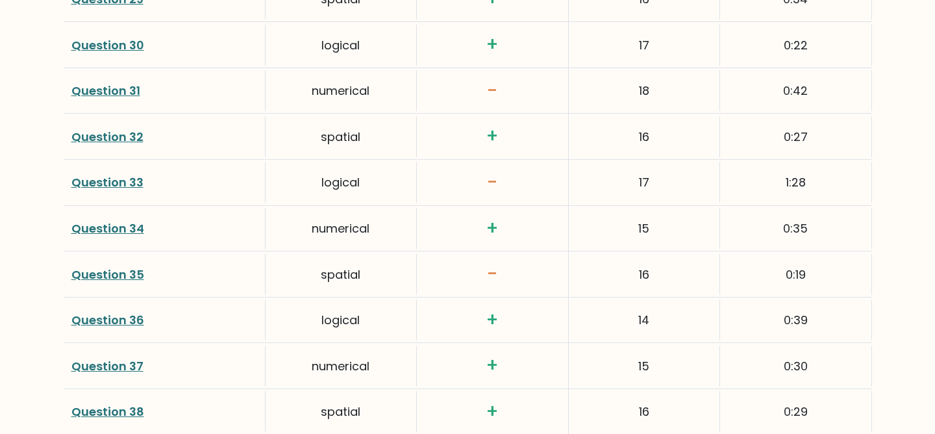
drag, startPoint x: 658, startPoint y: 333, endPoint x: 623, endPoint y: 334, distance: 34.4
click at [623, 345] on div "15" at bounding box center [644, 365] width 151 height 41
drag, startPoint x: 647, startPoint y: 341, endPoint x: 619, endPoint y: 341, distance: 27.9
click at [619, 345] on div "15" at bounding box center [644, 365] width 151 height 41
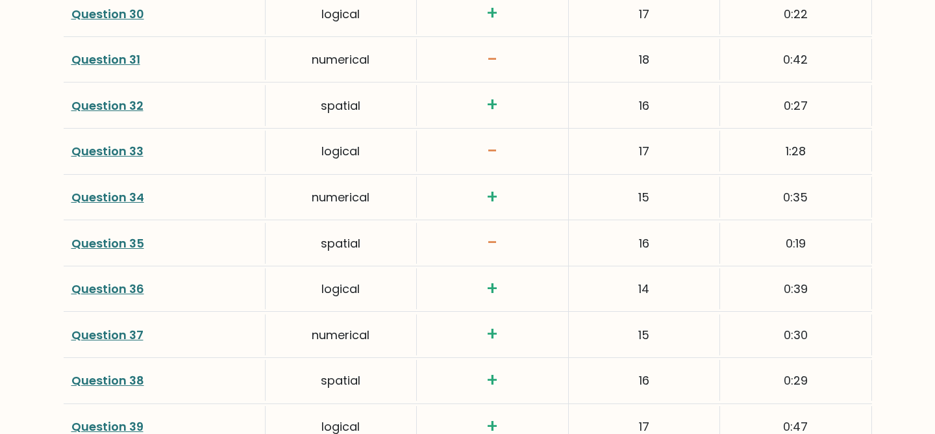
scroll to position [3057, 0]
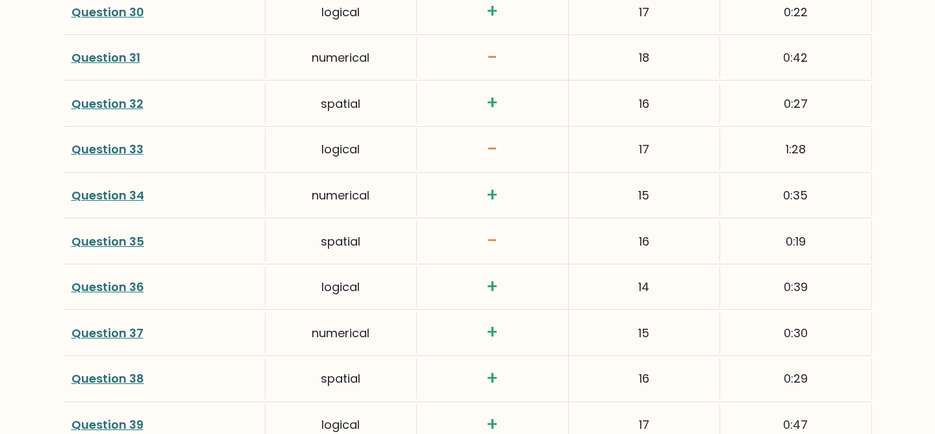
drag, startPoint x: 660, startPoint y: 354, endPoint x: 624, endPoint y: 351, distance: 35.8
click at [628, 358] on div "16" at bounding box center [644, 378] width 151 height 41
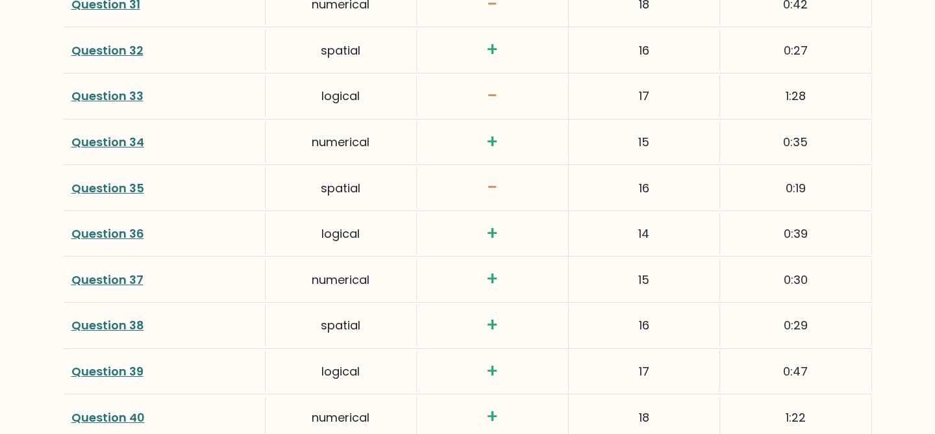
scroll to position [3151, 0]
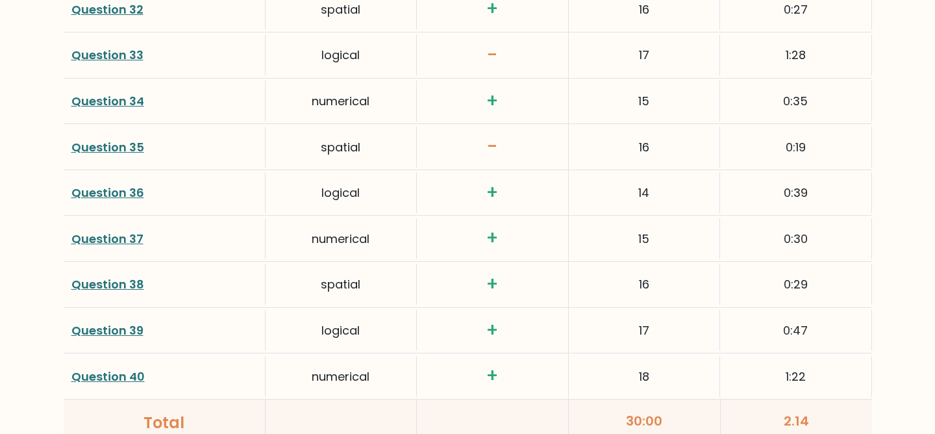
click at [704, 179] on div "14" at bounding box center [644, 192] width 151 height 41
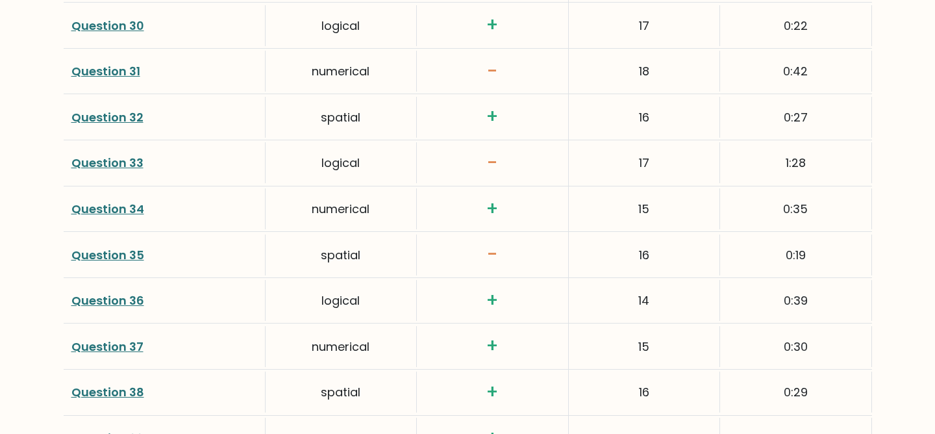
scroll to position [3022, 0]
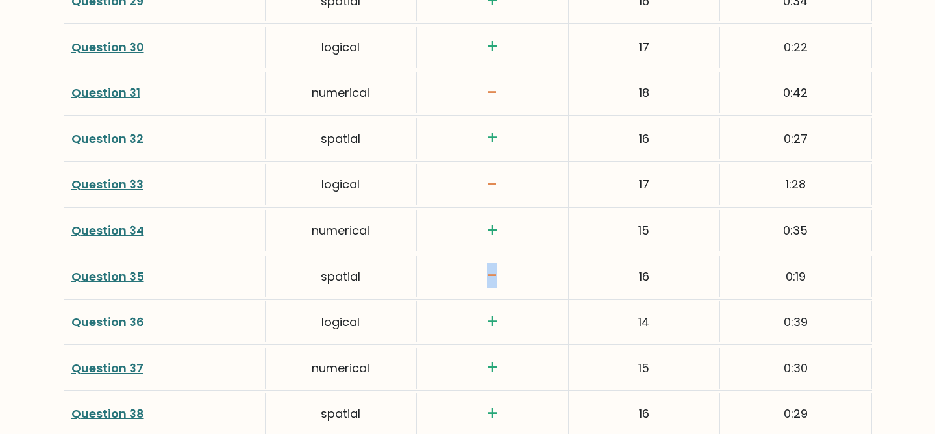
drag, startPoint x: 528, startPoint y: 268, endPoint x: 485, endPoint y: 249, distance: 47.7
click at [485, 253] on div "-" at bounding box center [492, 275] width 151 height 45
drag, startPoint x: 509, startPoint y: 160, endPoint x: 460, endPoint y: 158, distance: 48.7
click at [467, 173] on h3 "-" at bounding box center [492, 184] width 135 height 22
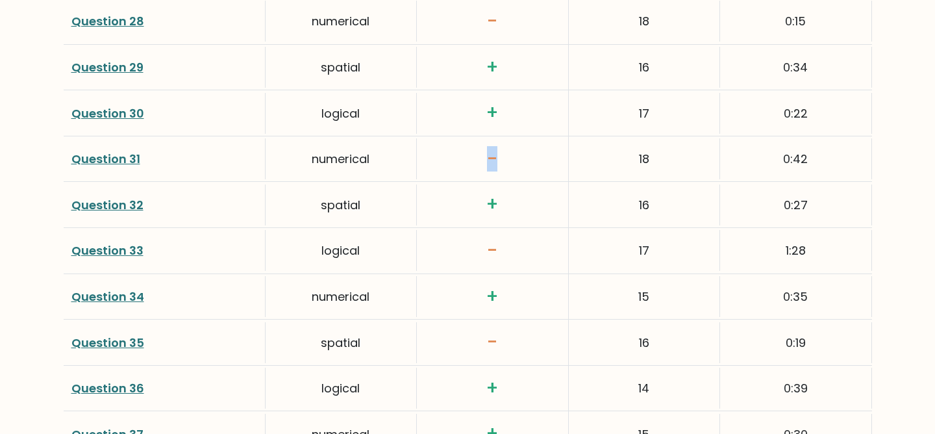
drag, startPoint x: 497, startPoint y: 137, endPoint x: 470, endPoint y: 143, distance: 27.4
click at [470, 148] on h3 "-" at bounding box center [492, 159] width 135 height 22
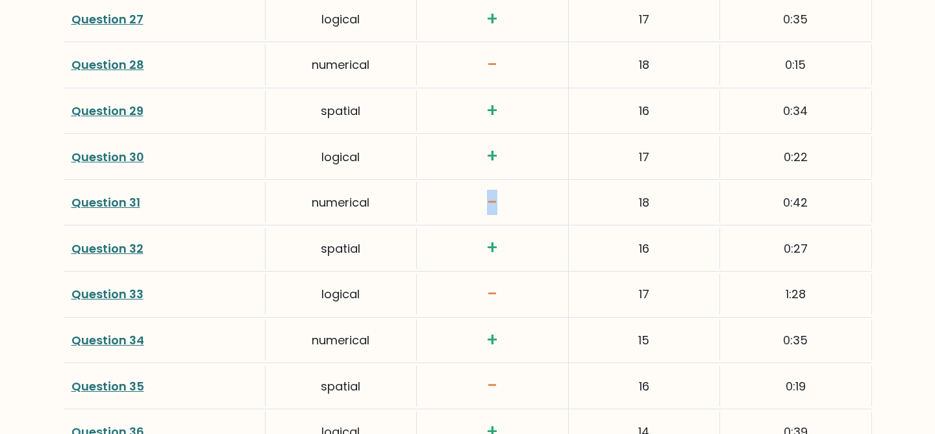
scroll to position [2799, 0]
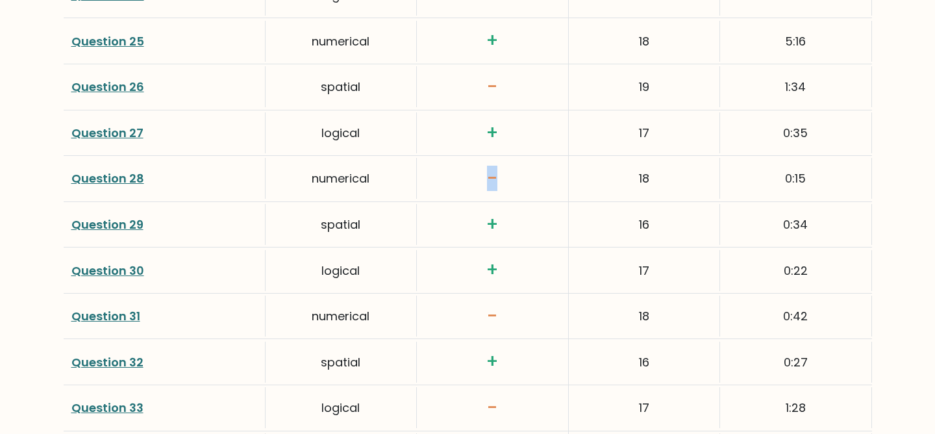
drag, startPoint x: 510, startPoint y: 153, endPoint x: 487, endPoint y: 153, distance: 22.1
click at [487, 167] on h3 "-" at bounding box center [492, 178] width 135 height 22
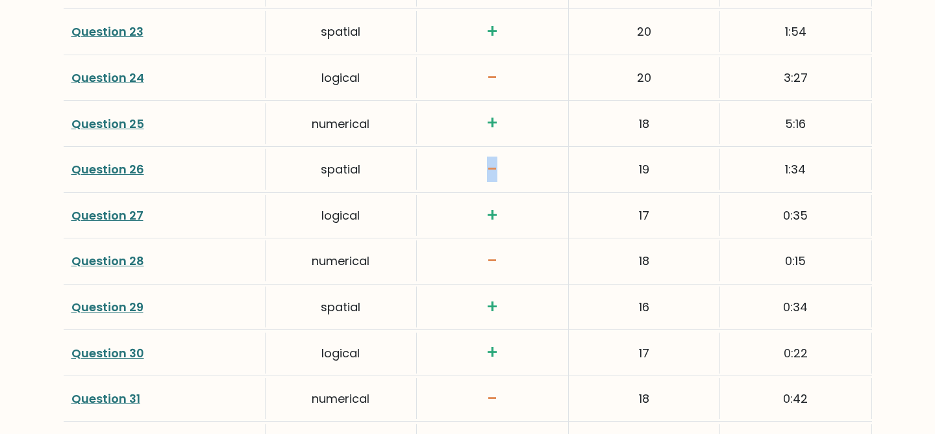
drag, startPoint x: 502, startPoint y: 146, endPoint x: 464, endPoint y: 152, distance: 38.7
click at [465, 158] on h3 "-" at bounding box center [492, 169] width 135 height 22
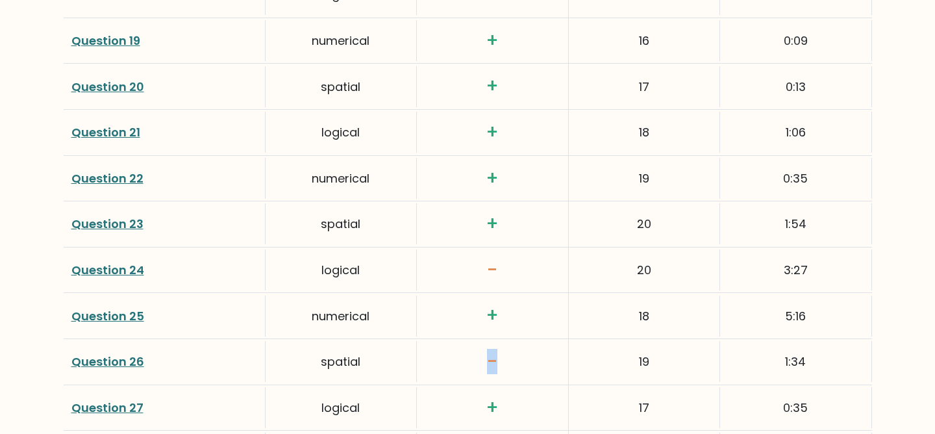
scroll to position [2505, 0]
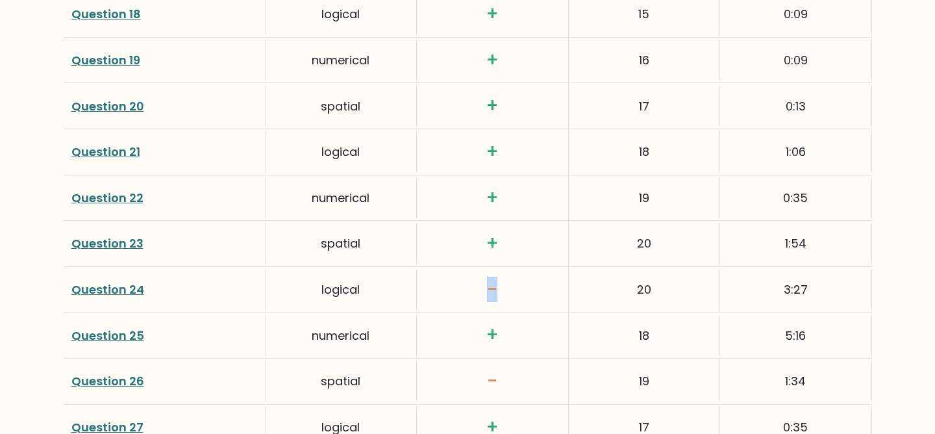
drag, startPoint x: 499, startPoint y: 265, endPoint x: 453, endPoint y: 273, distance: 46.6
click at [456, 278] on h3 "-" at bounding box center [492, 289] width 135 height 22
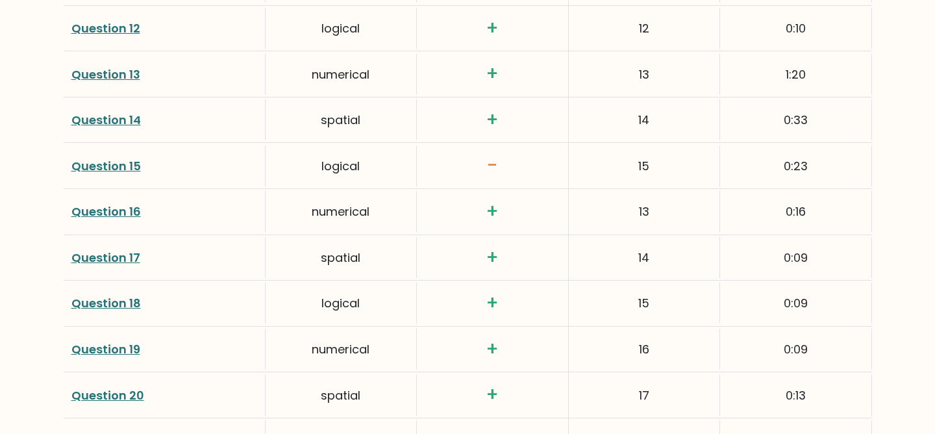
scroll to position [2206, 0]
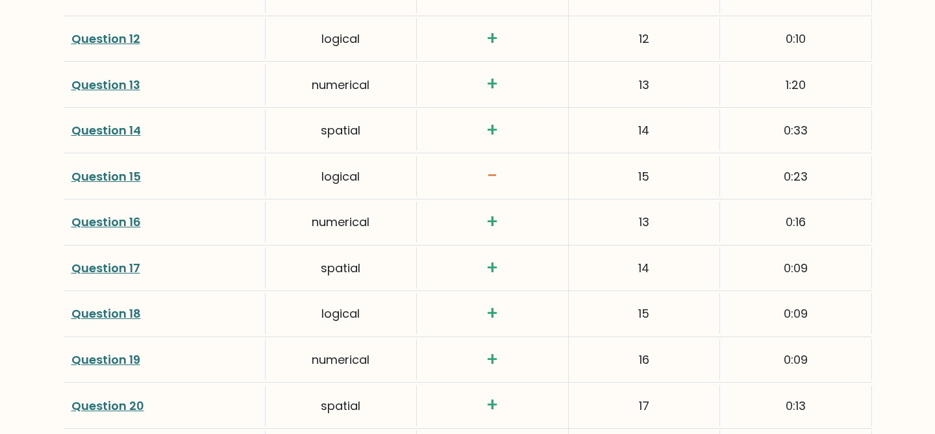
drag, startPoint x: 508, startPoint y: 155, endPoint x: 456, endPoint y: 162, distance: 53.1
click at [461, 164] on div "-" at bounding box center [492, 175] width 151 height 45
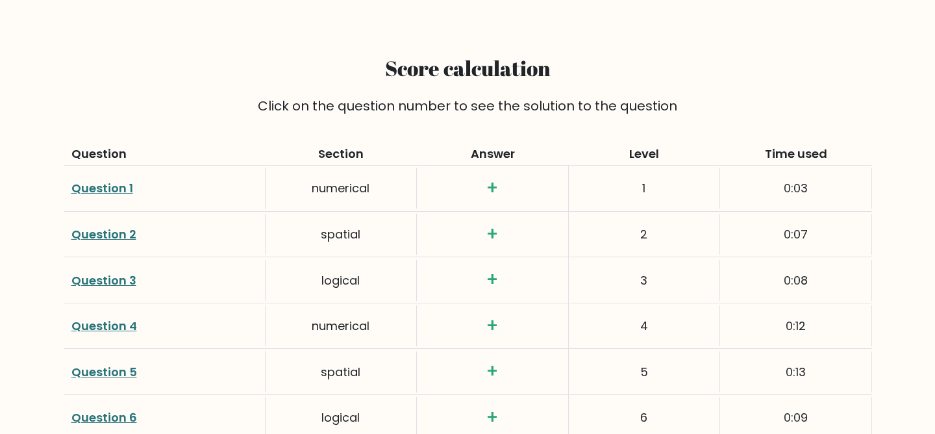
scroll to position [1551, 0]
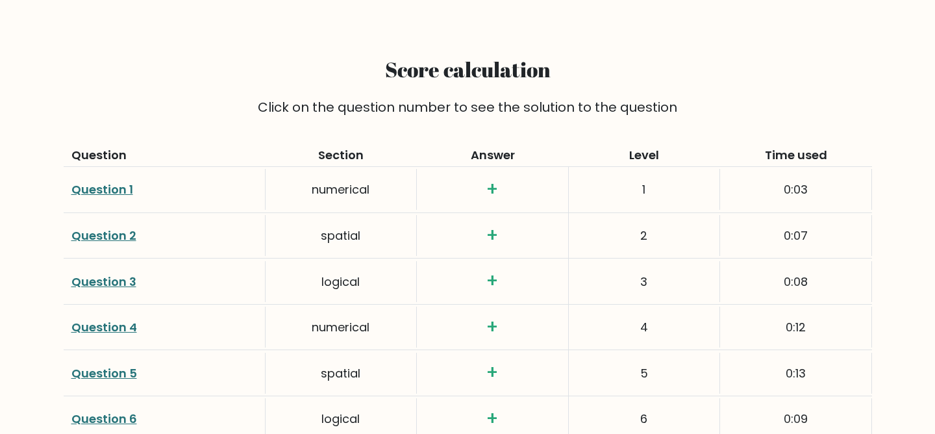
click at [132, 169] on div "Question 1" at bounding box center [165, 189] width 202 height 41
click at [131, 181] on link "Question 1" at bounding box center [102, 189] width 62 height 16
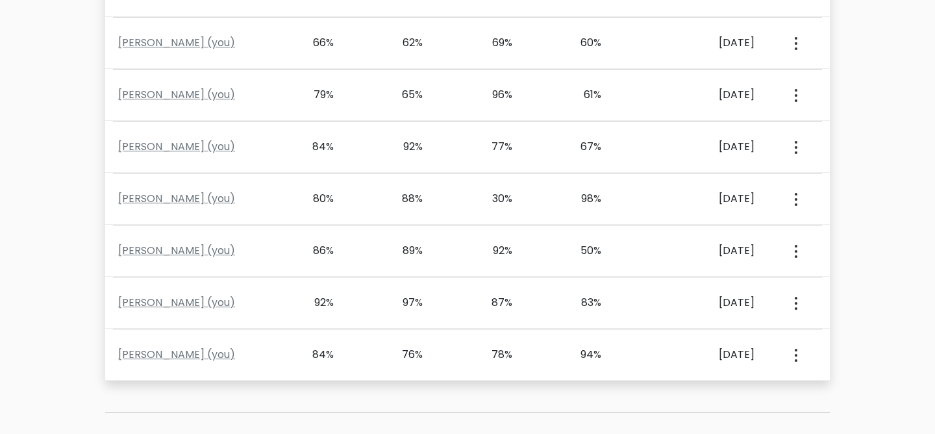
scroll to position [721, 0]
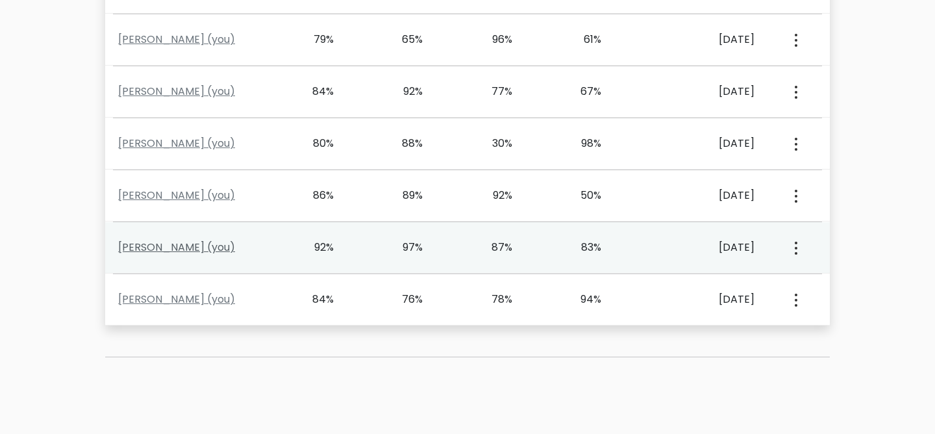
click at [183, 249] on link "[PERSON_NAME] (you)" at bounding box center [176, 247] width 117 height 15
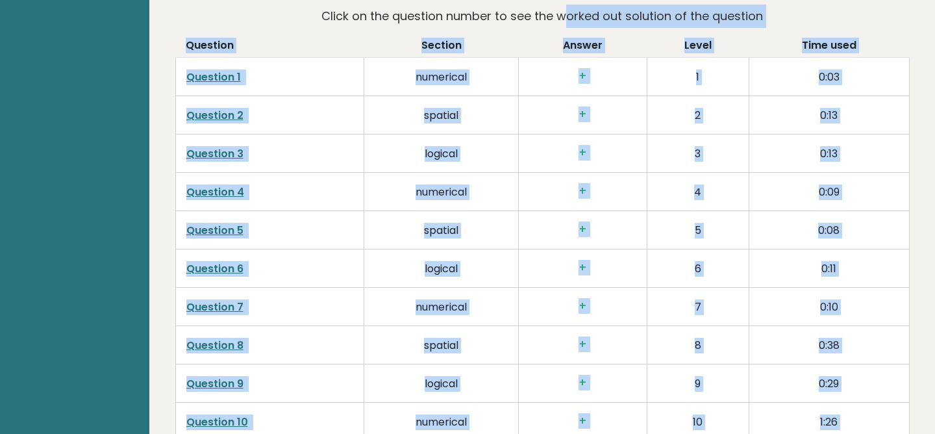
scroll to position [1989, 0]
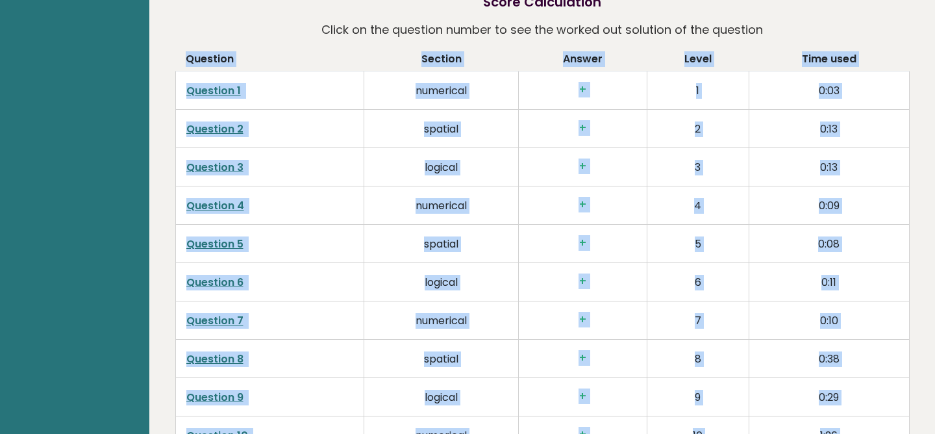
drag, startPoint x: 880, startPoint y: 271, endPoint x: 172, endPoint y: 62, distance: 738.4
click at [172, 62] on div "[PERSON_NAME] Student, [GEOGRAPHIC_DATA] IQ: 121 Population/% IQ 0 1 2 60 70 80…" at bounding box center [542, 143] width 744 height 4156
copy div "Loremips Dolorsi Ametco Adipi Elit sedd Eiusmodt 3 incididun + 6 6:18 Utlabore …"
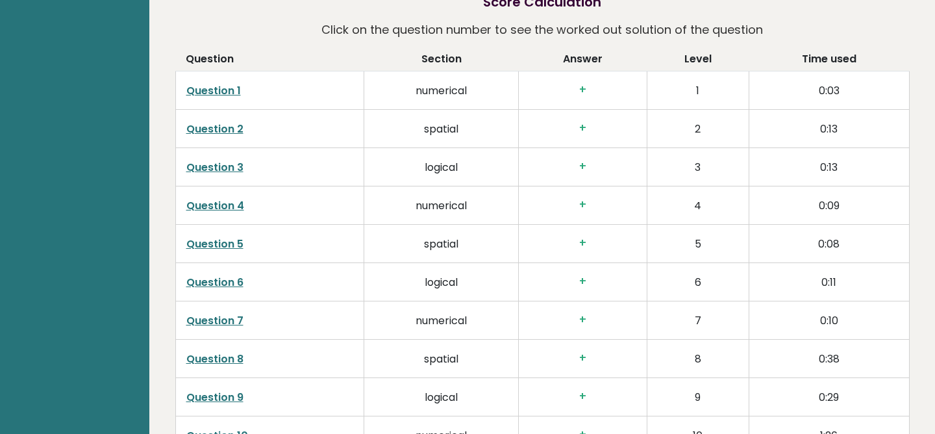
click at [649, 123] on td "2" at bounding box center [698, 128] width 102 height 38
drag, startPoint x: 710, startPoint y: 138, endPoint x: 691, endPoint y: 93, distance: 49.4
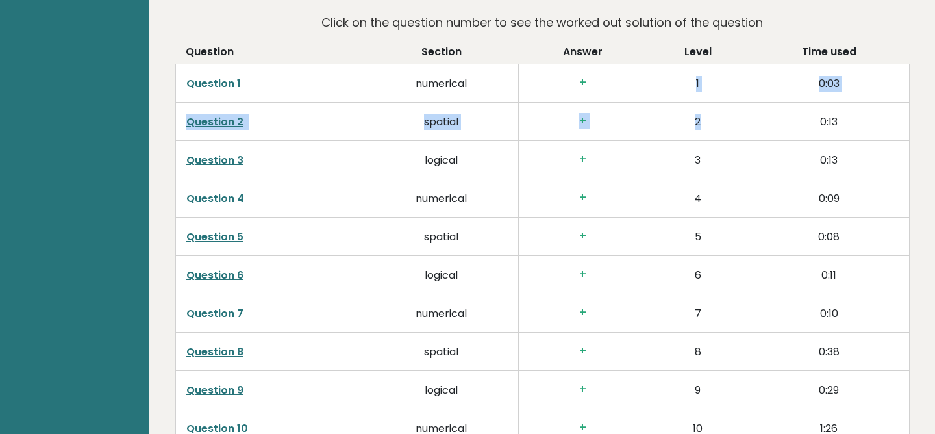
scroll to position [2002, 0]
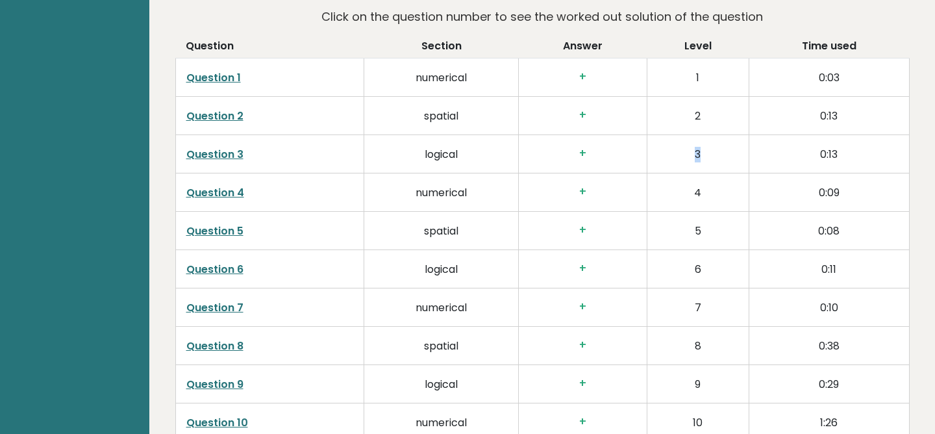
drag, startPoint x: 706, startPoint y: 154, endPoint x: 686, endPoint y: 153, distance: 19.5
click at [686, 154] on td "3" at bounding box center [698, 153] width 102 height 38
drag, startPoint x: 712, startPoint y: 197, endPoint x: 682, endPoint y: 191, distance: 31.1
click at [682, 192] on td "4" at bounding box center [698, 192] width 102 height 38
drag, startPoint x: 705, startPoint y: 234, endPoint x: 676, endPoint y: 229, distance: 29.6
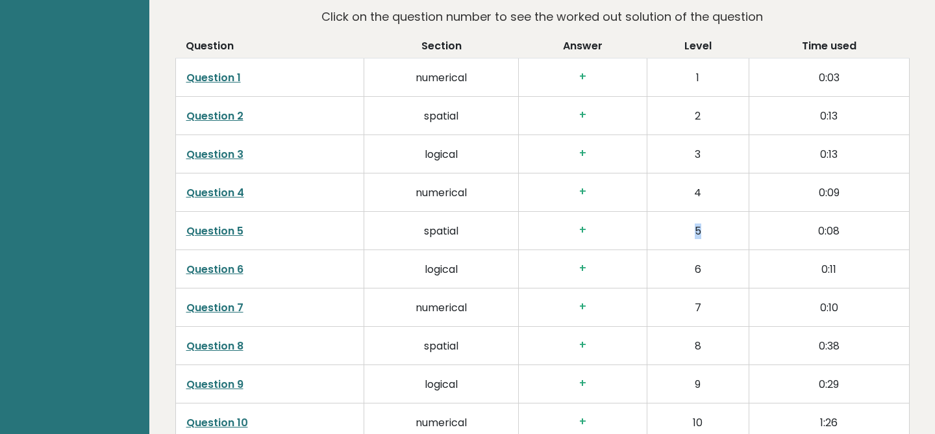
click at [676, 230] on td "5" at bounding box center [698, 230] width 102 height 38
drag, startPoint x: 705, startPoint y: 267, endPoint x: 682, endPoint y: 267, distance: 23.4
click at [682, 267] on td "6" at bounding box center [698, 268] width 102 height 38
drag, startPoint x: 708, startPoint y: 308, endPoint x: 671, endPoint y: 306, distance: 37.7
click at [674, 306] on td "7" at bounding box center [698, 307] width 102 height 38
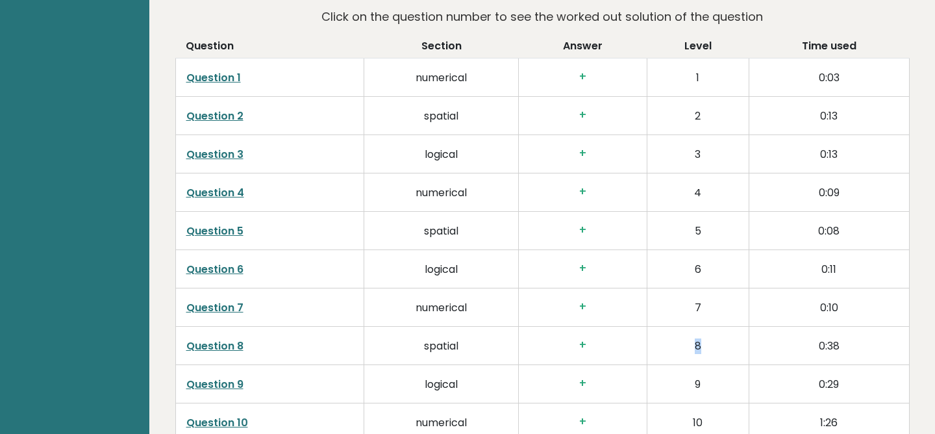
drag, startPoint x: 717, startPoint y: 344, endPoint x: 679, endPoint y: 341, distance: 38.4
click at [681, 341] on td "8" at bounding box center [698, 345] width 102 height 38
drag, startPoint x: 709, startPoint y: 389, endPoint x: 676, endPoint y: 389, distance: 32.5
click at [678, 389] on td "9" at bounding box center [698, 383] width 102 height 38
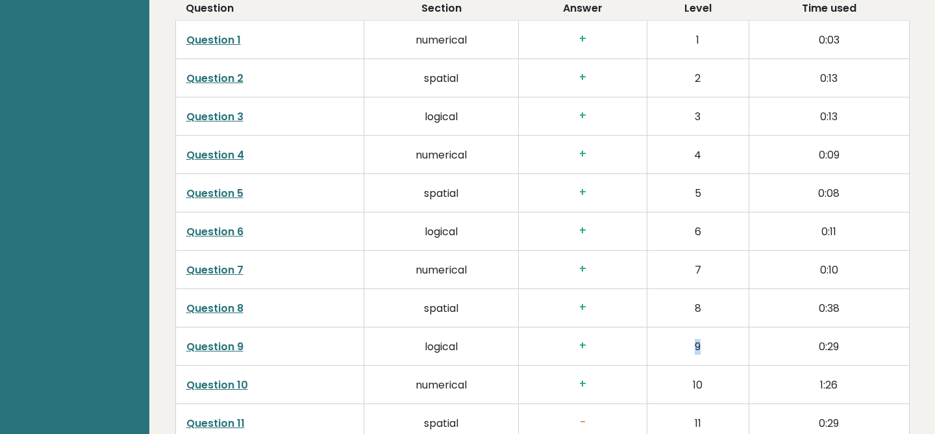
scroll to position [2063, 0]
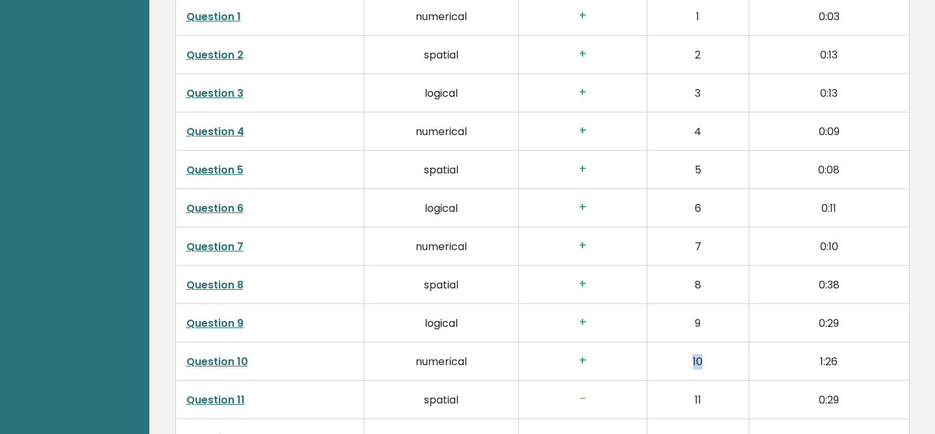
drag, startPoint x: 702, startPoint y: 371, endPoint x: 682, endPoint y: 353, distance: 27.6
click at [682, 353] on td "10" at bounding box center [698, 360] width 102 height 38
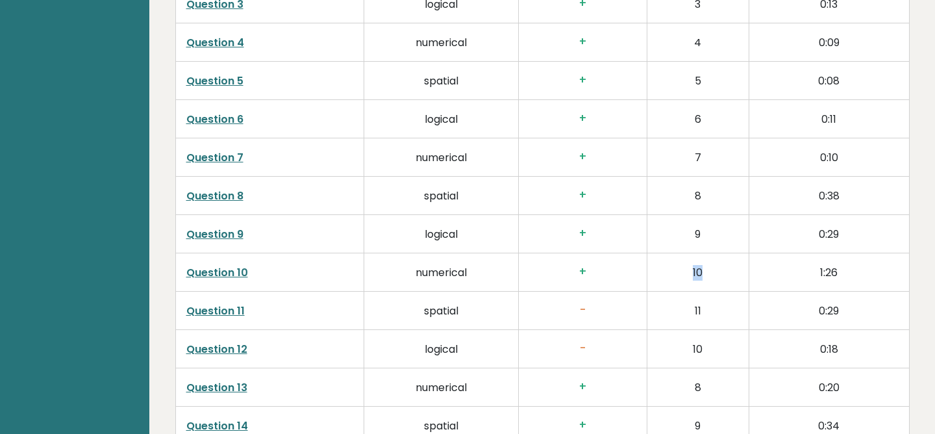
scroll to position [2169, 0]
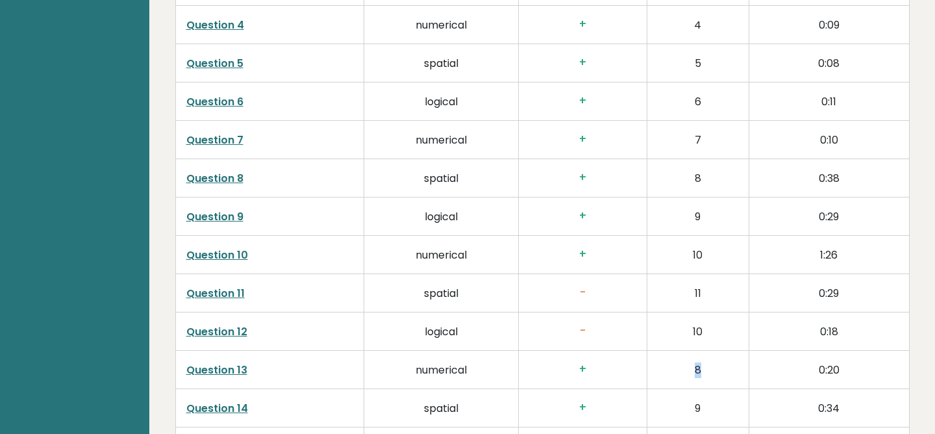
drag, startPoint x: 710, startPoint y: 370, endPoint x: 689, endPoint y: 367, distance: 21.0
click at [689, 367] on td "8" at bounding box center [698, 369] width 102 height 38
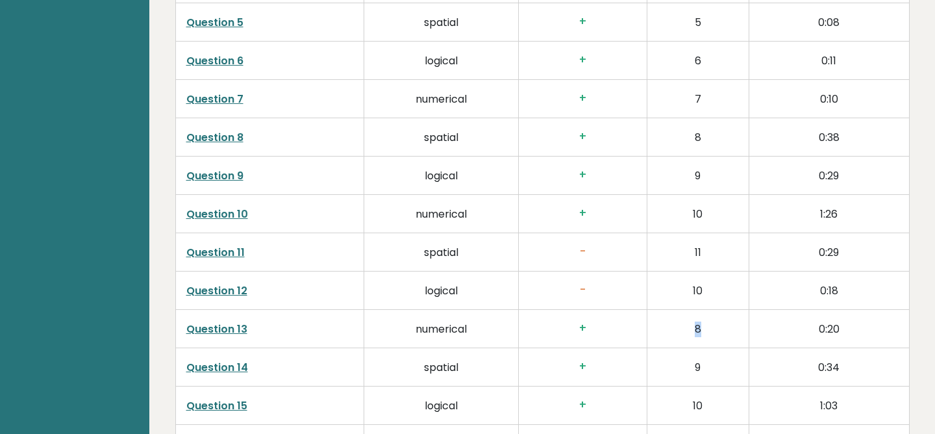
scroll to position [2211, 0]
drag, startPoint x: 708, startPoint y: 364, endPoint x: 680, endPoint y: 358, distance: 28.5
click at [682, 359] on td "9" at bounding box center [698, 366] width 102 height 38
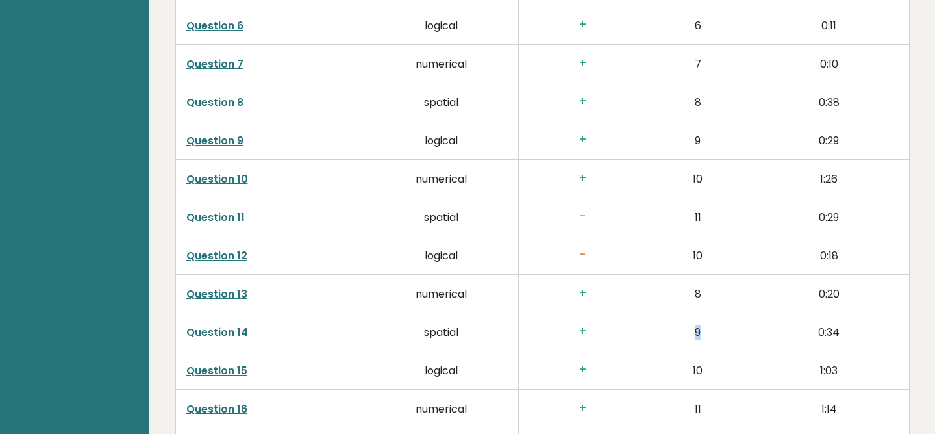
scroll to position [2255, 0]
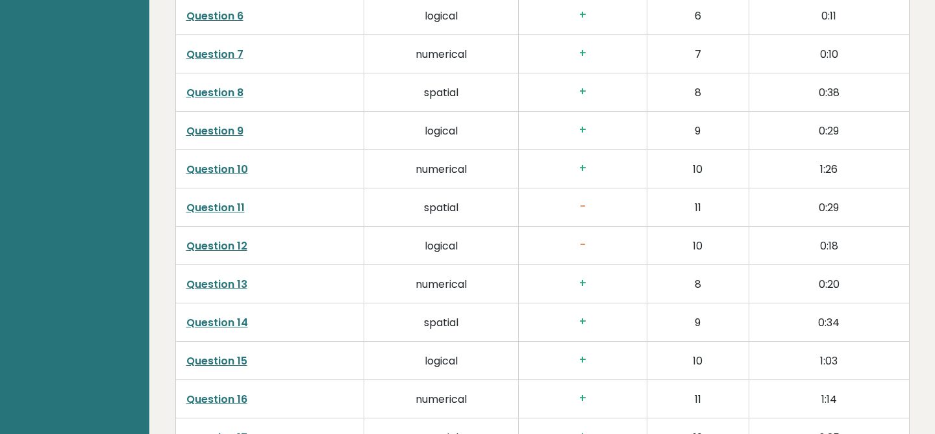
drag, startPoint x: 722, startPoint y: 351, endPoint x: 680, endPoint y: 354, distance: 42.3
click at [680, 354] on td "10" at bounding box center [698, 360] width 102 height 38
drag, startPoint x: 706, startPoint y: 364, endPoint x: 682, endPoint y: 363, distance: 24.7
click at [682, 363] on td "10" at bounding box center [698, 360] width 102 height 38
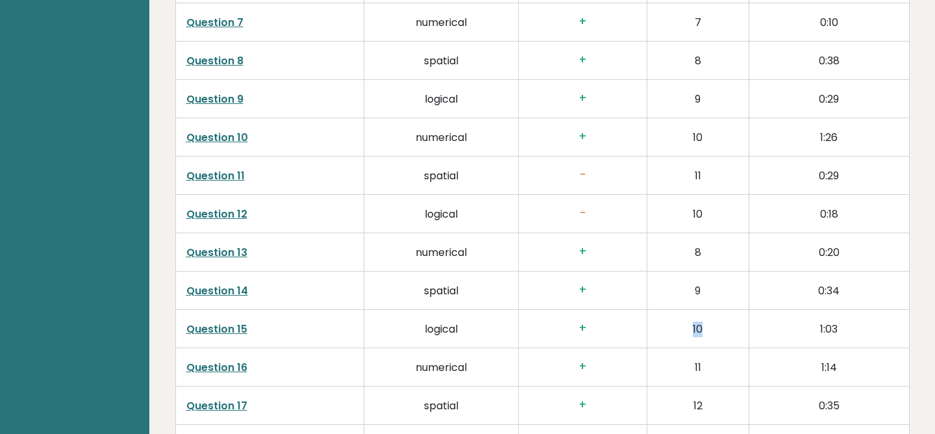
scroll to position [2293, 0]
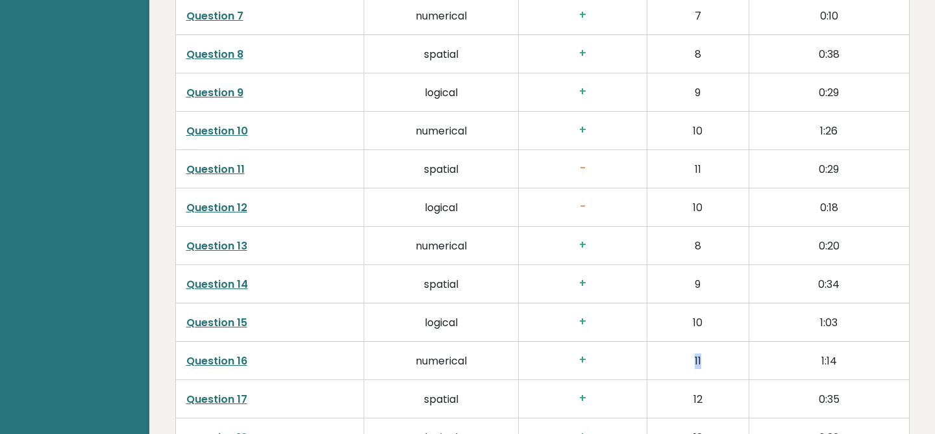
drag, startPoint x: 703, startPoint y: 362, endPoint x: 683, endPoint y: 362, distance: 20.1
click at [683, 362] on td "11" at bounding box center [698, 360] width 102 height 38
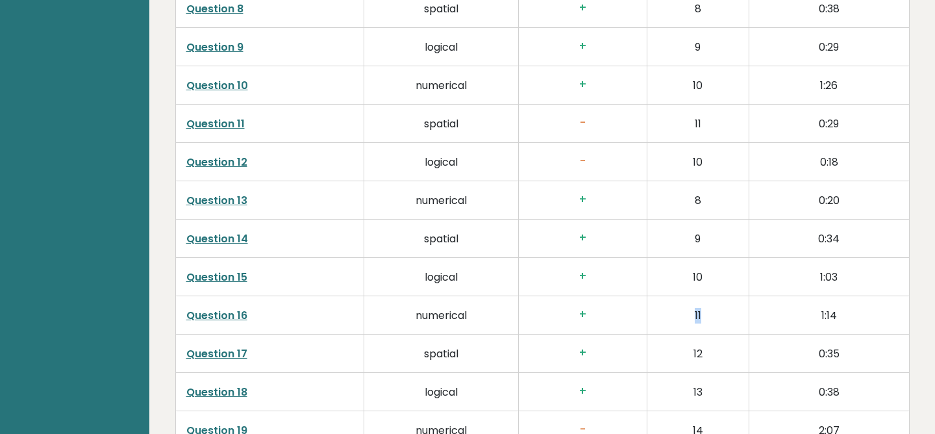
scroll to position [2363, 0]
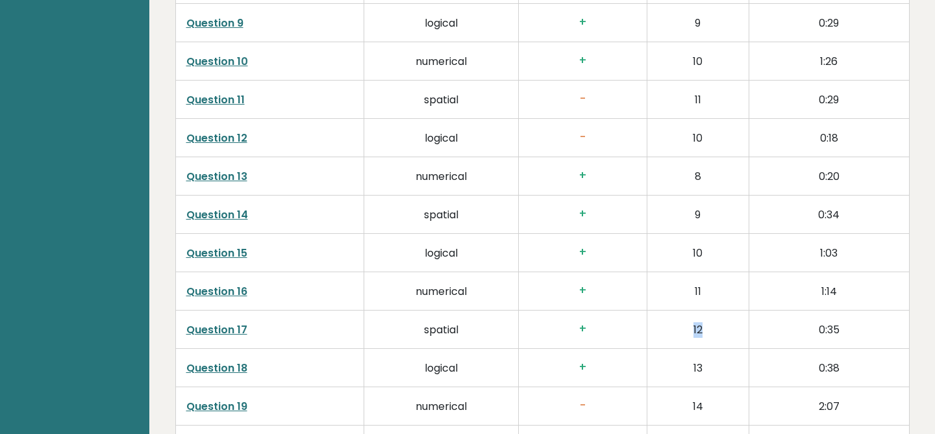
drag, startPoint x: 708, startPoint y: 332, endPoint x: 678, endPoint y: 328, distance: 30.0
click at [678, 328] on td "12" at bounding box center [698, 329] width 102 height 38
drag, startPoint x: 709, startPoint y: 367, endPoint x: 675, endPoint y: 367, distance: 33.8
click at [675, 367] on td "13" at bounding box center [698, 367] width 102 height 38
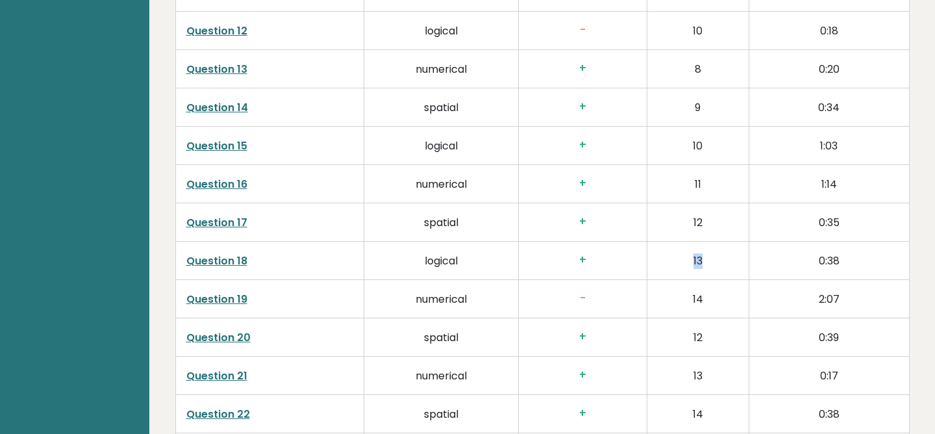
scroll to position [2483, 0]
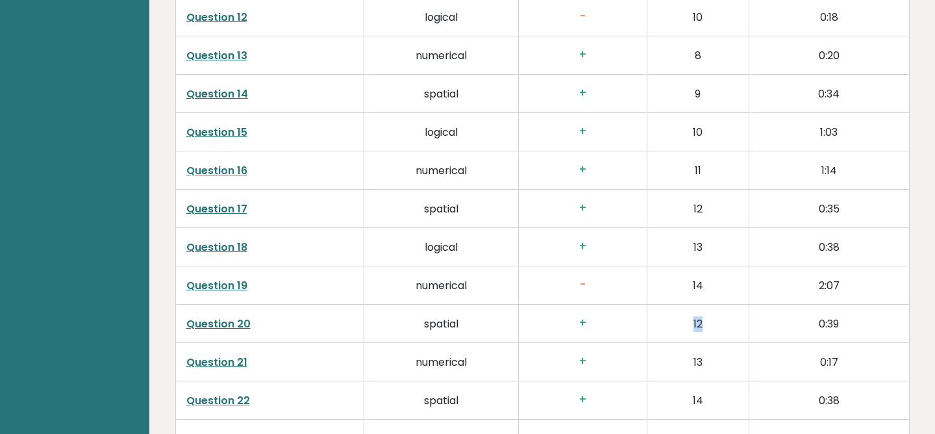
drag, startPoint x: 705, startPoint y: 319, endPoint x: 685, endPoint y: 317, distance: 20.3
click at [686, 319] on td "12" at bounding box center [698, 323] width 102 height 38
drag, startPoint x: 710, startPoint y: 361, endPoint x: 686, endPoint y: 362, distance: 24.0
click at [686, 362] on td "13" at bounding box center [698, 361] width 102 height 38
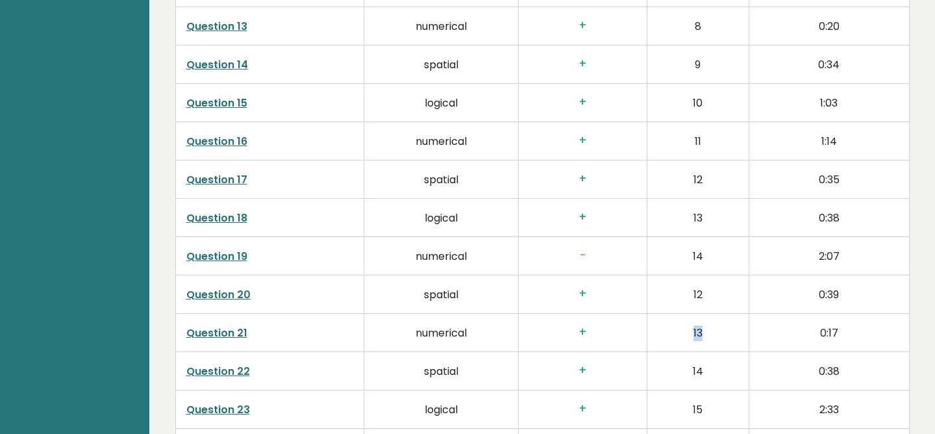
scroll to position [2513, 0]
drag, startPoint x: 708, startPoint y: 373, endPoint x: 688, endPoint y: 372, distance: 19.5
click at [688, 372] on td "14" at bounding box center [698, 370] width 102 height 38
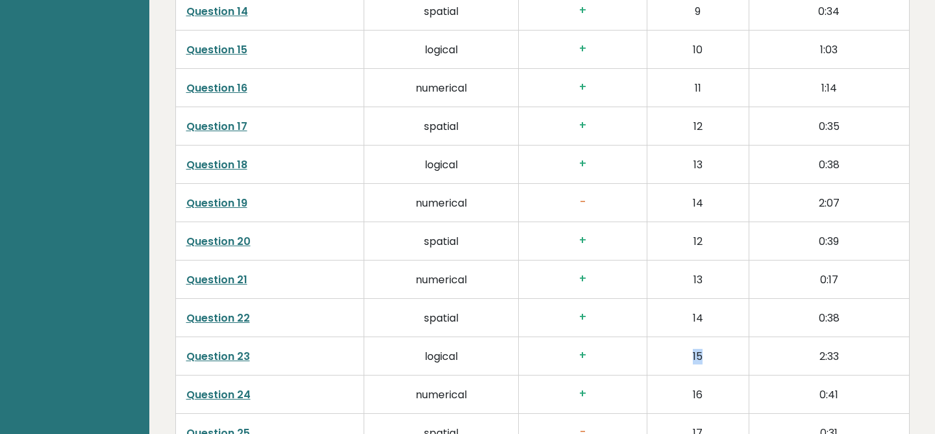
drag, startPoint x: 706, startPoint y: 358, endPoint x: 691, endPoint y: 355, distance: 15.8
click at [691, 355] on td "15" at bounding box center [698, 355] width 102 height 38
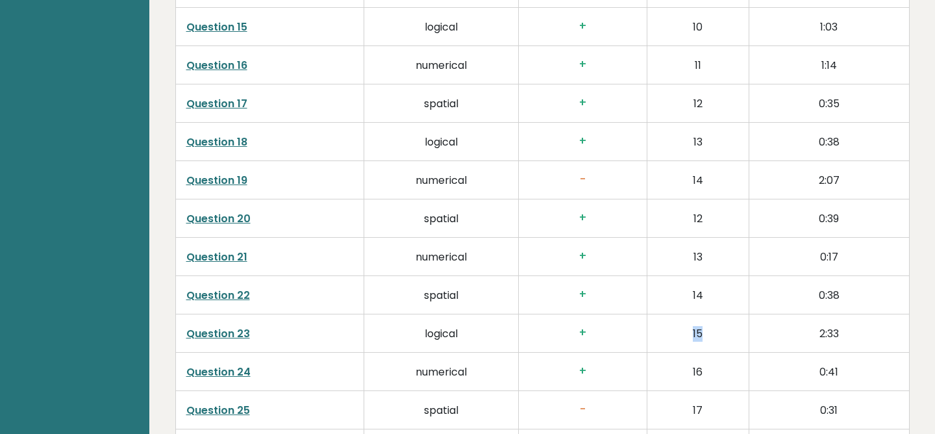
scroll to position [2591, 0]
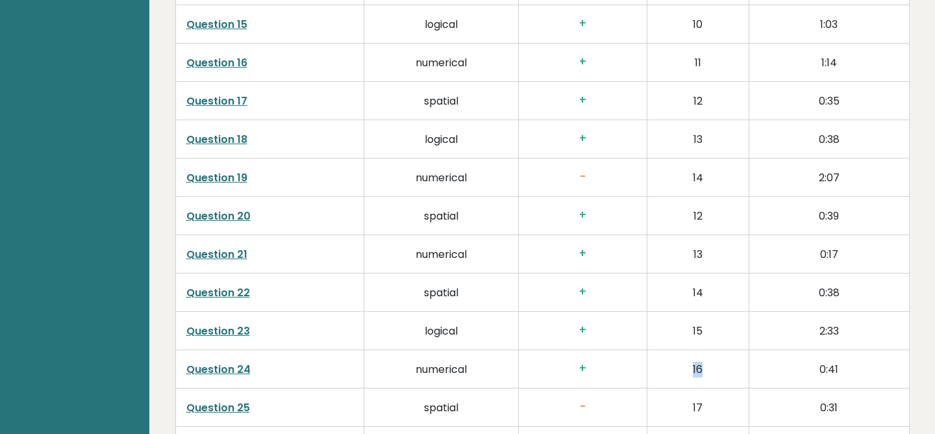
drag, startPoint x: 708, startPoint y: 368, endPoint x: 687, endPoint y: 368, distance: 20.1
click at [687, 368] on td "16" at bounding box center [698, 368] width 102 height 38
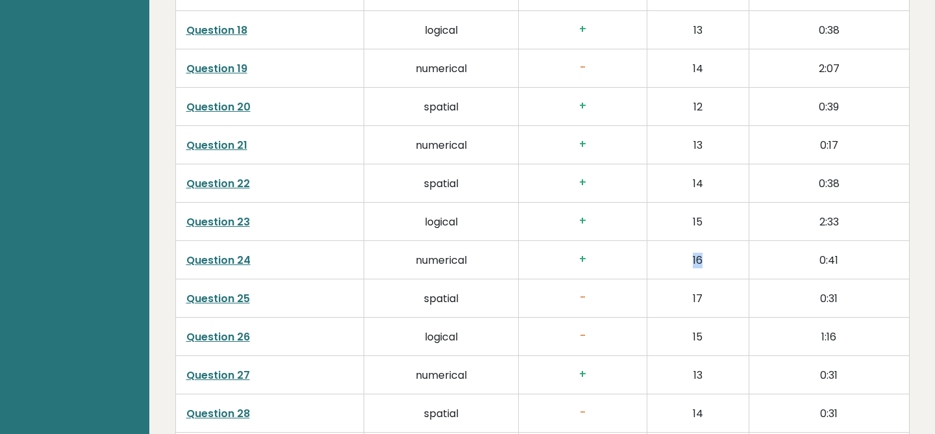
scroll to position [2701, 0]
drag, startPoint x: 711, startPoint y: 375, endPoint x: 683, endPoint y: 375, distance: 27.9
click at [683, 375] on td "13" at bounding box center [698, 373] width 102 height 38
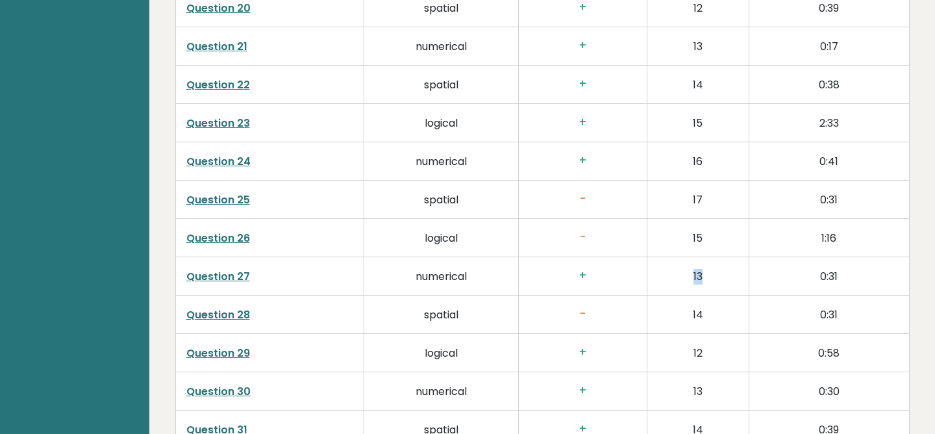
scroll to position [2800, 0]
drag, startPoint x: 711, startPoint y: 351, endPoint x: 688, endPoint y: 354, distance: 23.5
click at [689, 354] on td "12" at bounding box center [698, 351] width 102 height 38
drag, startPoint x: 711, startPoint y: 388, endPoint x: 687, endPoint y: 388, distance: 24.7
click at [687, 388] on td "13" at bounding box center [698, 389] width 102 height 38
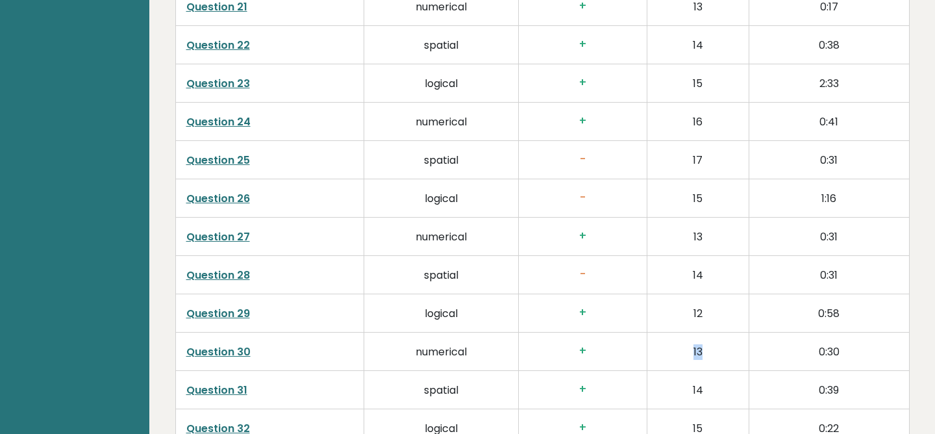
scroll to position [2841, 0]
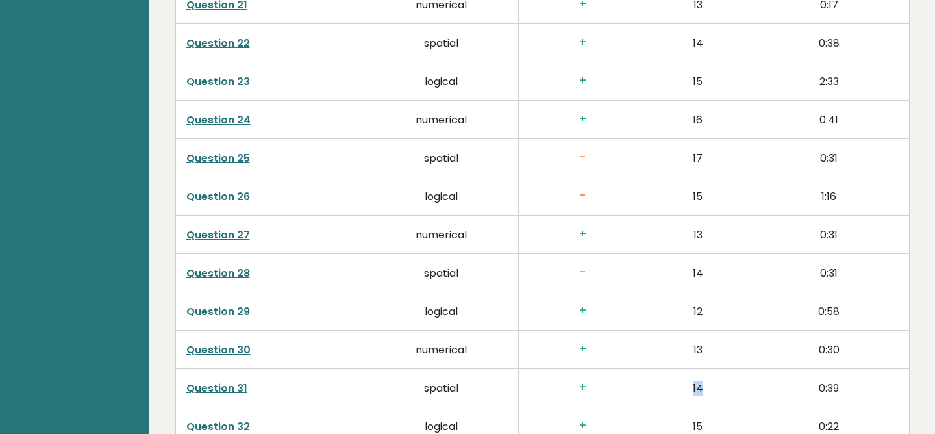
drag, startPoint x: 708, startPoint y: 386, endPoint x: 684, endPoint y: 384, distance: 24.1
click at [684, 384] on td "14" at bounding box center [698, 387] width 102 height 38
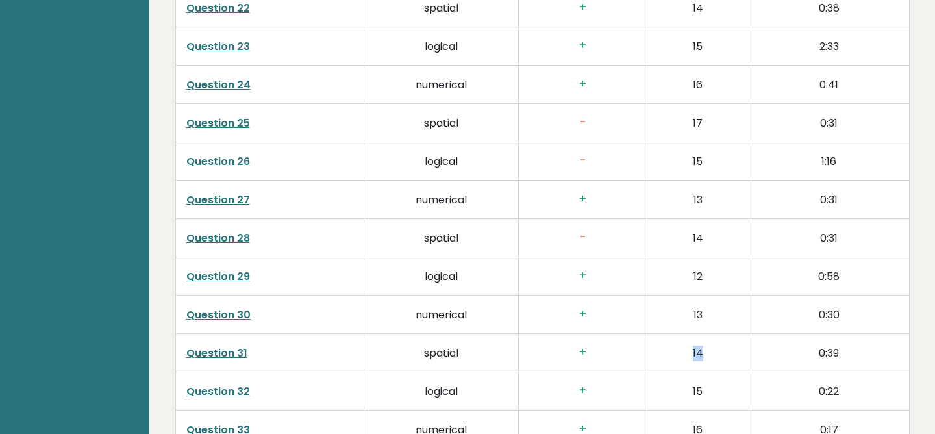
scroll to position [2904, 0]
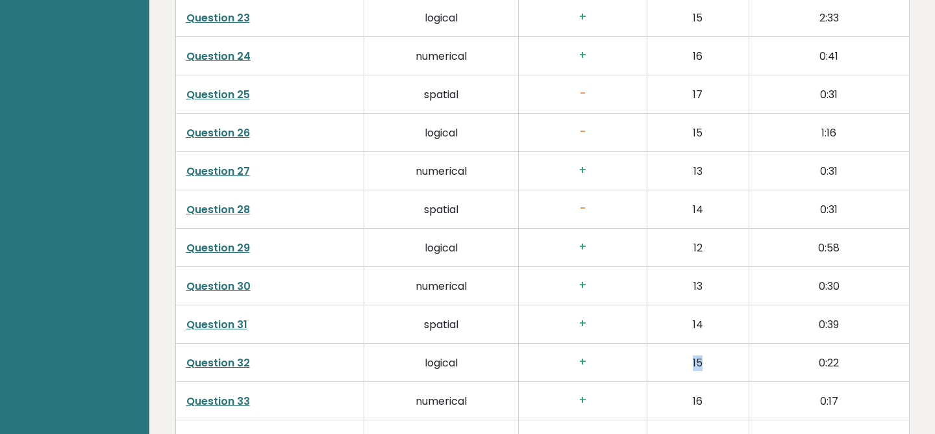
drag, startPoint x: 708, startPoint y: 376, endPoint x: 686, endPoint y: 357, distance: 29.4
click at [686, 357] on td "15" at bounding box center [698, 362] width 102 height 38
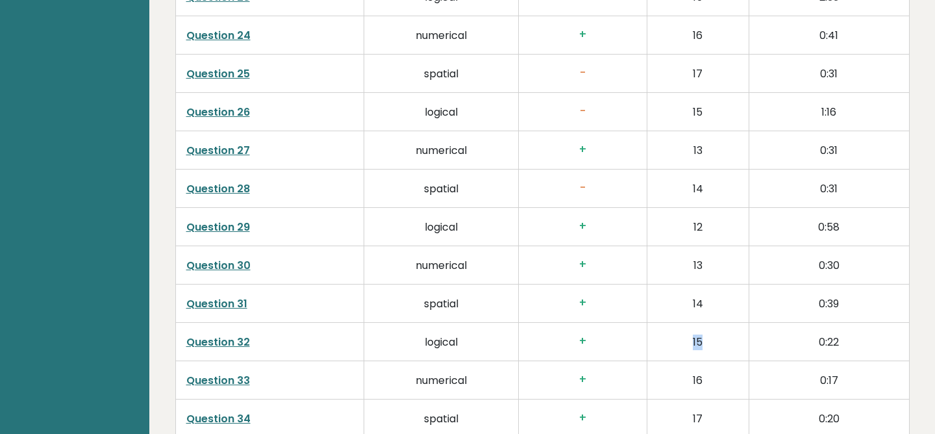
scroll to position [2927, 0]
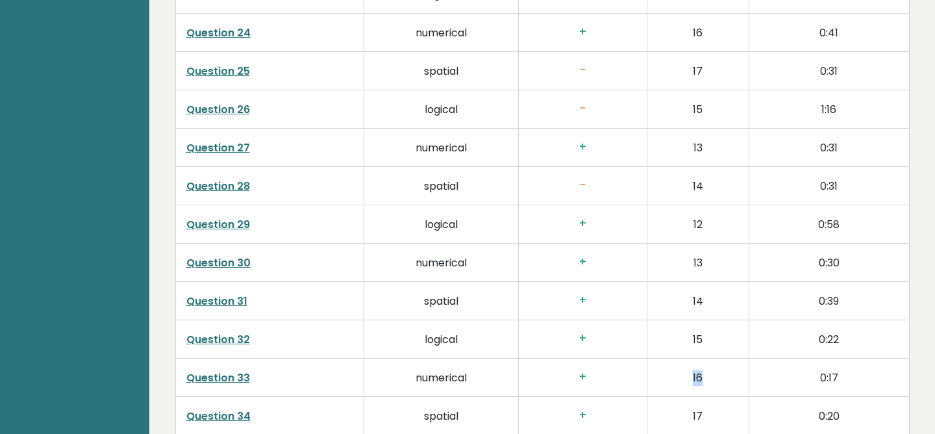
drag, startPoint x: 706, startPoint y: 374, endPoint x: 680, endPoint y: 373, distance: 26.0
click at [680, 374] on td "16" at bounding box center [698, 377] width 102 height 38
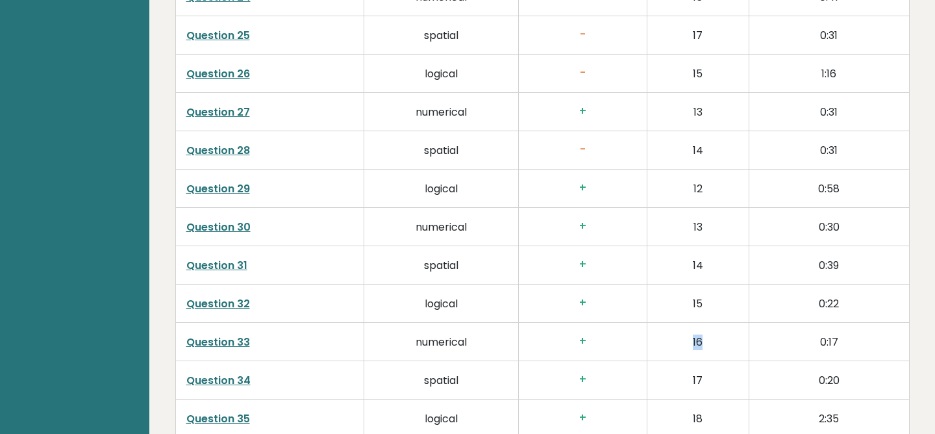
scroll to position [2968, 0]
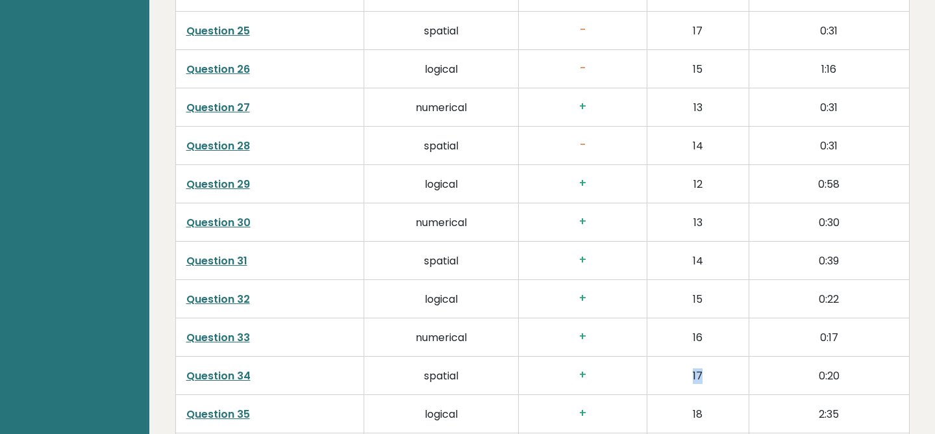
drag, startPoint x: 707, startPoint y: 377, endPoint x: 682, endPoint y: 374, distance: 25.5
click at [682, 375] on td "17" at bounding box center [698, 375] width 102 height 38
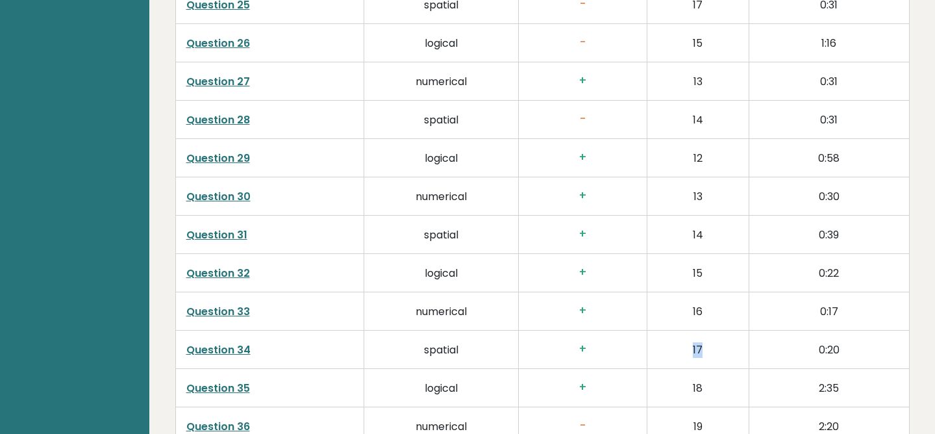
scroll to position [2995, 0]
drag, startPoint x: 704, startPoint y: 386, endPoint x: 685, endPoint y: 384, distance: 18.9
click at [685, 385] on td "18" at bounding box center [698, 386] width 102 height 38
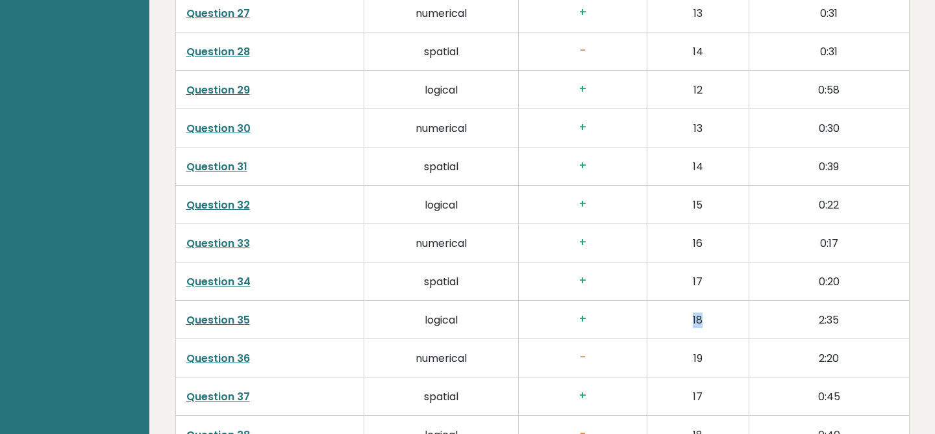
scroll to position [3066, 0]
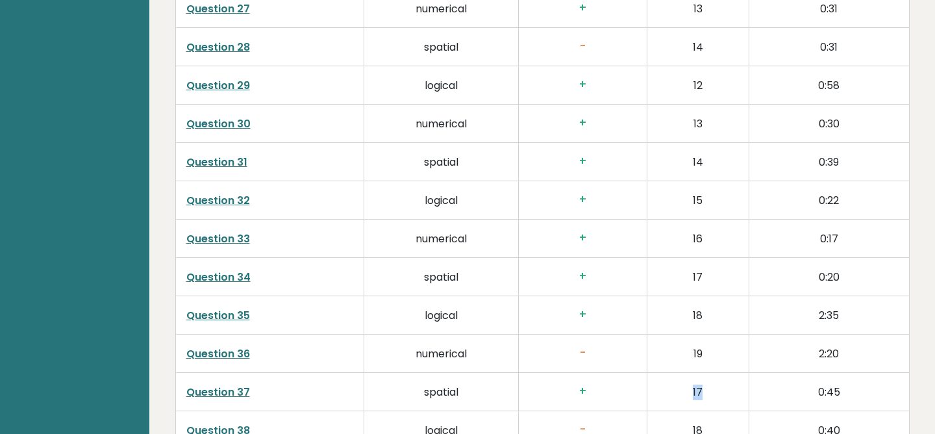
drag, startPoint x: 712, startPoint y: 393, endPoint x: 688, endPoint y: 391, distance: 24.1
click at [688, 391] on td "17" at bounding box center [698, 391] width 102 height 38
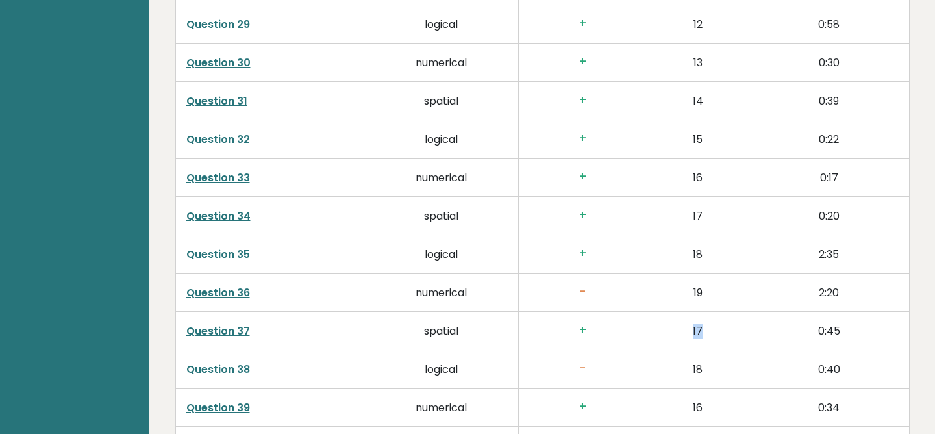
scroll to position [3129, 0]
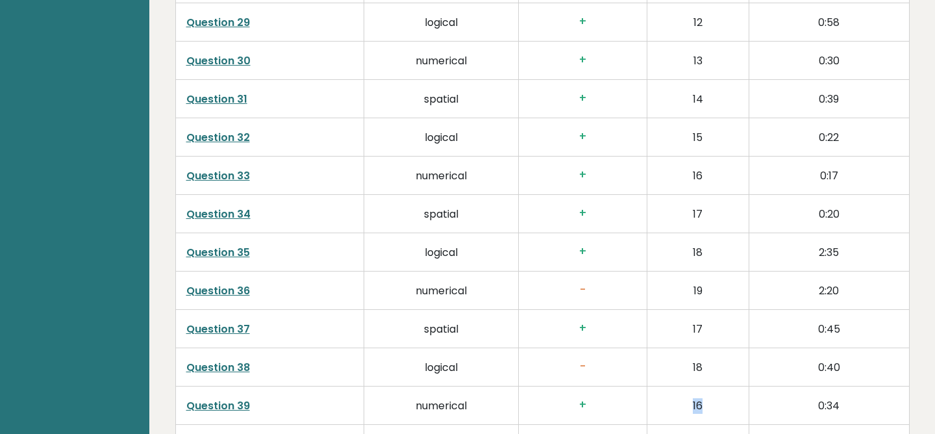
drag, startPoint x: 706, startPoint y: 409, endPoint x: 683, endPoint y: 408, distance: 23.4
click at [683, 408] on td "16" at bounding box center [698, 405] width 102 height 38
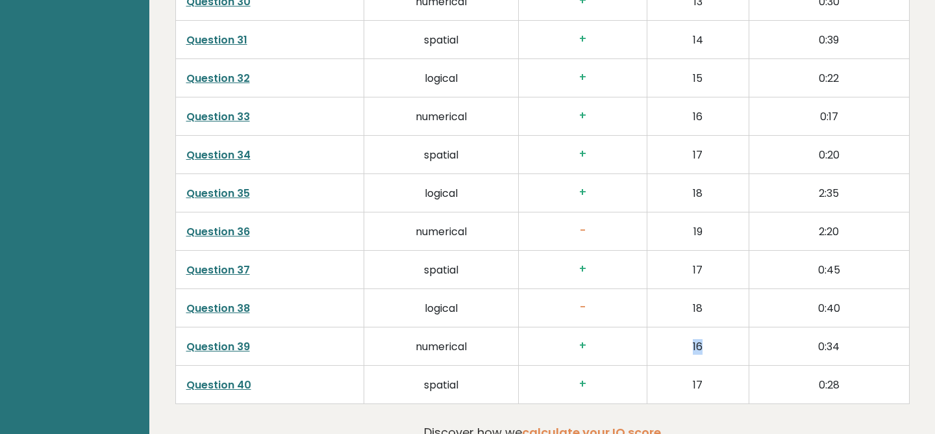
scroll to position [3194, 0]
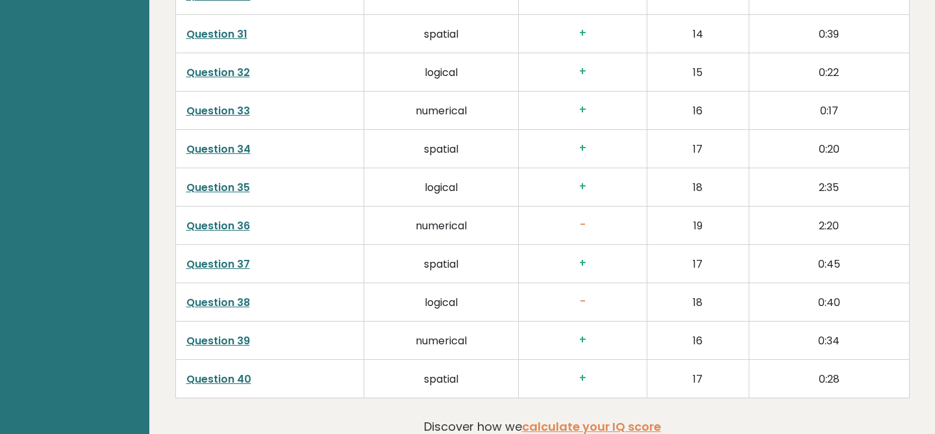
drag, startPoint x: 713, startPoint y: 388, endPoint x: 682, endPoint y: 382, distance: 32.3
click at [691, 383] on td "17" at bounding box center [698, 378] width 102 height 38
click at [545, 271] on td "+" at bounding box center [583, 263] width 129 height 38
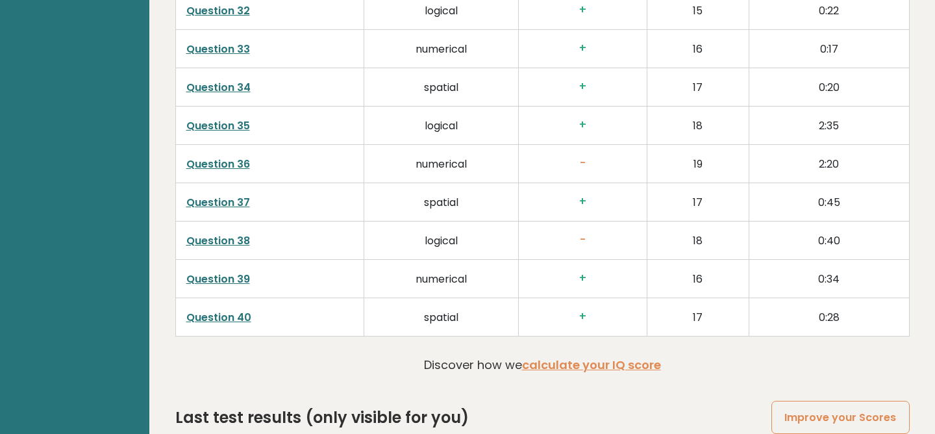
scroll to position [3224, 0]
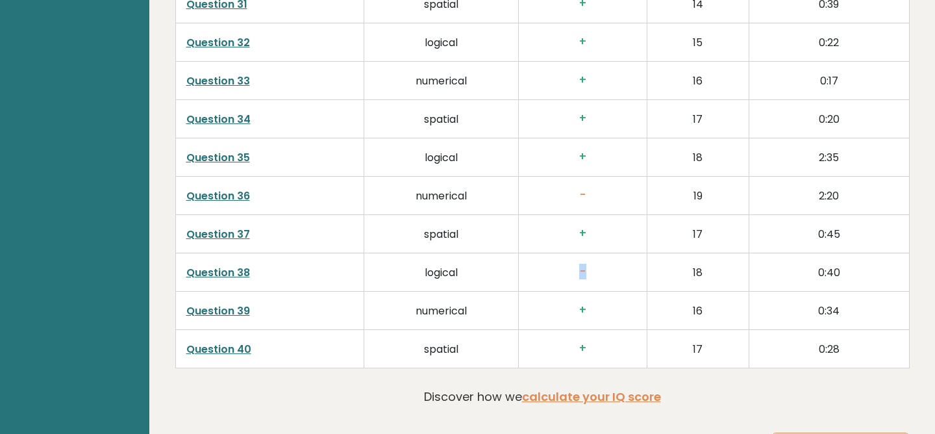
drag, startPoint x: 588, startPoint y: 267, endPoint x: 558, endPoint y: 277, distance: 32.2
click at [566, 277] on h3 "-" at bounding box center [582, 272] width 107 height 14
drag, startPoint x: 588, startPoint y: 186, endPoint x: 572, endPoint y: 192, distance: 17.2
click at [574, 192] on td "-" at bounding box center [583, 195] width 129 height 38
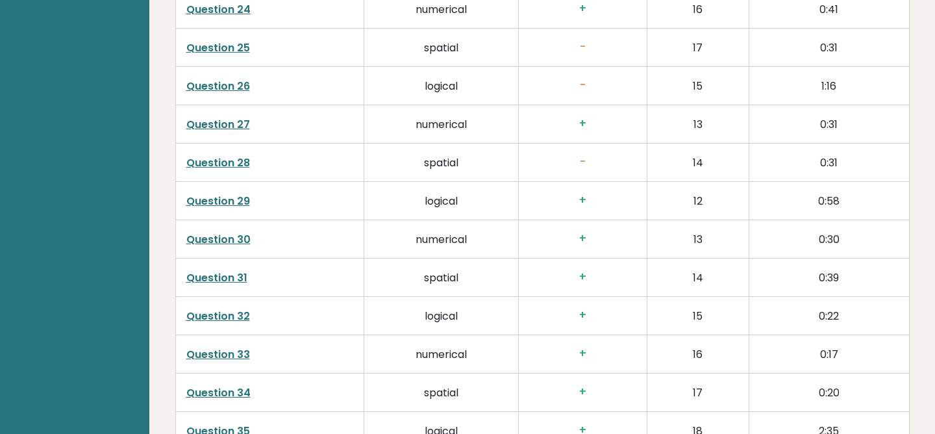
scroll to position [2943, 0]
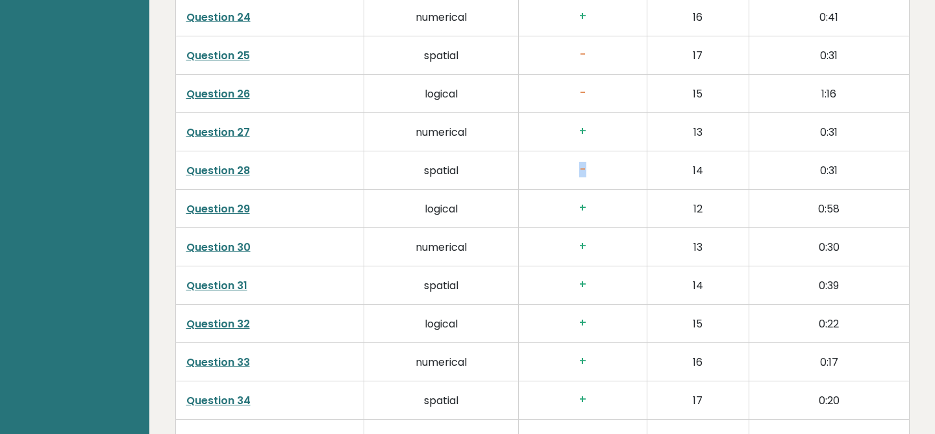
drag, startPoint x: 588, startPoint y: 166, endPoint x: 566, endPoint y: 175, distance: 24.1
click at [567, 175] on h3 "-" at bounding box center [582, 170] width 107 height 14
drag, startPoint x: 601, startPoint y: 84, endPoint x: 560, endPoint y: 81, distance: 41.0
click at [563, 84] on td "-" at bounding box center [583, 93] width 129 height 38
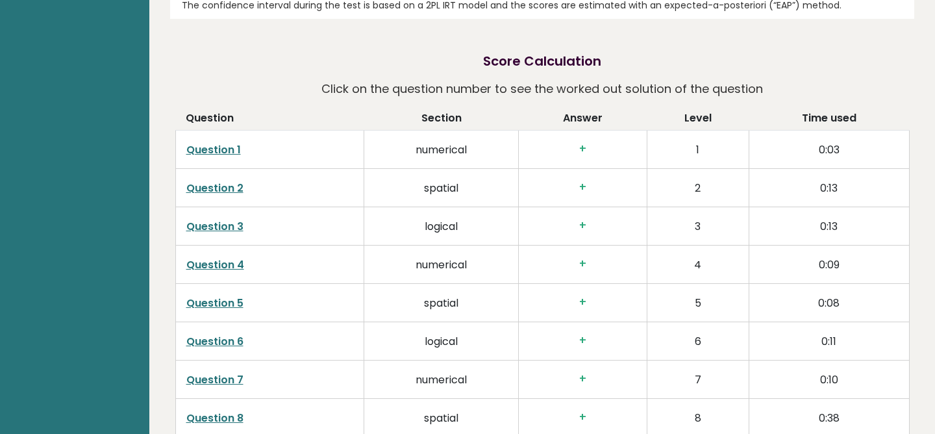
scroll to position [1912, 0]
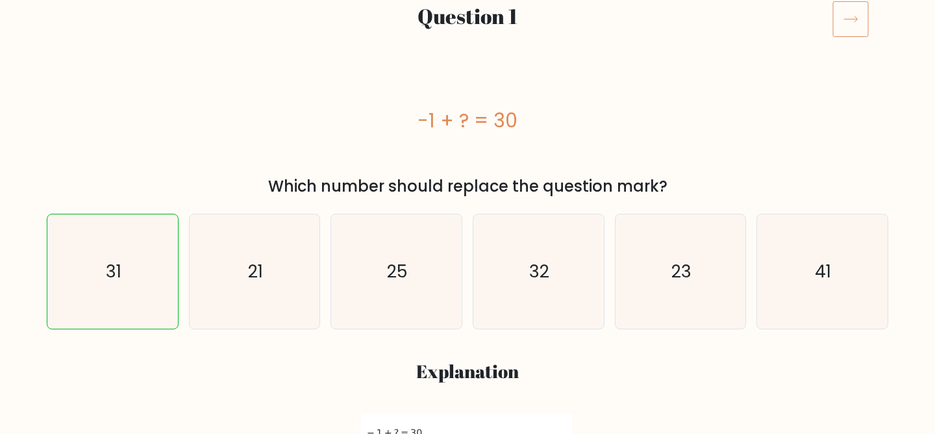
scroll to position [143, 0]
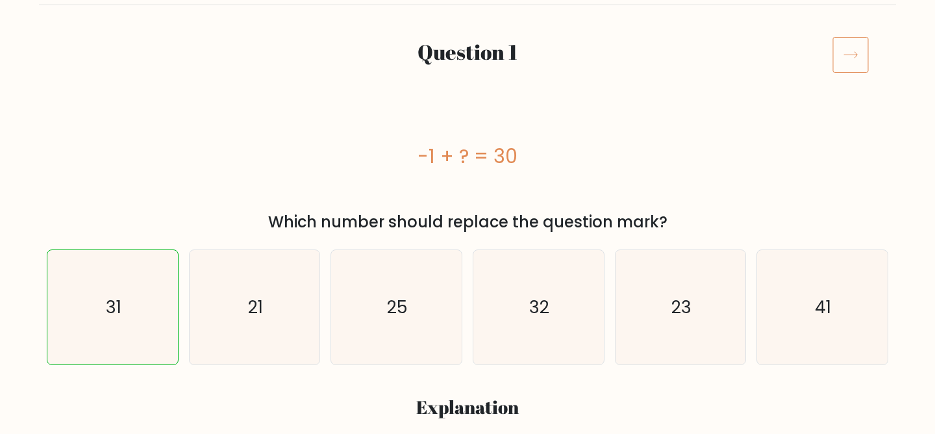
click at [854, 62] on icon at bounding box center [850, 54] width 36 height 36
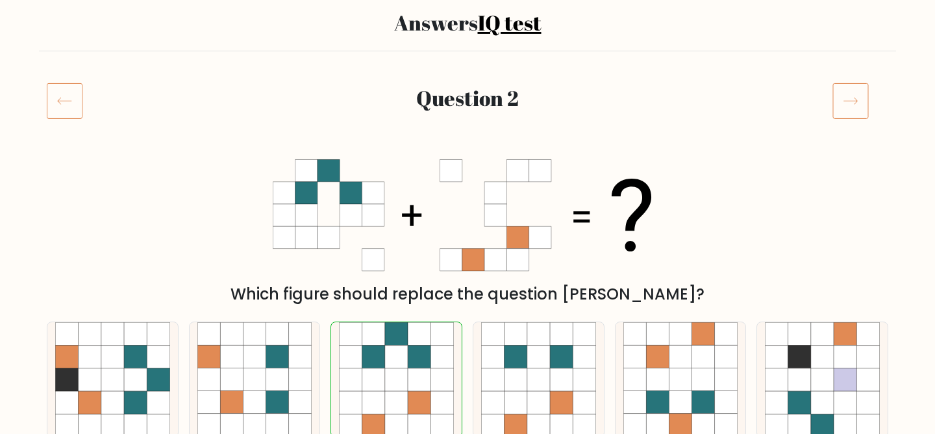
scroll to position [5, 0]
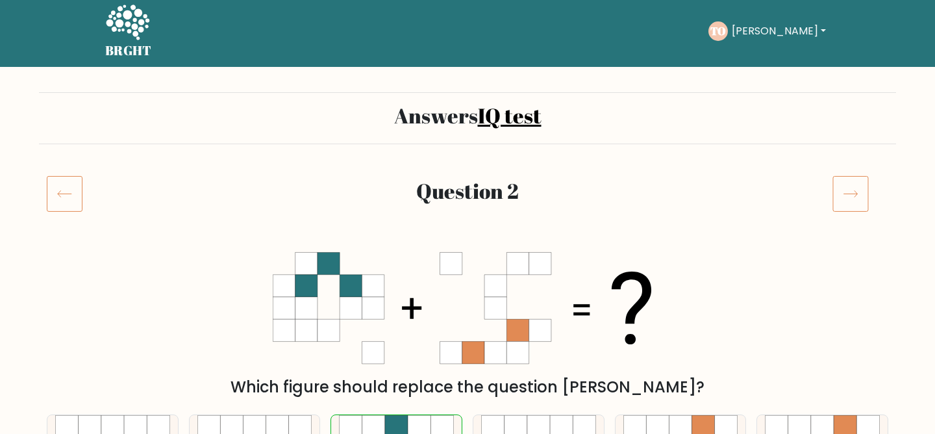
click at [843, 184] on icon at bounding box center [850, 193] width 36 height 36
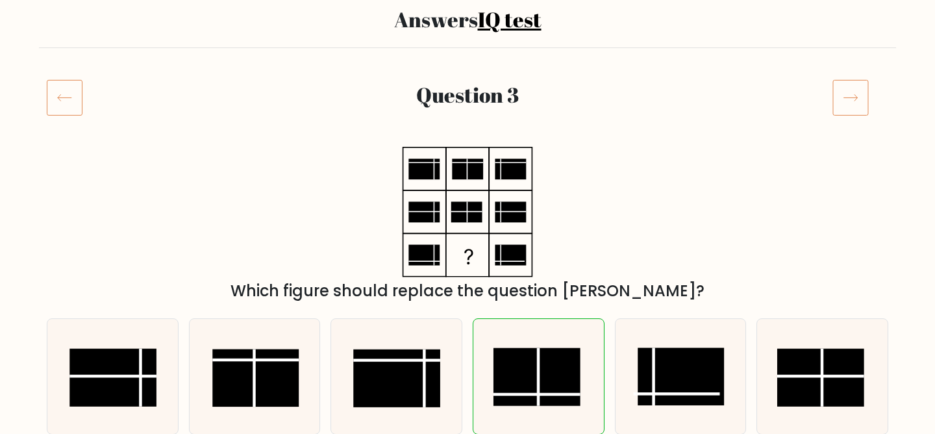
scroll to position [110, 0]
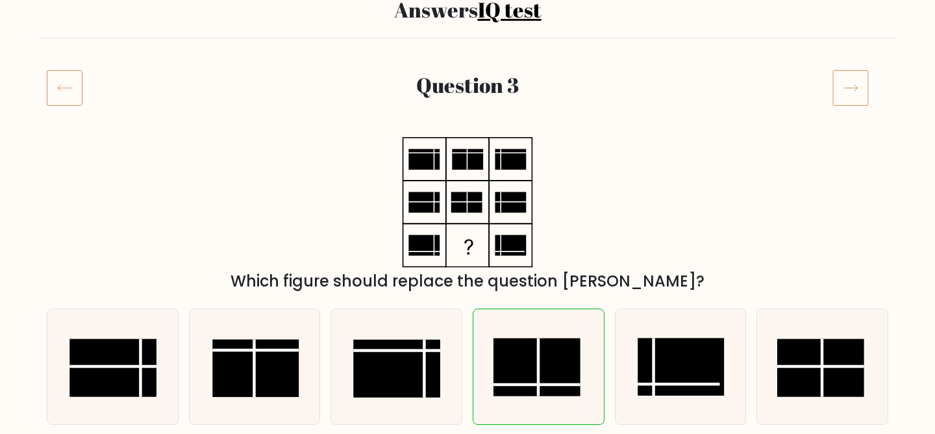
click at [867, 86] on icon at bounding box center [850, 87] width 36 height 36
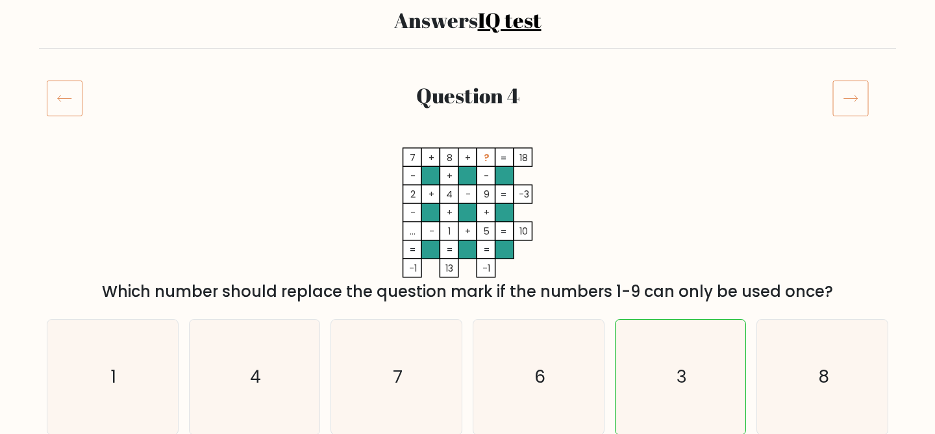
scroll to position [103, 0]
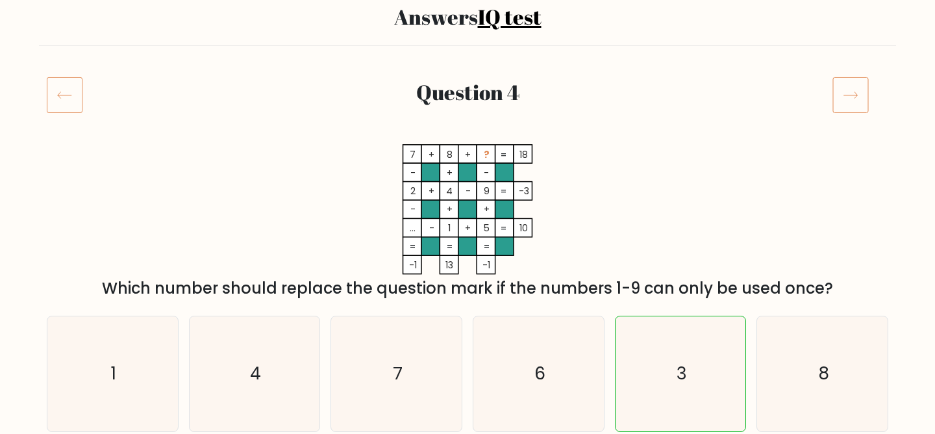
click at [846, 93] on icon at bounding box center [850, 95] width 36 height 36
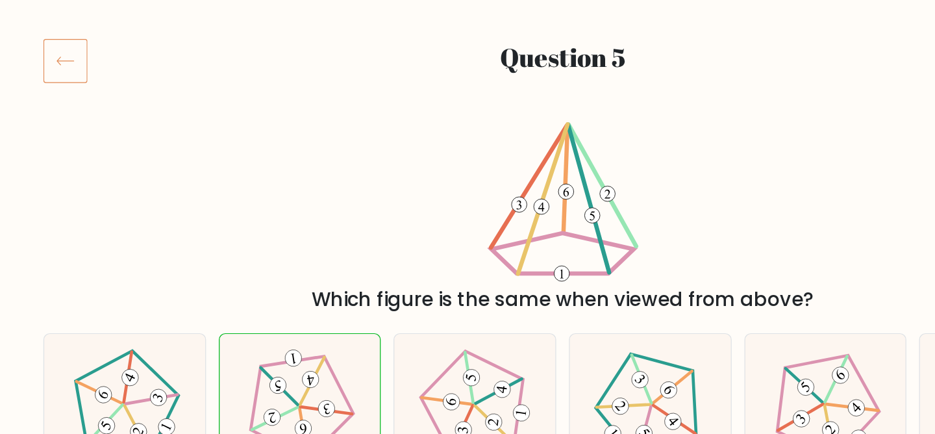
scroll to position [45, 0]
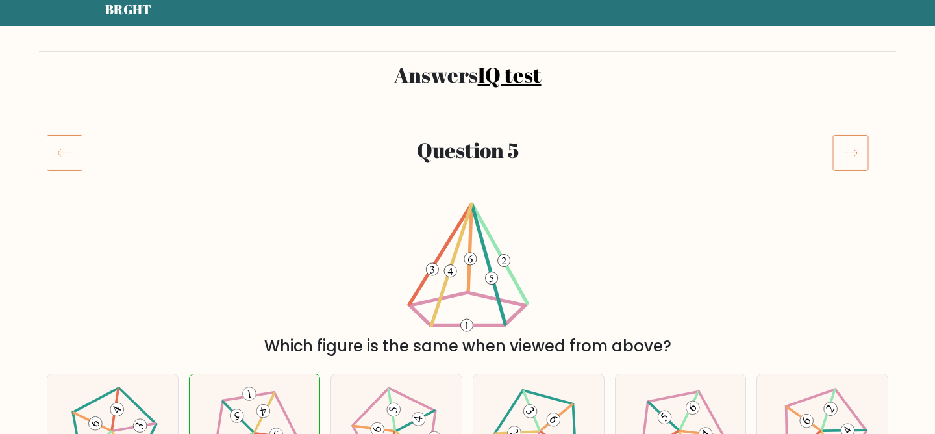
click at [853, 142] on icon at bounding box center [850, 152] width 36 height 36
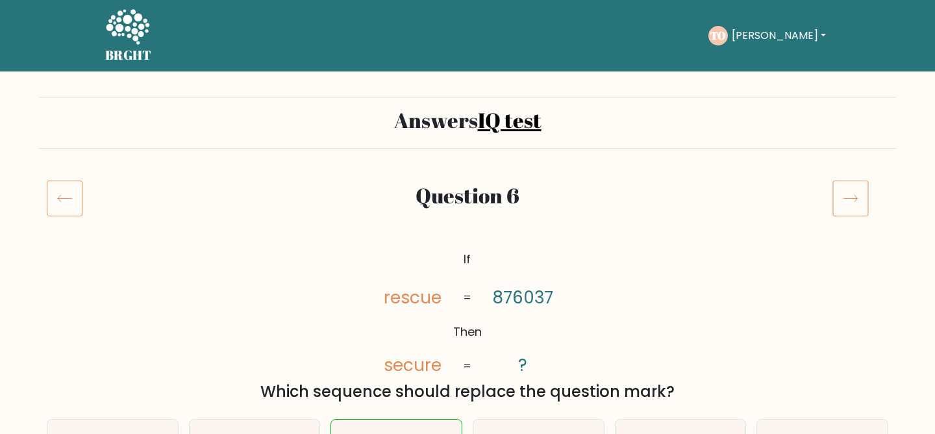
scroll to position [147, 0]
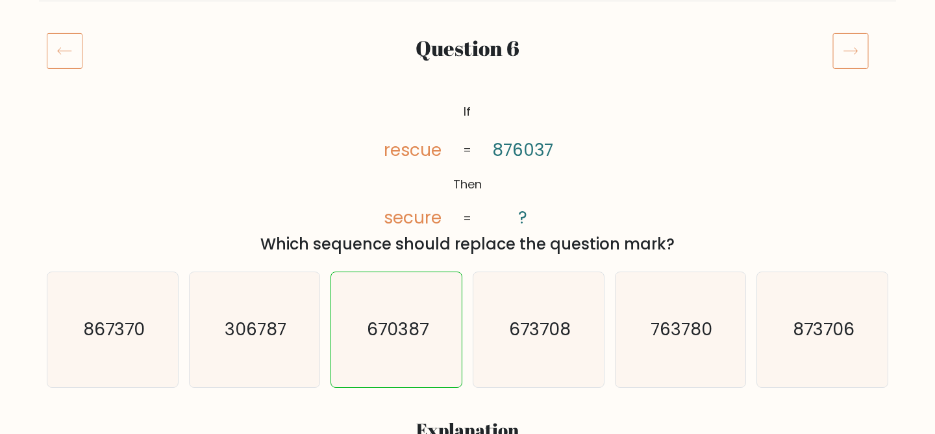
click at [856, 61] on icon at bounding box center [850, 50] width 36 height 36
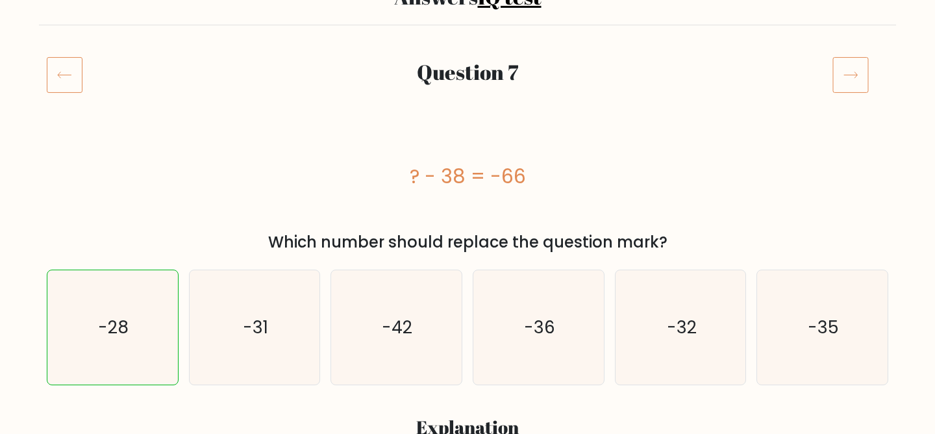
scroll to position [107, 0]
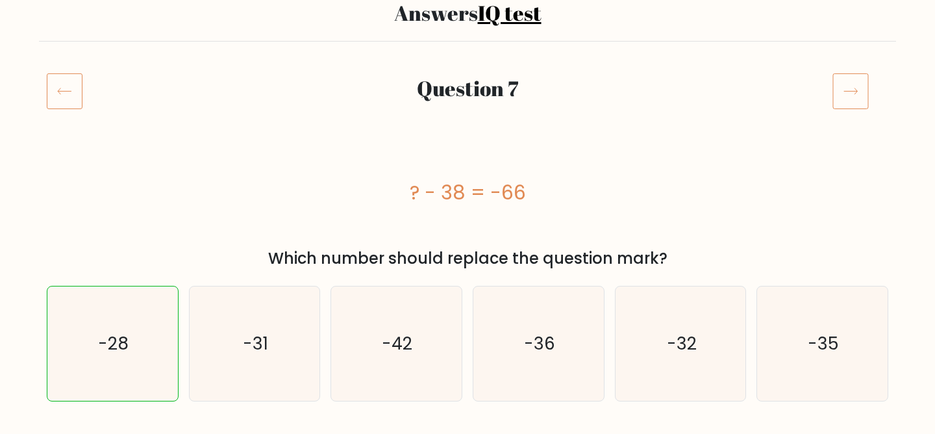
click at [839, 92] on icon at bounding box center [850, 91] width 36 height 36
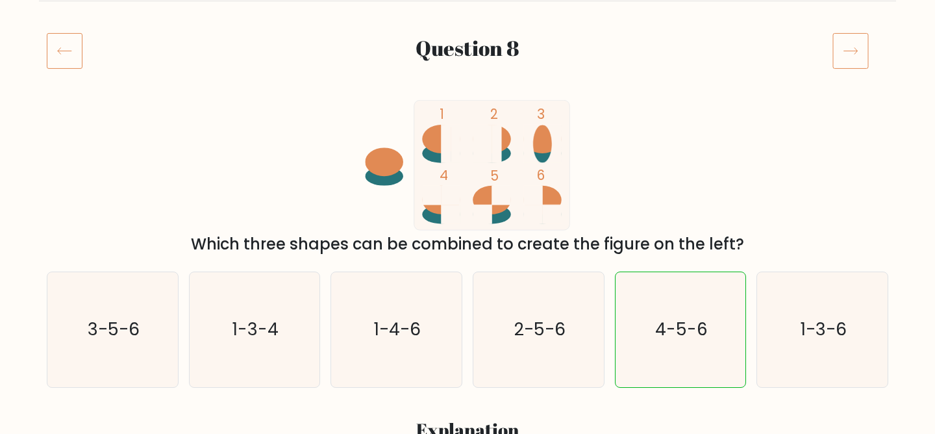
scroll to position [122, 0]
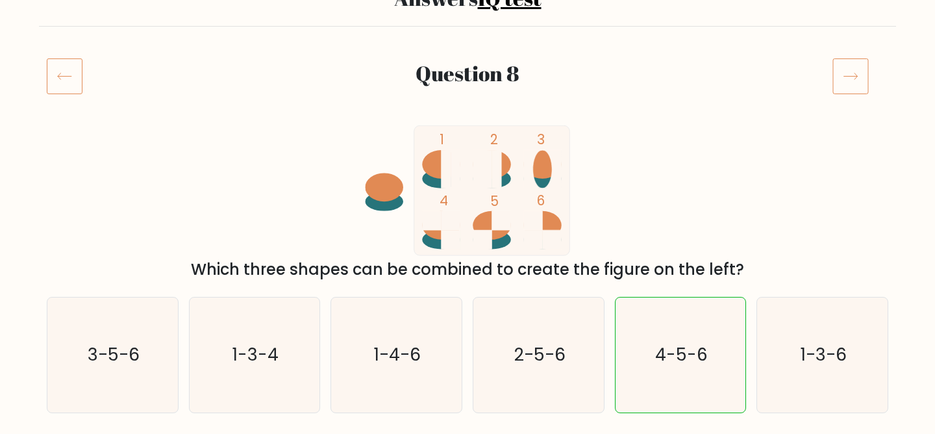
click at [852, 69] on icon at bounding box center [850, 76] width 36 height 36
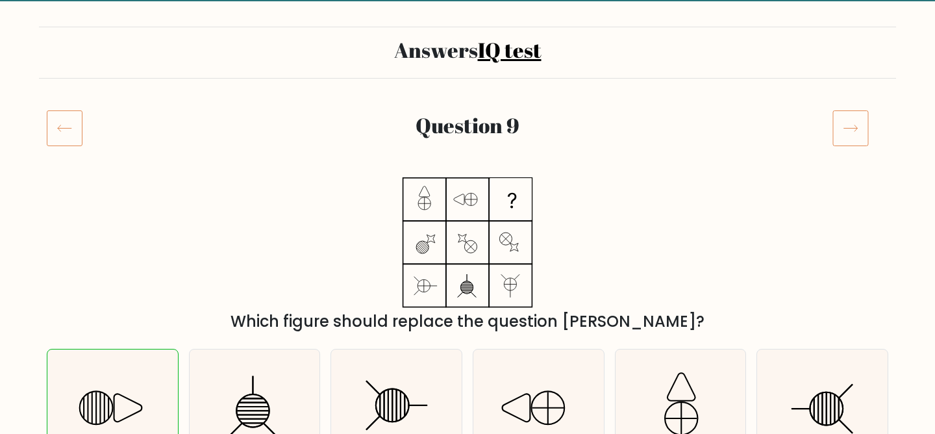
scroll to position [60, 0]
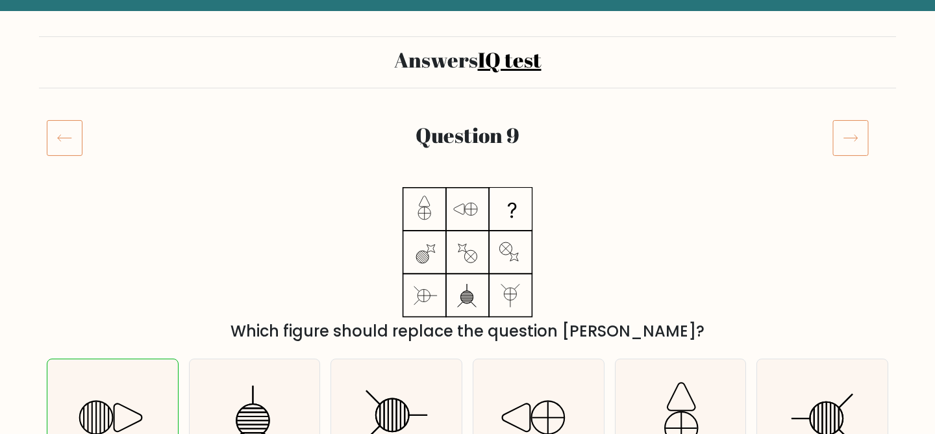
click at [854, 130] on icon at bounding box center [850, 137] width 36 height 36
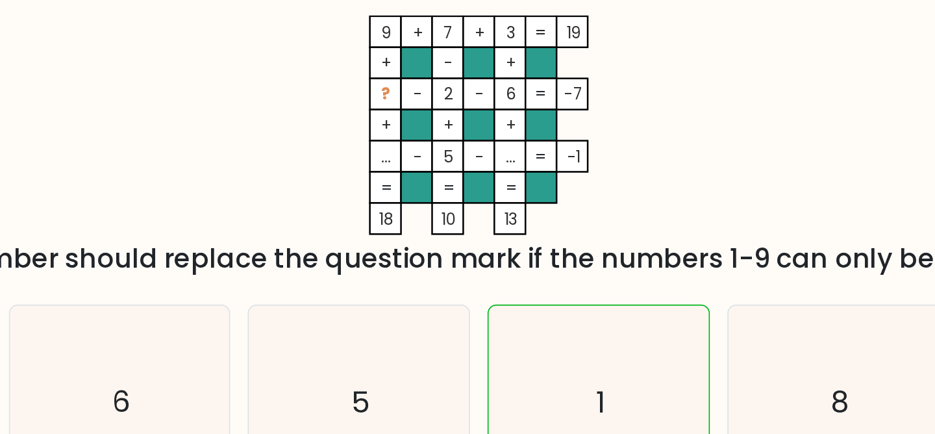
scroll to position [61, 0]
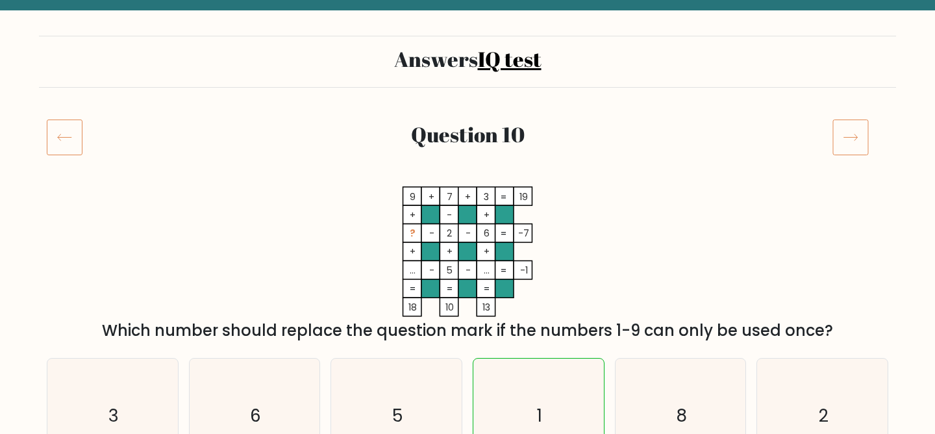
click at [833, 139] on rect at bounding box center [850, 137] width 35 height 35
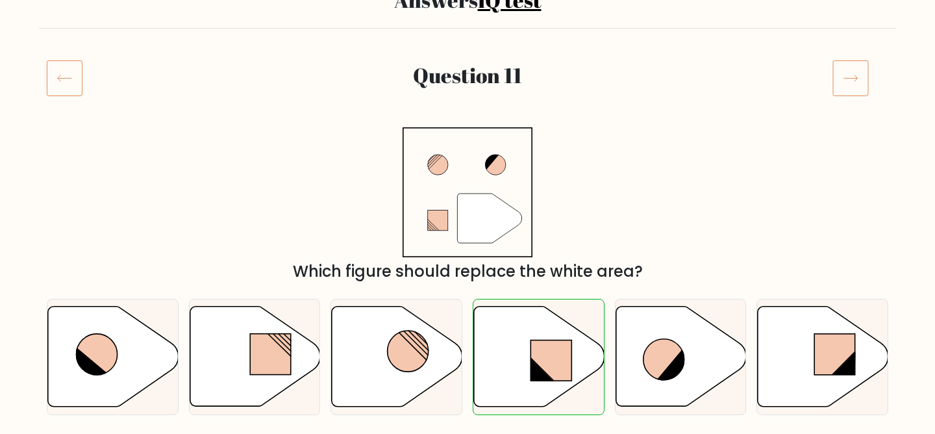
scroll to position [145, 0]
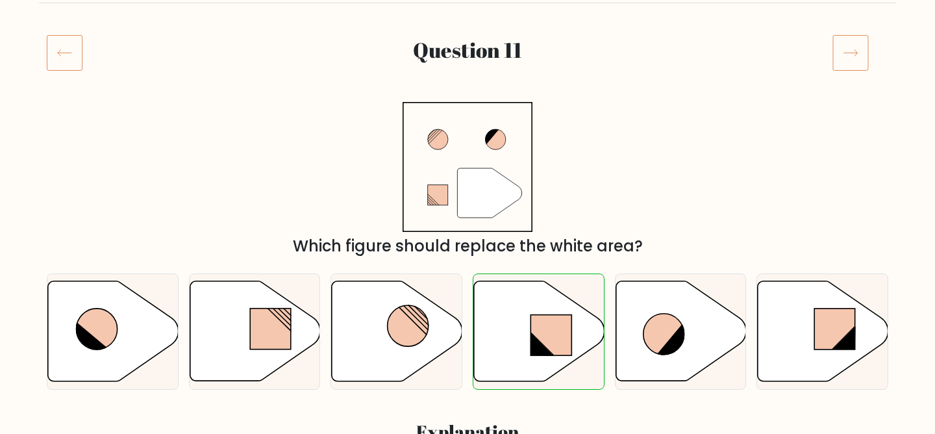
click at [862, 64] on icon at bounding box center [850, 52] width 36 height 36
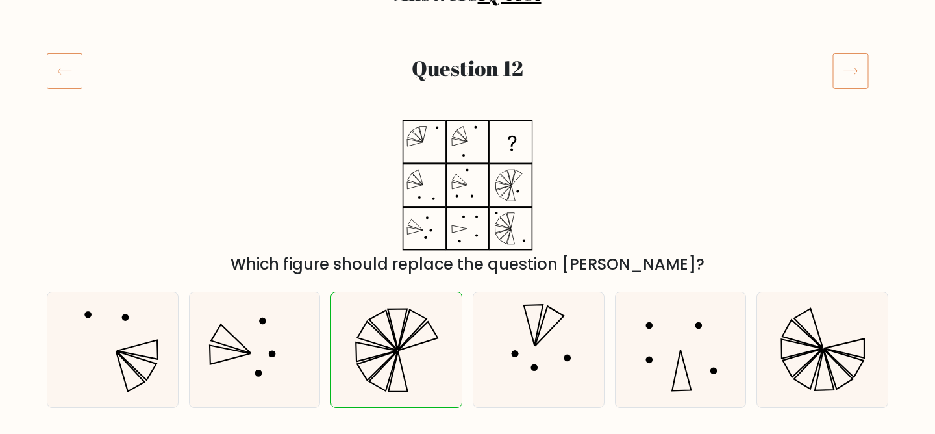
scroll to position [94, 0]
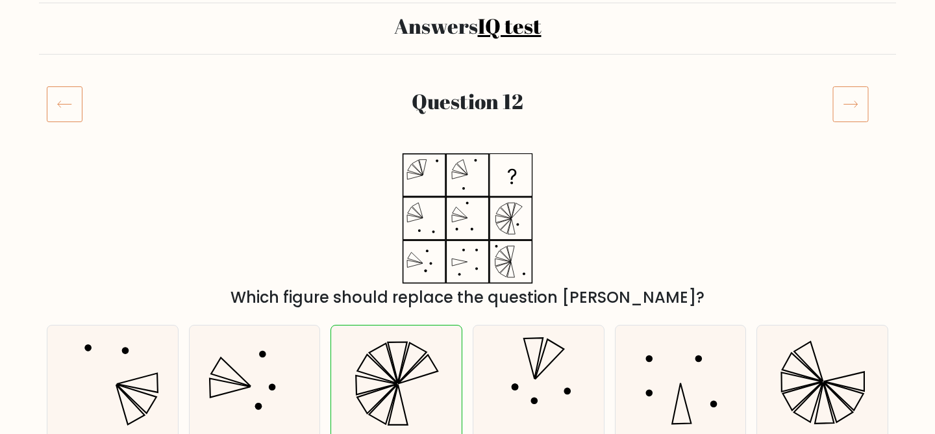
click at [861, 117] on icon at bounding box center [850, 104] width 36 height 36
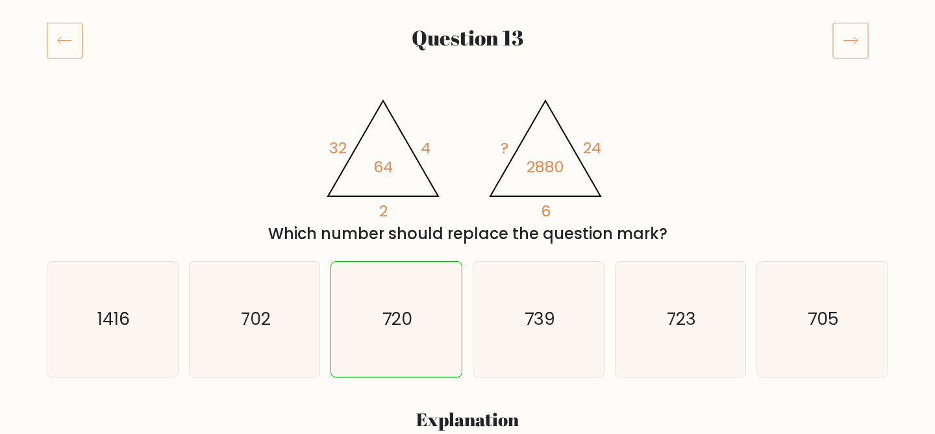
scroll to position [154, 0]
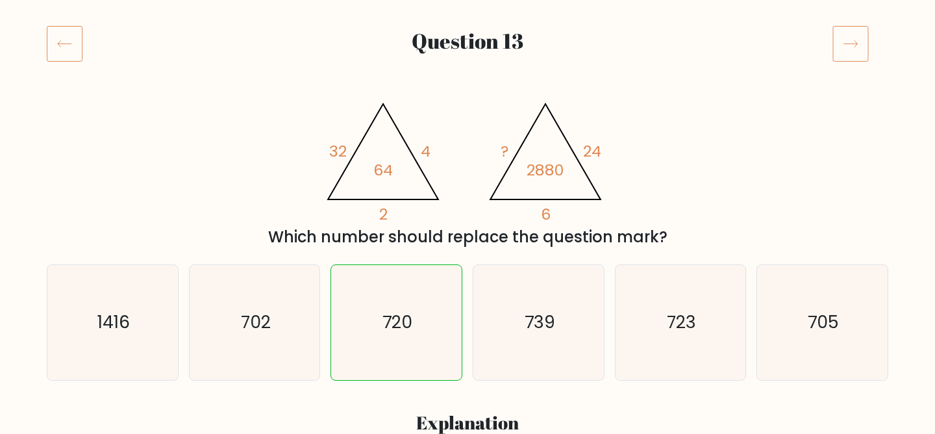
click at [855, 47] on icon at bounding box center [850, 43] width 36 height 36
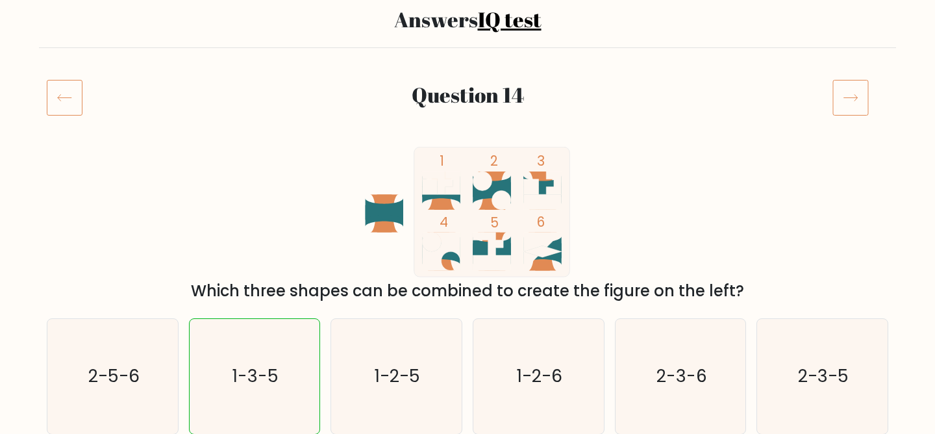
scroll to position [95, 0]
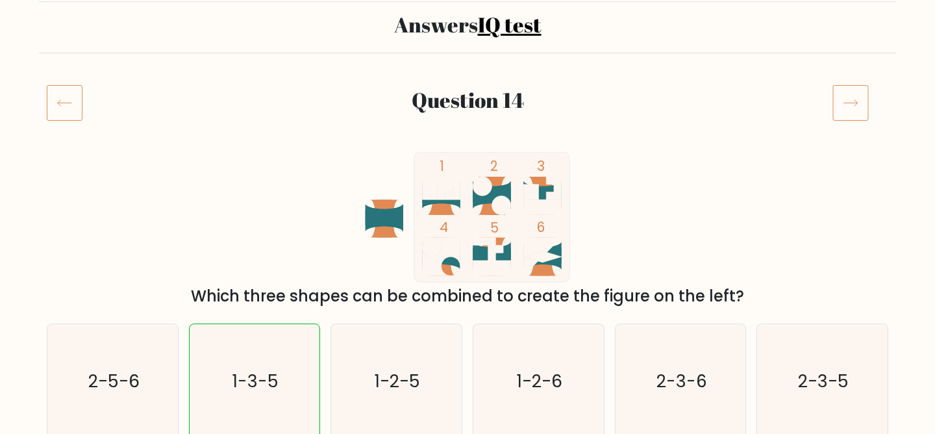
click at [847, 108] on icon at bounding box center [850, 102] width 36 height 36
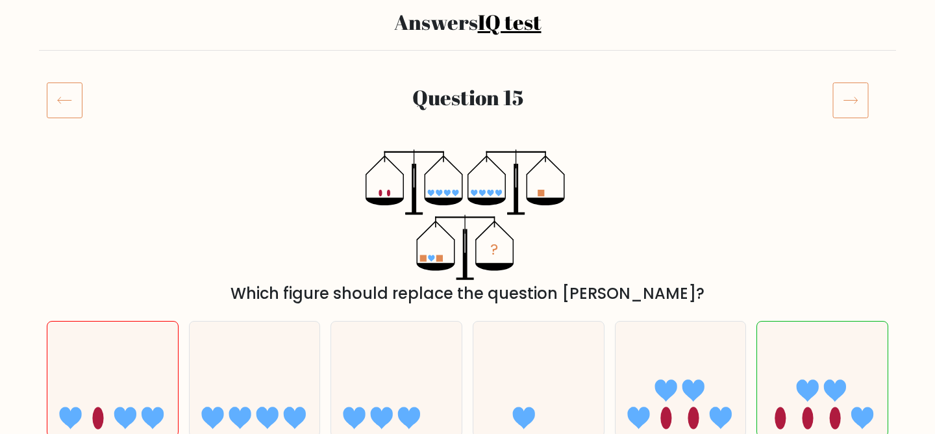
scroll to position [68, 0]
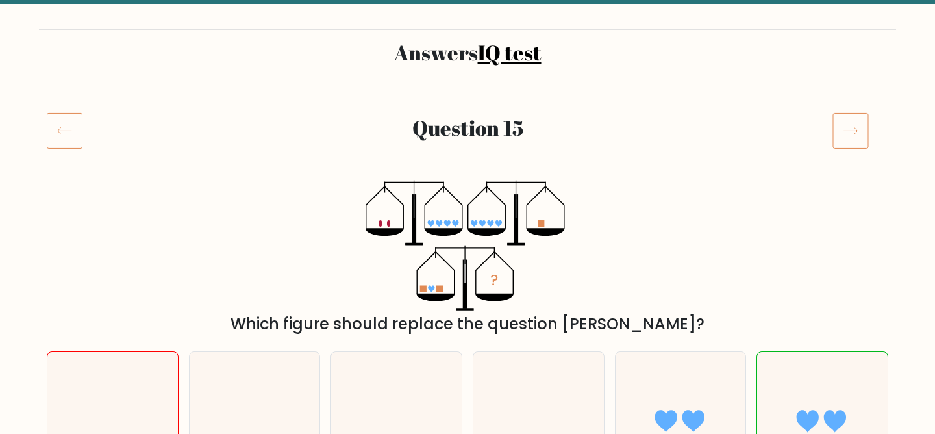
click at [850, 117] on icon at bounding box center [850, 130] width 36 height 36
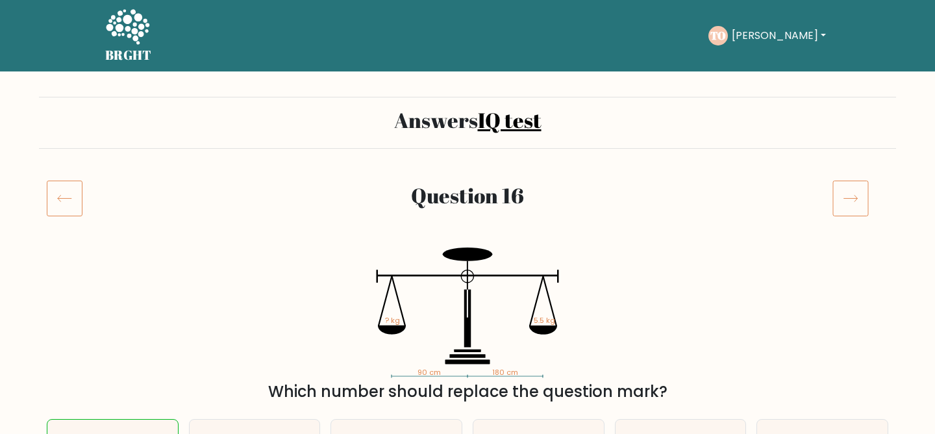
click at [865, 194] on icon at bounding box center [850, 198] width 36 height 36
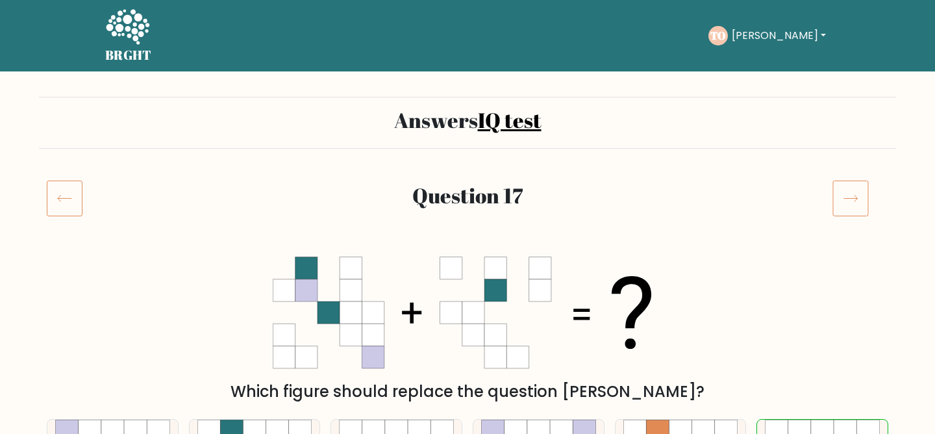
click at [860, 199] on icon at bounding box center [850, 198] width 36 height 36
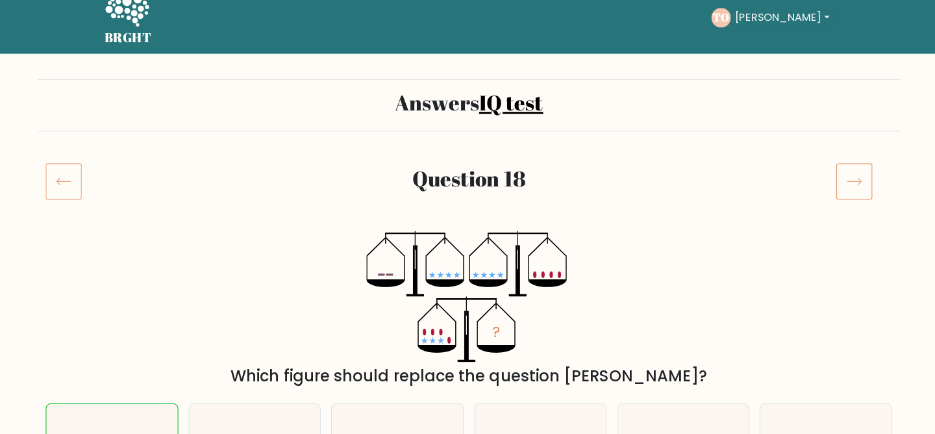
scroll to position [16, 0]
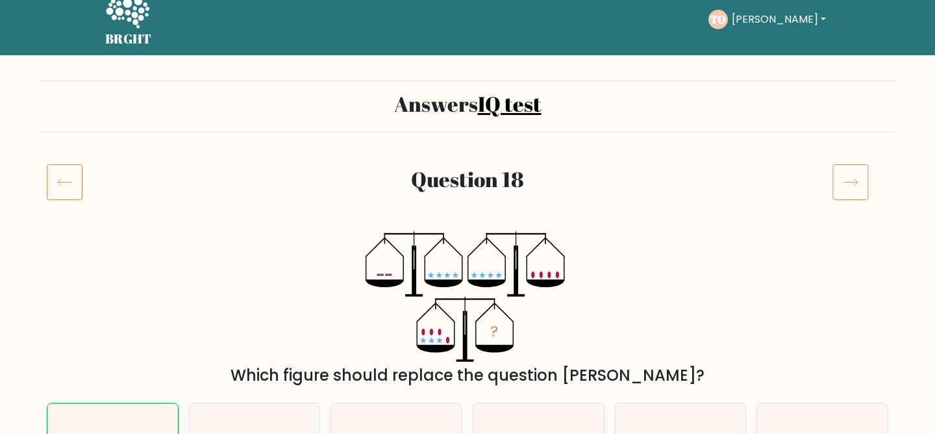
click at [855, 188] on icon at bounding box center [850, 182] width 36 height 36
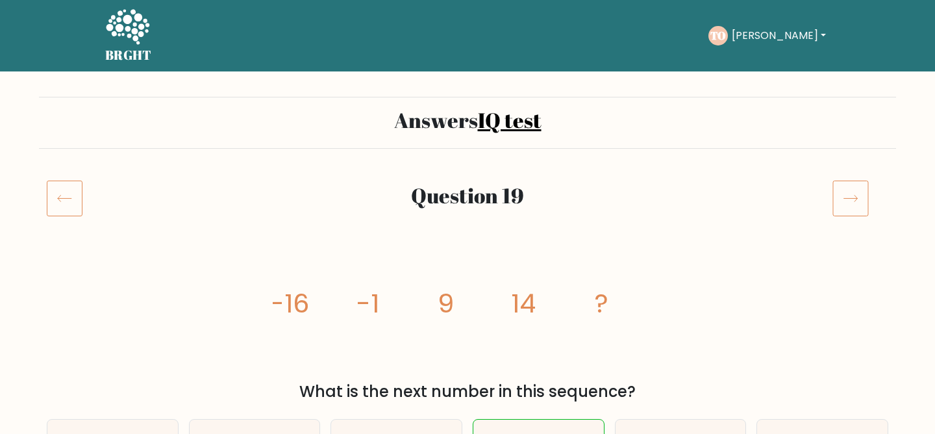
click at [859, 199] on icon at bounding box center [850, 198] width 36 height 36
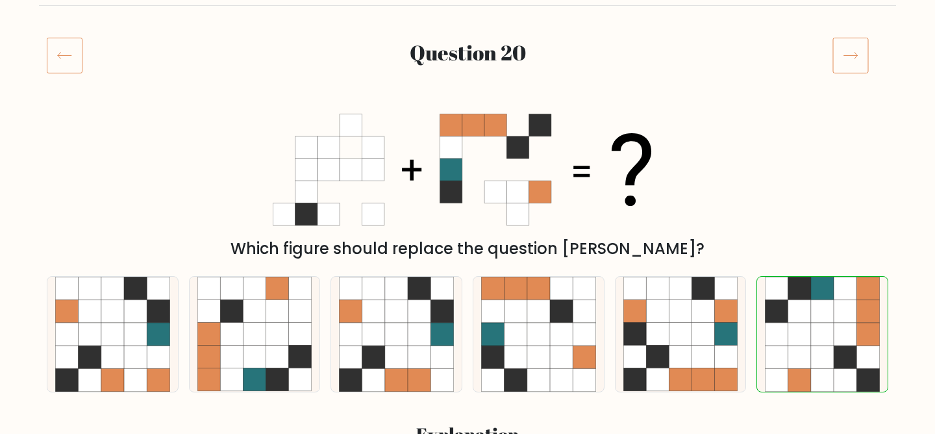
scroll to position [146, 0]
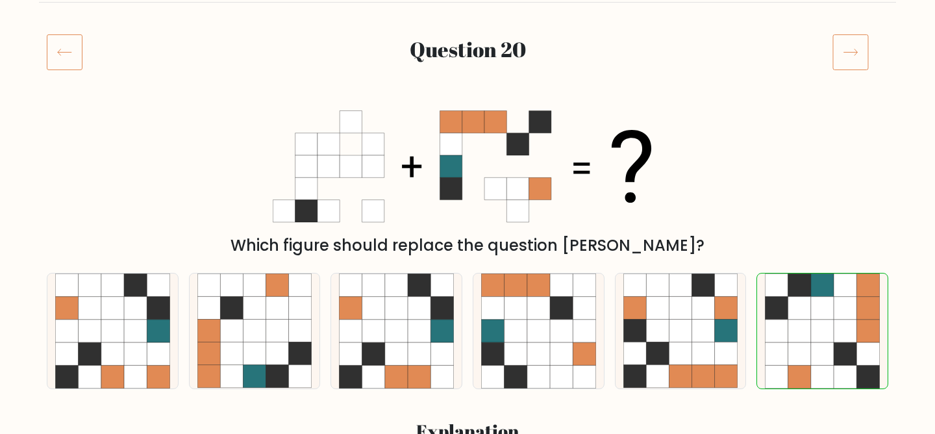
click at [860, 55] on icon at bounding box center [850, 52] width 36 height 36
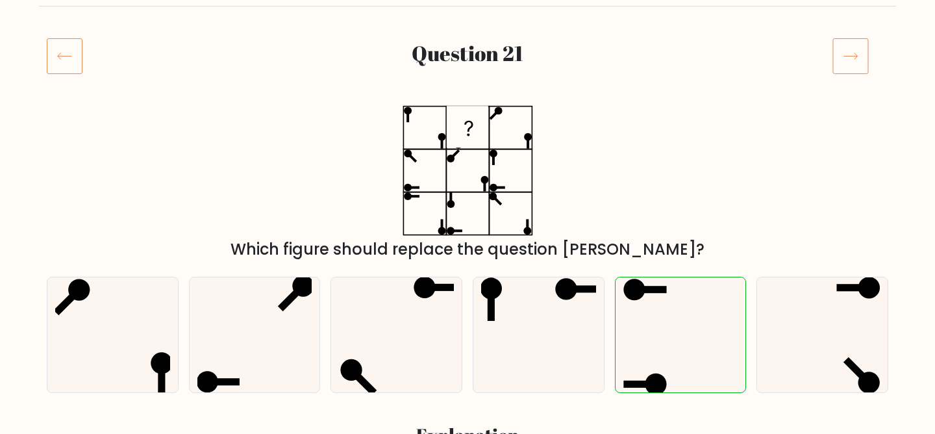
scroll to position [143, 0]
click at [859, 61] on icon at bounding box center [850, 55] width 36 height 36
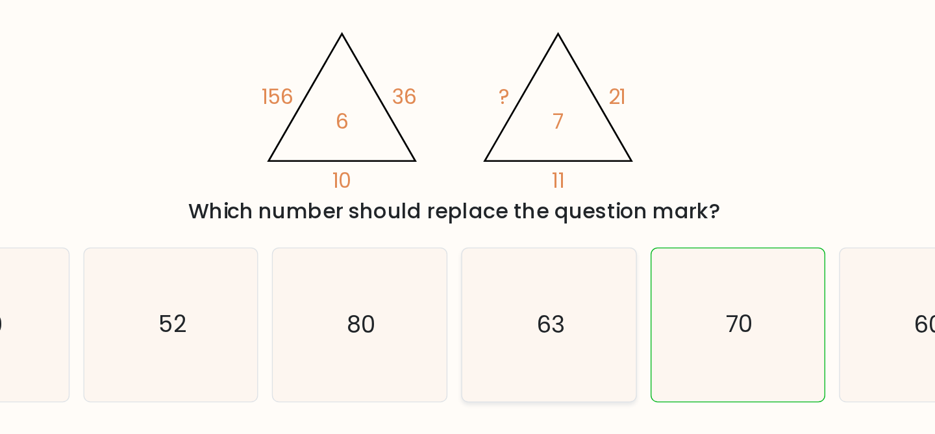
scroll to position [132, 0]
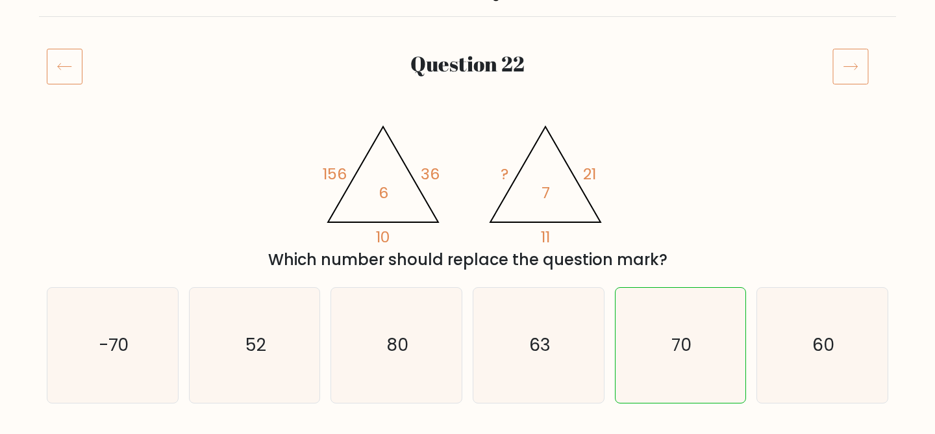
click at [848, 62] on icon at bounding box center [850, 66] width 36 height 36
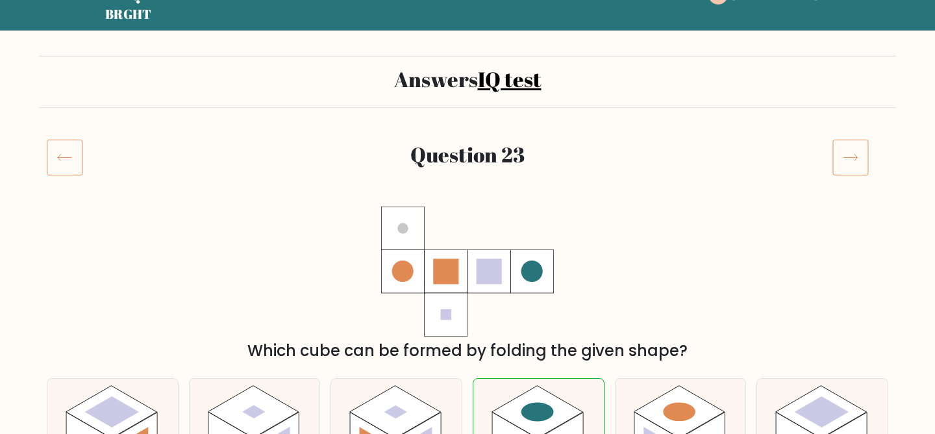
scroll to position [13, 0]
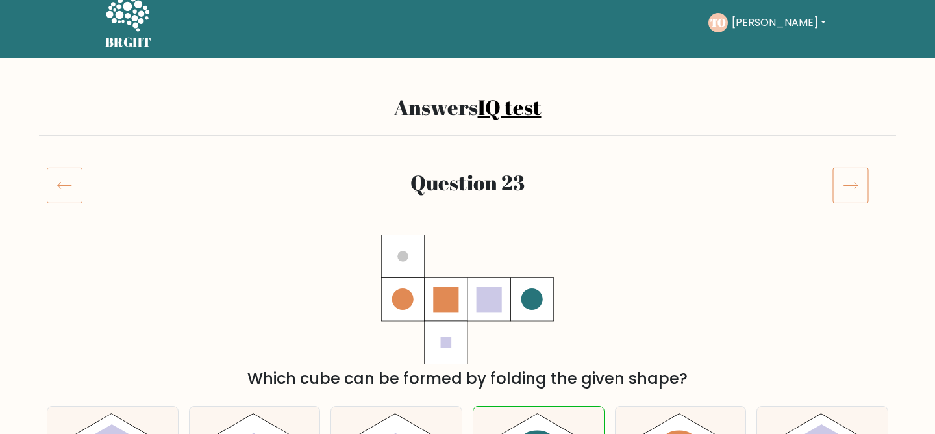
click at [853, 190] on icon at bounding box center [850, 185] width 36 height 36
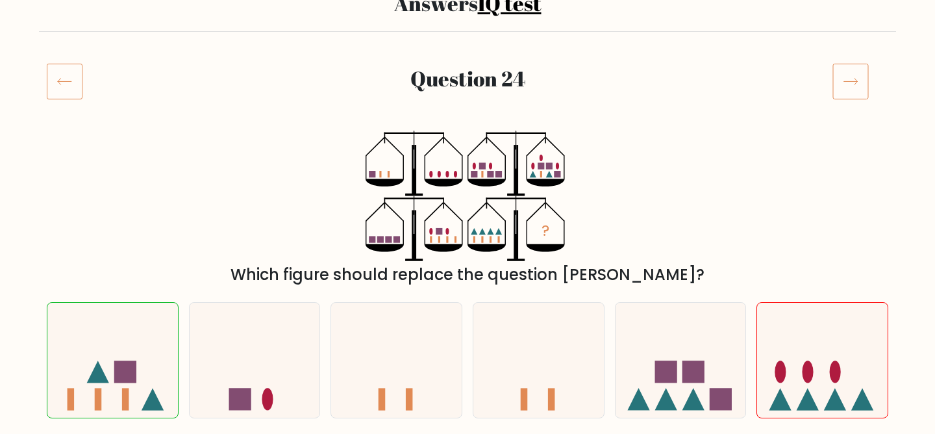
scroll to position [126, 0]
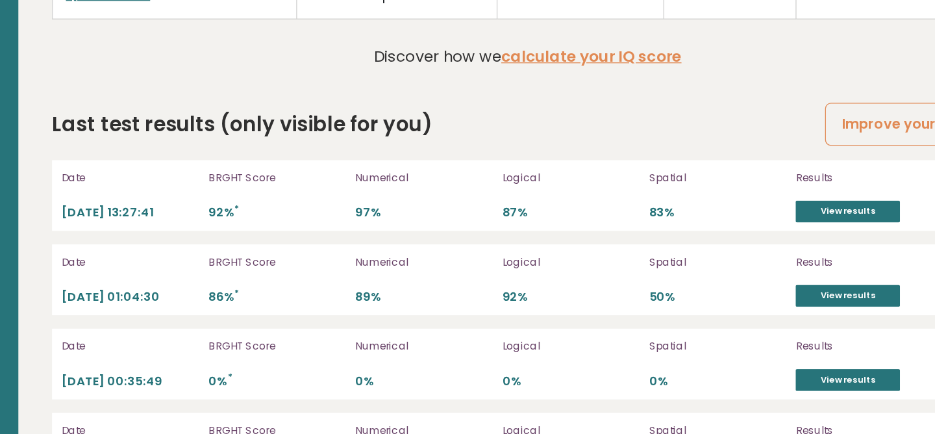
scroll to position [3554, 0]
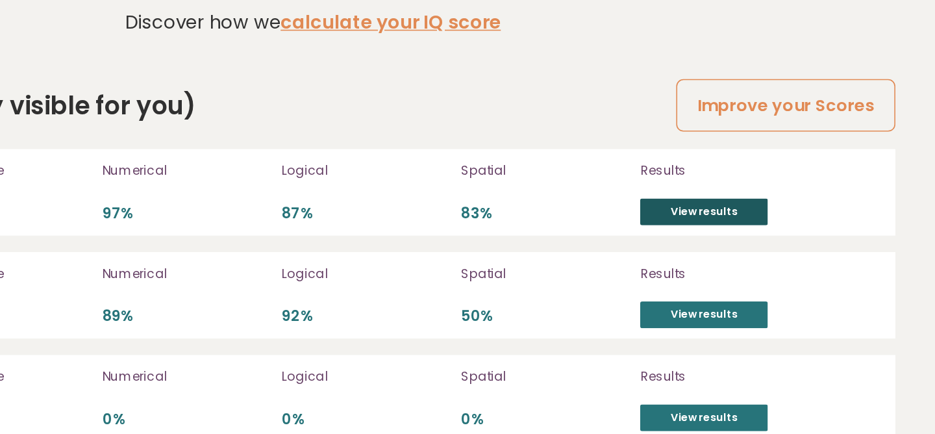
click at [786, 186] on link "View results" at bounding box center [788, 186] width 80 height 17
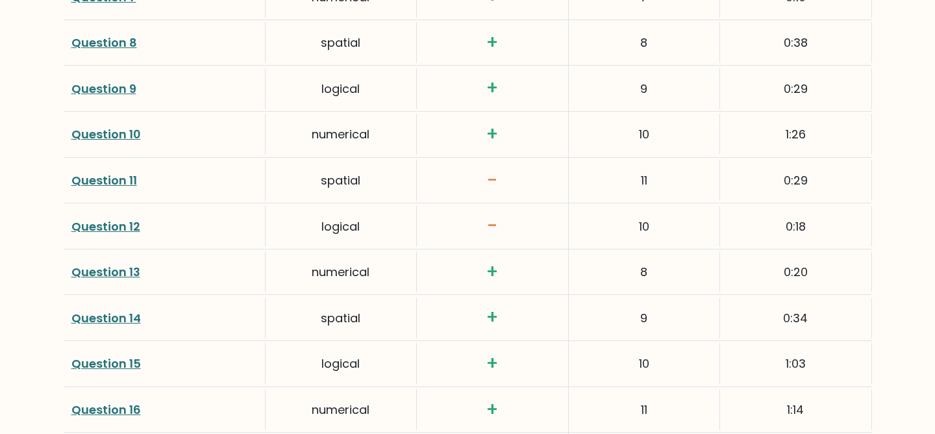
scroll to position [2187, 0]
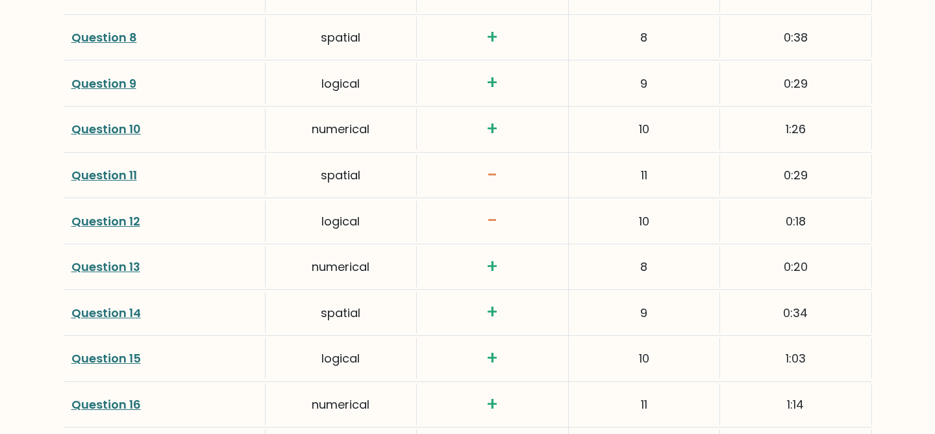
click at [84, 175] on link "Question 11" at bounding box center [104, 175] width 66 height 16
click at [121, 215] on link "Question 12" at bounding box center [105, 221] width 69 height 16
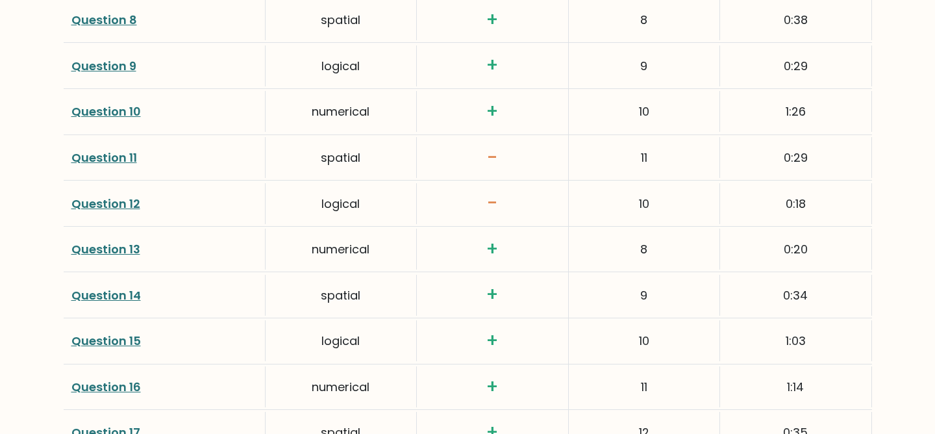
scroll to position [2203, 0]
drag, startPoint x: 630, startPoint y: 160, endPoint x: 659, endPoint y: 165, distance: 28.9
click at [659, 165] on div "11" at bounding box center [644, 158] width 151 height 41
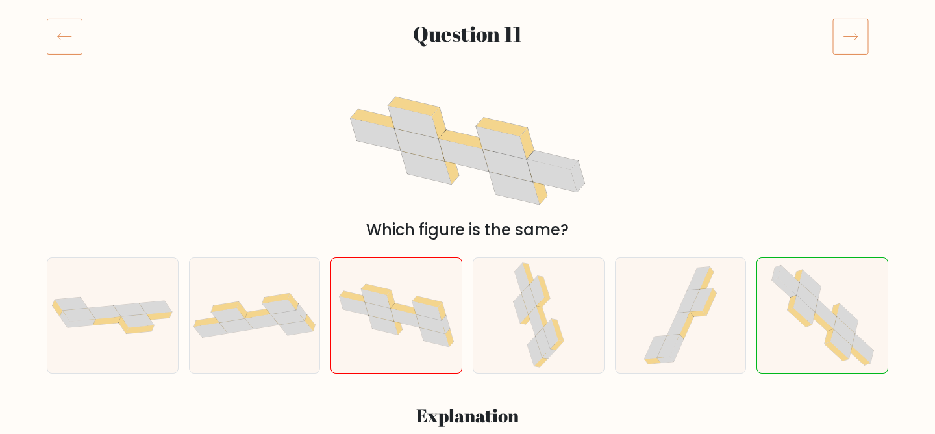
scroll to position [189, 0]
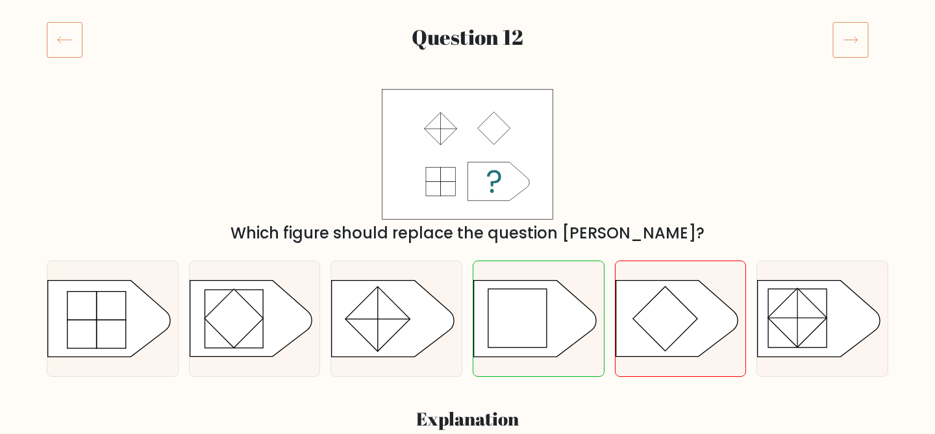
scroll to position [157, 0]
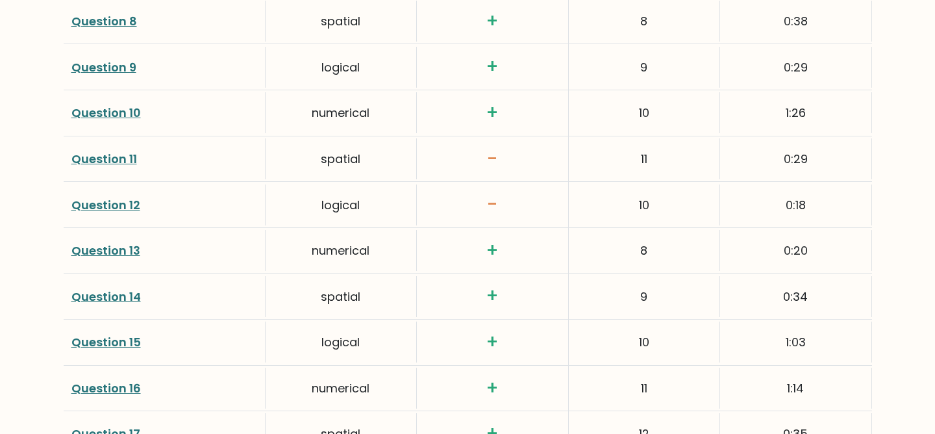
scroll to position [2203, 0]
drag, startPoint x: 666, startPoint y: 205, endPoint x: 622, endPoint y: 197, distance: 44.8
click at [622, 197] on div "10" at bounding box center [644, 204] width 151 height 41
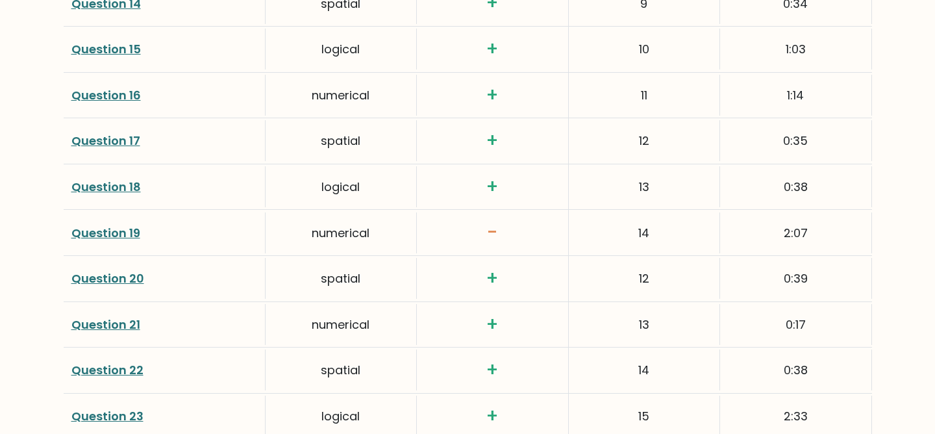
scroll to position [2530, 0]
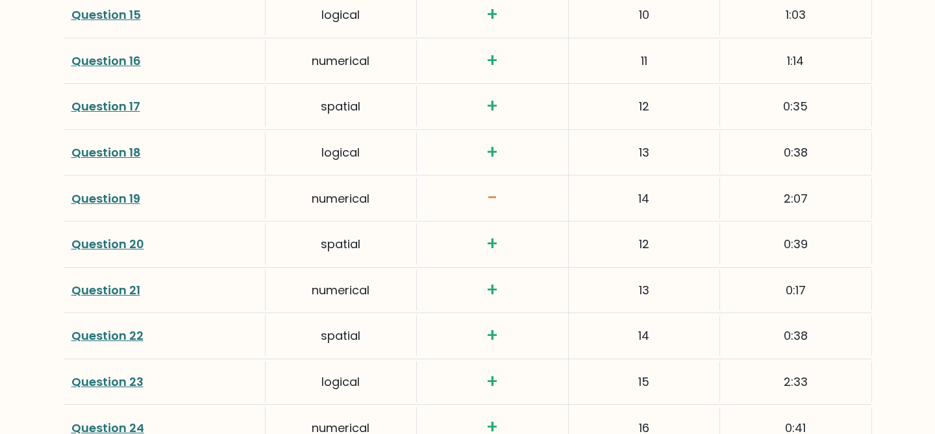
click at [125, 200] on link "Question 19" at bounding box center [105, 198] width 69 height 16
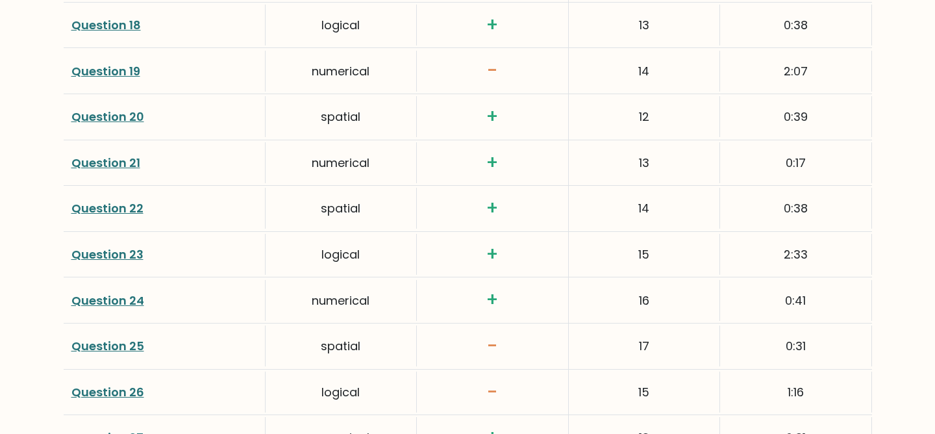
scroll to position [2717, 0]
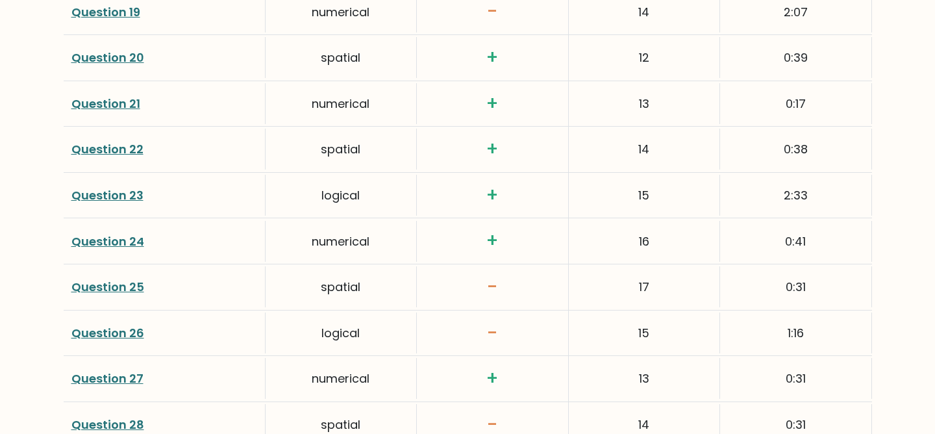
click at [134, 287] on link "Question 25" at bounding box center [107, 286] width 73 height 16
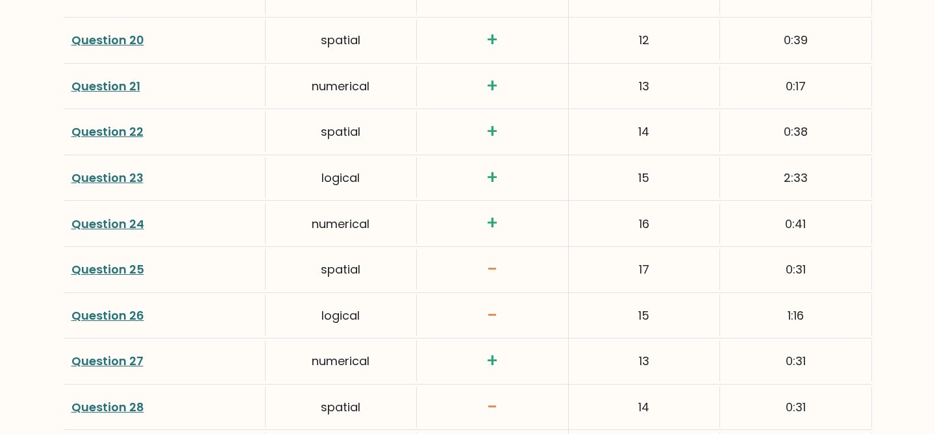
click at [102, 322] on link "Question 26" at bounding box center [107, 315] width 73 height 16
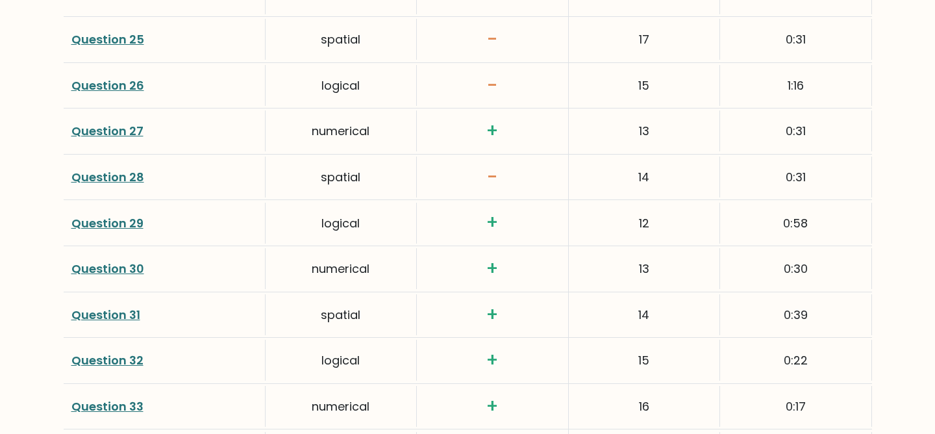
scroll to position [2964, 0]
click at [112, 172] on link "Question 28" at bounding box center [107, 176] width 73 height 16
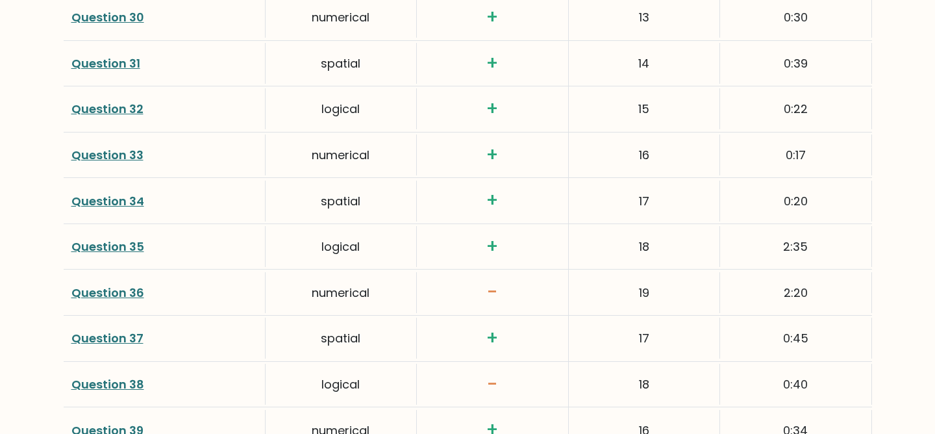
scroll to position [3219, 0]
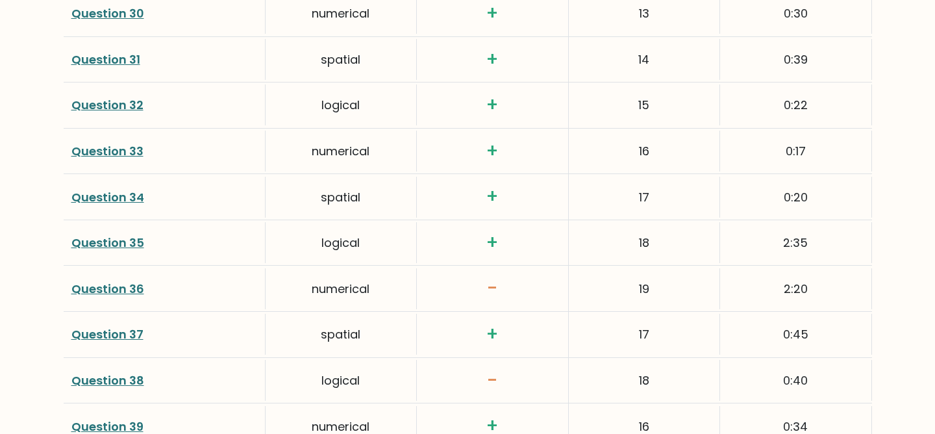
click at [109, 286] on link "Question 36" at bounding box center [107, 288] width 73 height 16
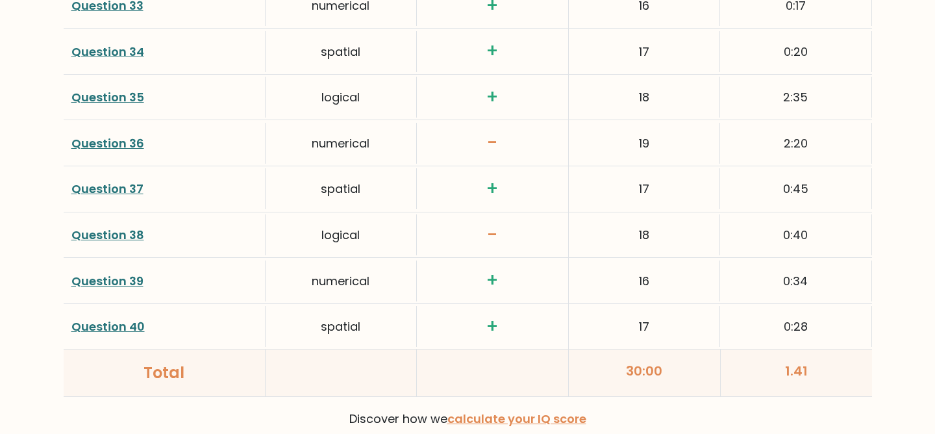
scroll to position [3396, 0]
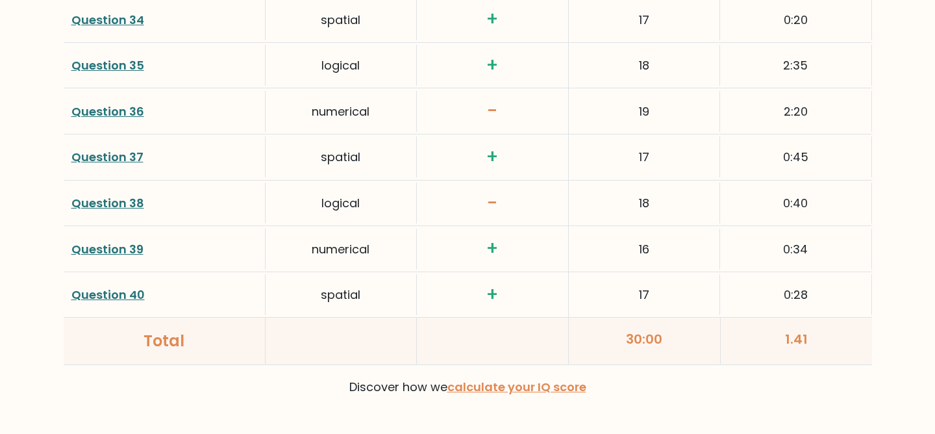
click at [106, 118] on link "Question 36" at bounding box center [107, 111] width 73 height 16
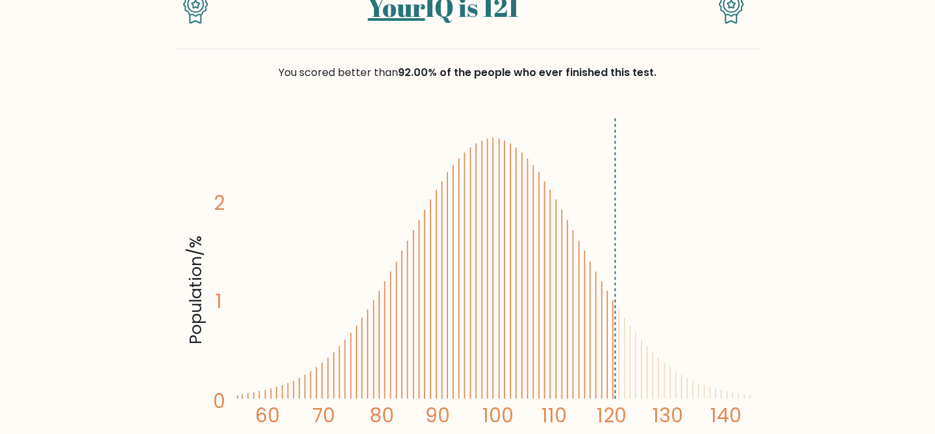
scroll to position [0, 0]
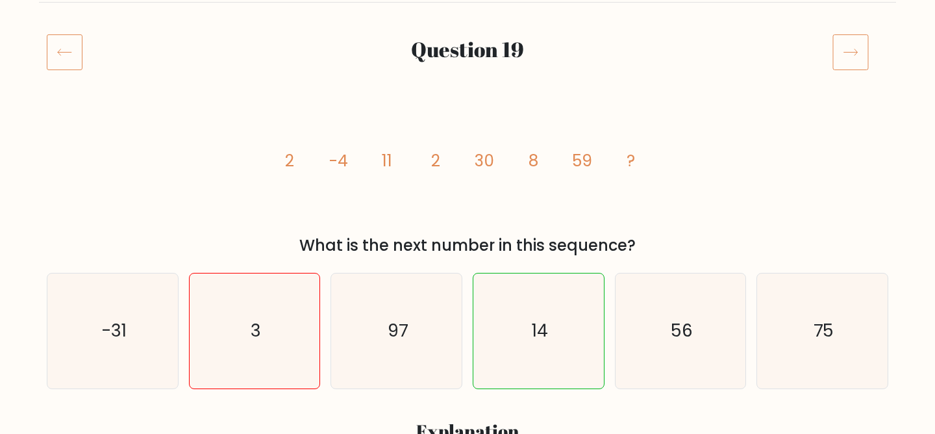
scroll to position [193, 0]
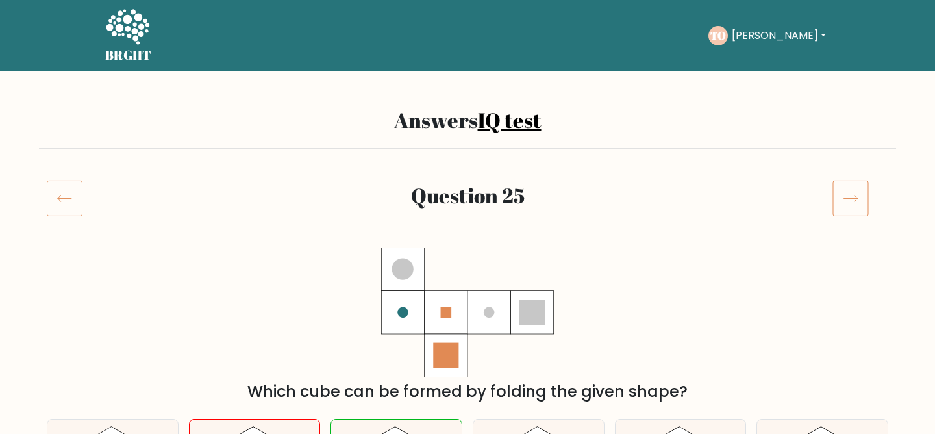
scroll to position [136, 0]
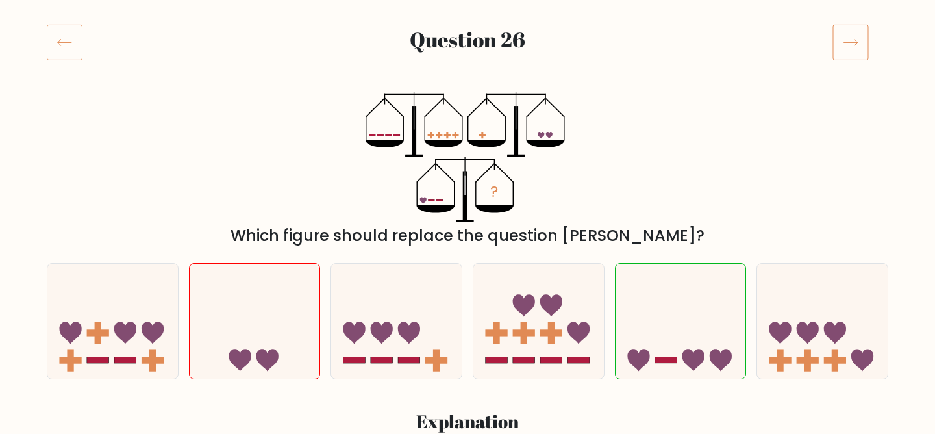
scroll to position [151, 0]
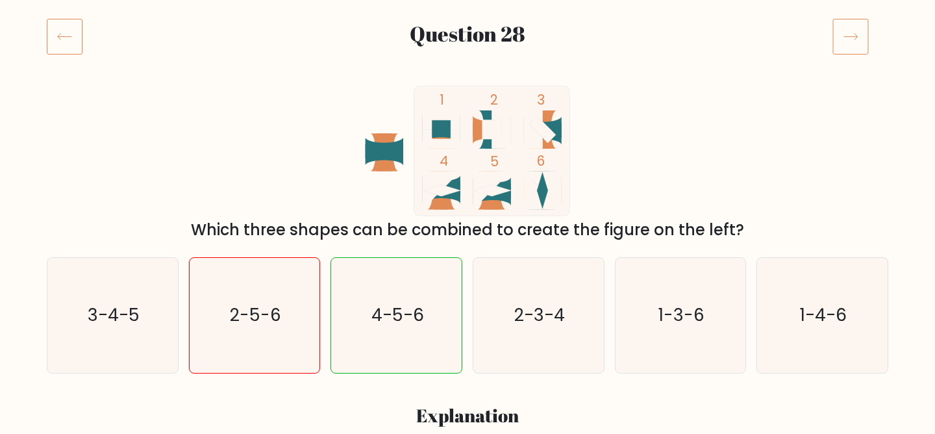
scroll to position [171, 0]
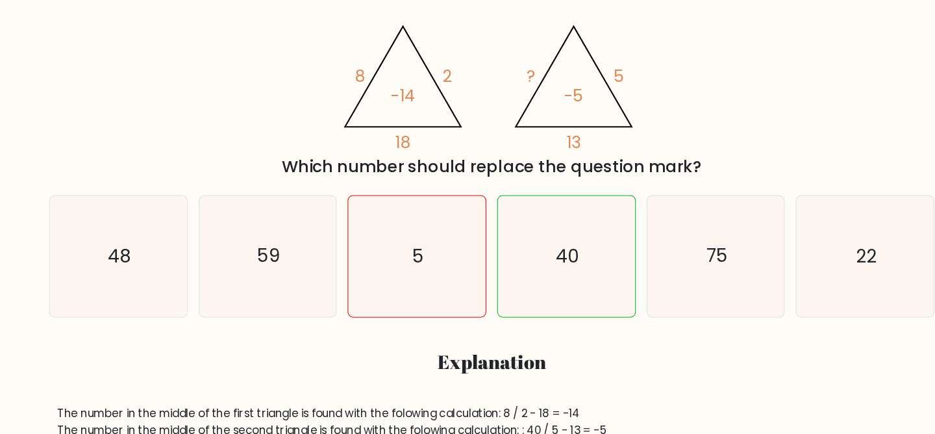
scroll to position [220, 0]
